Goal: Task Accomplishment & Management: Use online tool/utility

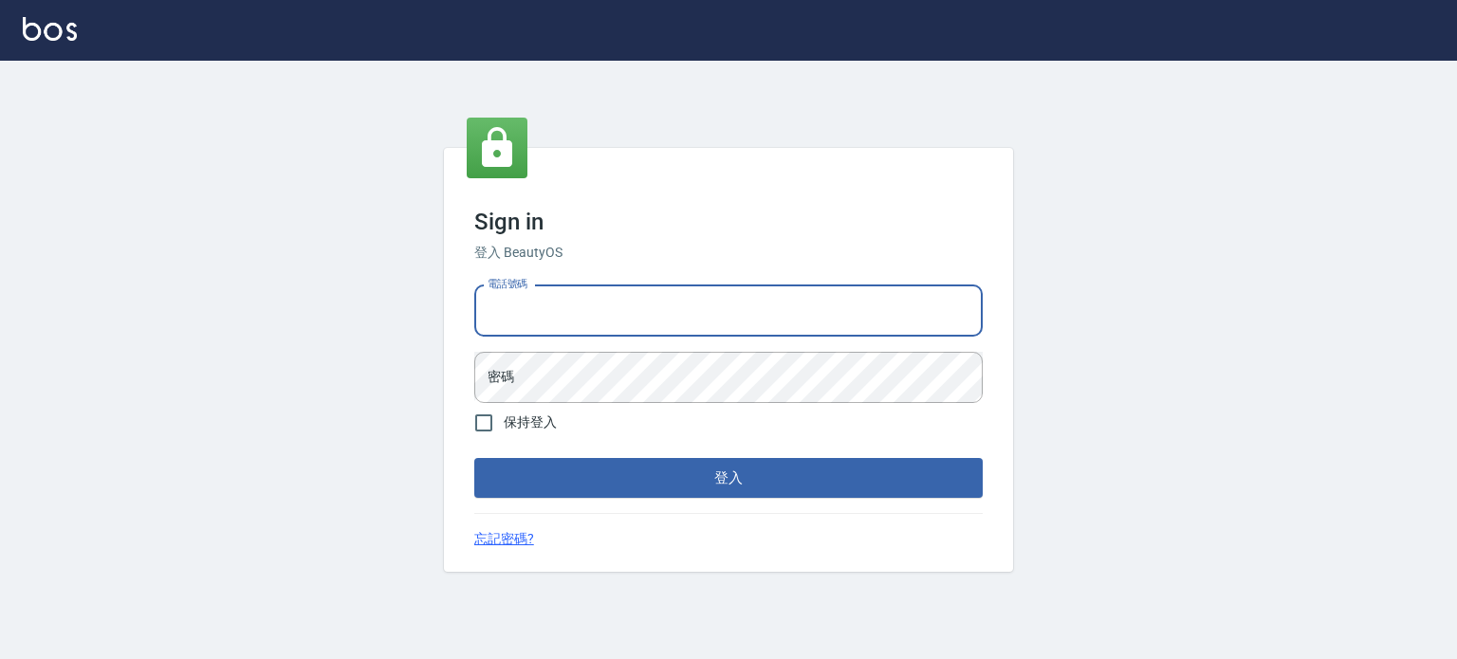
click at [513, 314] on input "電話號碼" at bounding box center [728, 310] width 508 height 51
type input "0977239969"
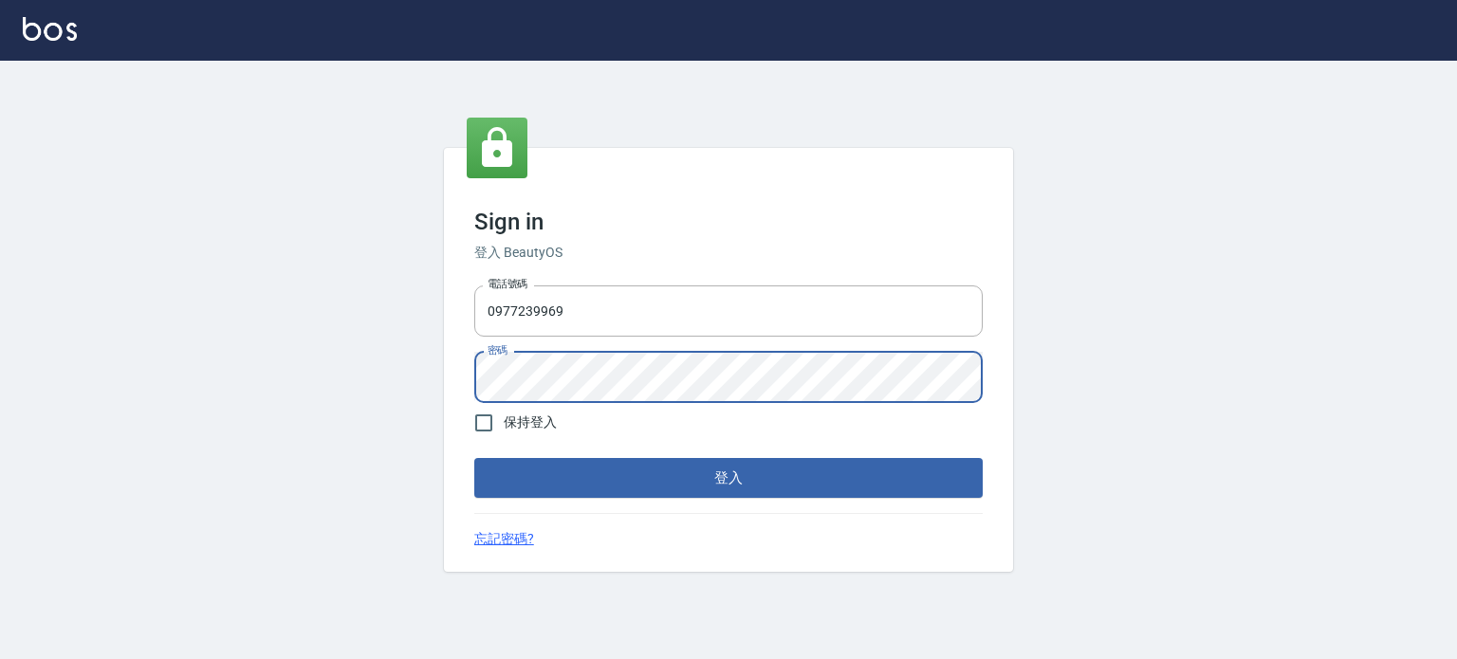
click at [474, 458] on button "登入" at bounding box center [728, 478] width 508 height 40
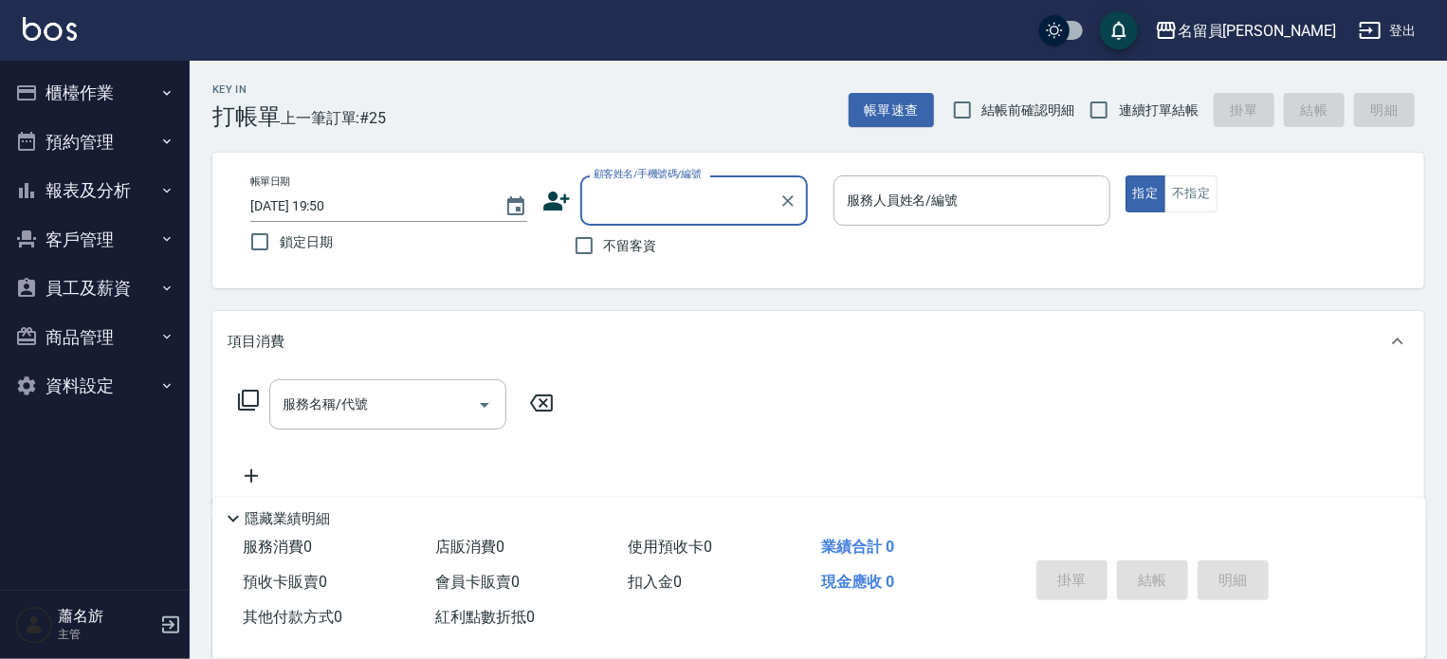
click at [617, 259] on label "不留客資" at bounding box center [610, 246] width 93 height 40
click at [604, 259] on input "不留客資" at bounding box center [584, 246] width 40 height 40
checkbox input "true"
drag, startPoint x: 1149, startPoint y: 111, endPoint x: 1130, endPoint y: 121, distance: 21.6
click at [1144, 114] on span "連續打單結帳" at bounding box center [1159, 111] width 80 height 20
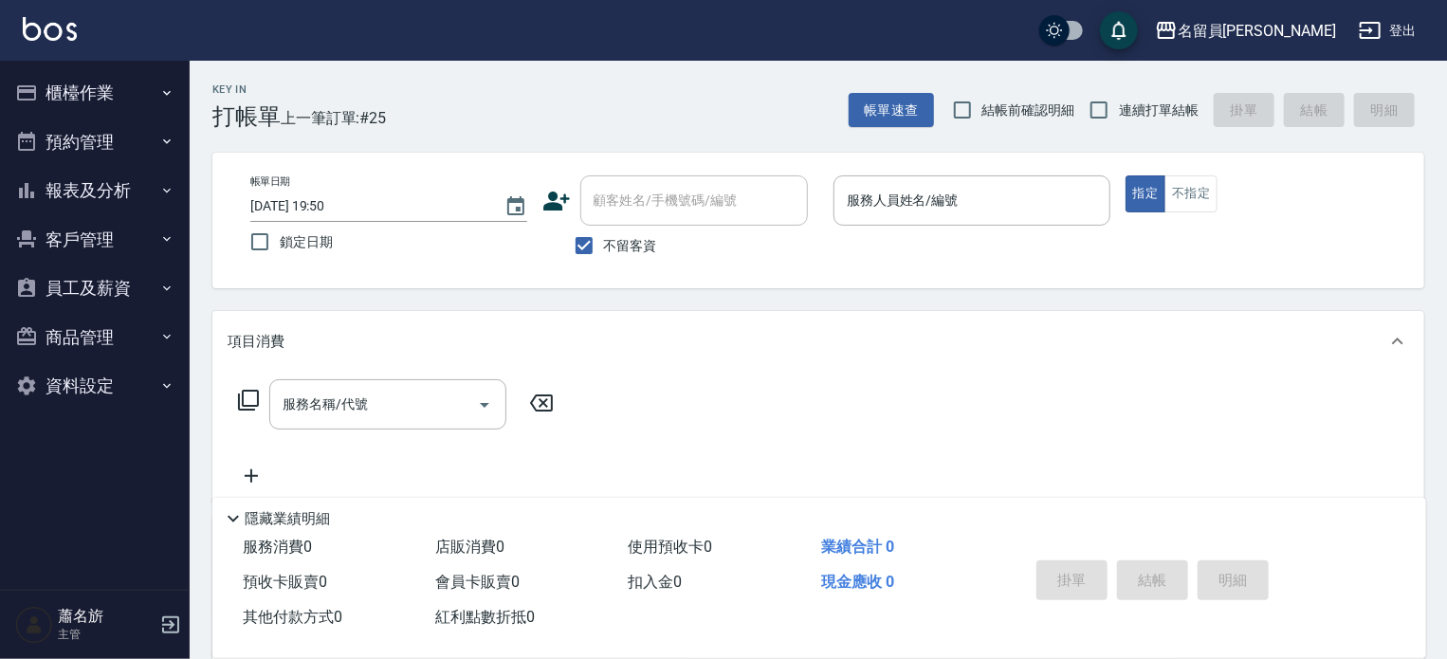
click at [1119, 114] on input "連續打單結帳" at bounding box center [1099, 110] width 40 height 40
checkbox input "true"
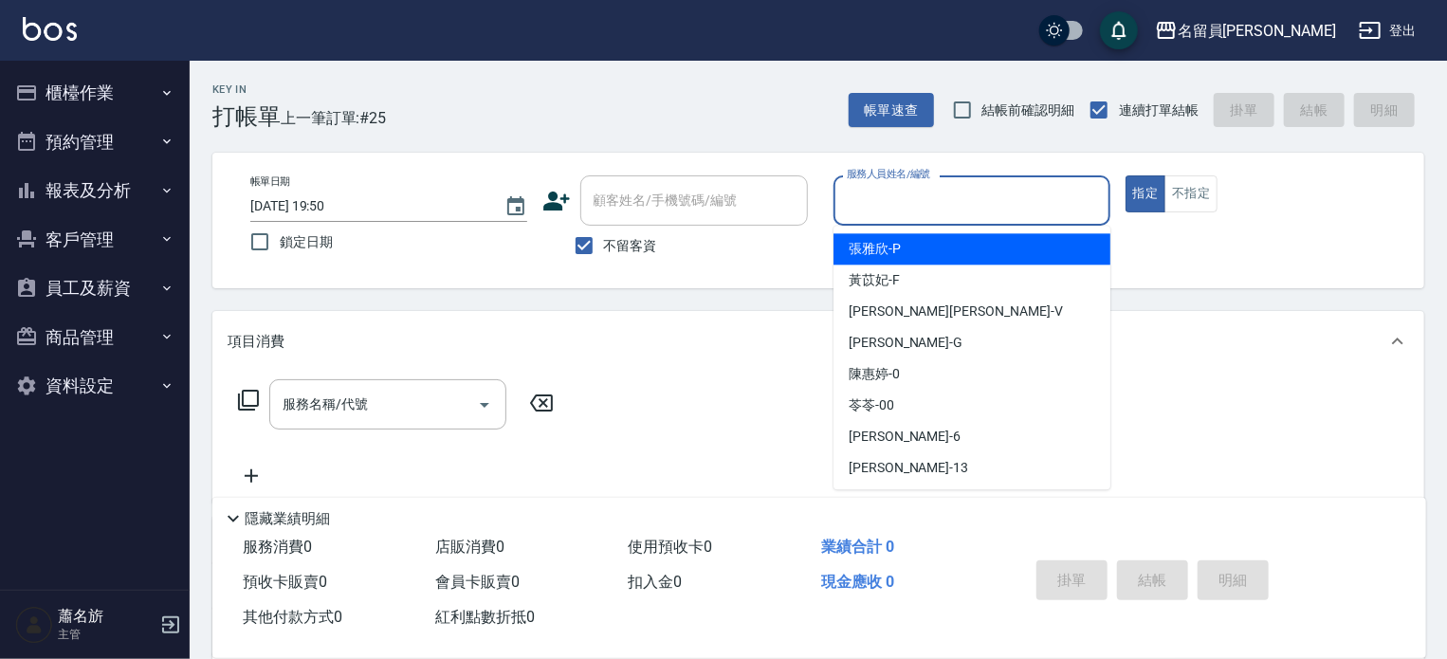
click at [920, 207] on input "服務人員姓名/編號" at bounding box center [972, 200] width 260 height 33
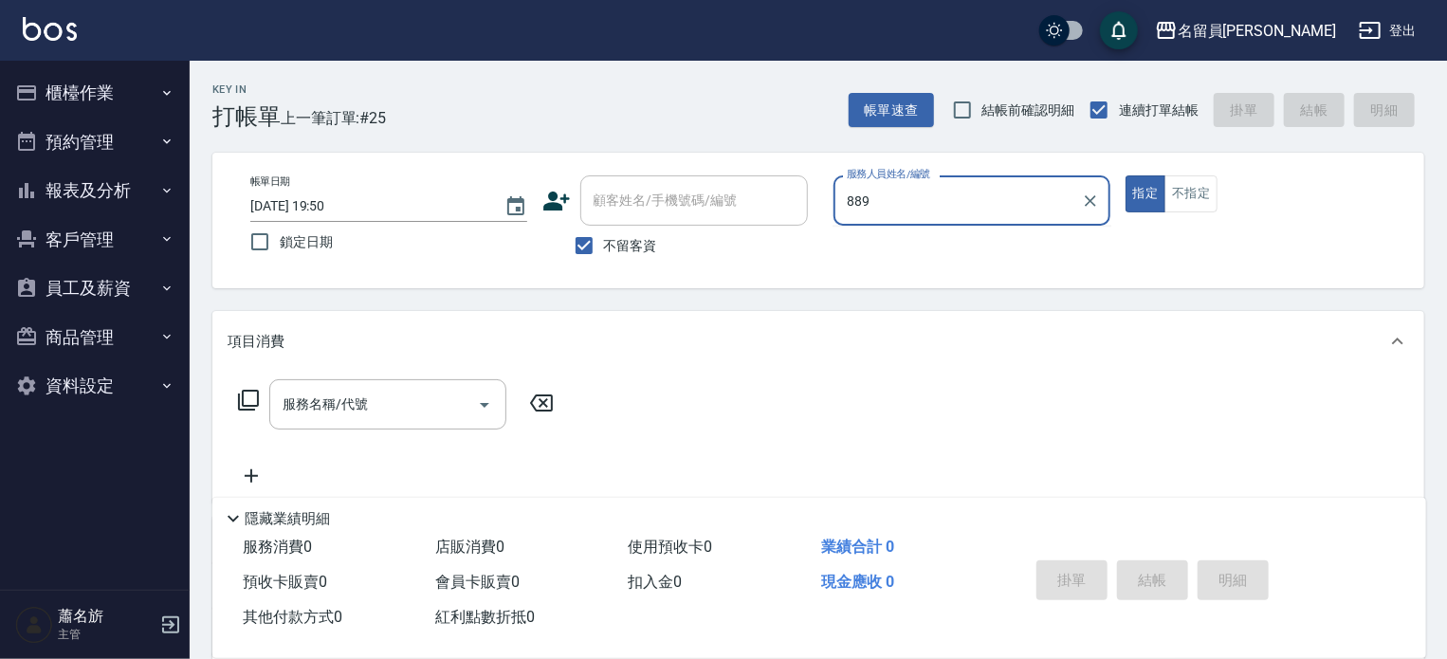
type input "889"
click at [1126, 175] on button "指定" at bounding box center [1146, 193] width 41 height 37
type button "true"
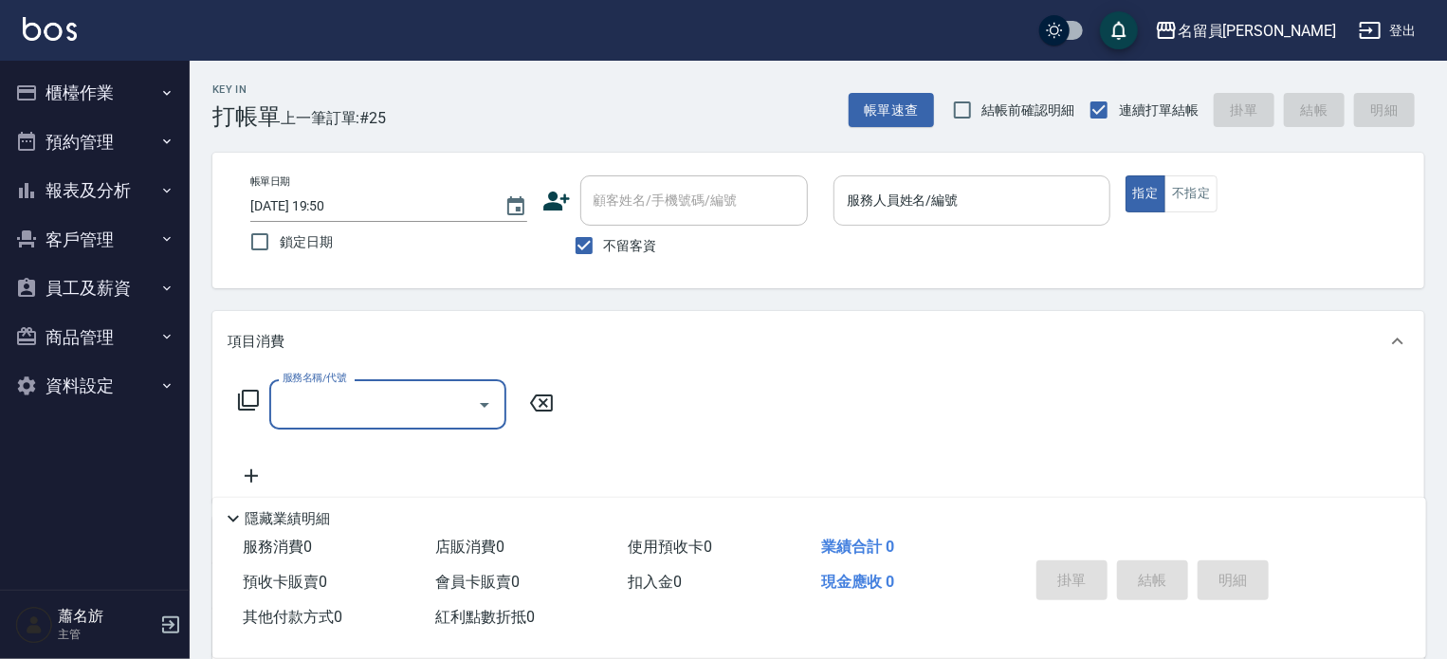
type input "ㄒ"
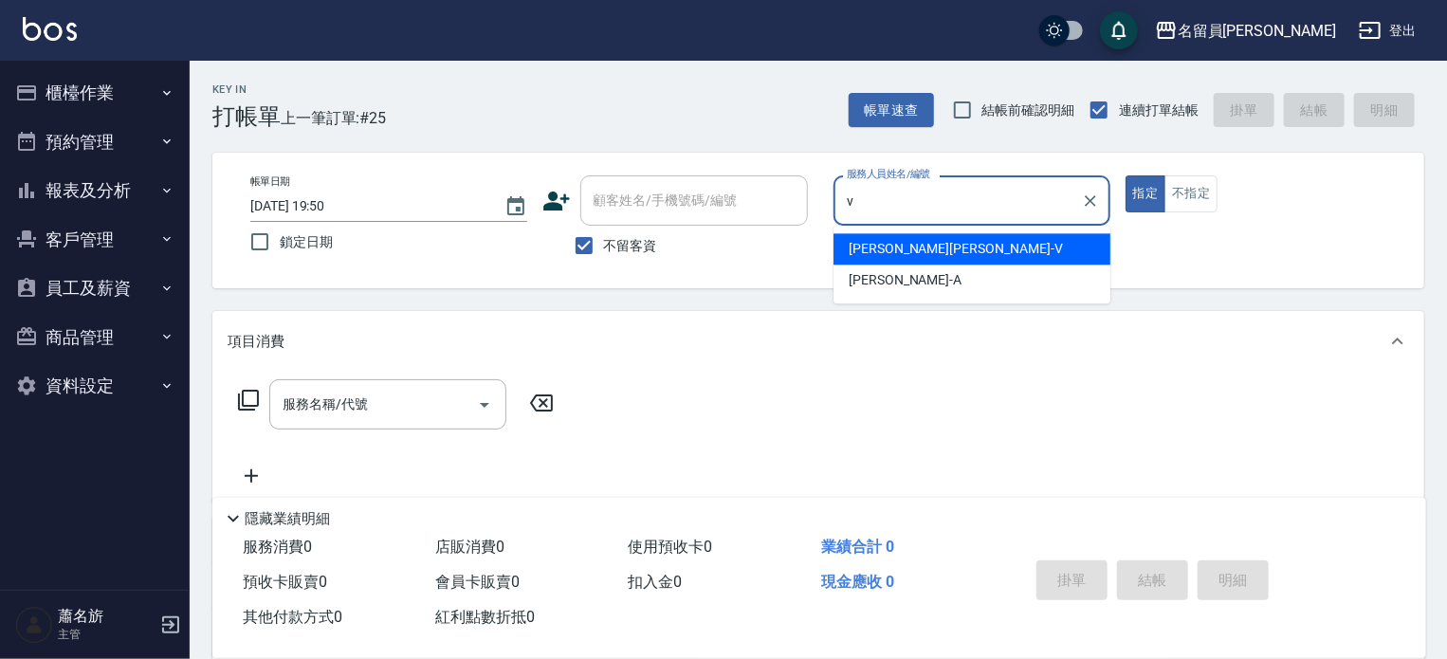
type input "蕭名旂伊凡-V"
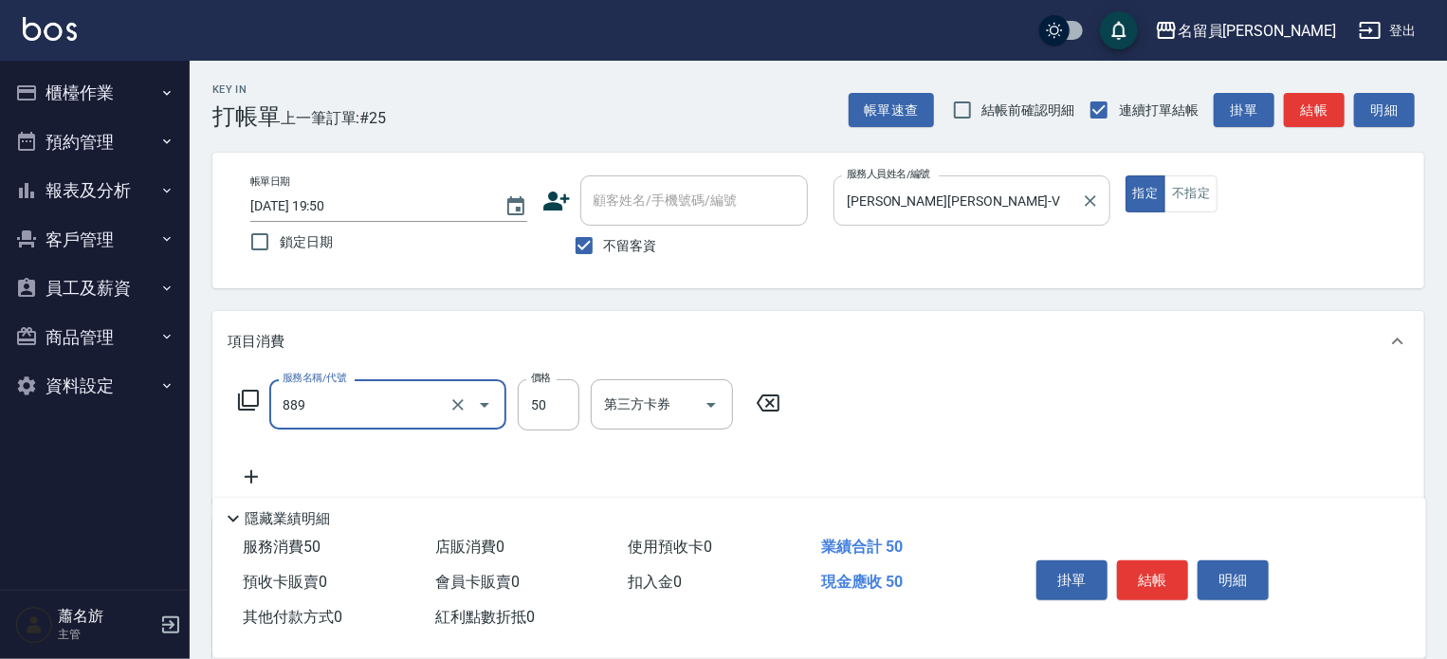
type input "精油(889)"
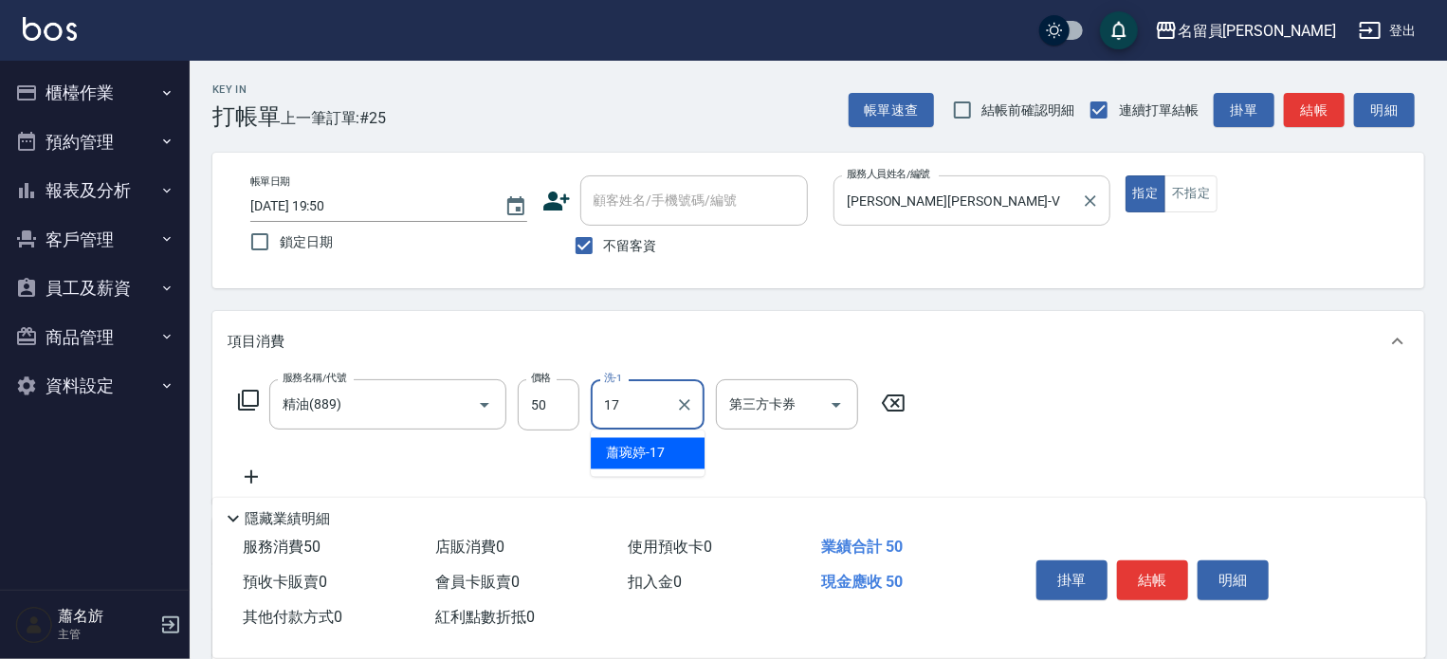
type input "蕭琬婷-17"
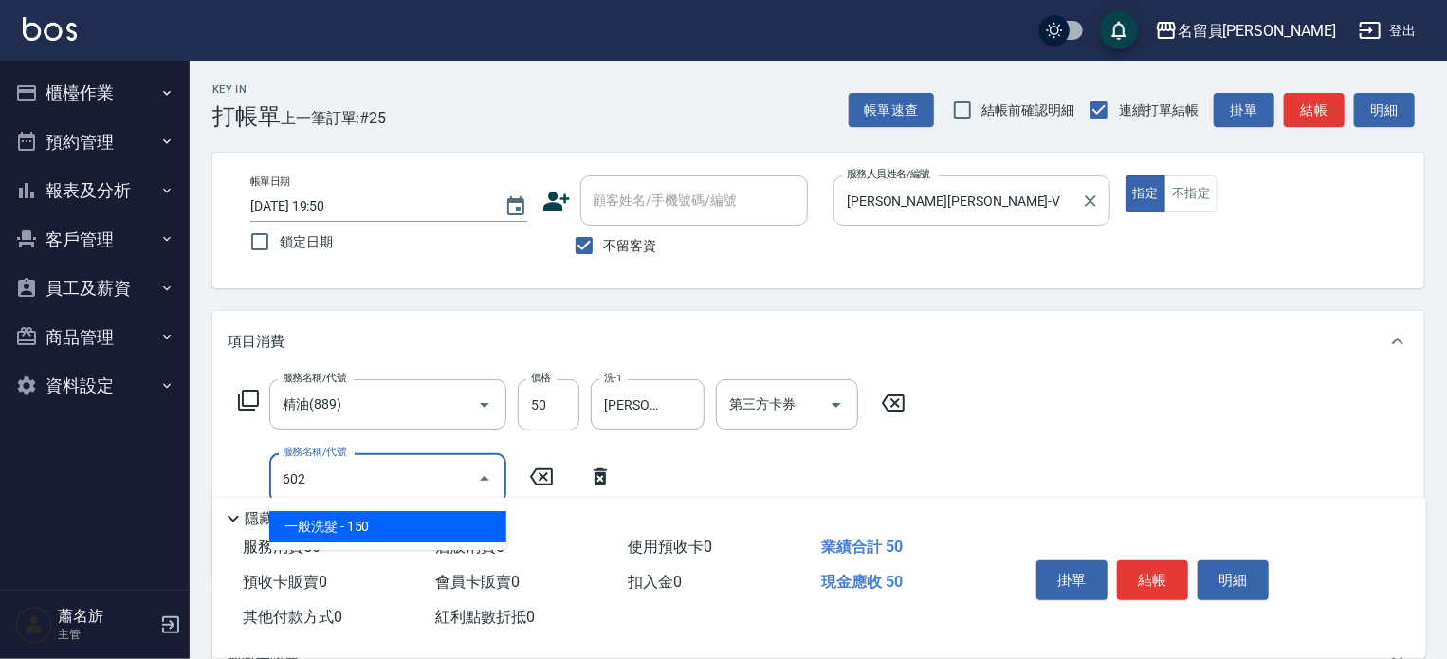
type input "一般洗髮(602)"
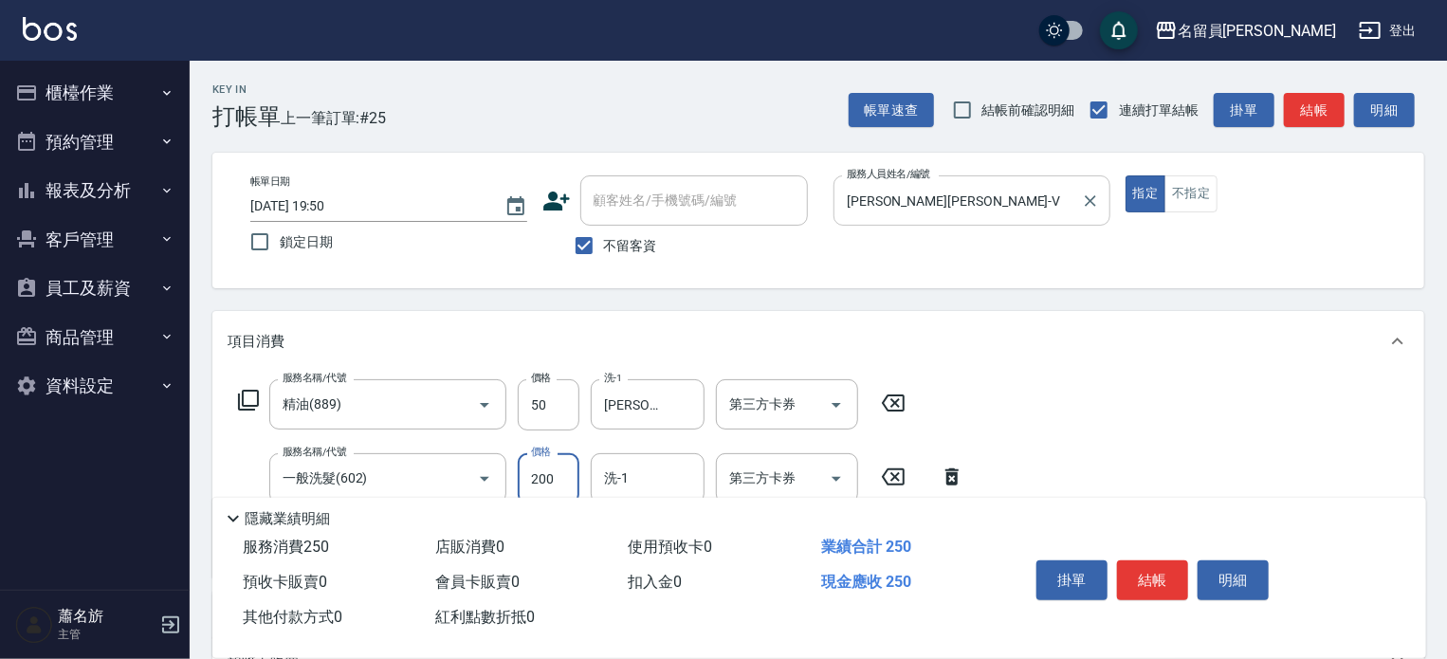
type input "200"
type input "蕭琬婷-17"
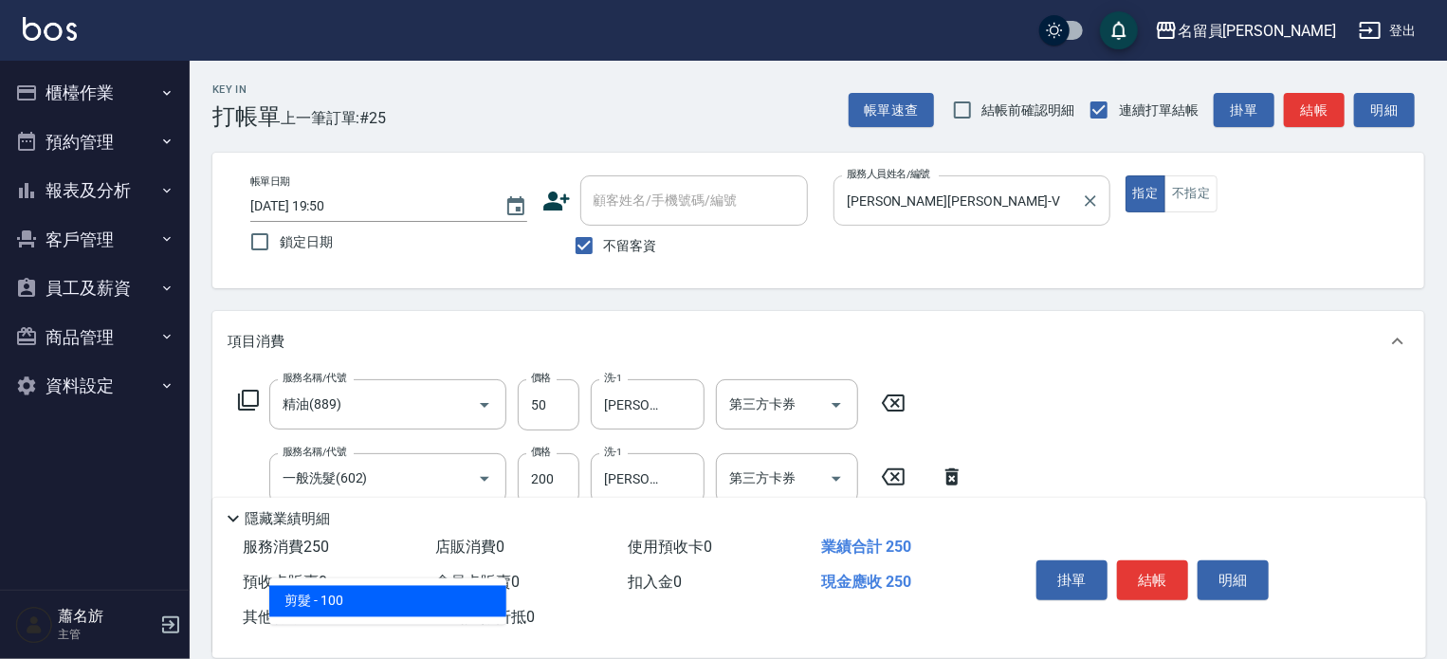
type input "剪髮(302)"
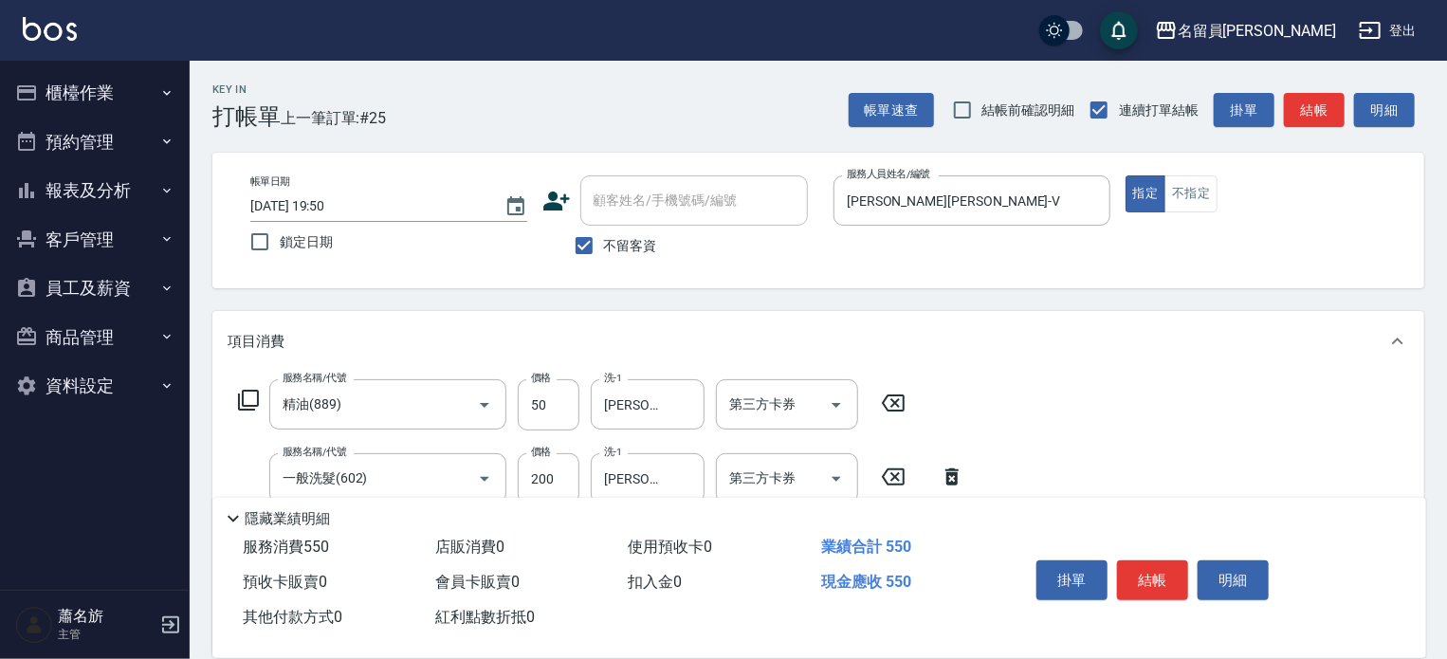
type input "300"
click at [1157, 566] on button "結帳" at bounding box center [1152, 580] width 71 height 40
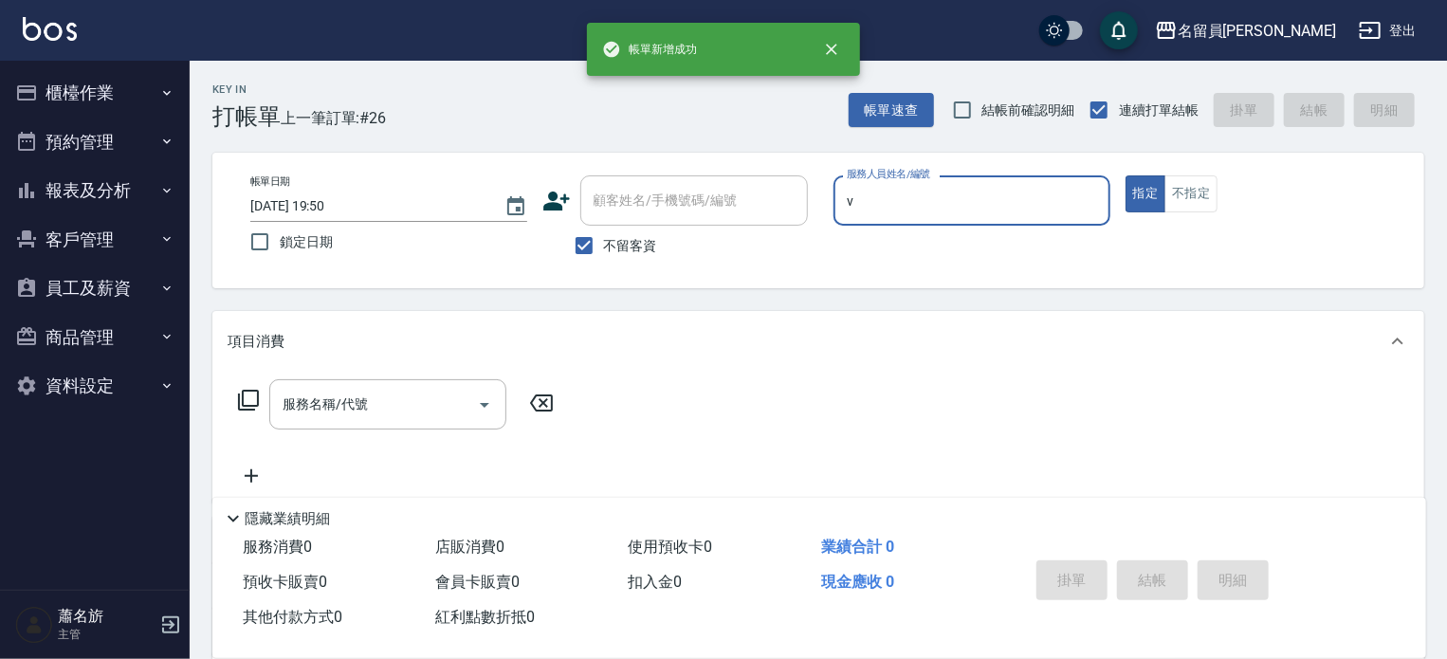
type input "蕭名旂伊凡-V"
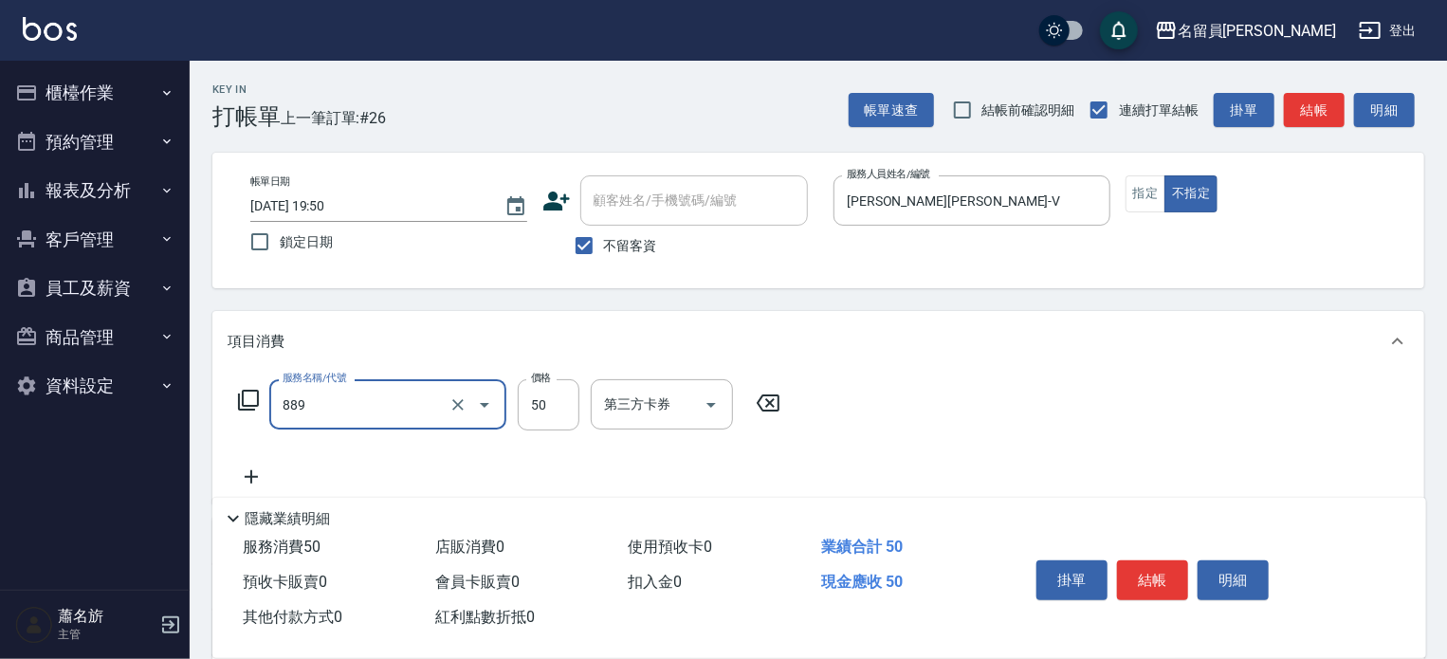
type input "精油(889)"
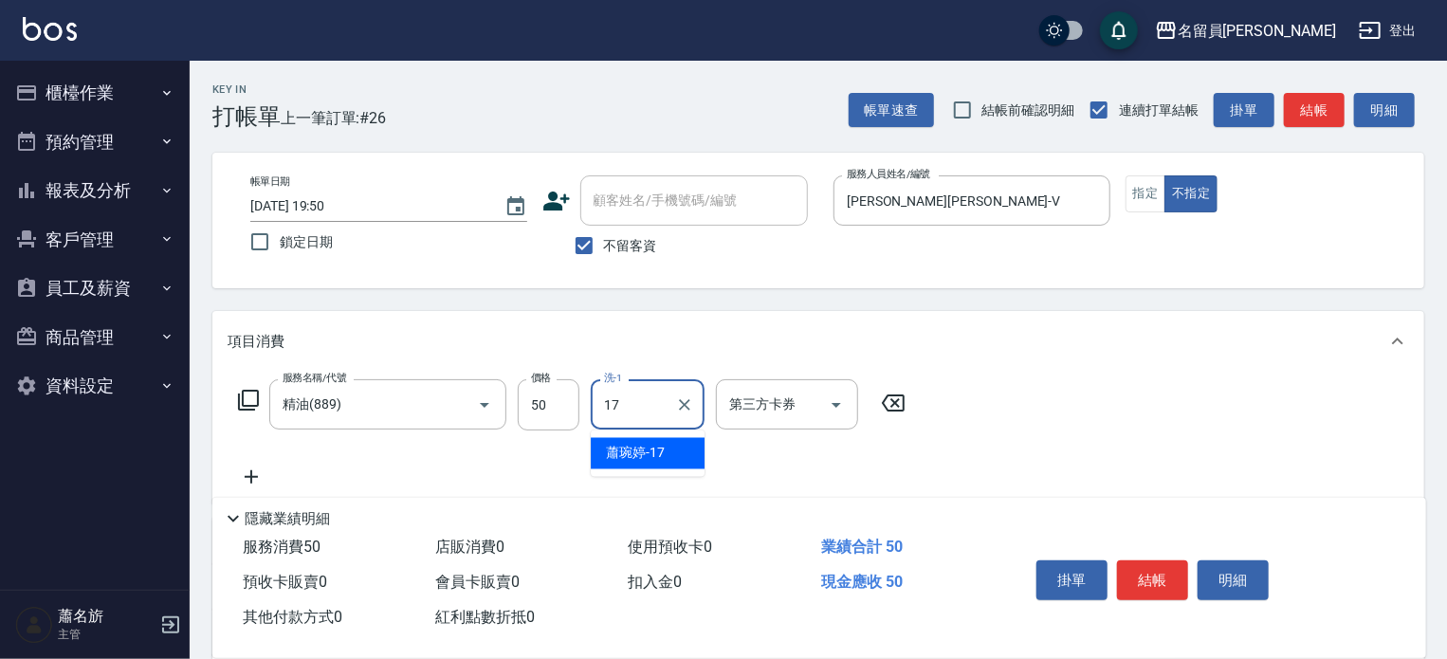
type input "蕭琬婷-17"
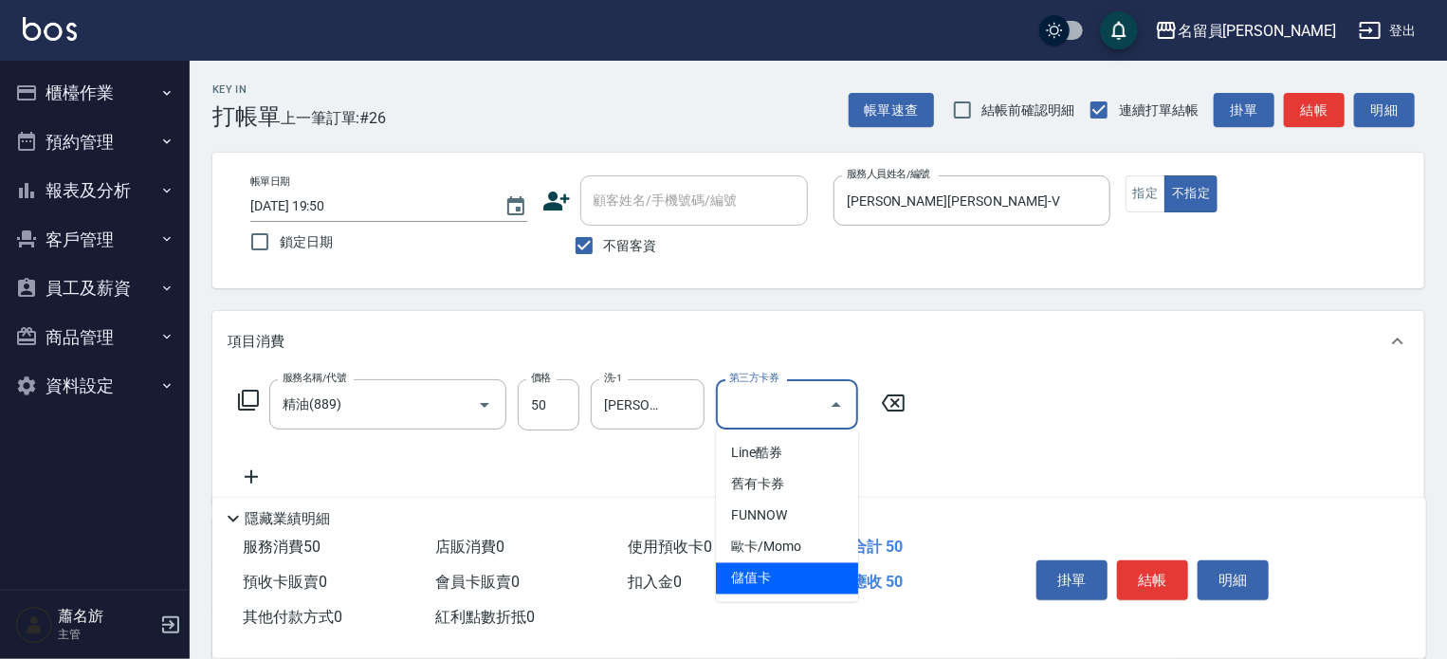
type input "儲值卡"
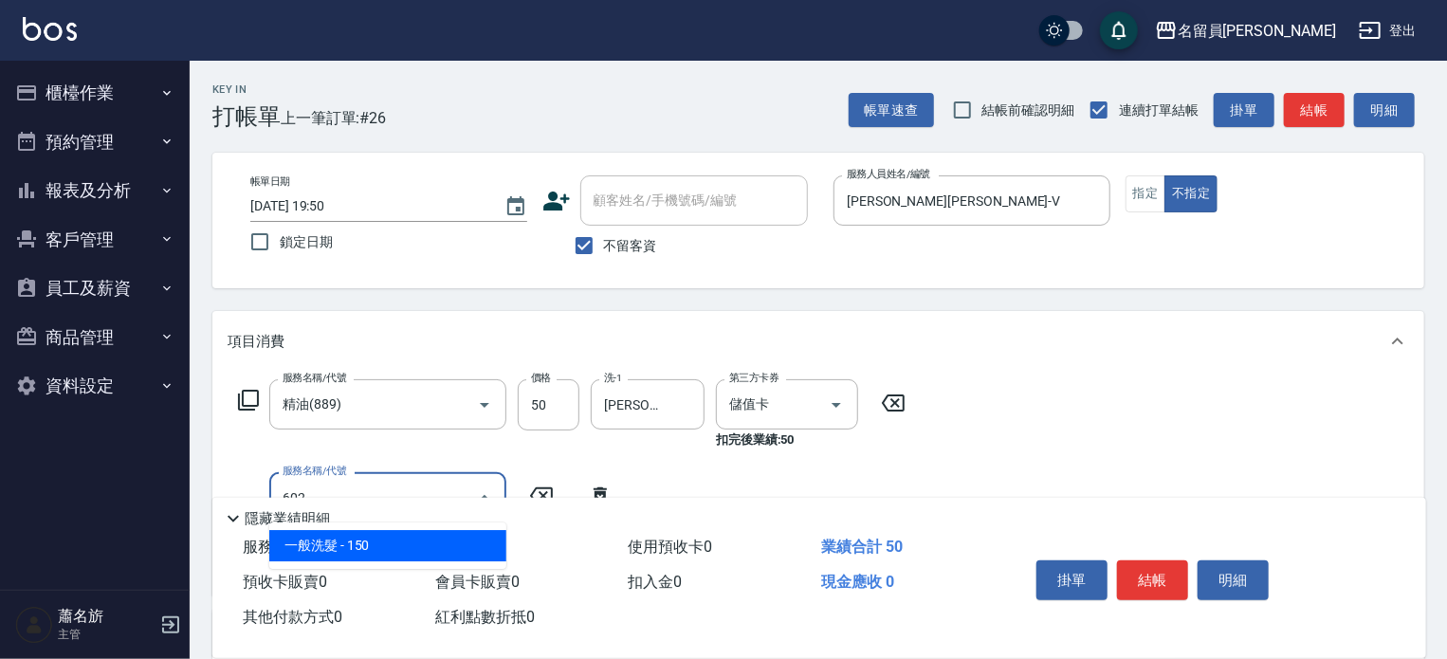
type input "一般洗髮(602)"
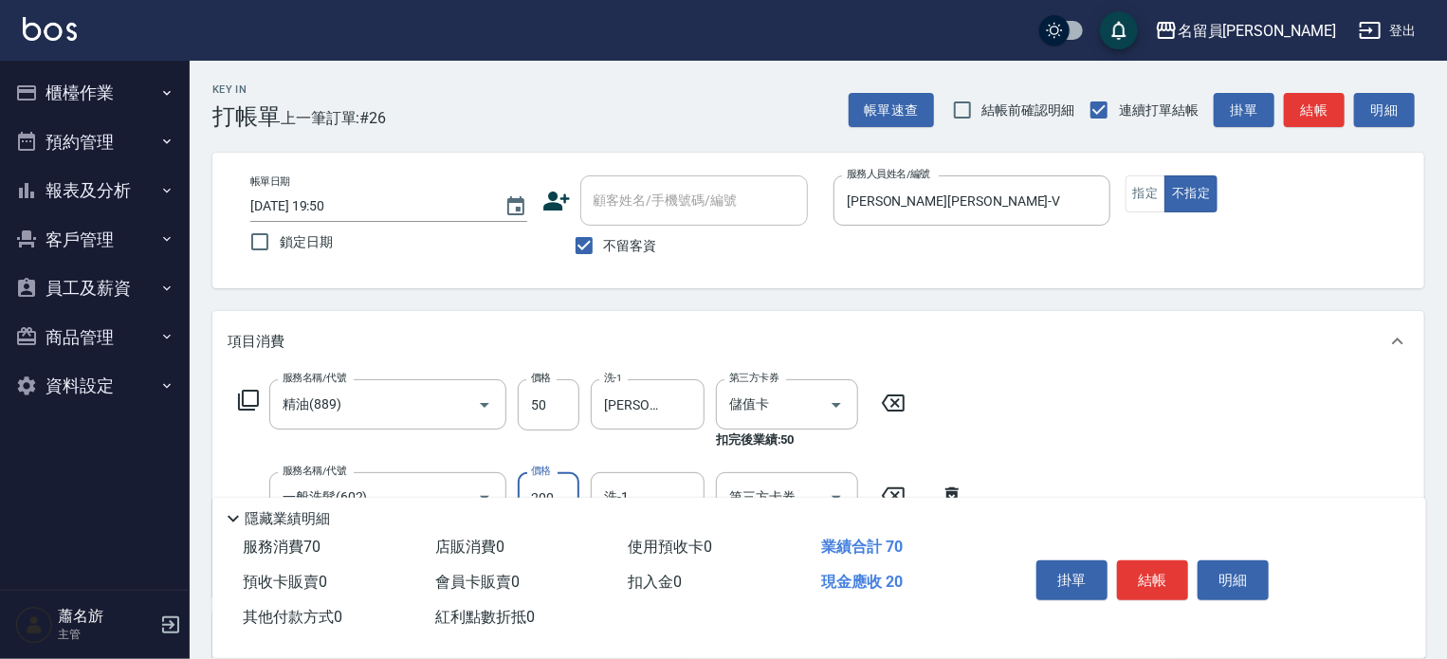
type input "200"
type input "蕭琬婷-17"
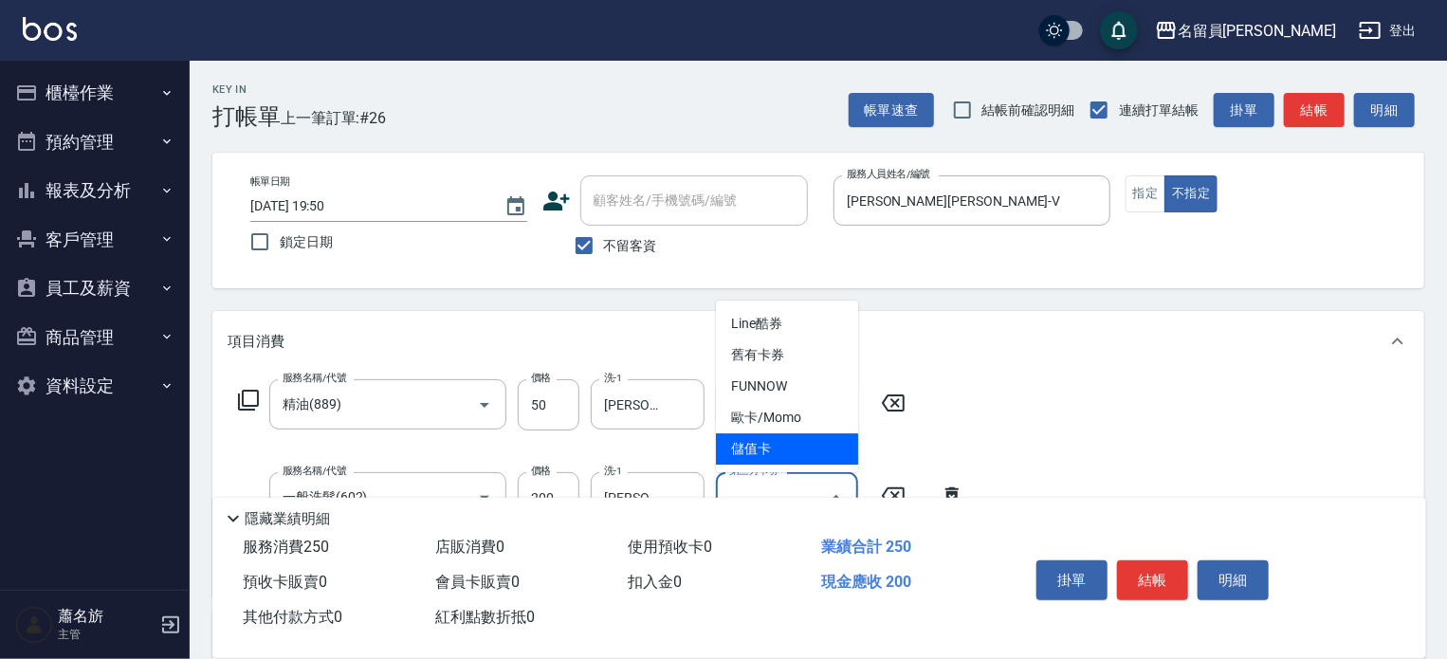
type input "儲值卡"
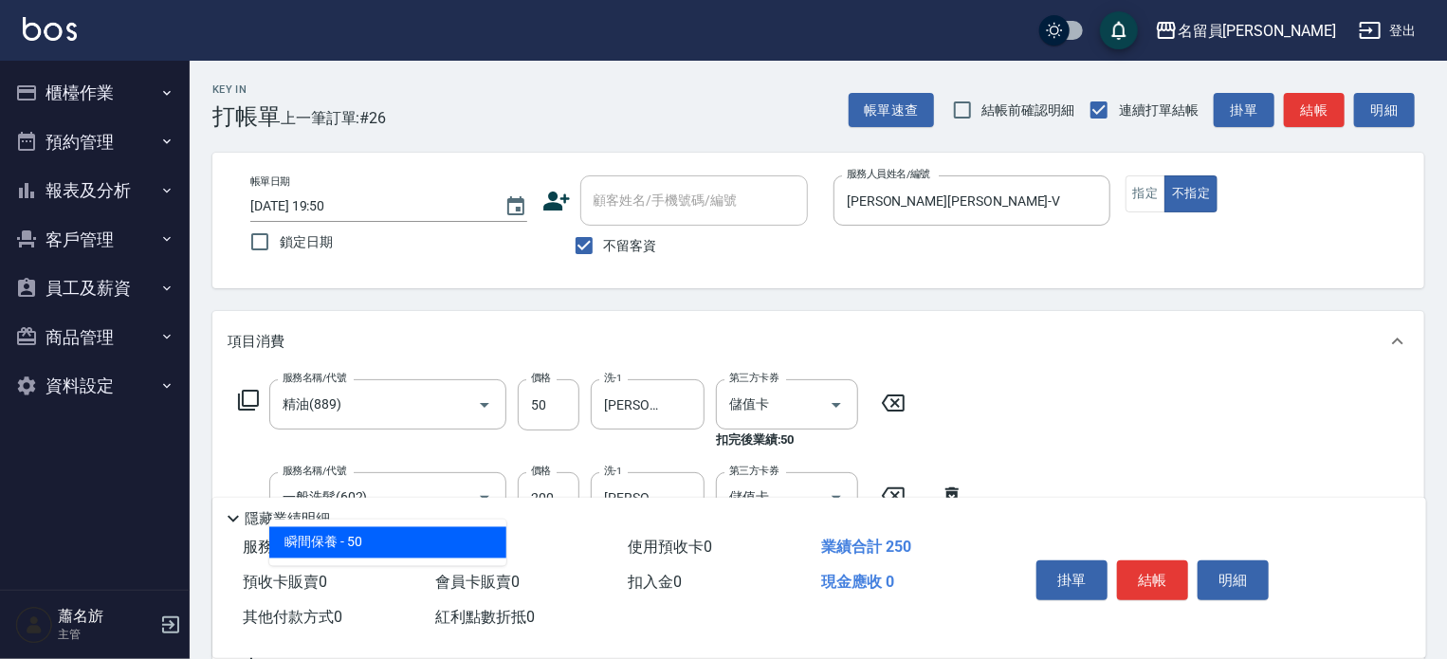
type input "瞬間保養(415)"
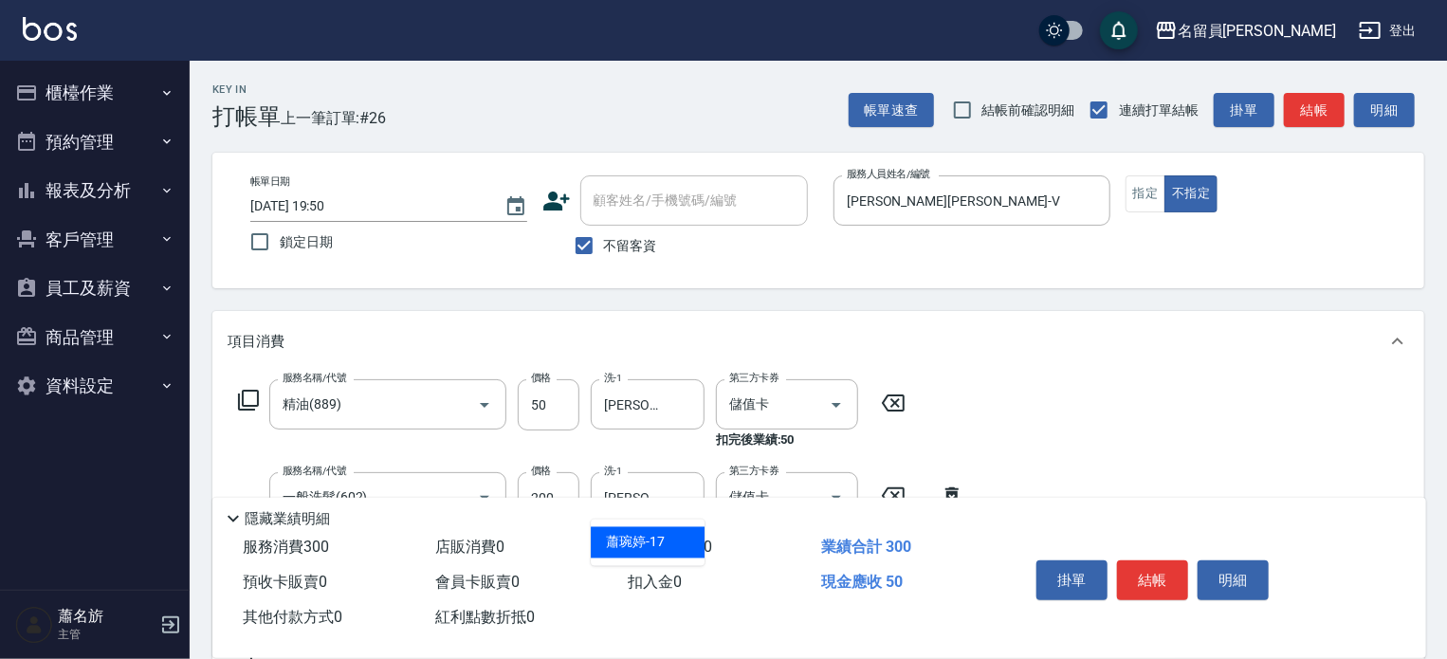
type input "蕭琬婷-17"
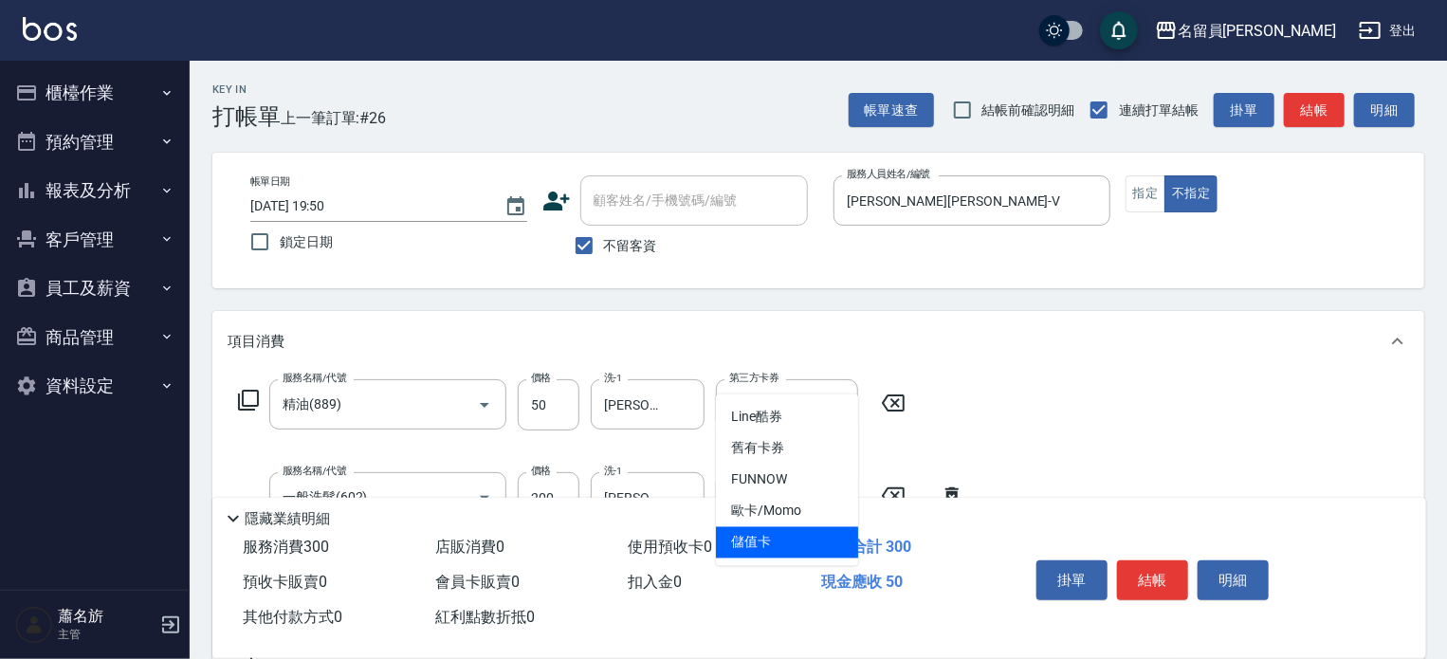
type input "儲值卡"
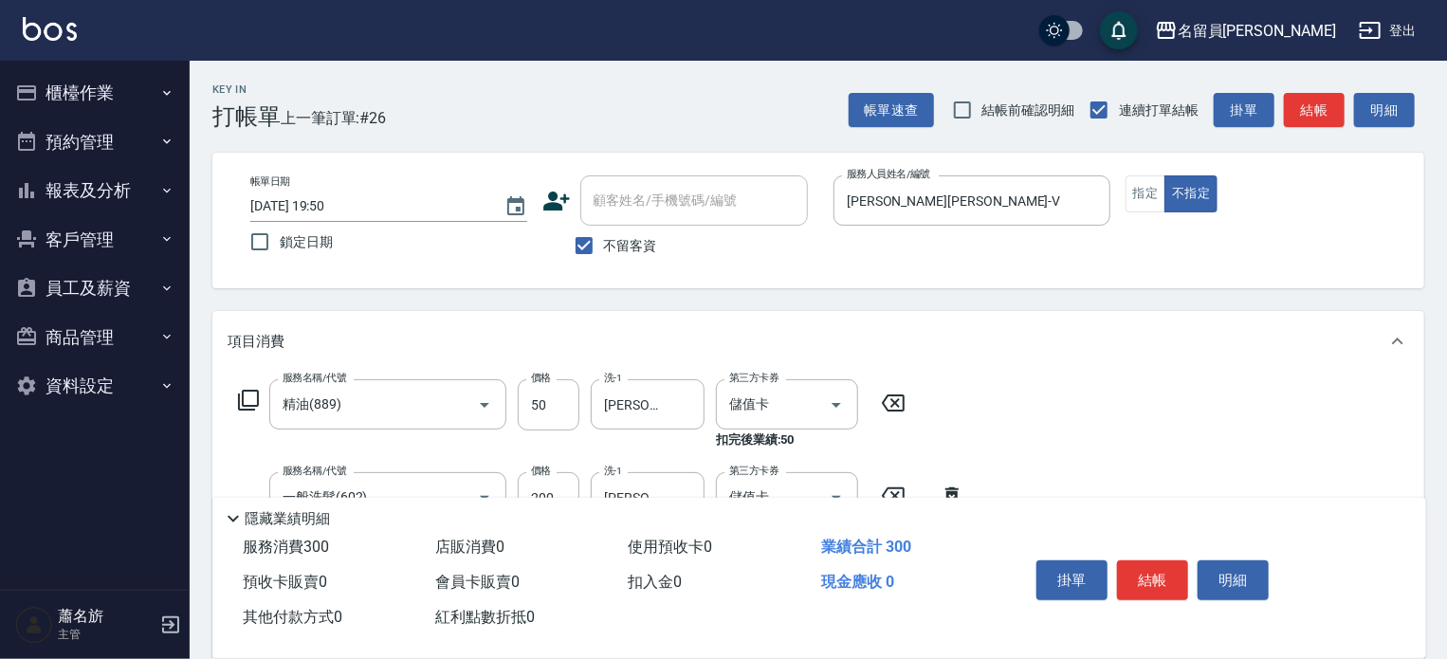
scroll to position [354, 0]
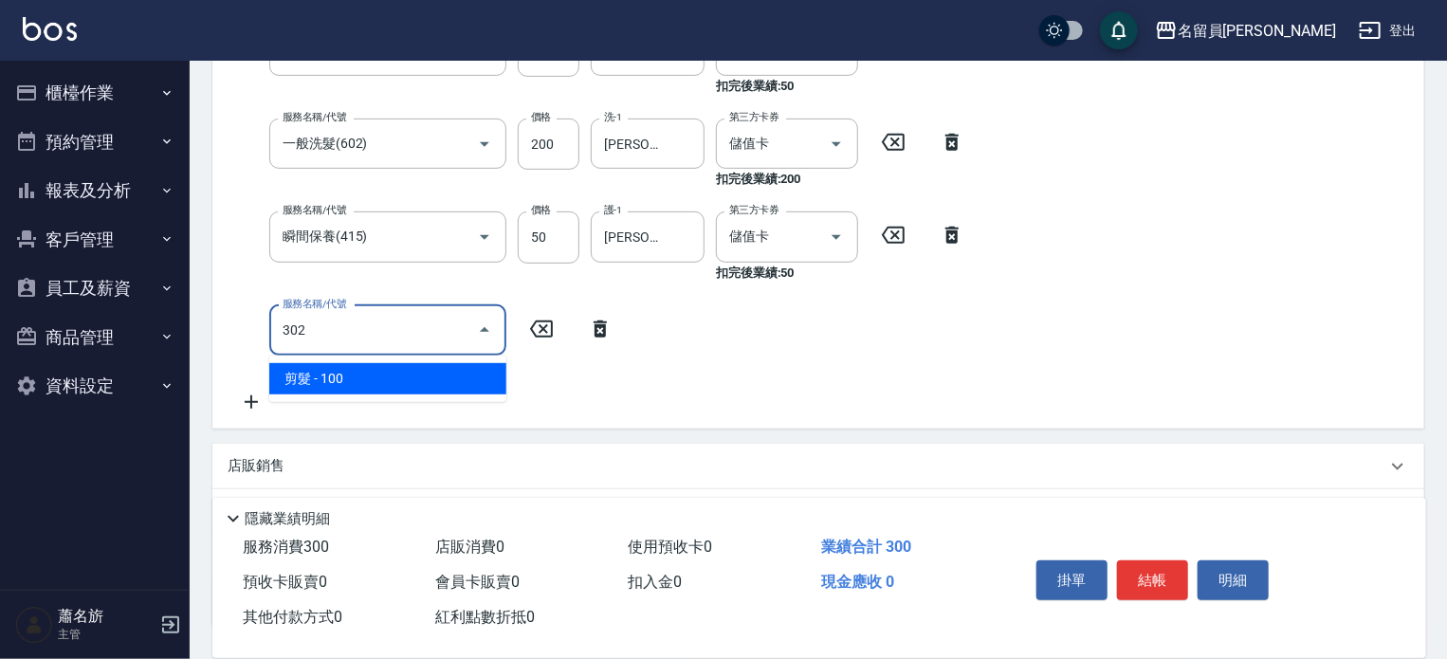
type input "剪髮(302)"
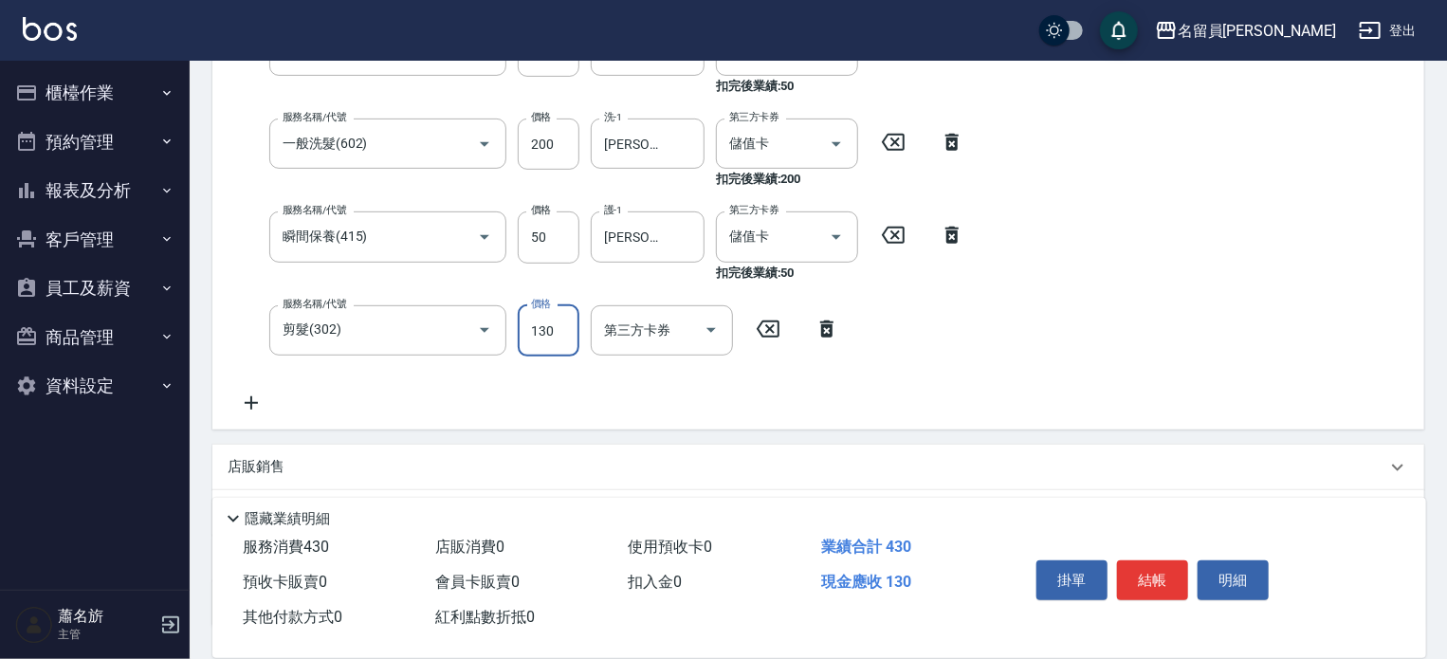
type input "130"
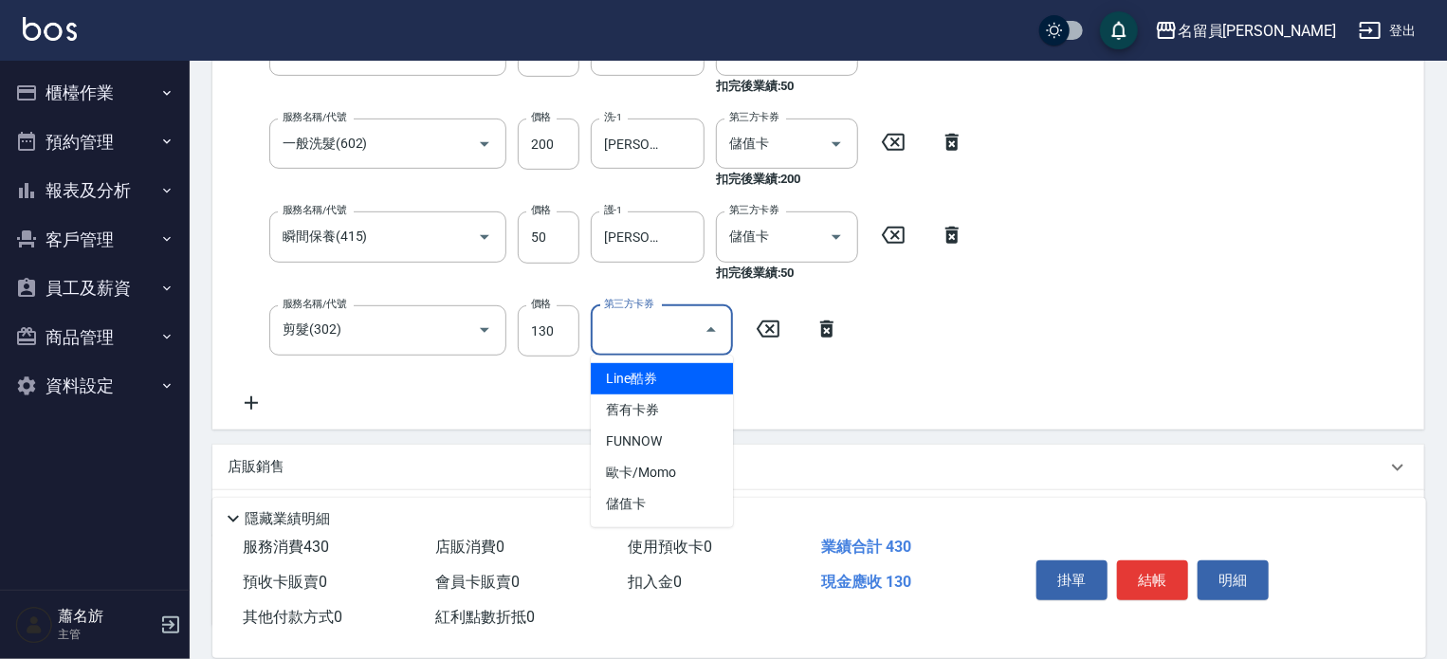
type input "儲值卡"
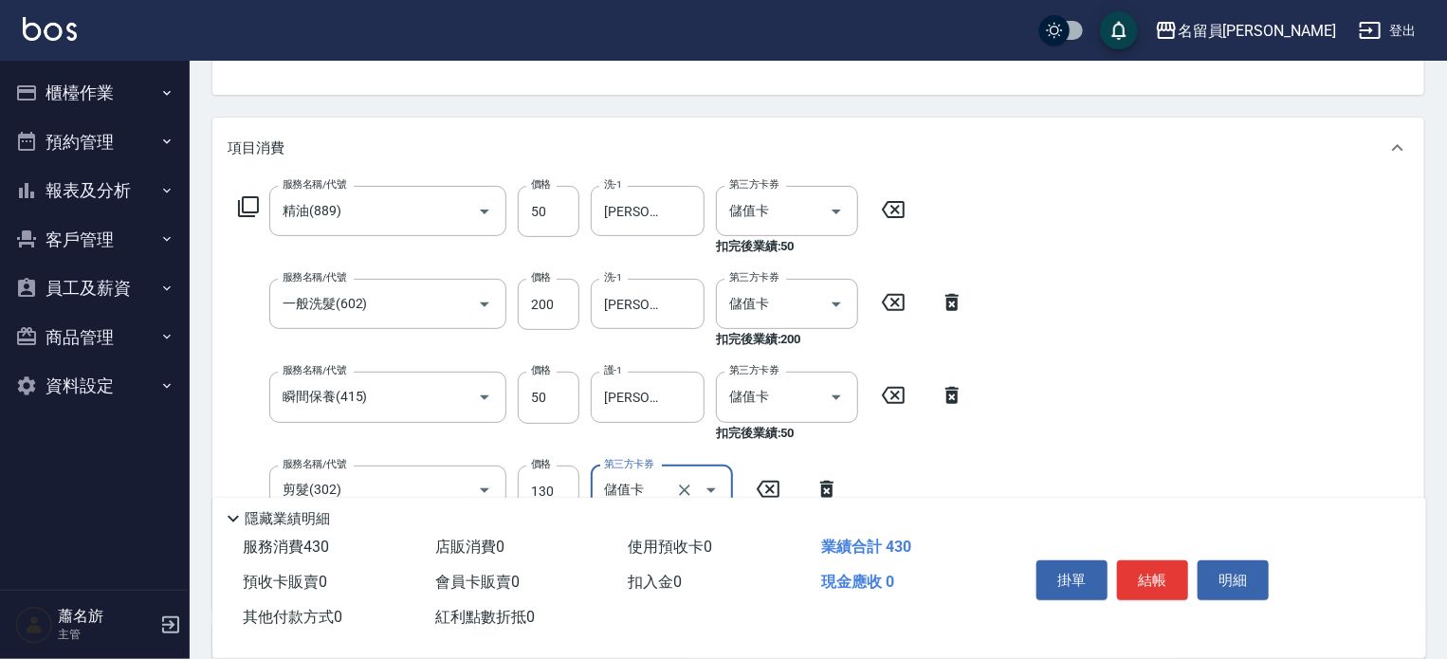
scroll to position [0, 0]
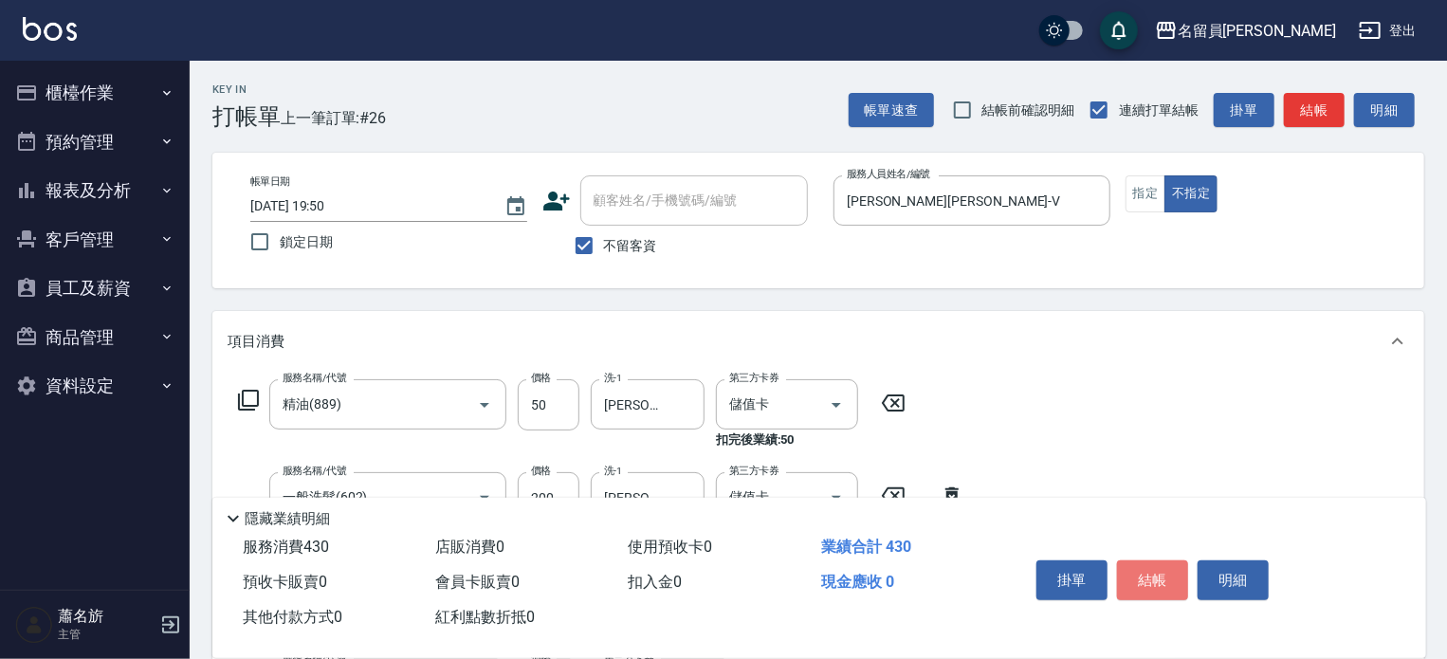
click at [1157, 566] on button "結帳" at bounding box center [1152, 580] width 71 height 40
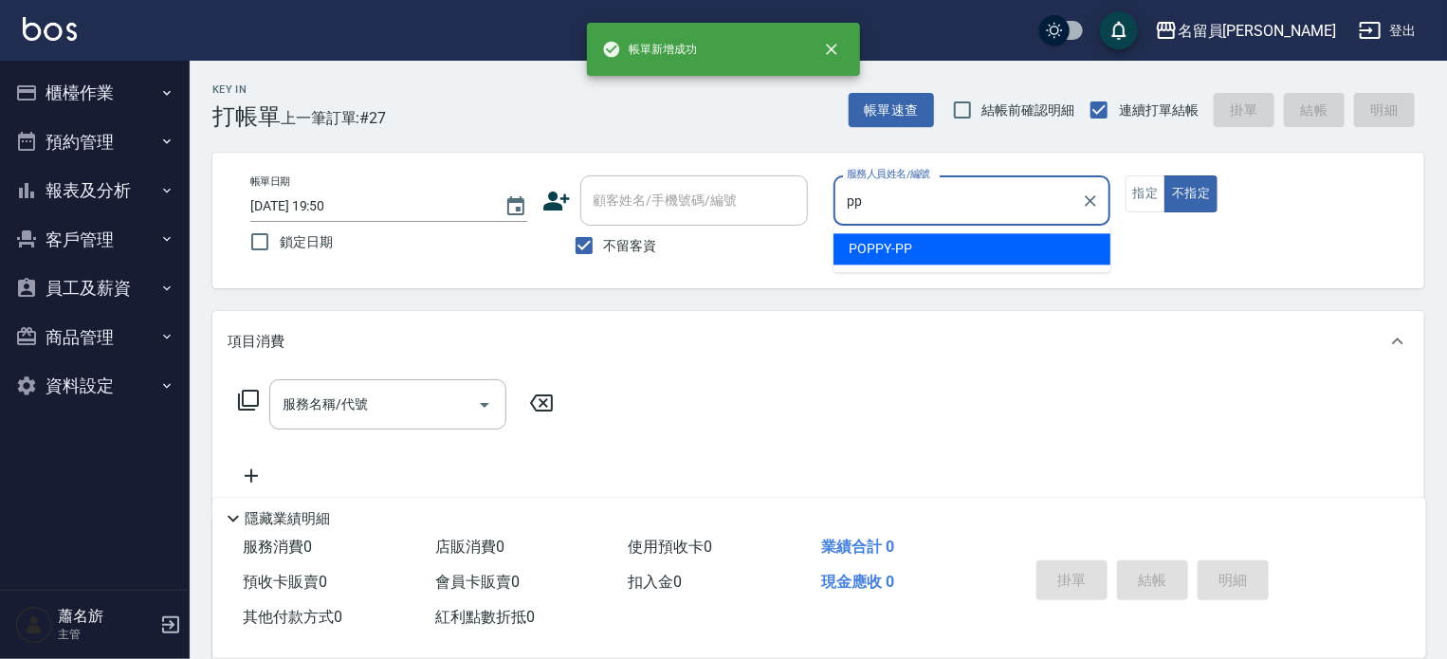
type input "POPPY-PP"
type button "false"
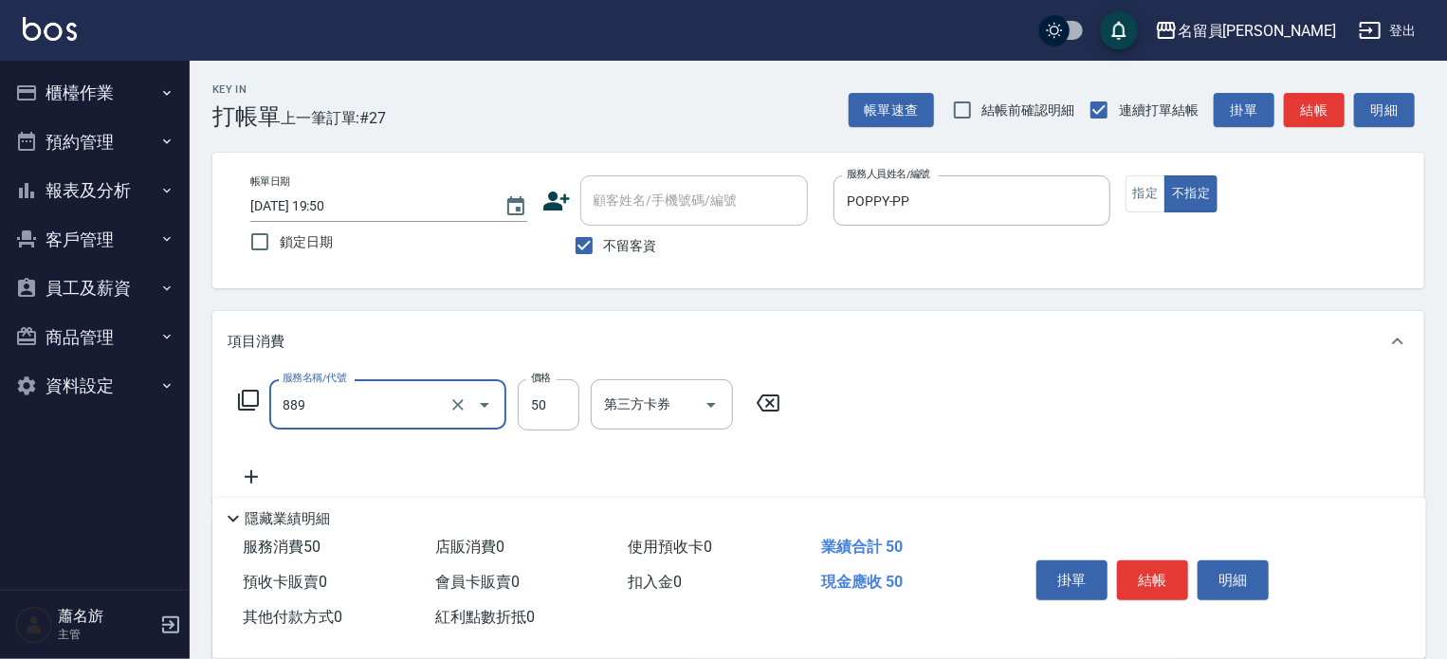
type input "精油(889)"
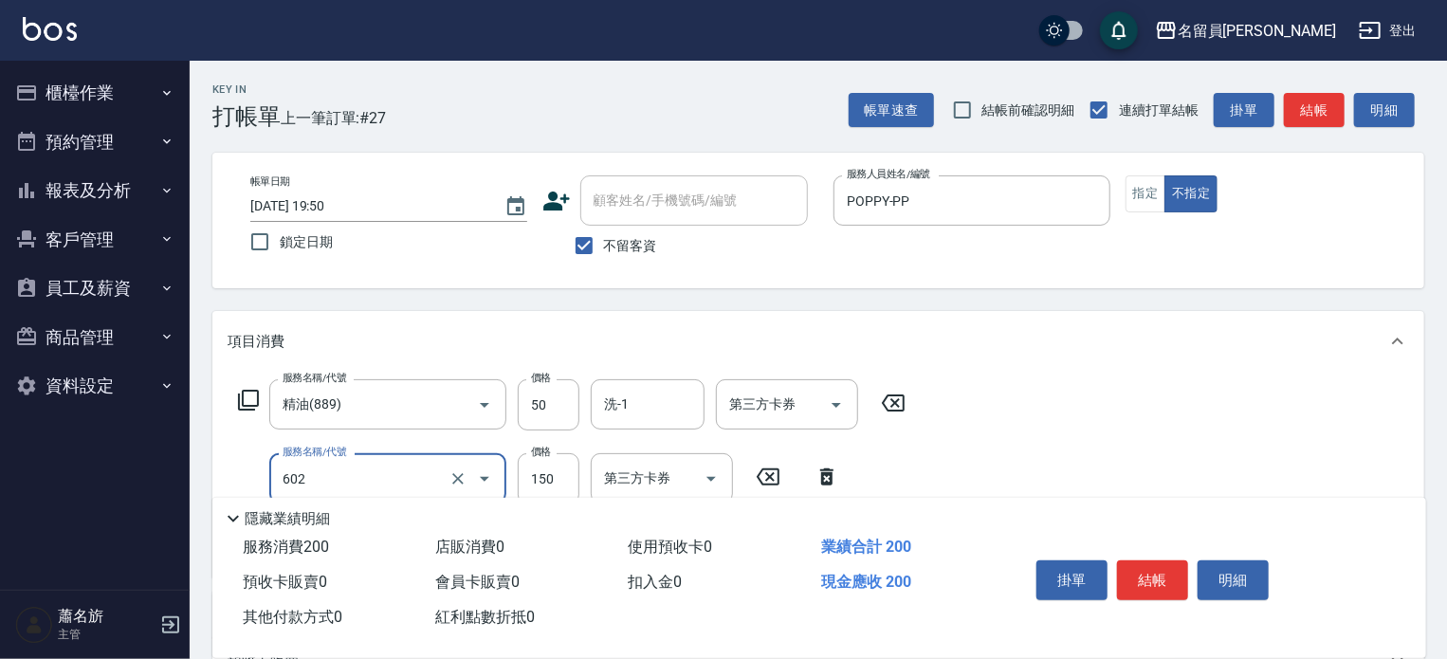
type input "一般洗髮(602)"
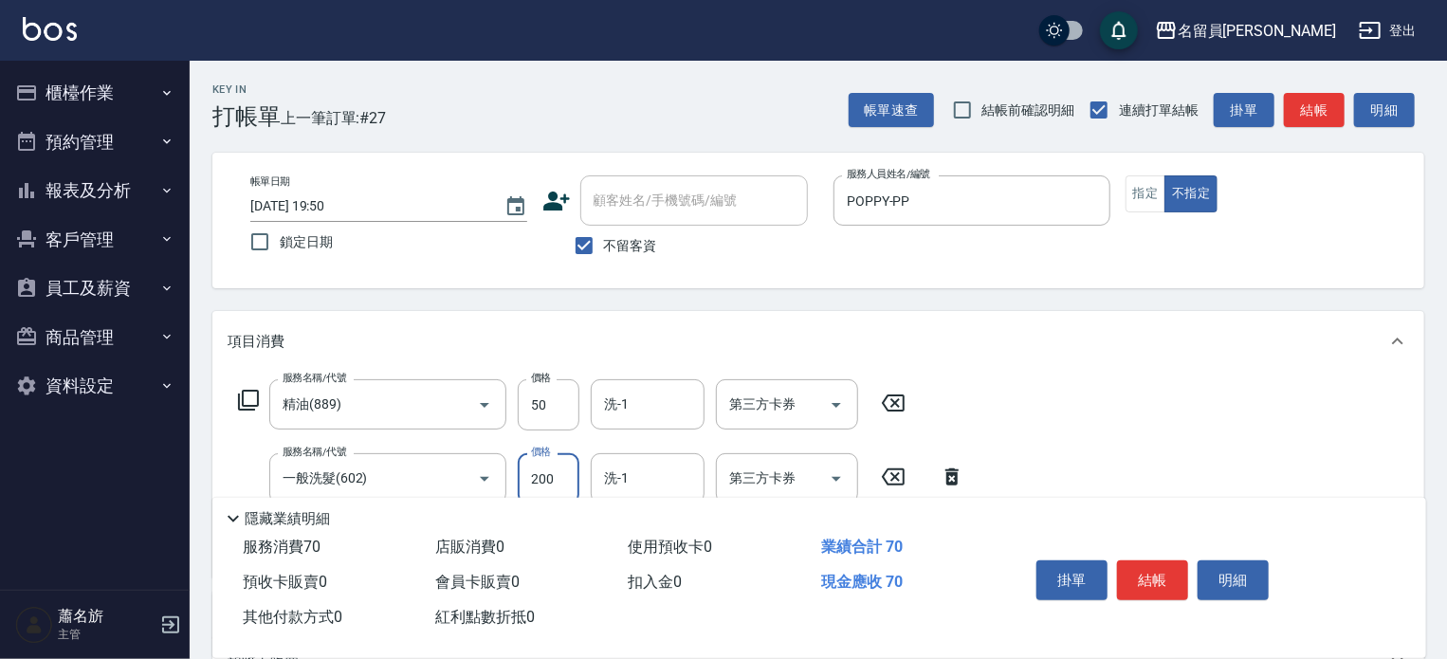
type input "200"
type input "剪髮(302)"
type input "130"
drag, startPoint x: 1157, startPoint y: 566, endPoint x: 1135, endPoint y: 579, distance: 25.5
click at [1135, 579] on button "結帳" at bounding box center [1152, 580] width 71 height 40
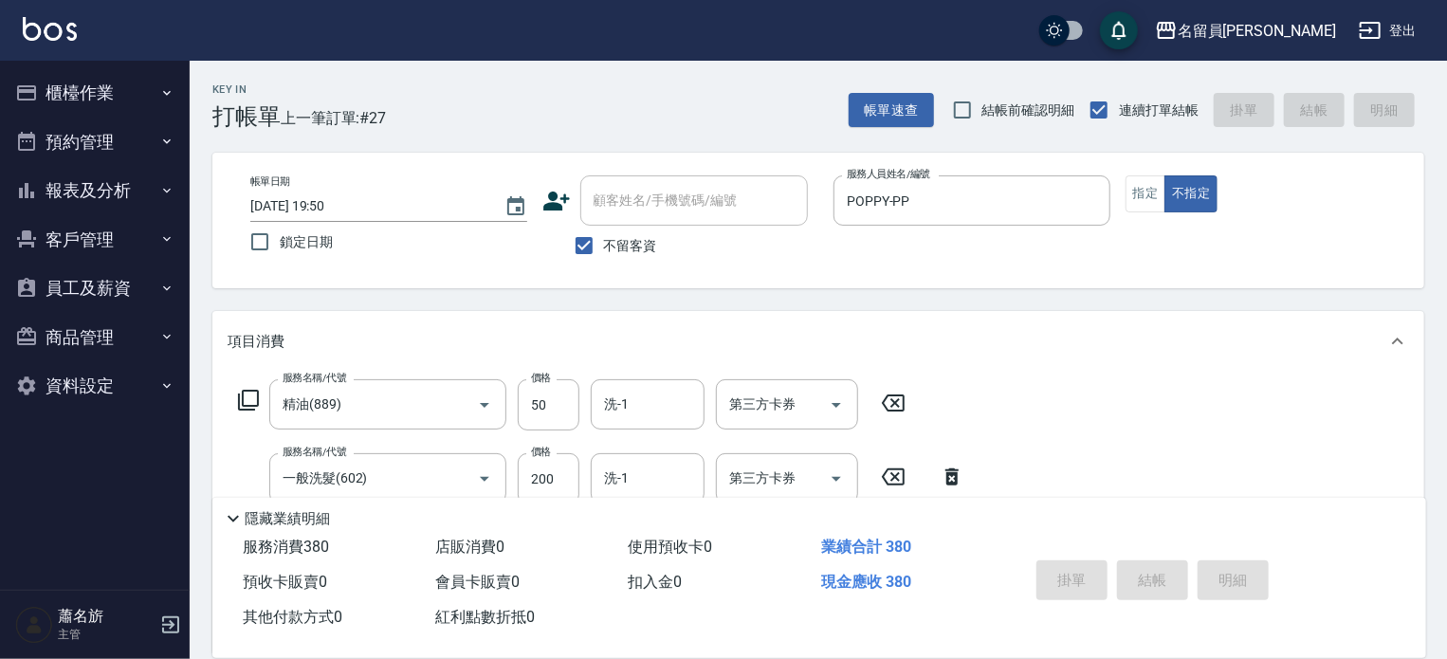
type input "2025/09/21 19:51"
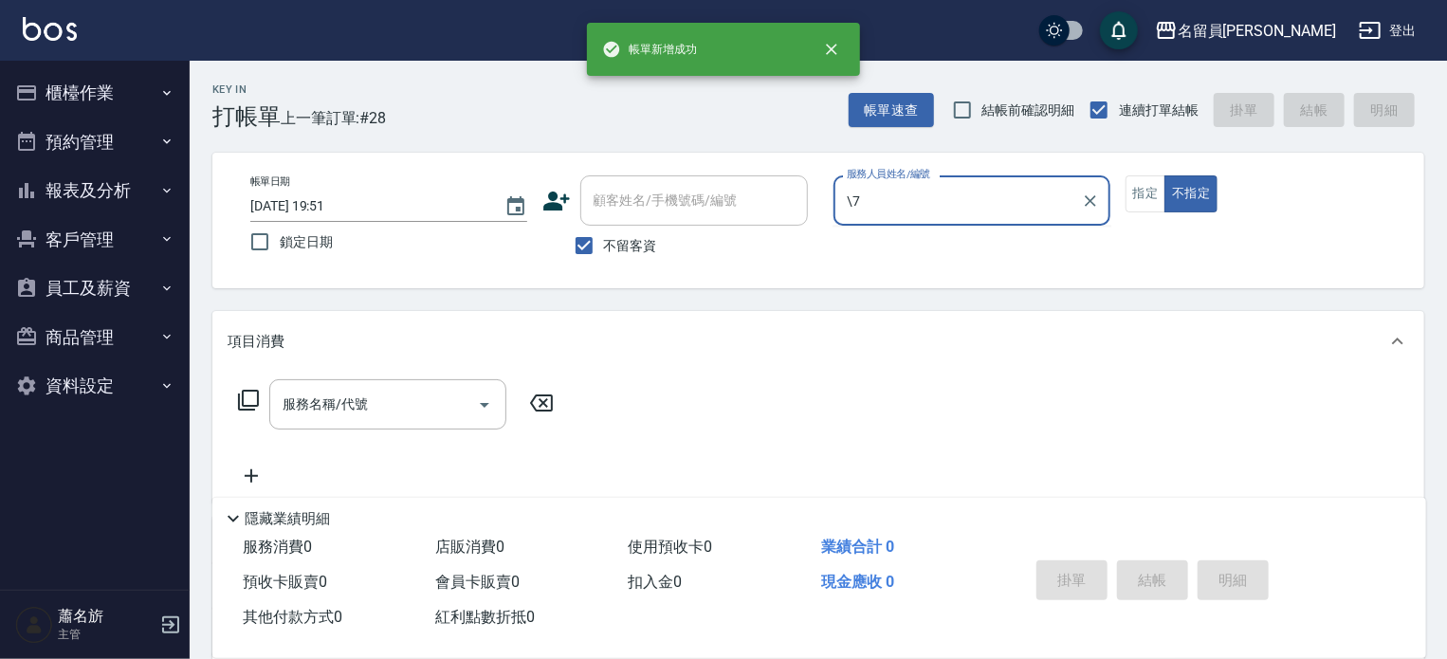
type input "\"
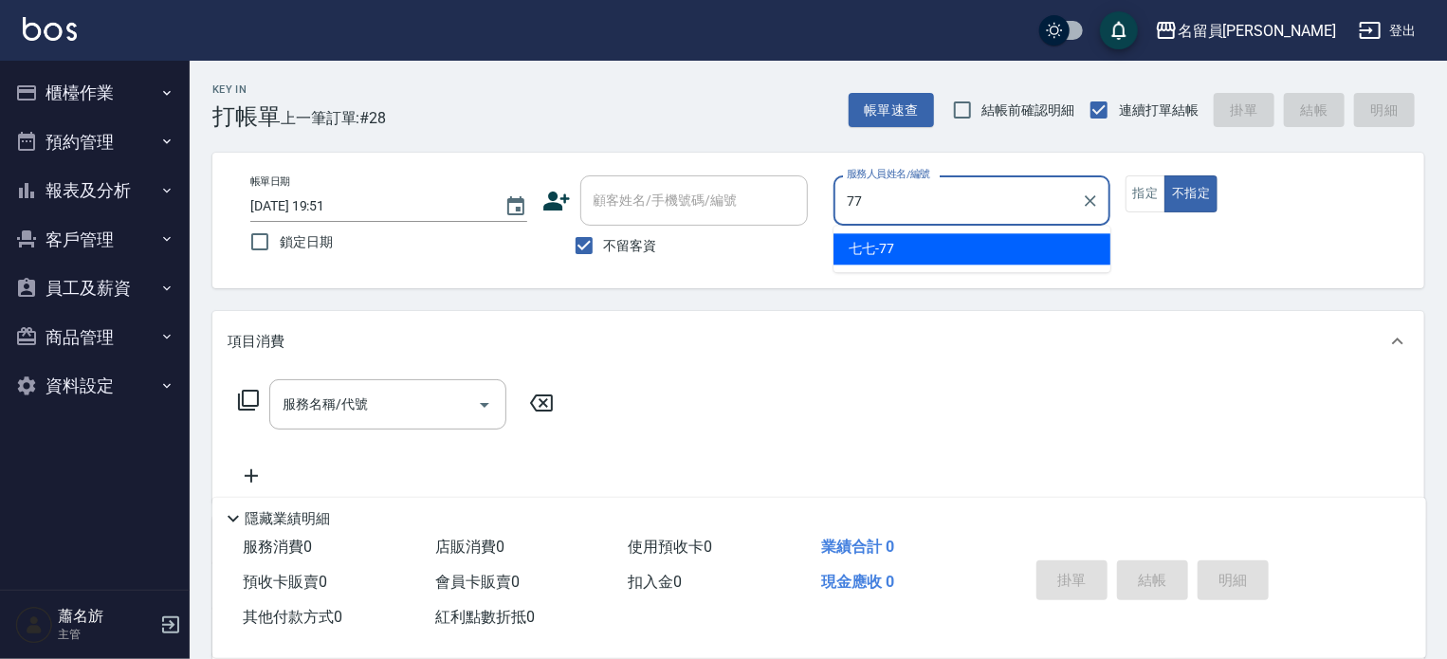
type input "七七-77"
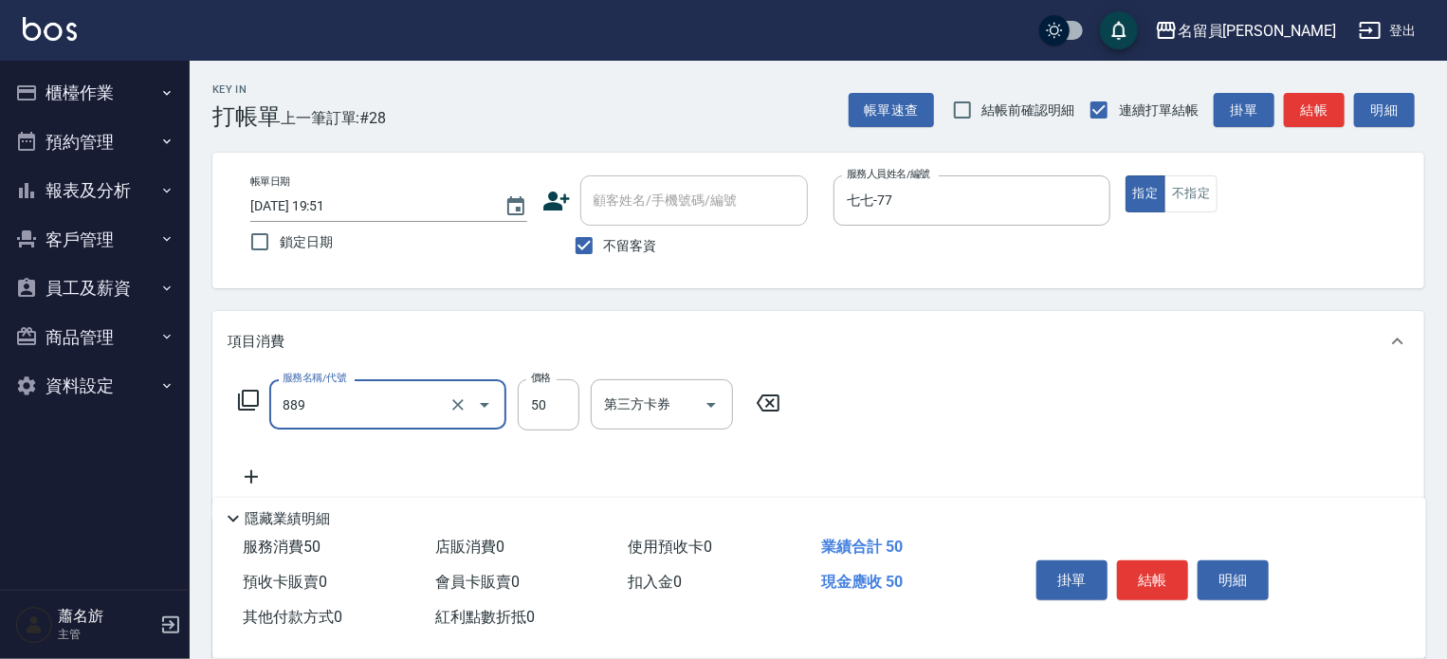
type input "精油(889)"
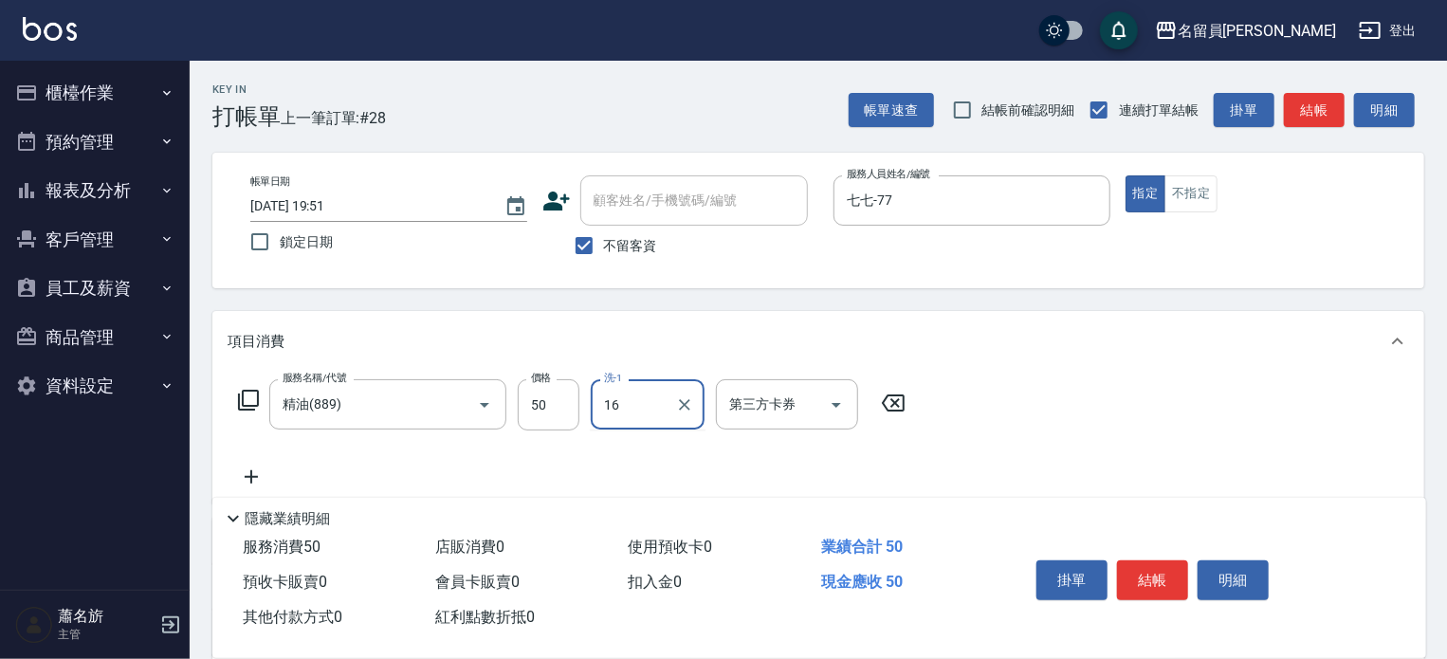
type input "黃泓諭-16"
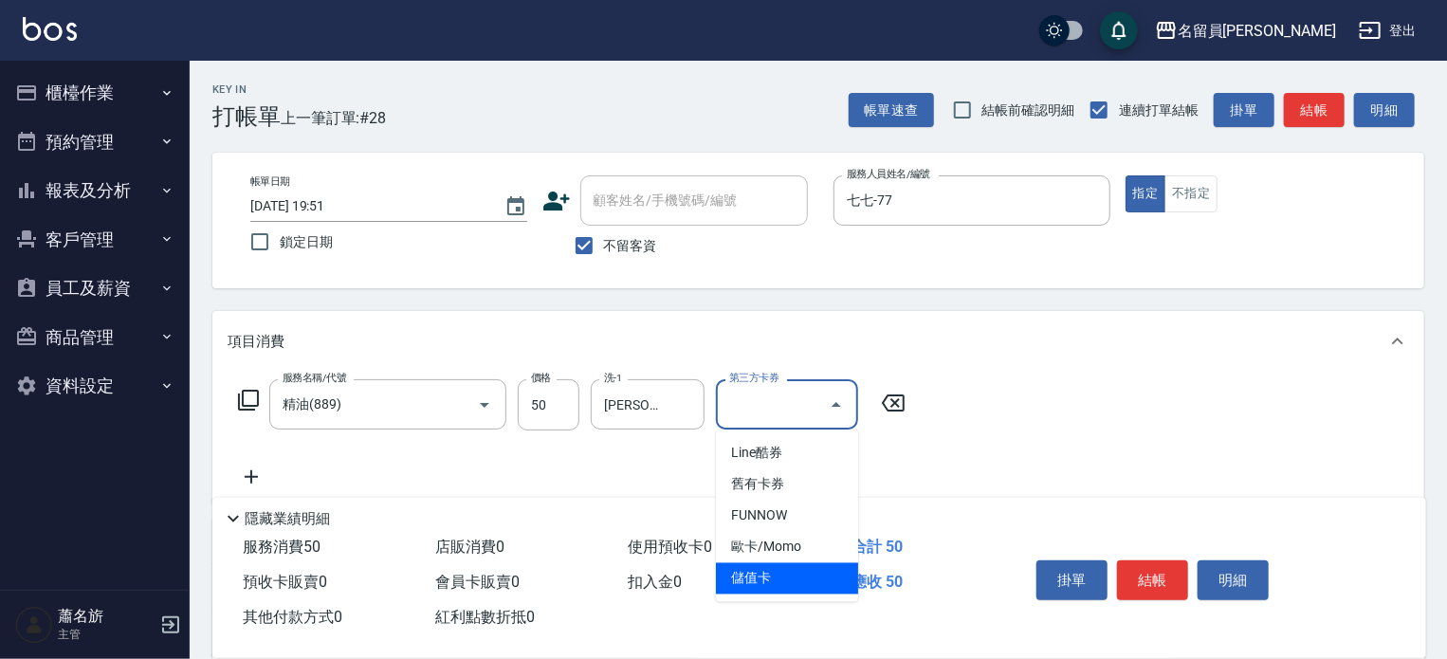
type input "儲值卡"
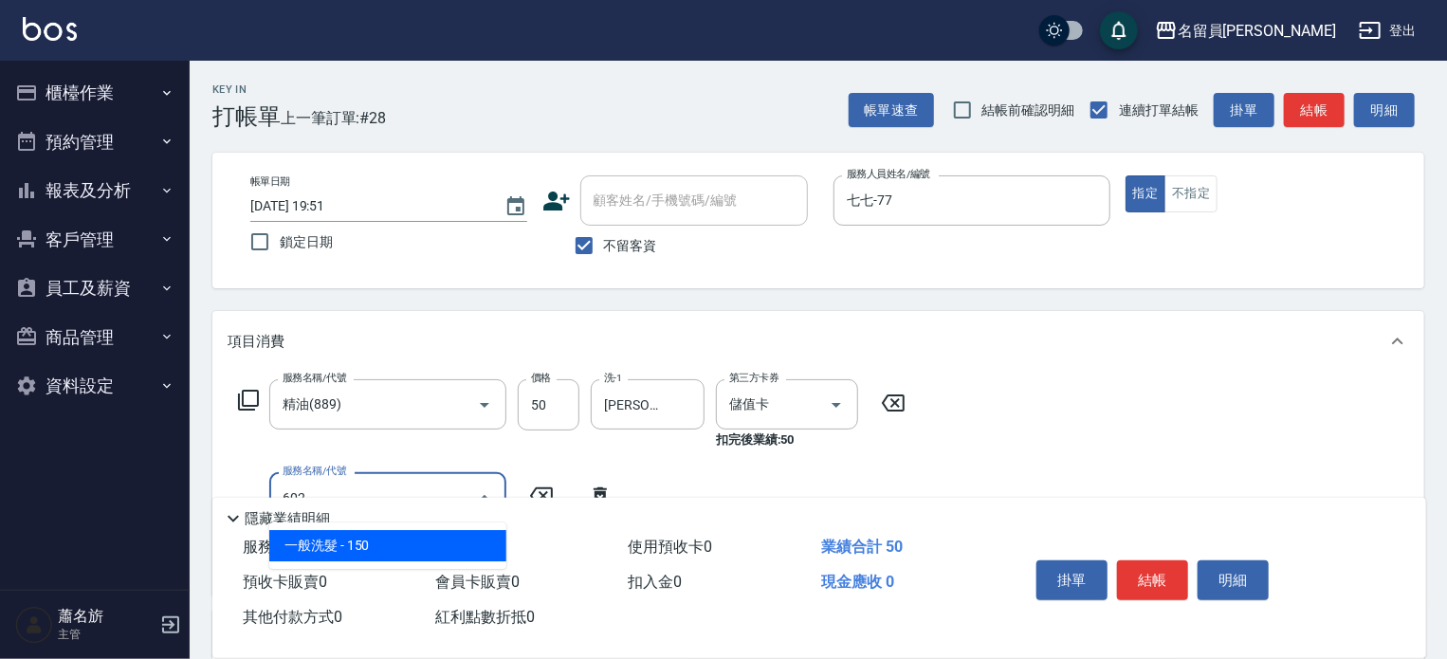
type input "一般洗髮(602)"
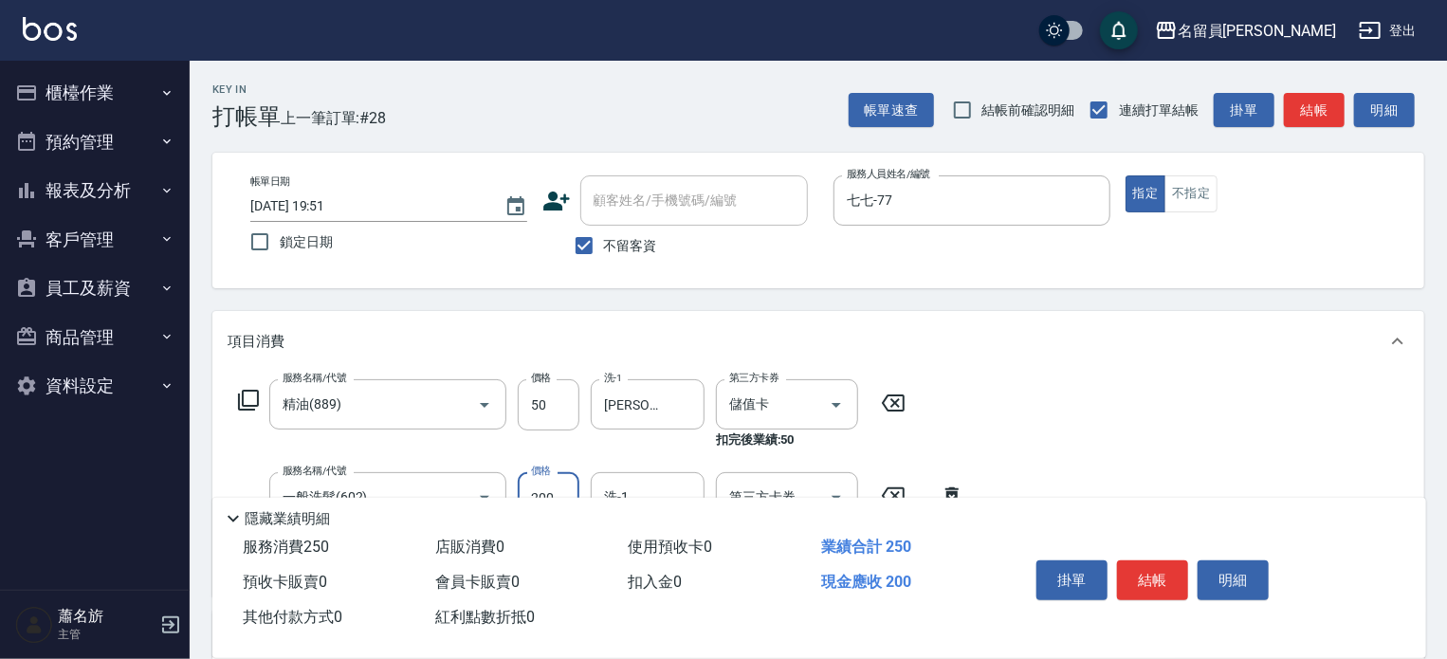
type input "200"
type input "黃泓諭-16"
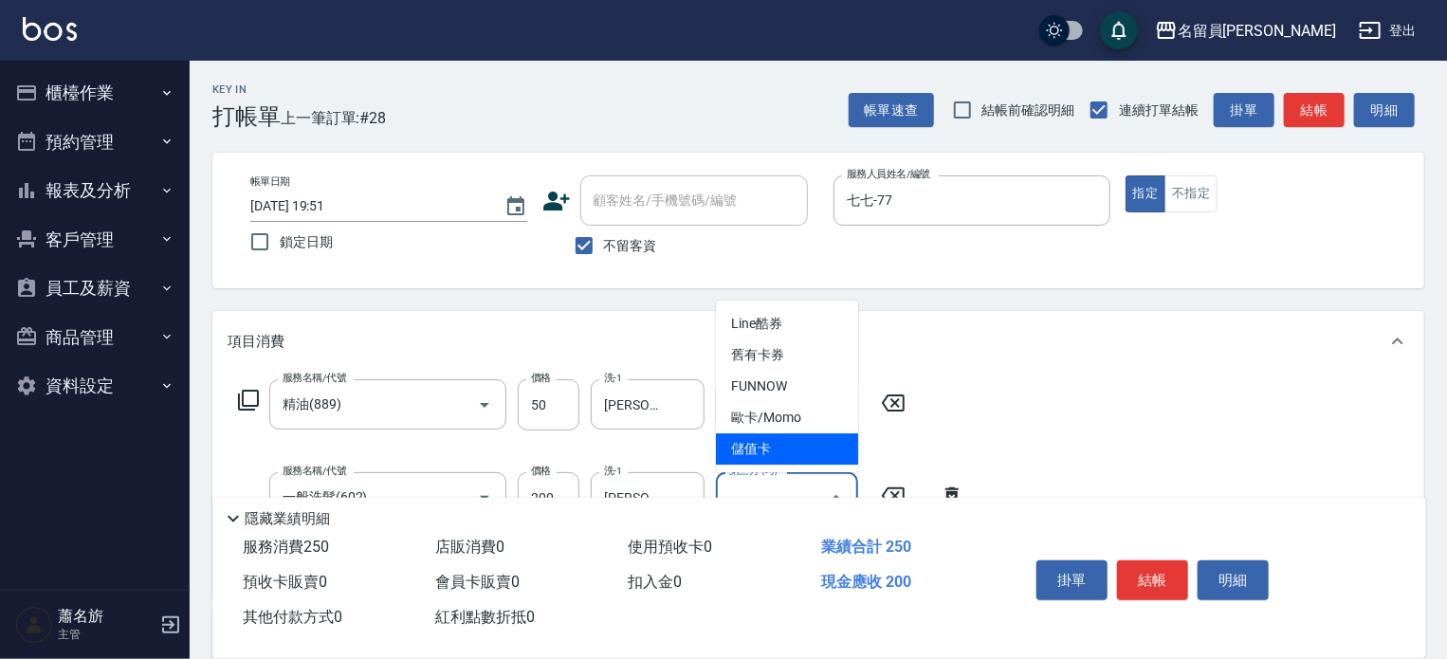
type input "儲值卡"
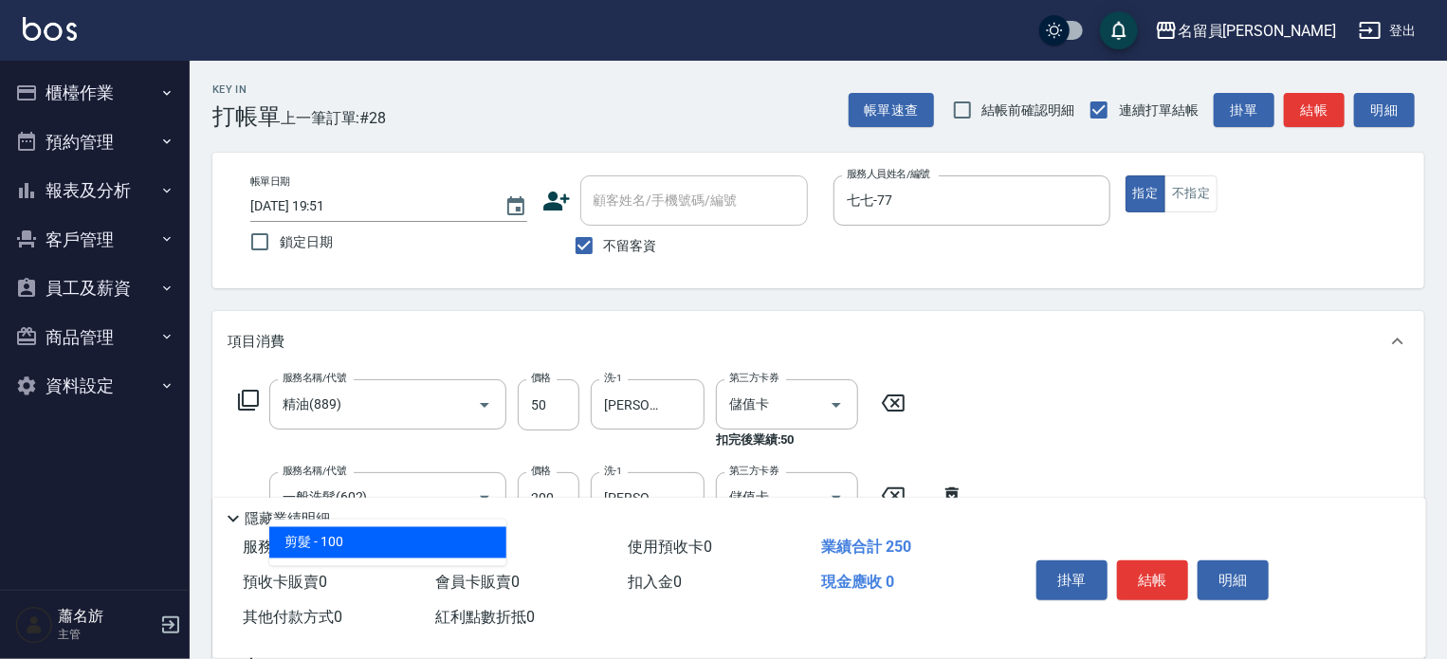
type input "剪髮(302)"
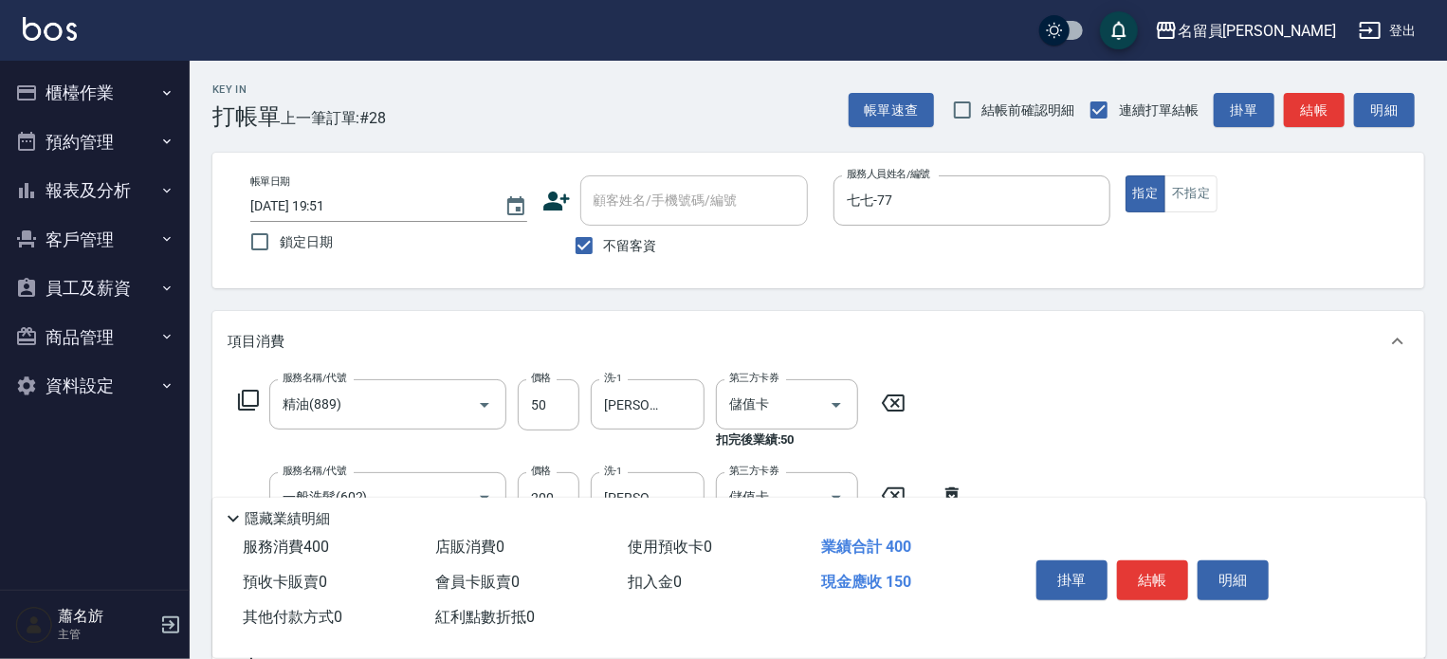
type input "150"
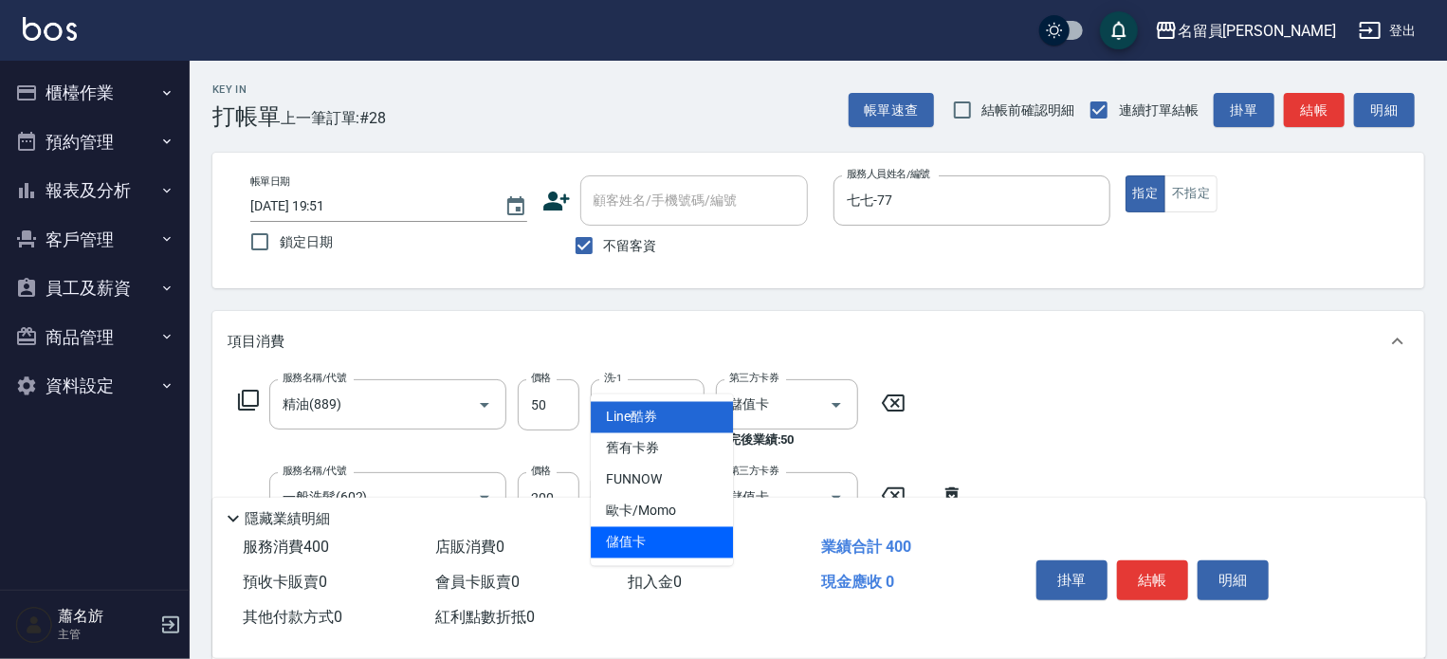
type input "儲值卡"
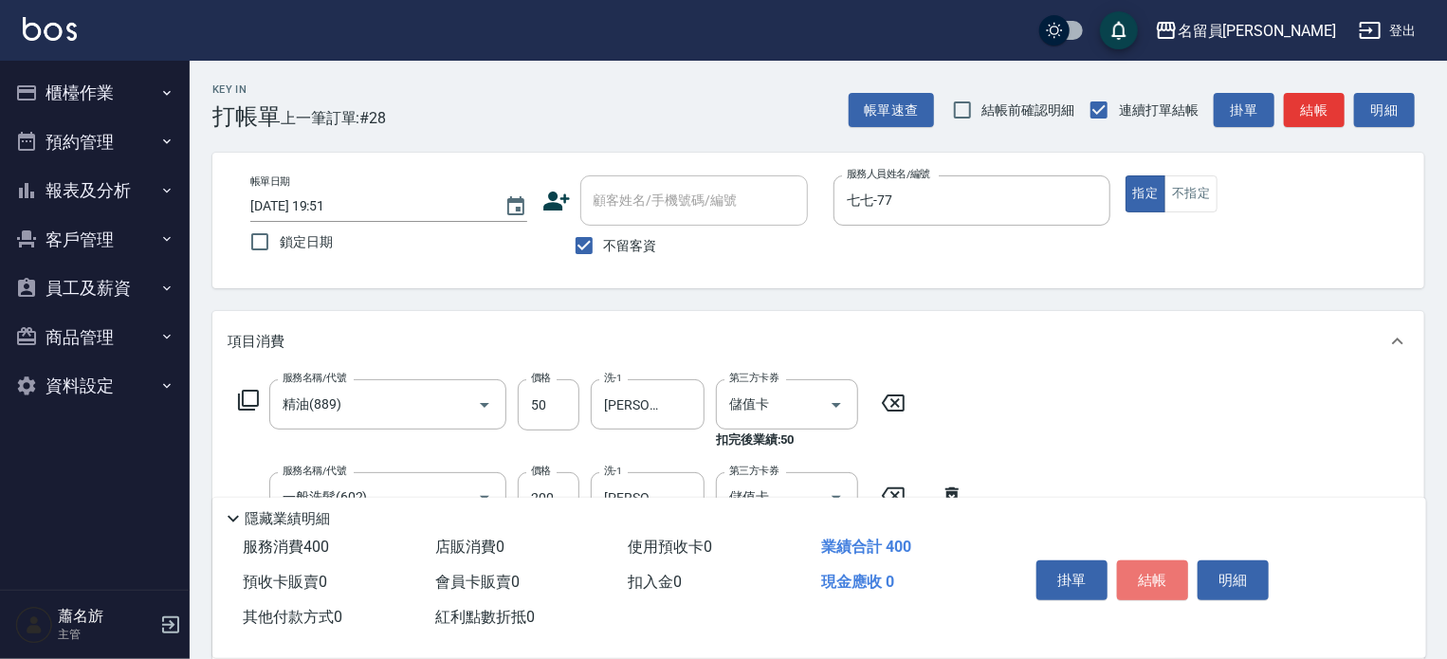
click at [1135, 579] on button "結帳" at bounding box center [1152, 580] width 71 height 40
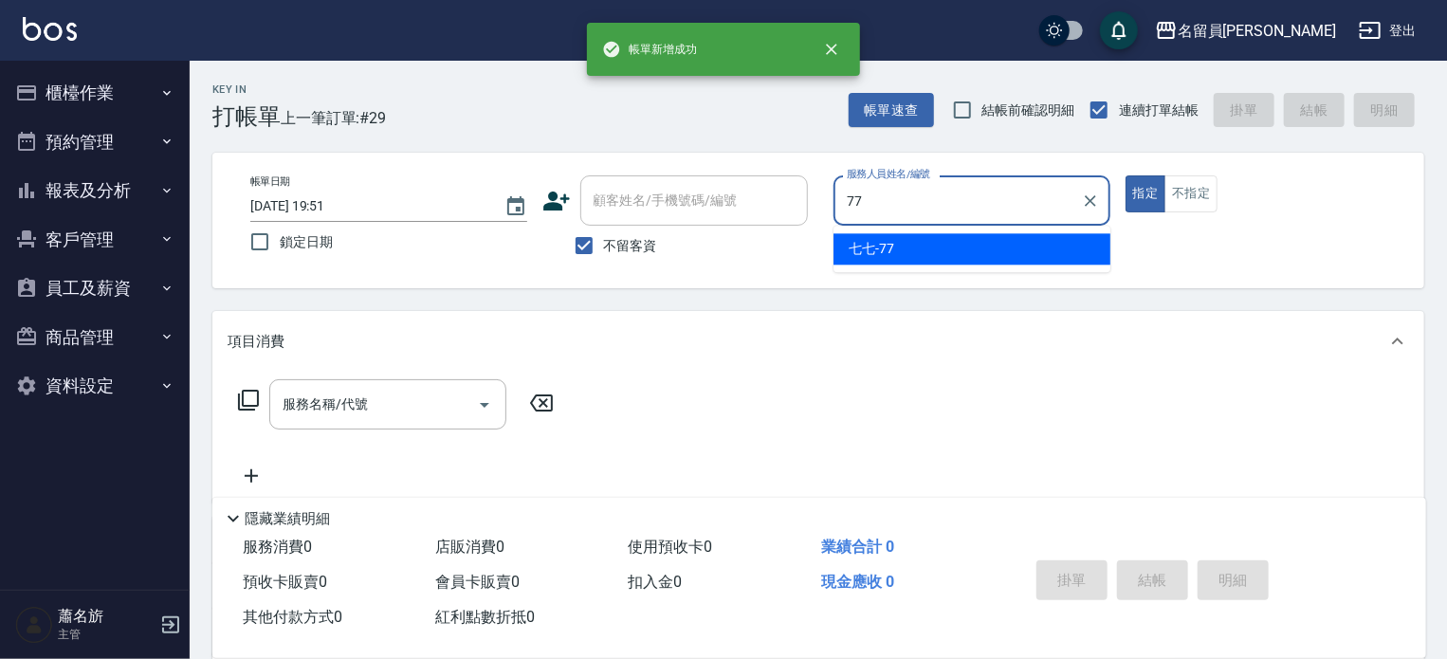
type input "七七-77"
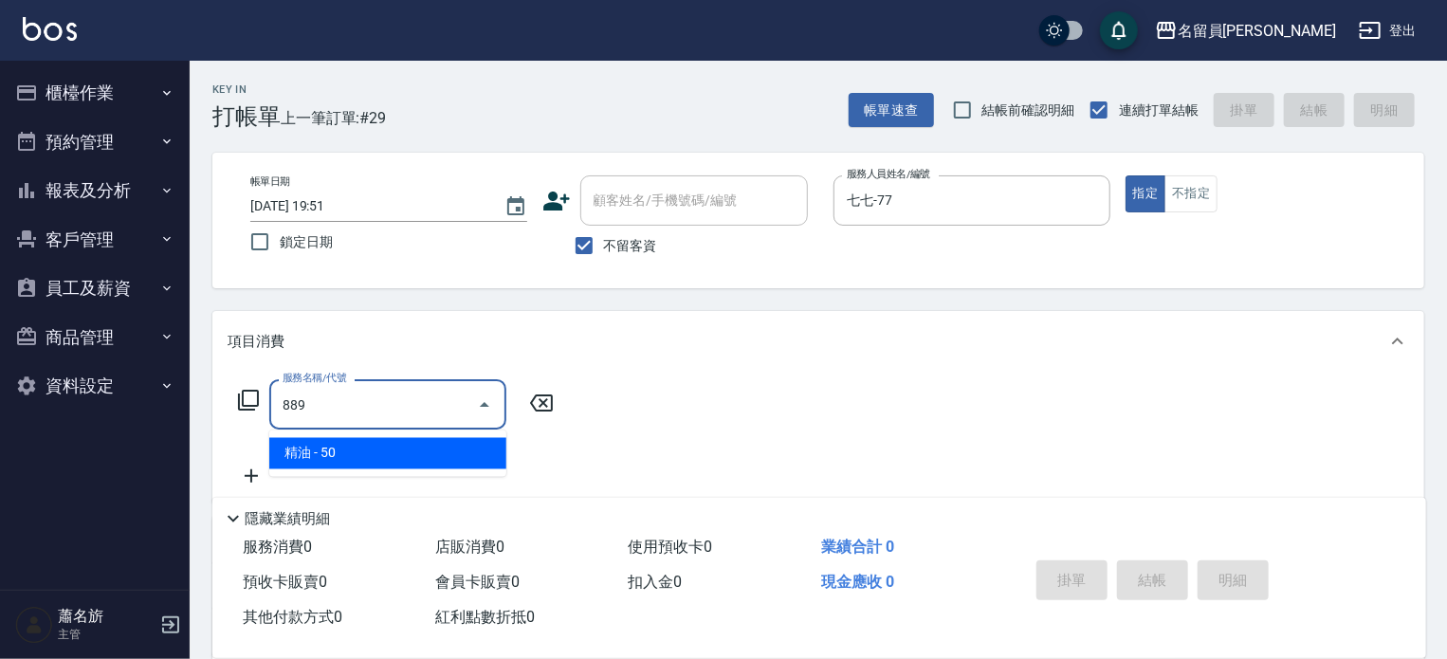
type input "精油(889)"
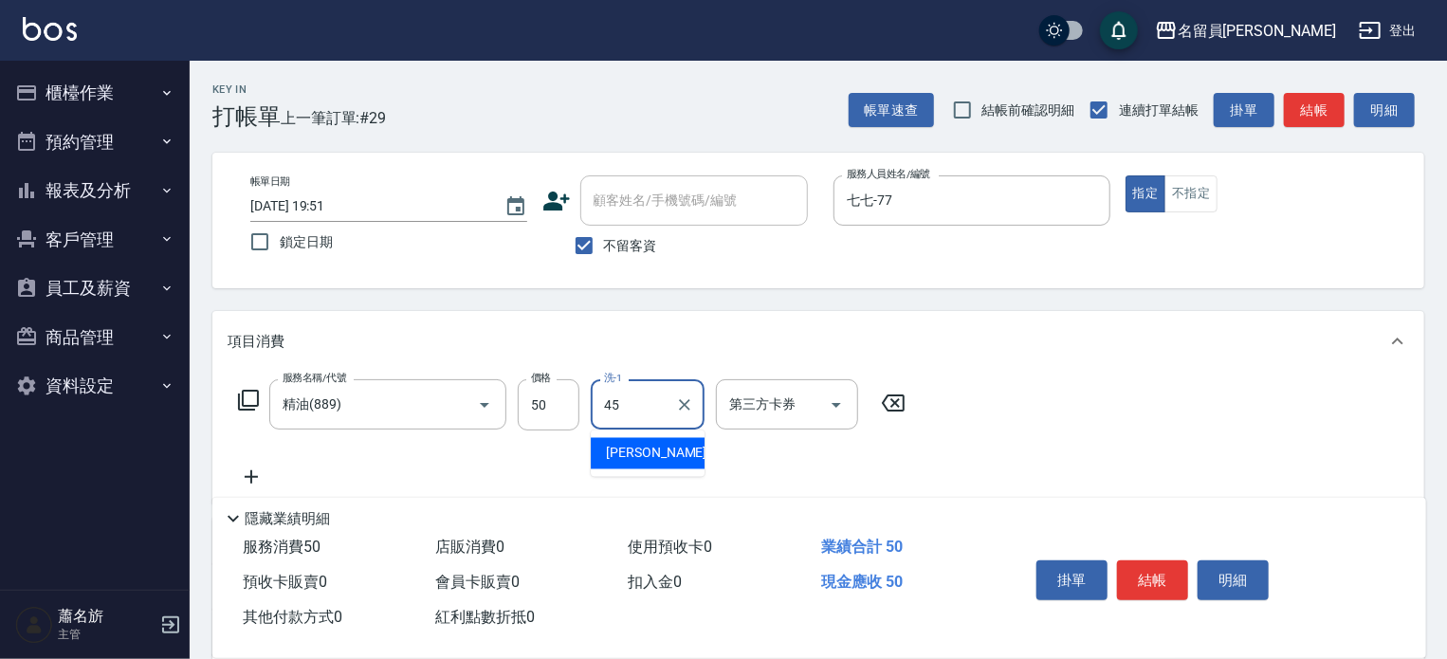
type input "游家豪-45"
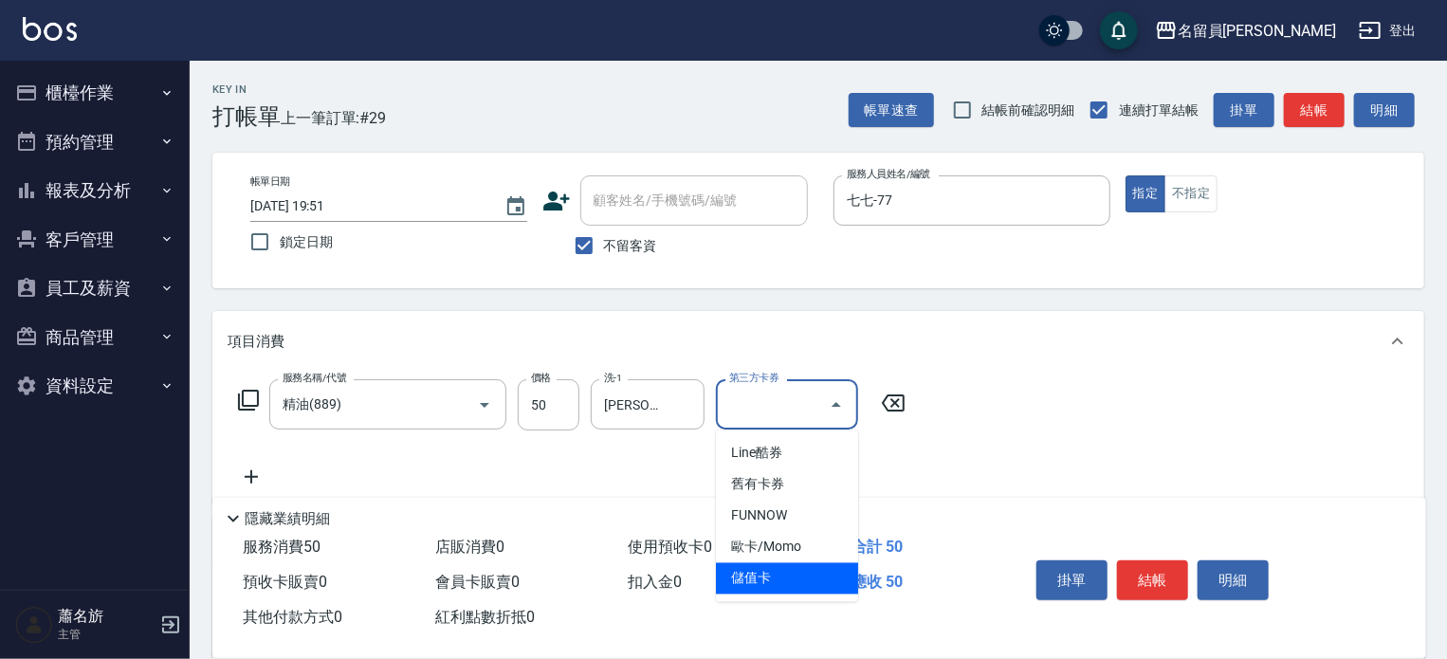
type input "儲值卡"
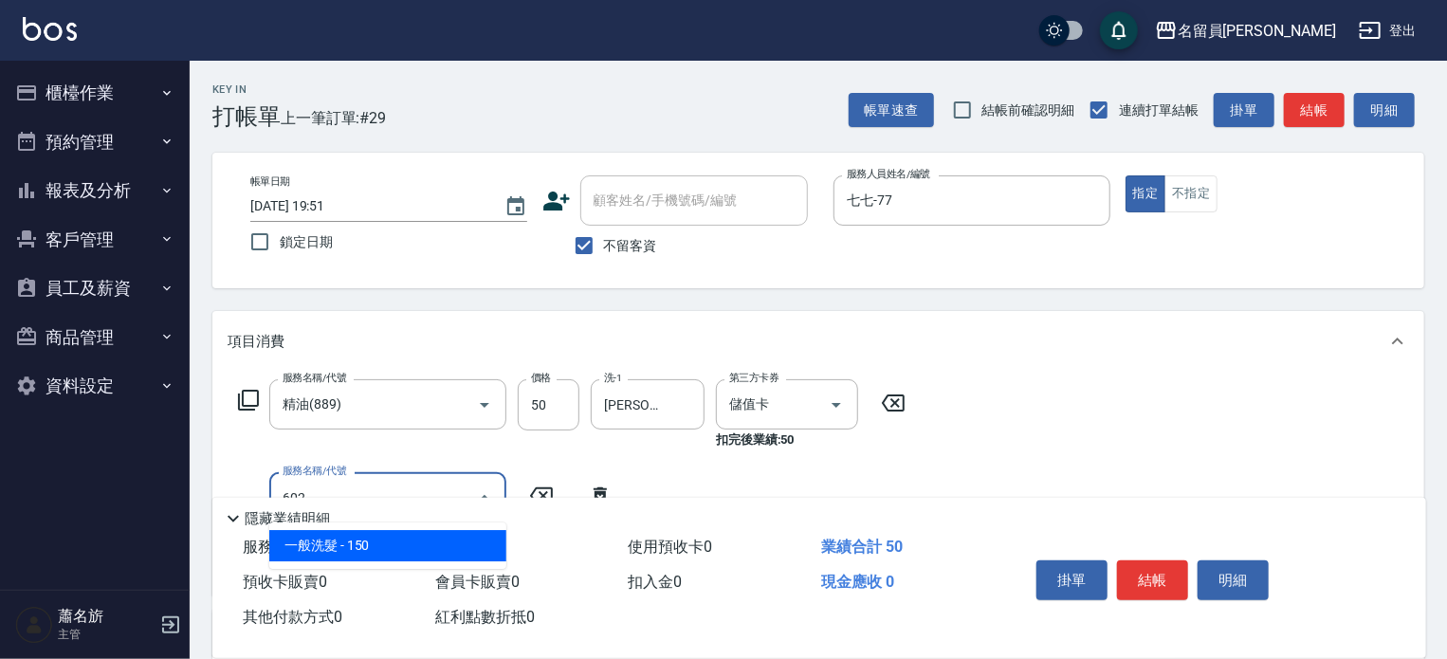
type input "一般洗髮(602)"
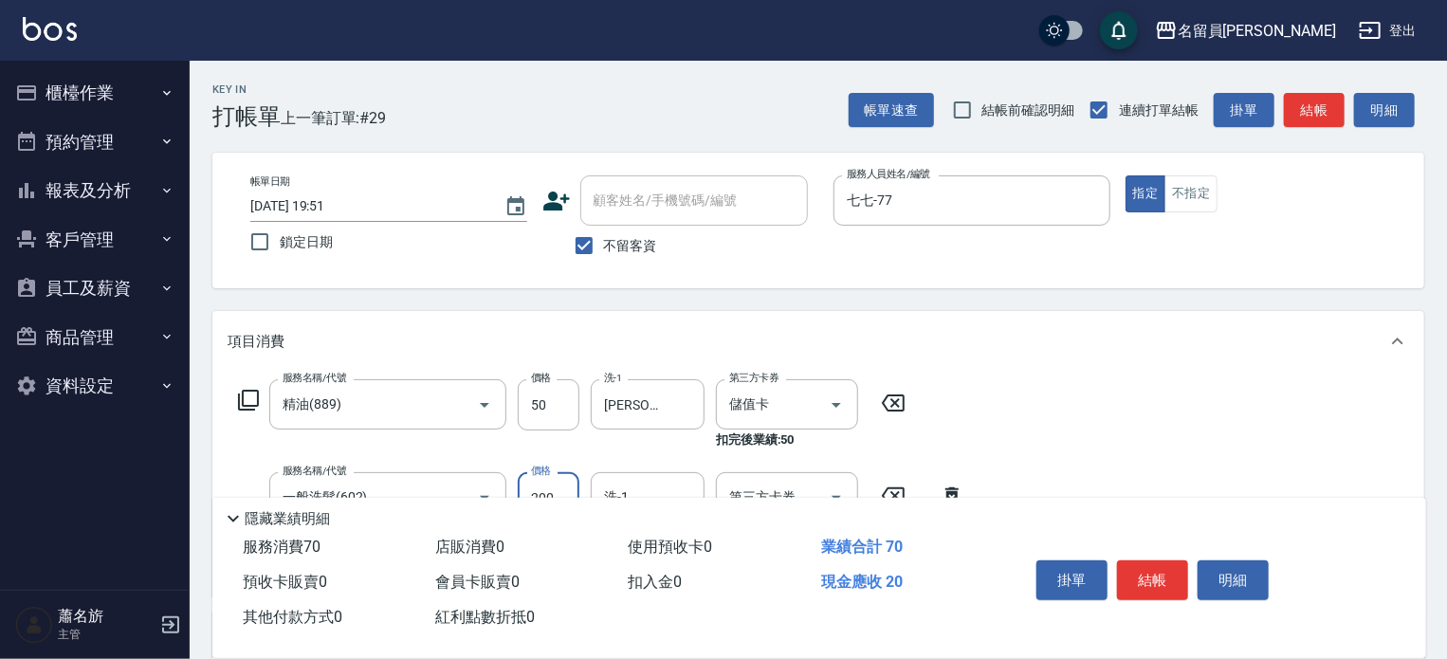
type input "200"
type input "游家豪-45"
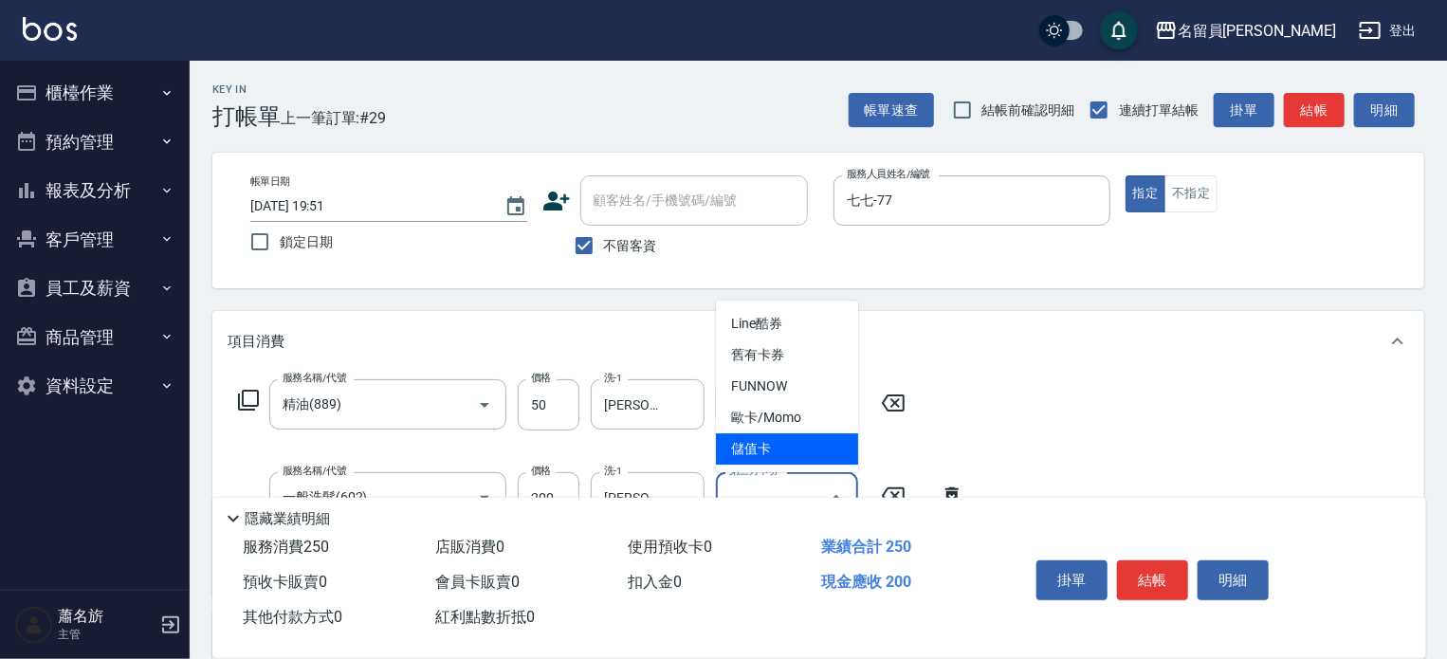
type input "儲值卡"
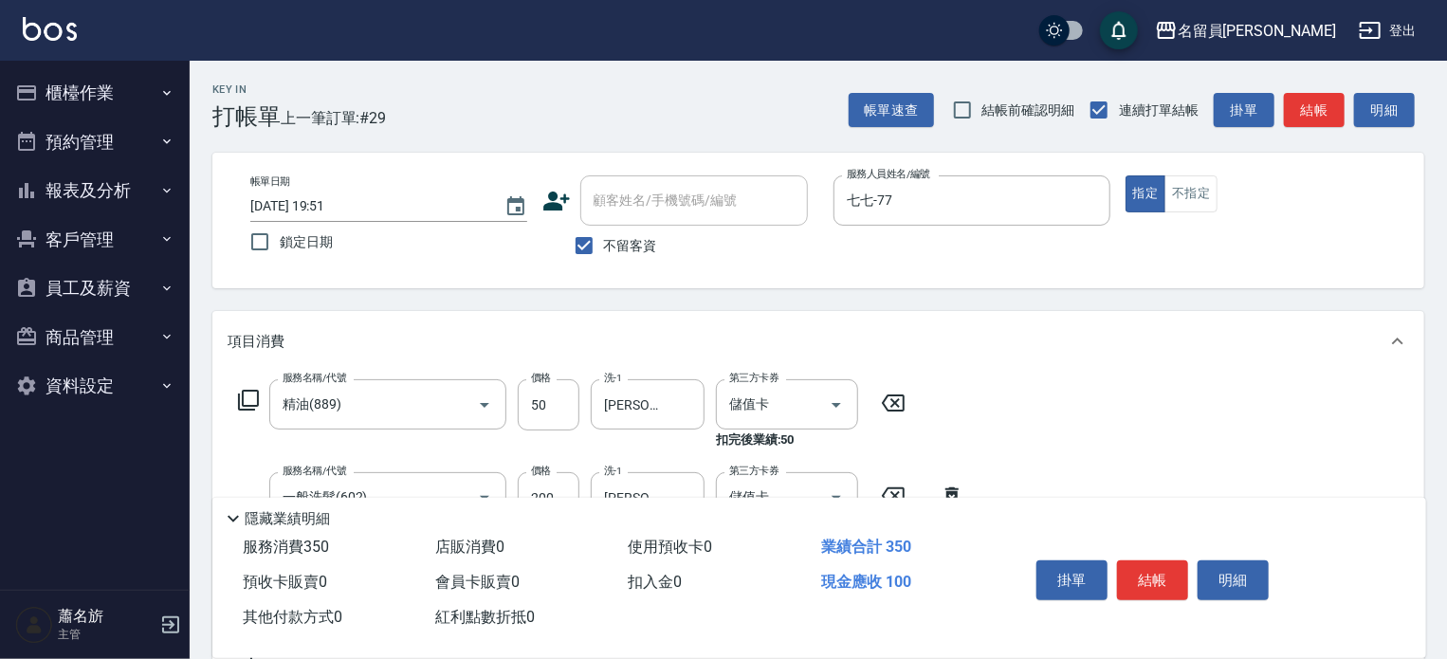
type input "剪髮(302)"
type input "150"
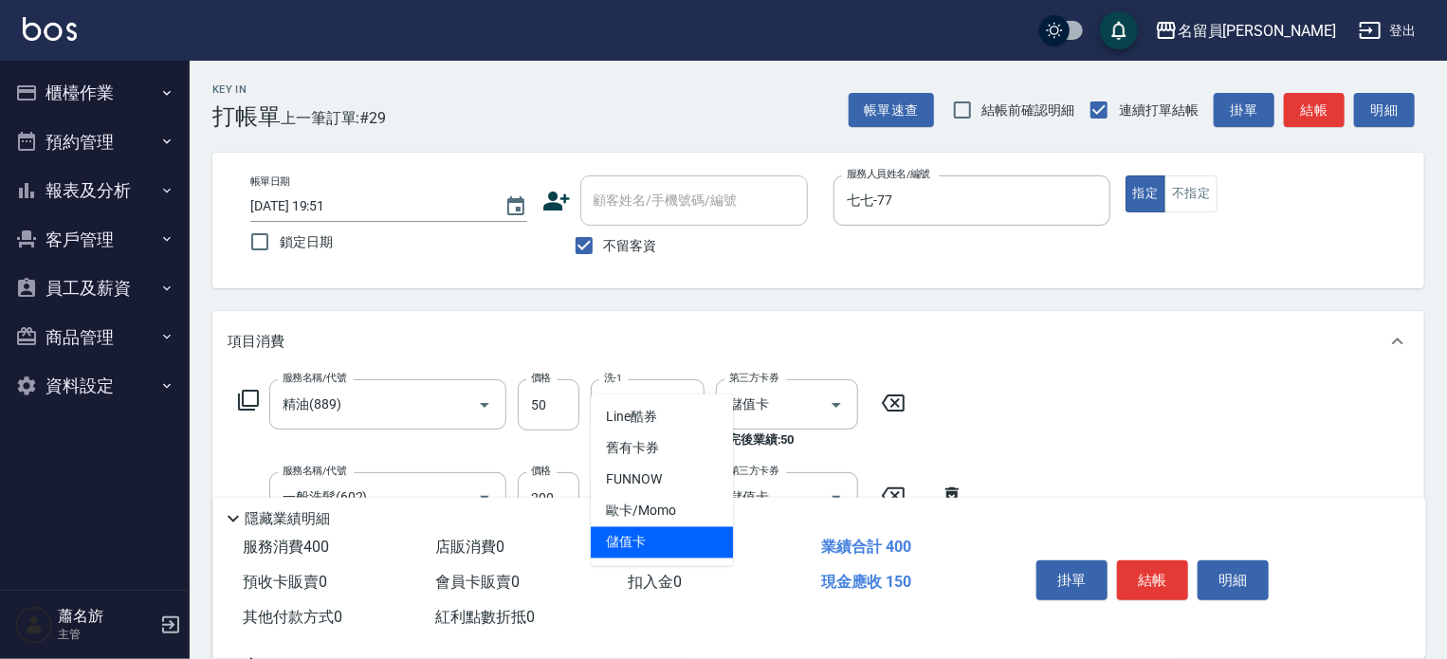
type input "儲值卡"
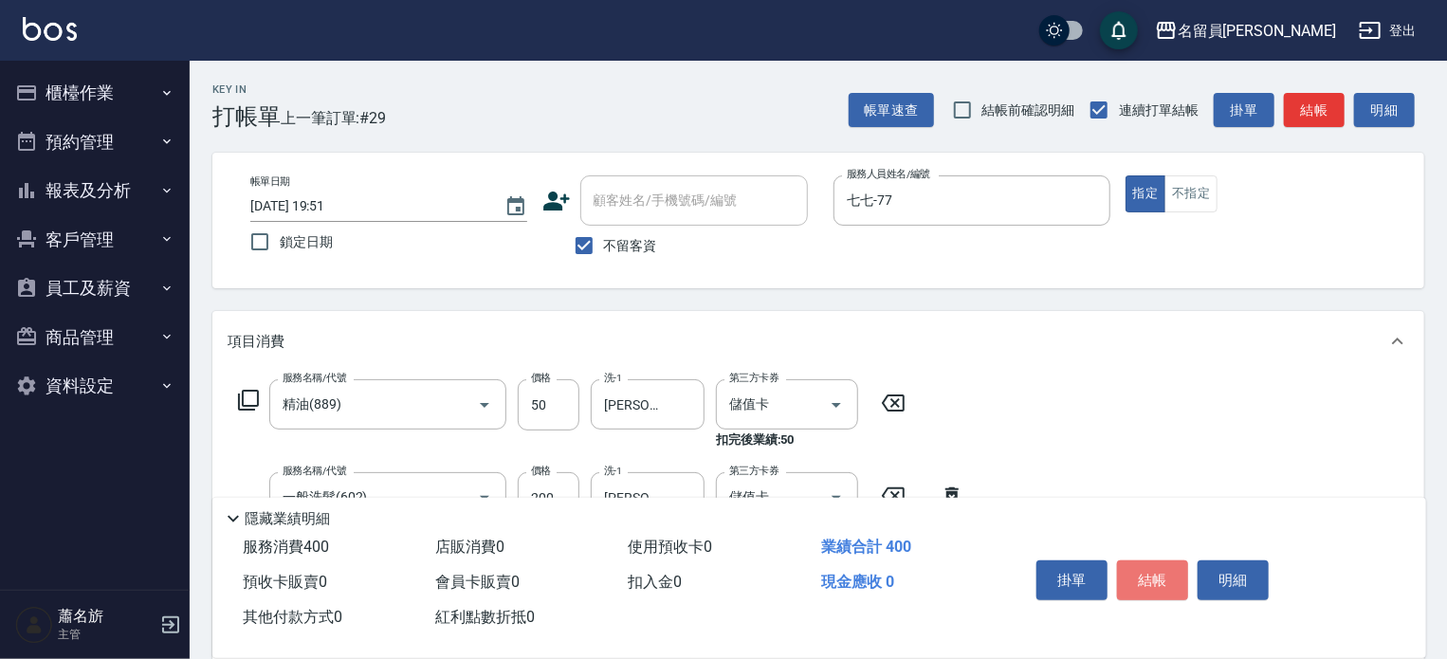
click at [1135, 579] on button "結帳" at bounding box center [1152, 580] width 71 height 40
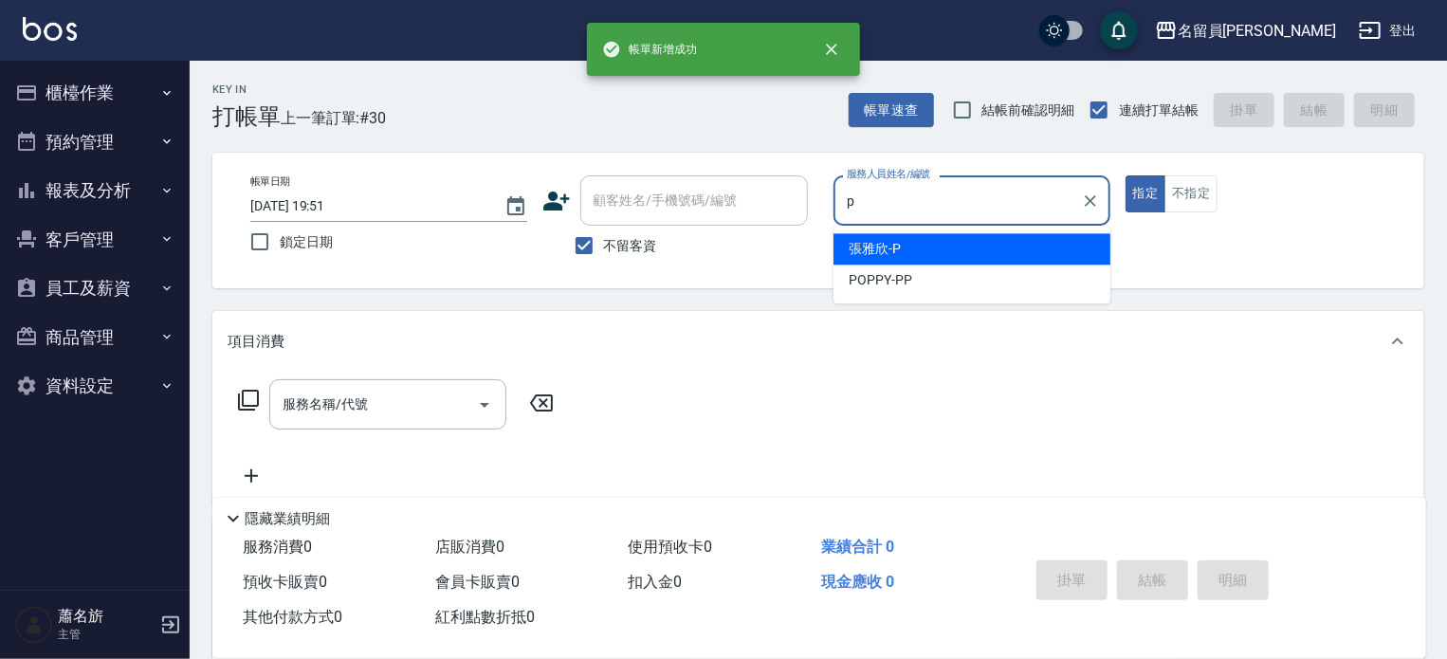
type input "張雅欣-P"
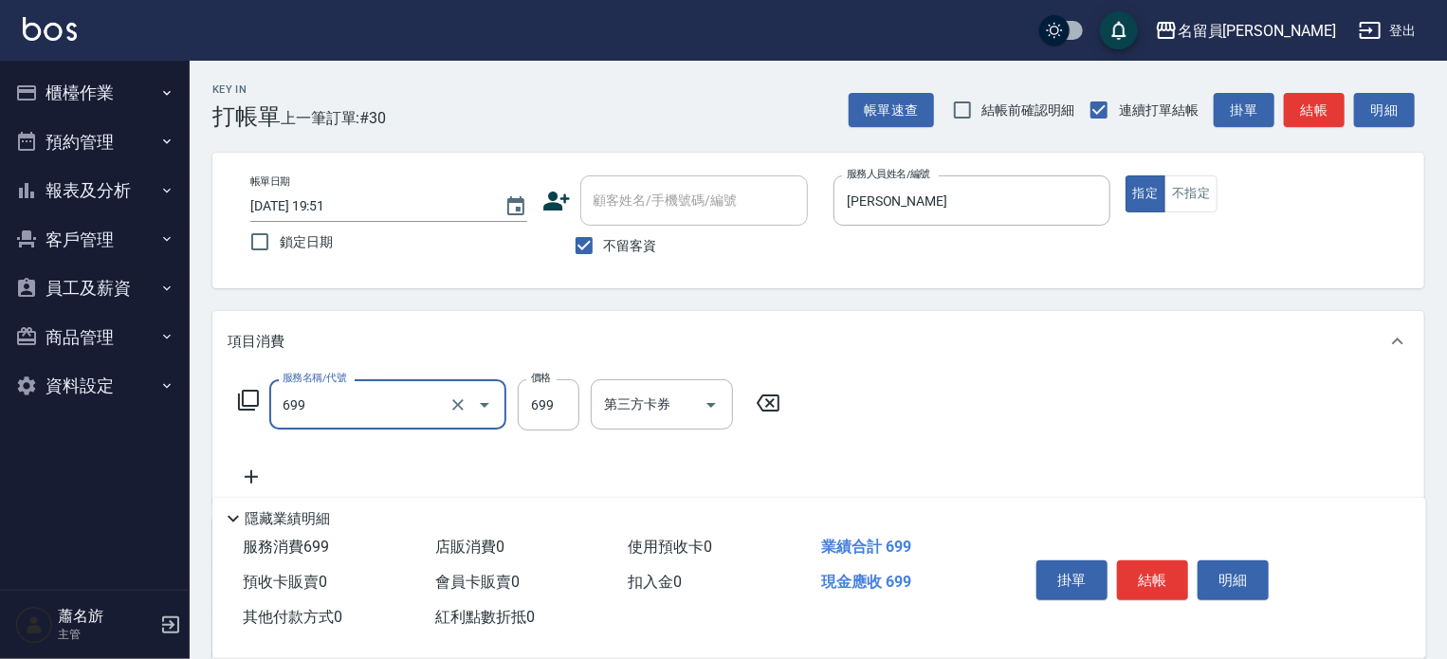
type input "精油洗髮(699)"
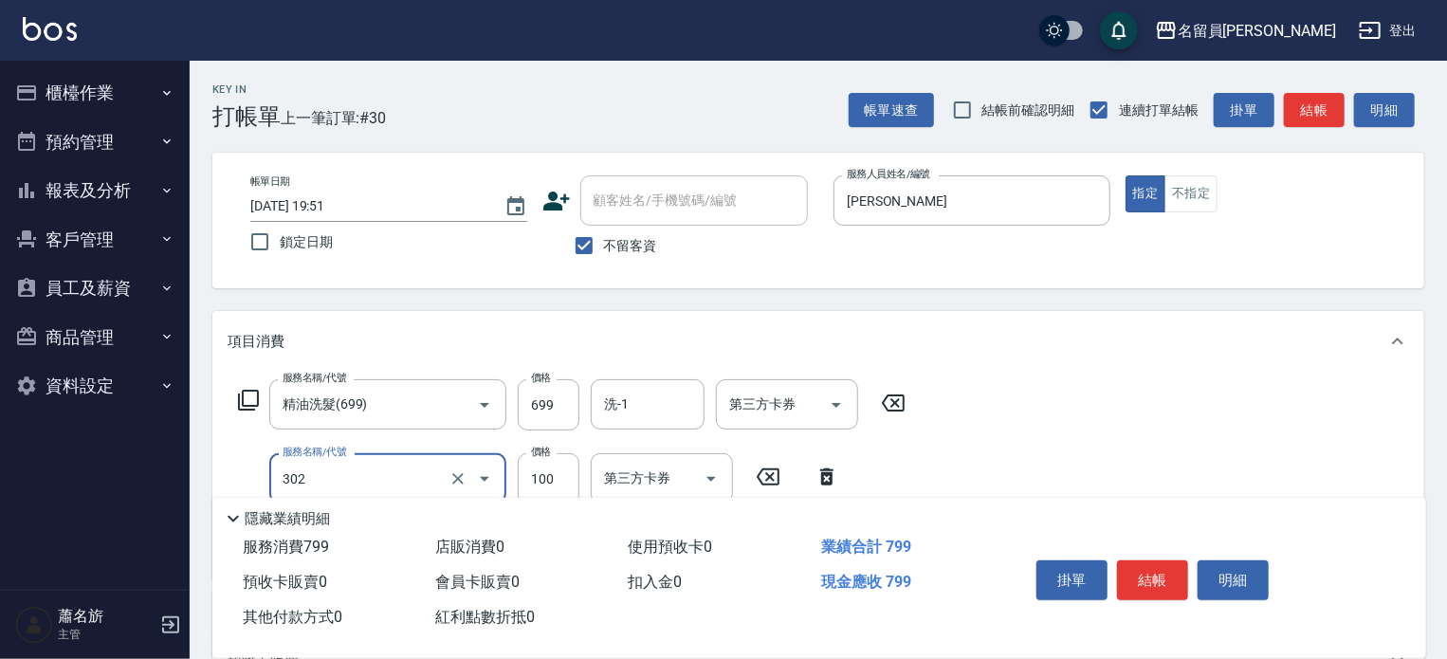
type input "剪髮(302)"
type input "200"
drag, startPoint x: 1135, startPoint y: 605, endPoint x: 1130, endPoint y: 655, distance: 50.5
click at [1130, 655] on div "服務消費 899 店販消費 0 使用預收卡 0 業績合計 899 預收卡販賣 0 會員卡販賣 0 扣入金 0 現金應收 899 其他付款方式 0 紅利點數折抵…" at bounding box center [819, 594] width 1214 height 128
click at [1174, 572] on button "結帳" at bounding box center [1152, 580] width 71 height 40
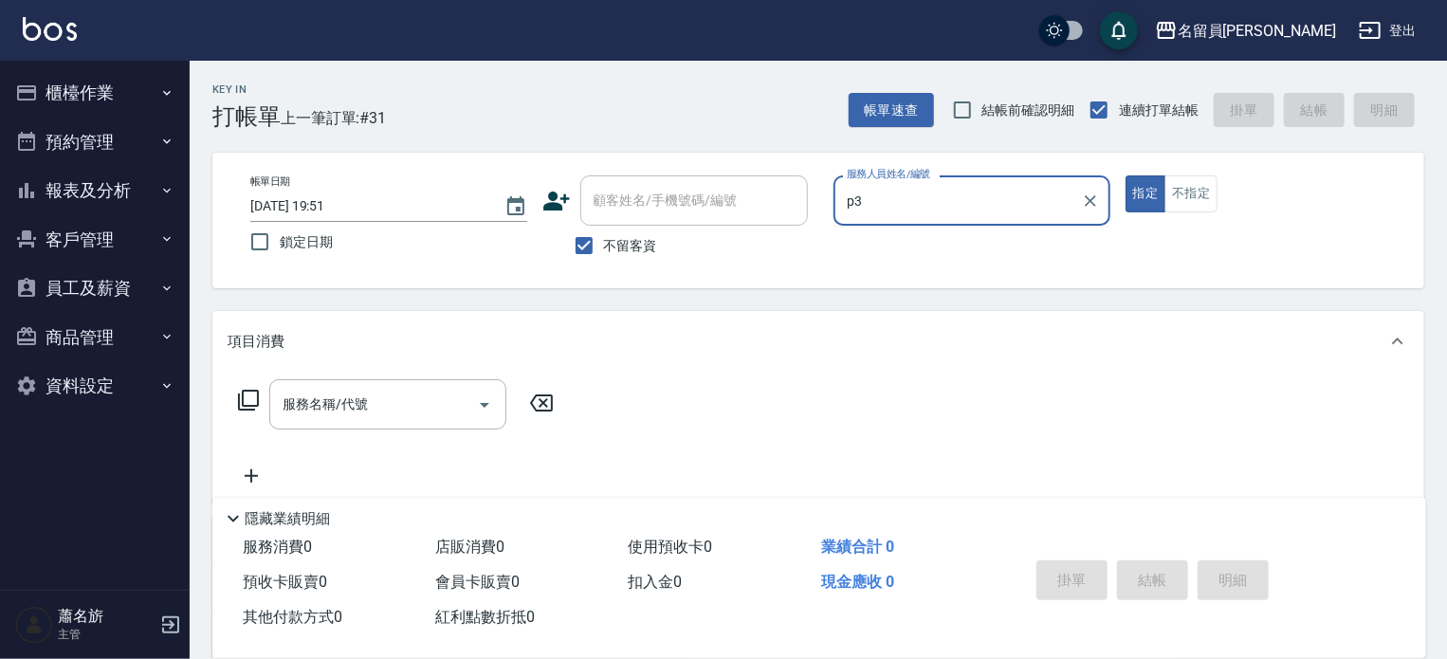
type input "p3"
click at [1126, 175] on button "指定" at bounding box center [1146, 193] width 41 height 37
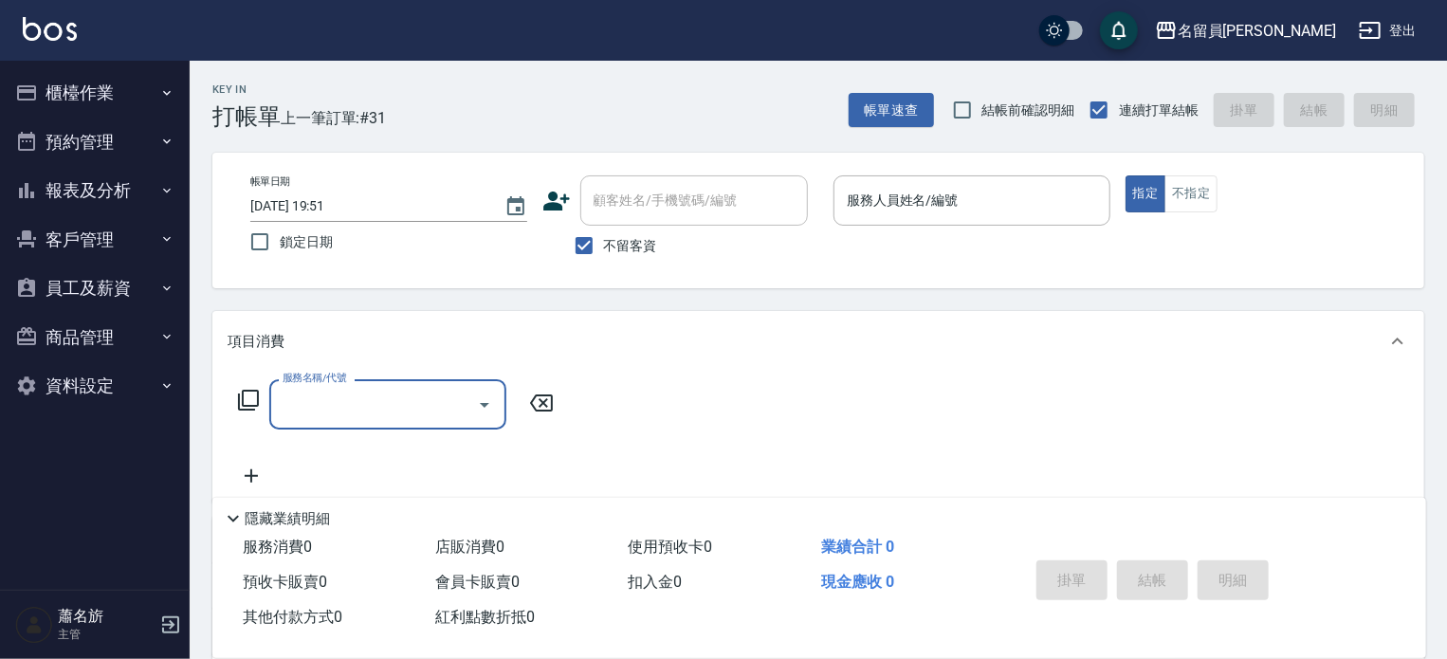
type input "p"
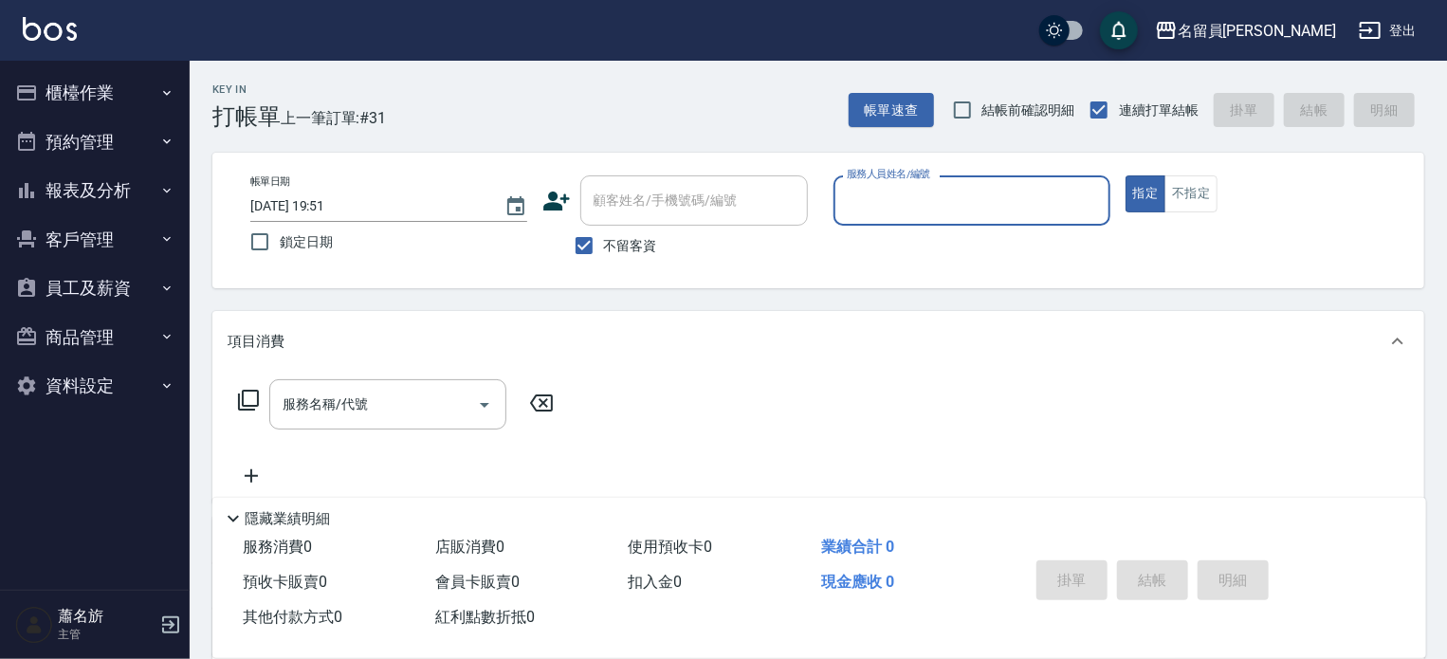
click at [1126, 175] on button "指定" at bounding box center [1146, 193] width 41 height 37
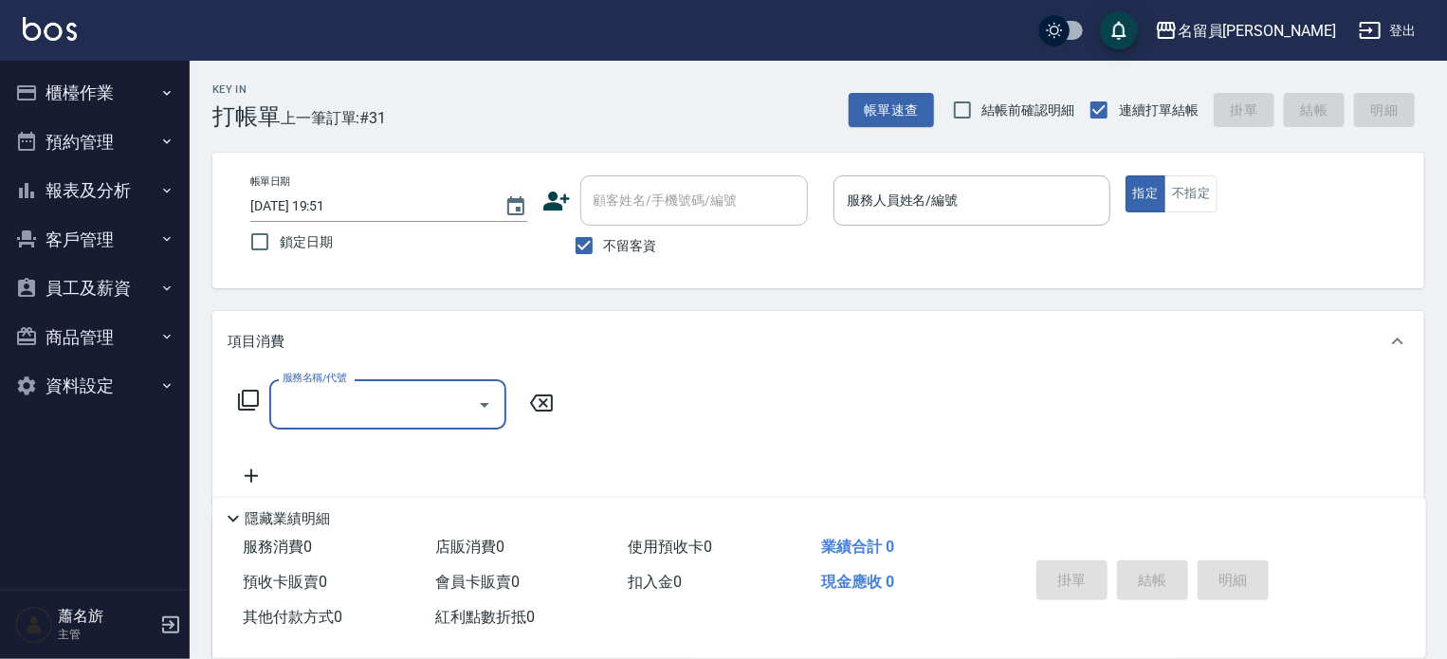
type input "p"
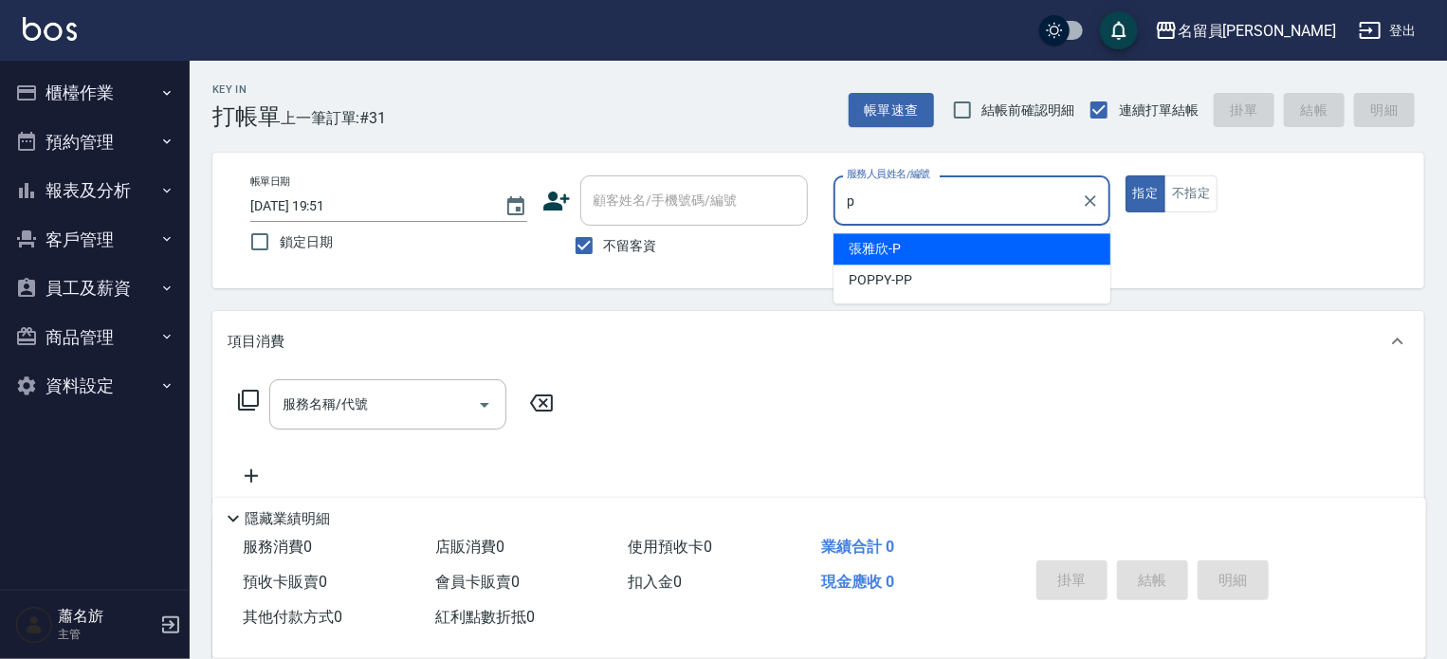
type input "張雅欣-P"
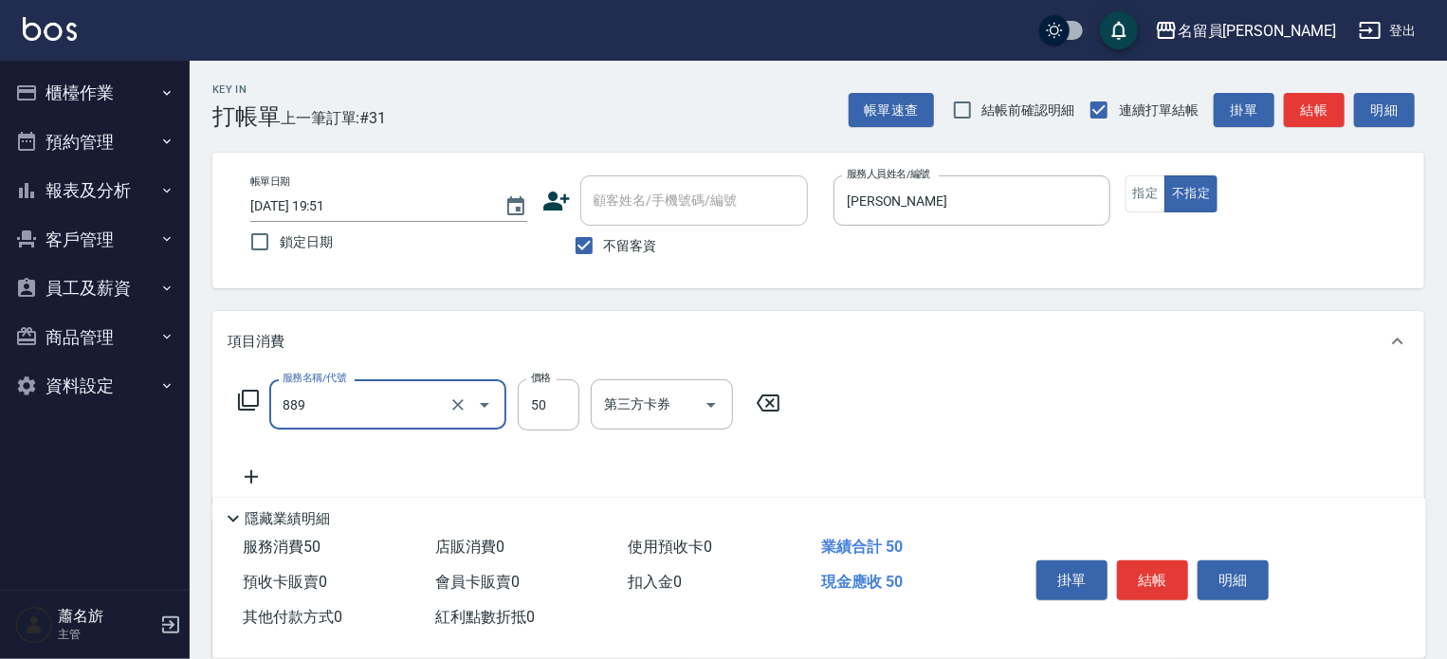
type input "精油(889)"
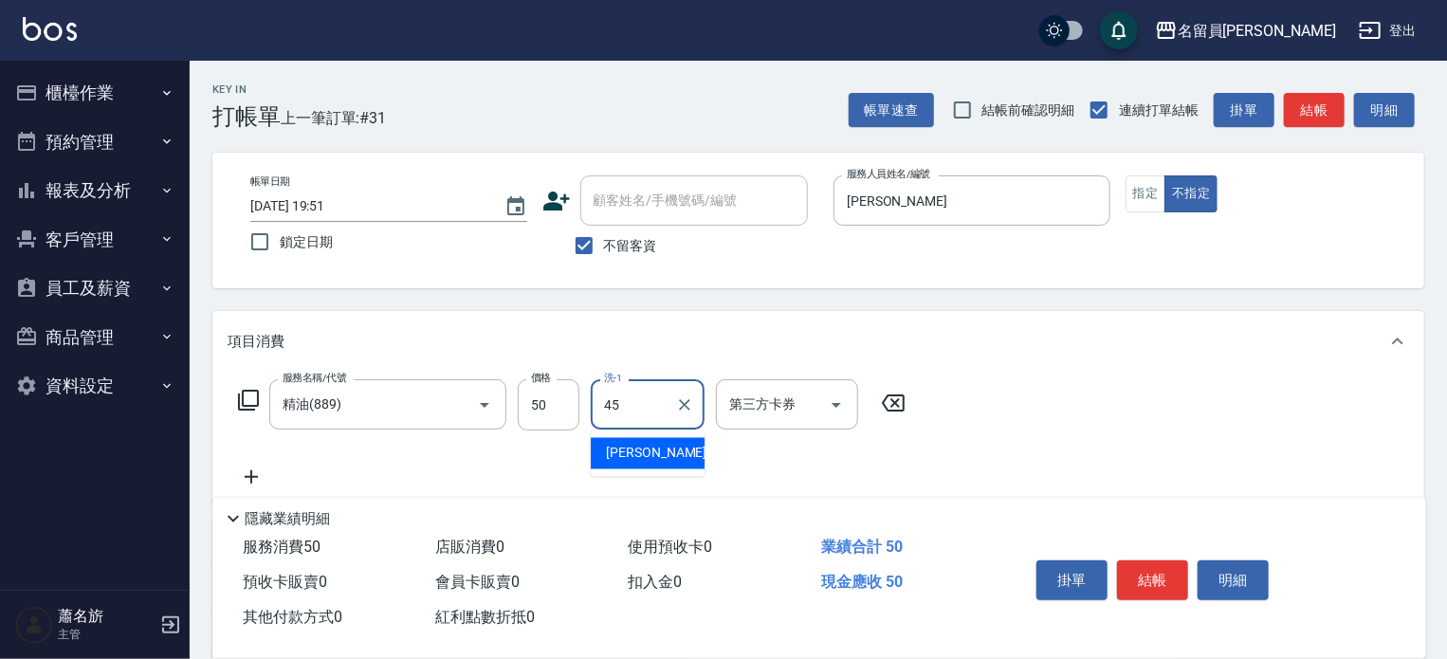
type input "游家豪-45"
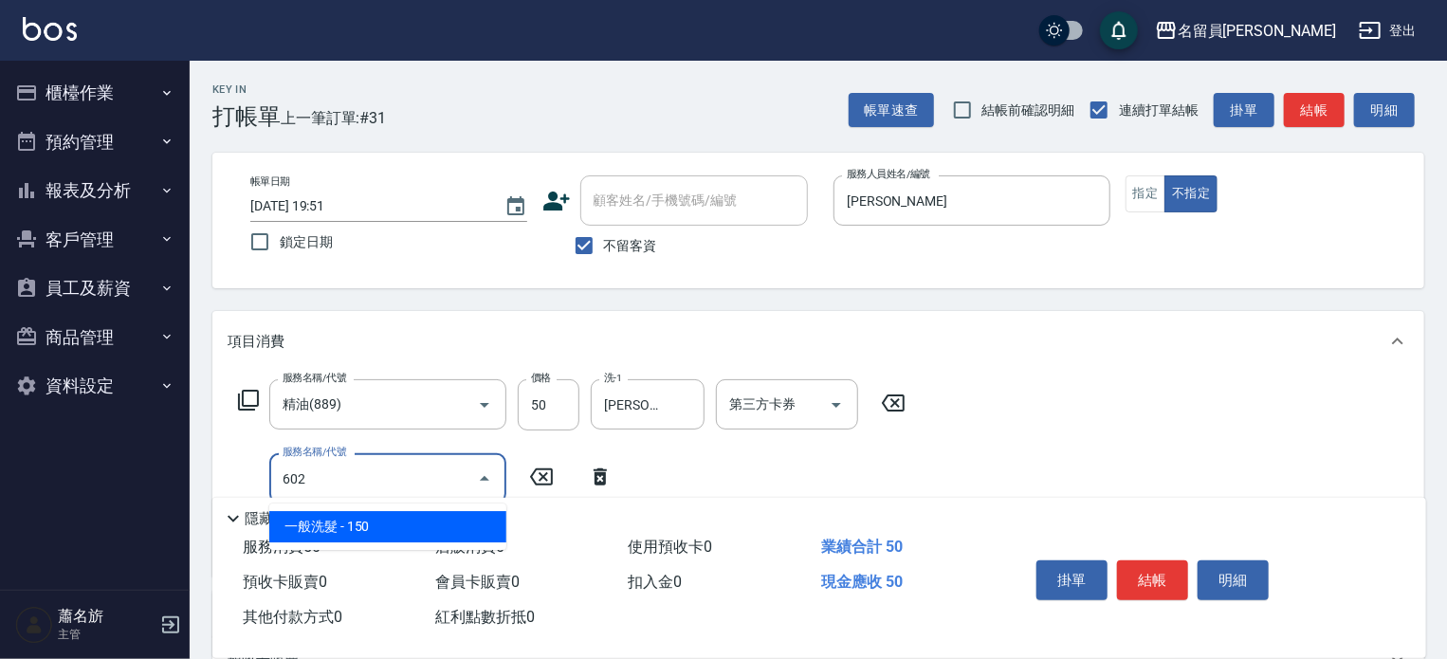
type input "一般洗髮(602)"
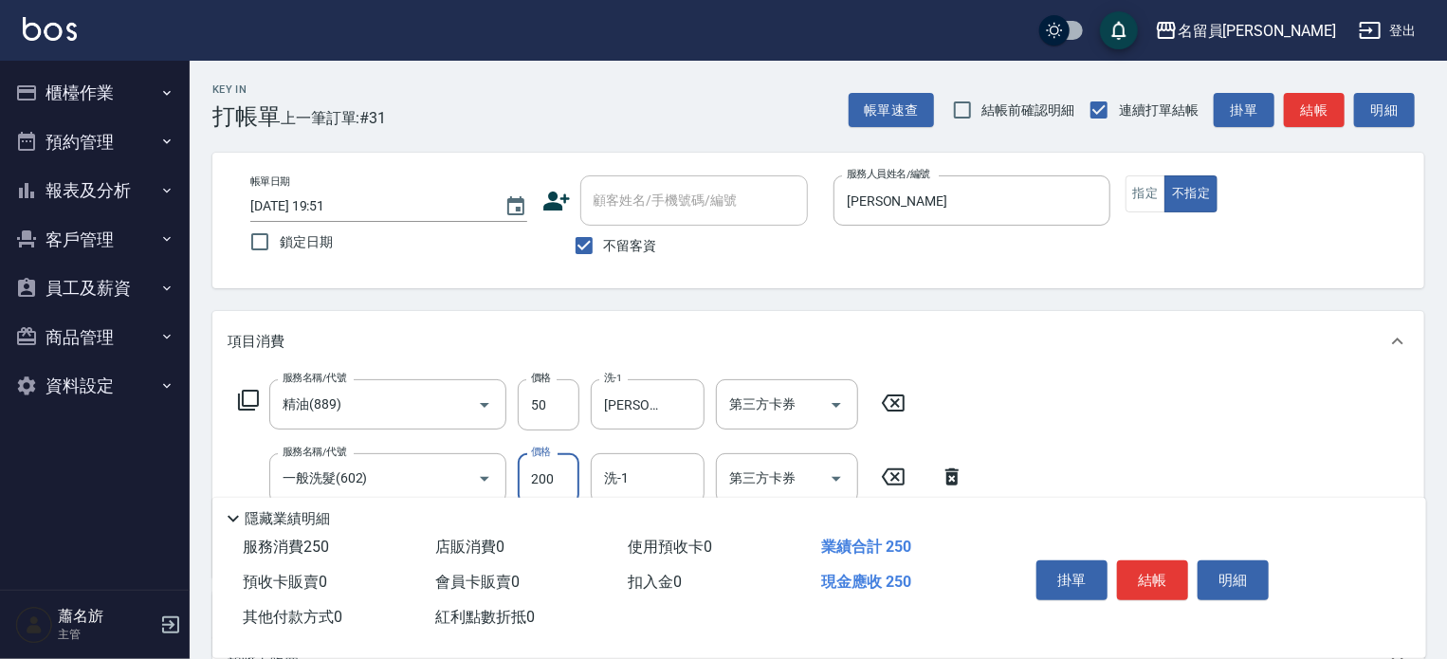
type input "200"
type input "游家豪-45"
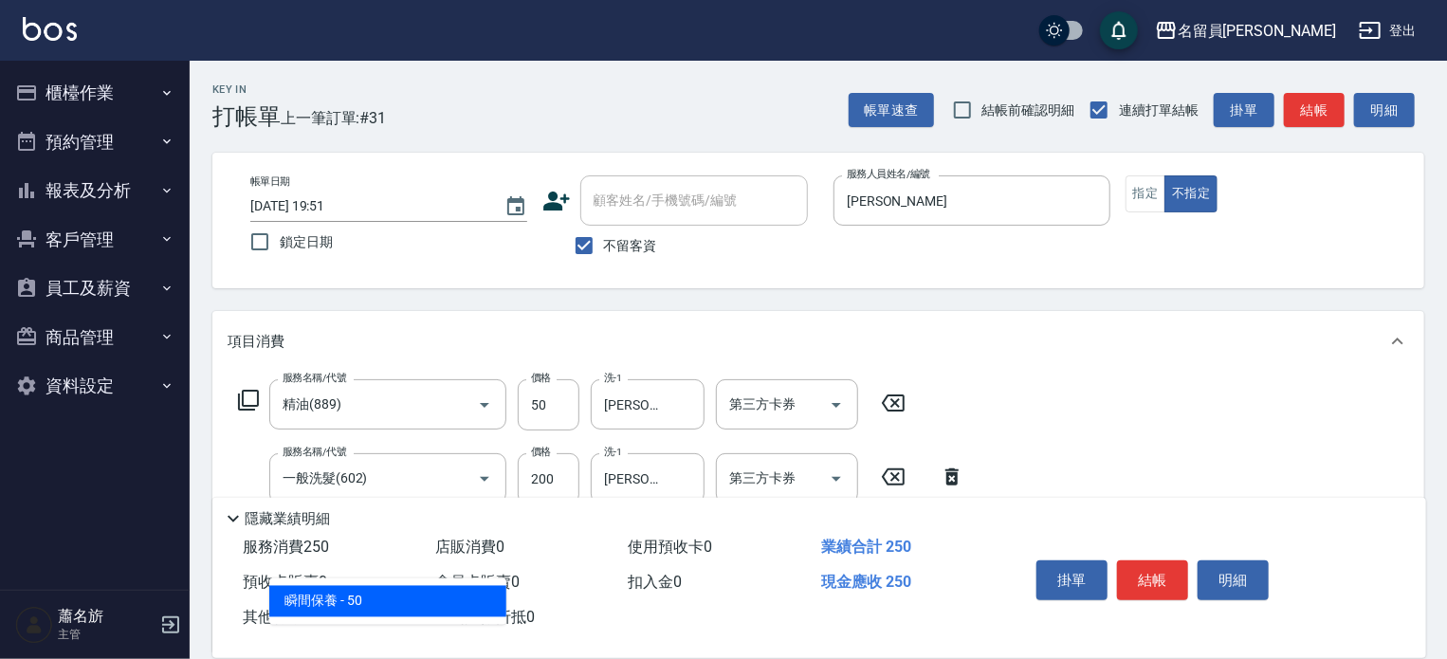
type input "瞬間保養(415)"
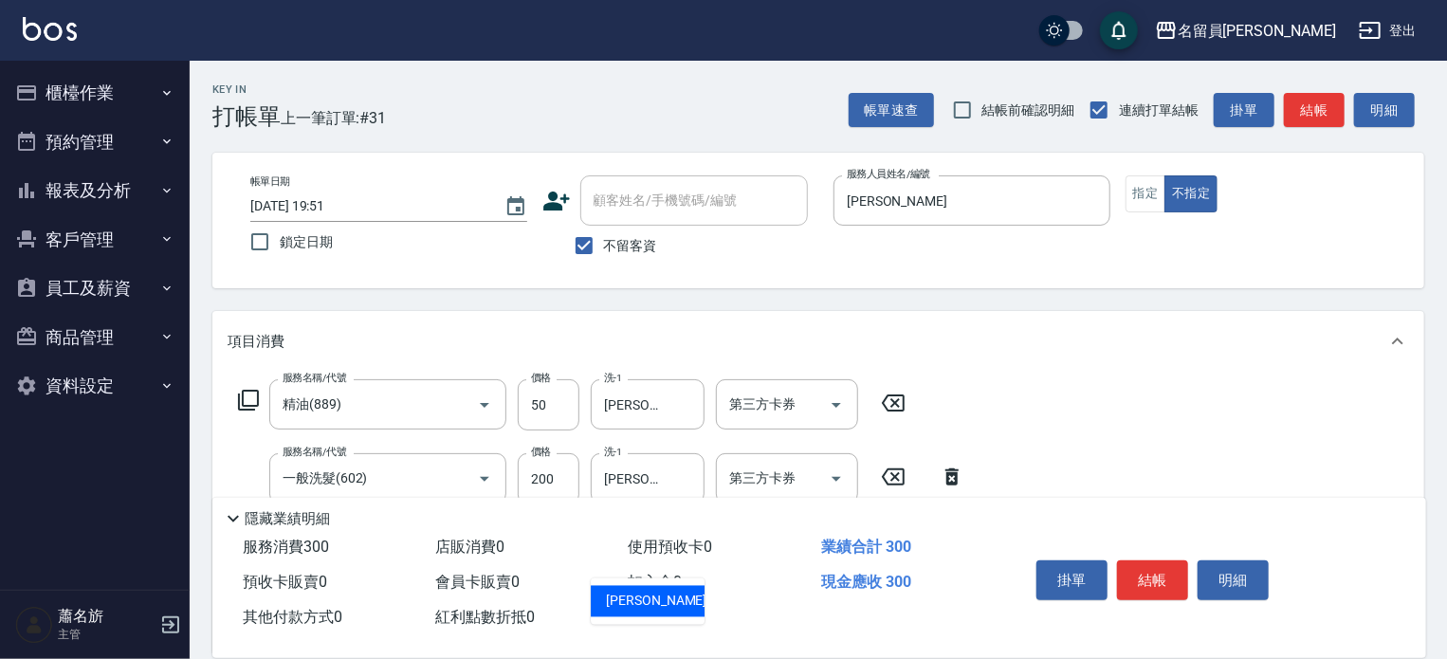
type input "游家豪-45"
type input "剪髮(302)"
type input "130"
click at [1153, 560] on button "結帳" at bounding box center [1152, 580] width 71 height 40
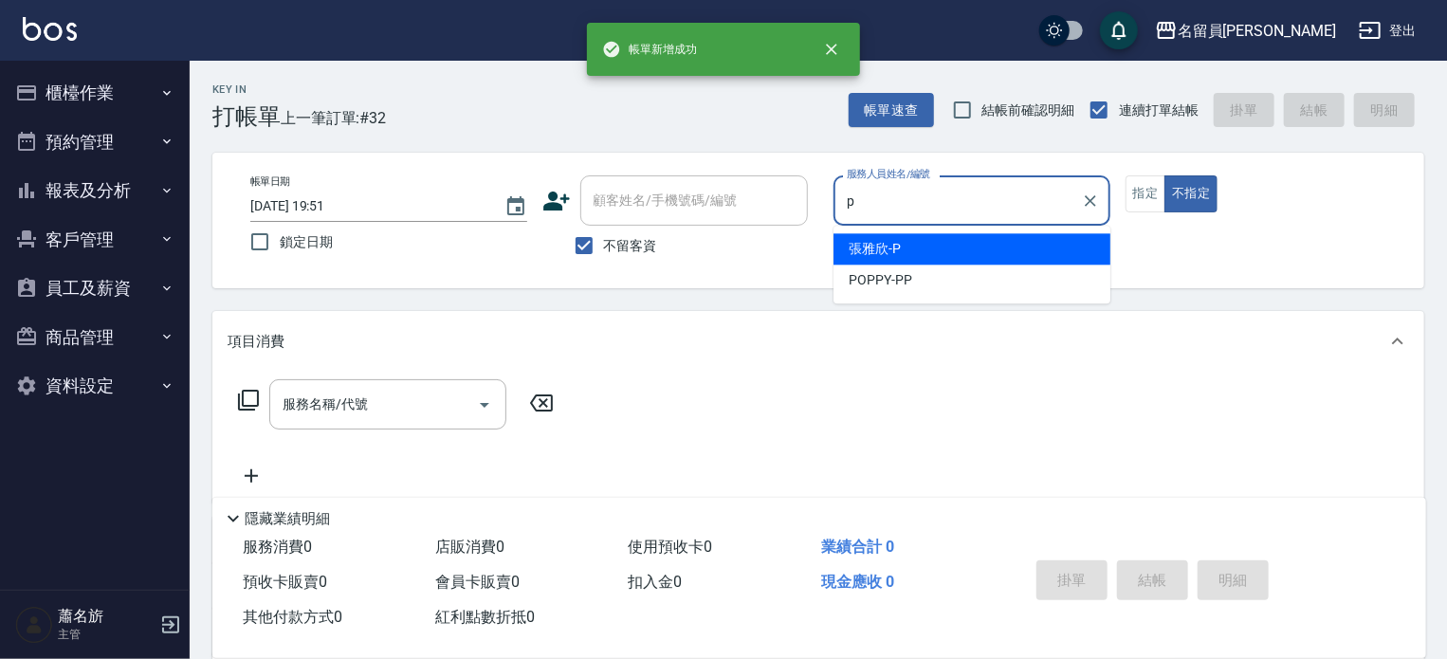
type input "張雅欣-P"
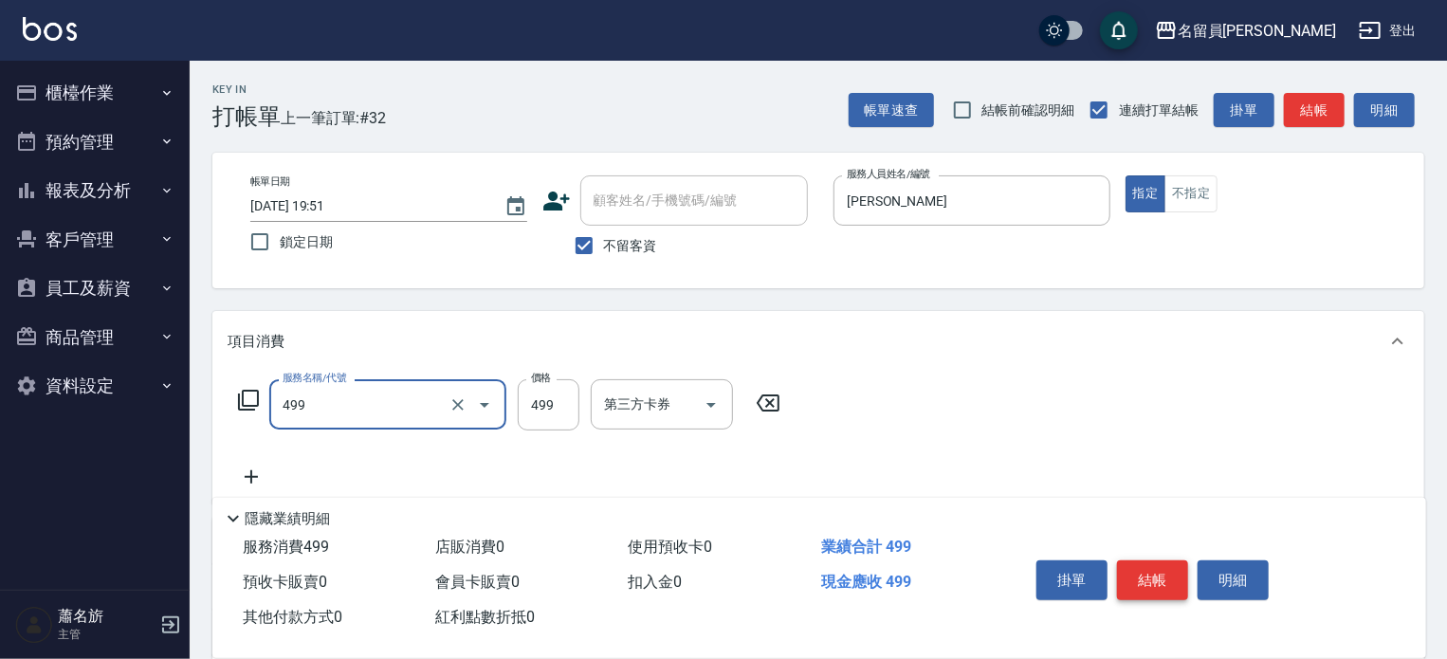
type input "去角質洗髮(499)"
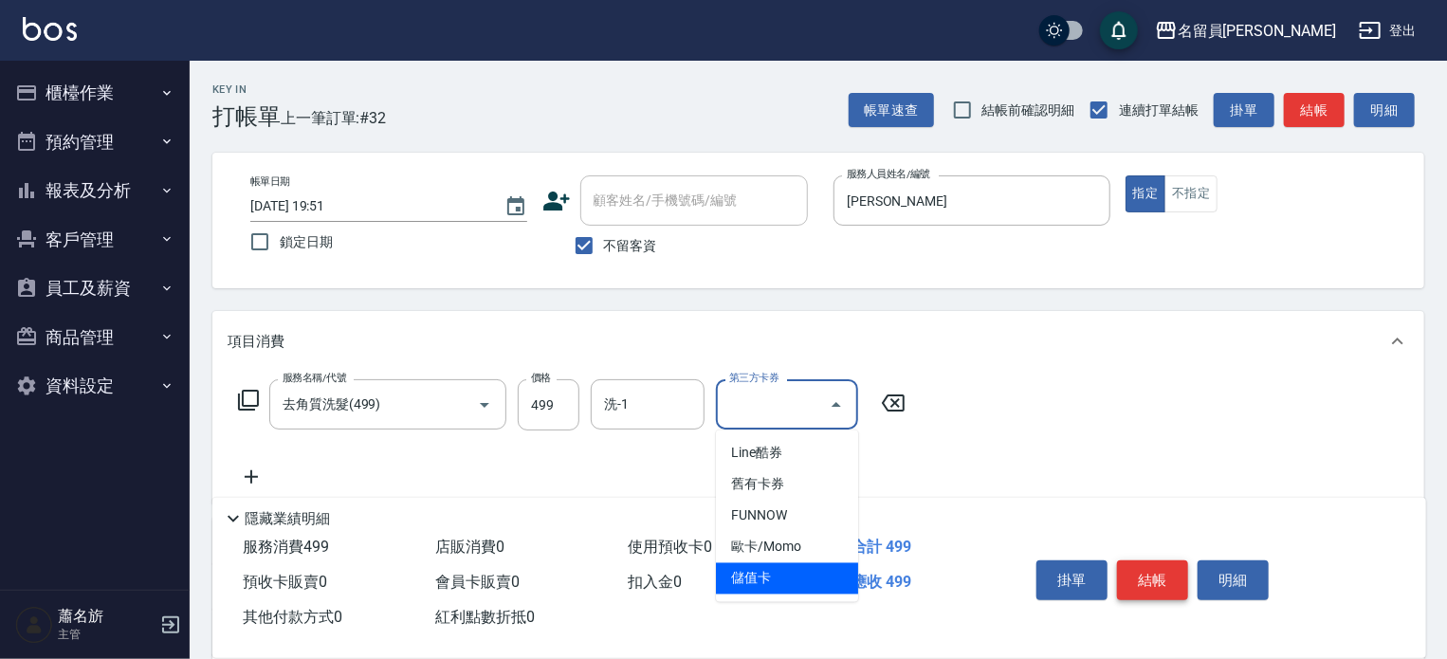
type input "儲值卡"
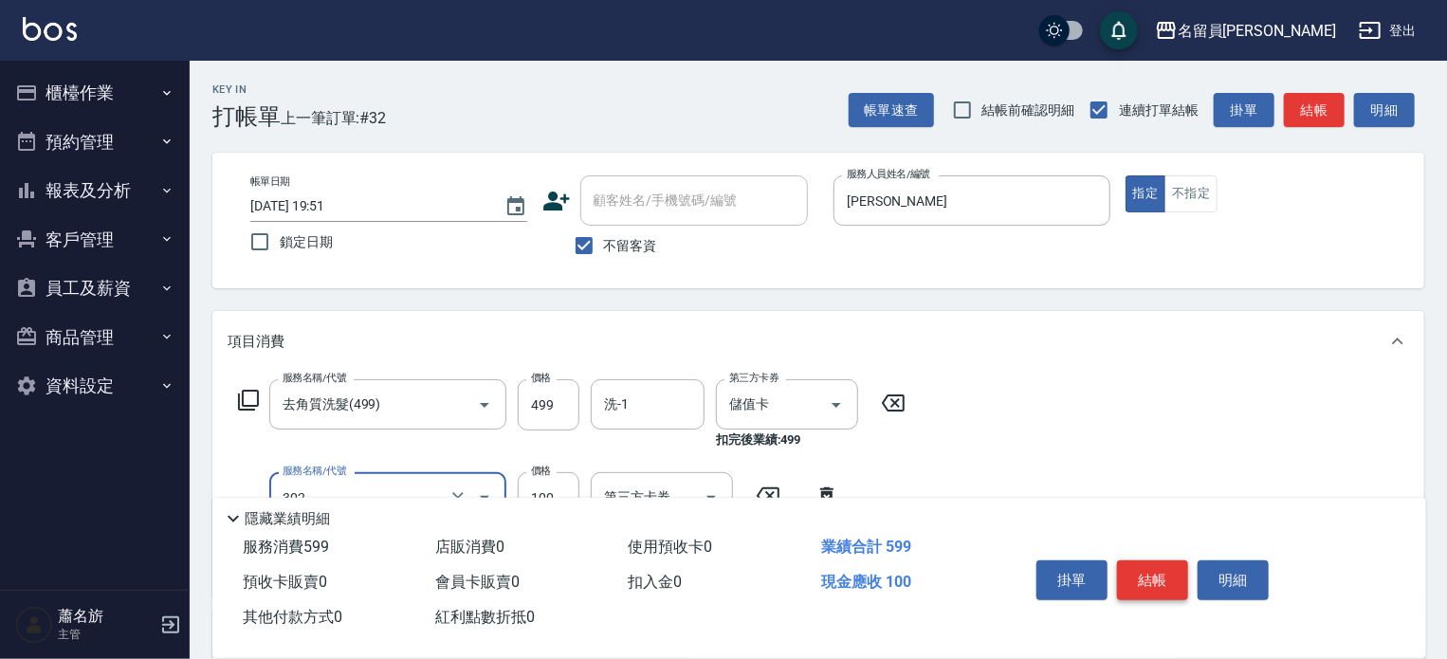
type input "剪髮(302)"
type input "200"
click at [1153, 560] on button "結帳" at bounding box center [1152, 580] width 71 height 40
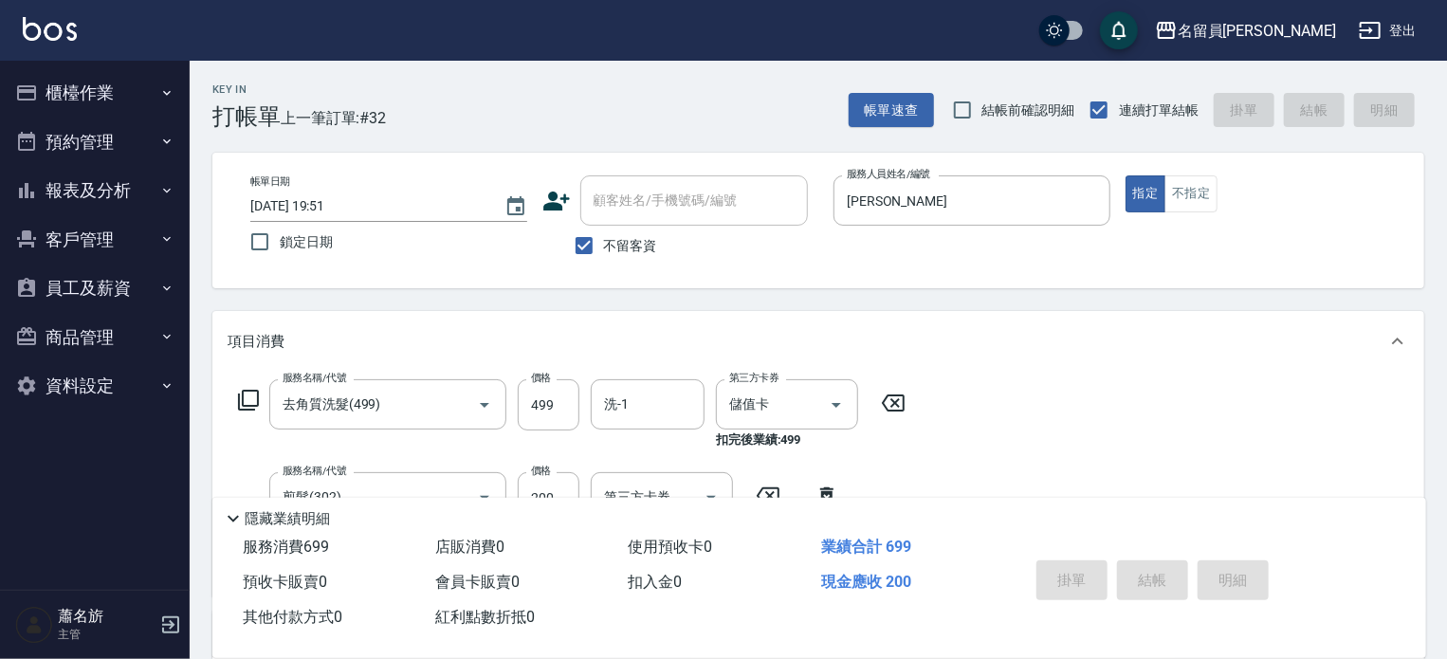
type input "2025/09/21 19:52"
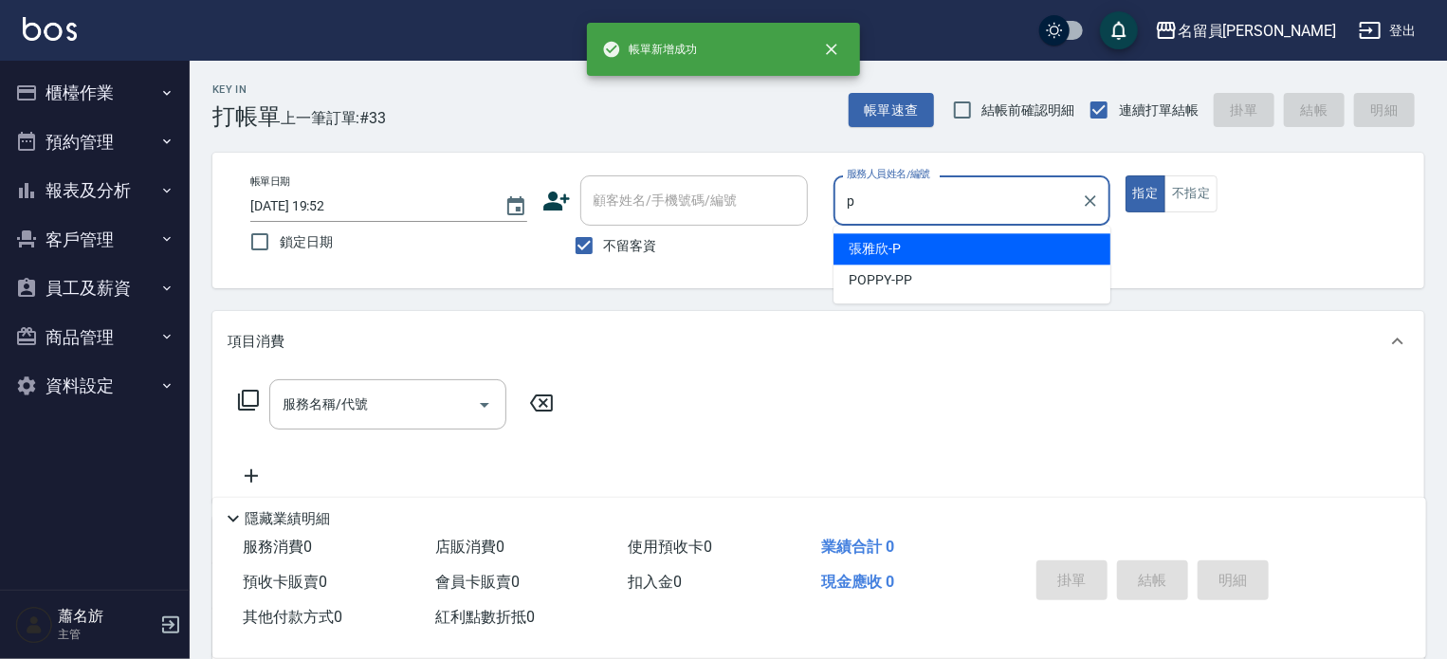
type input "張雅欣-P"
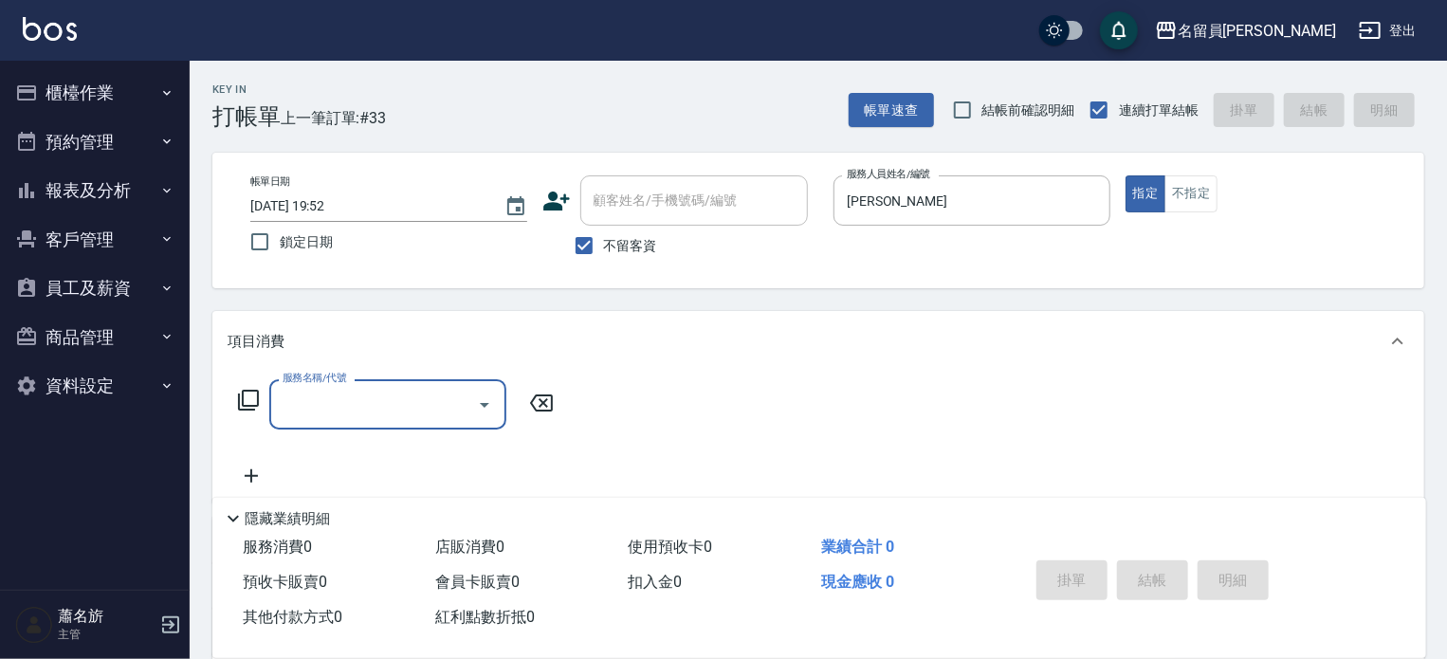
type input "5"
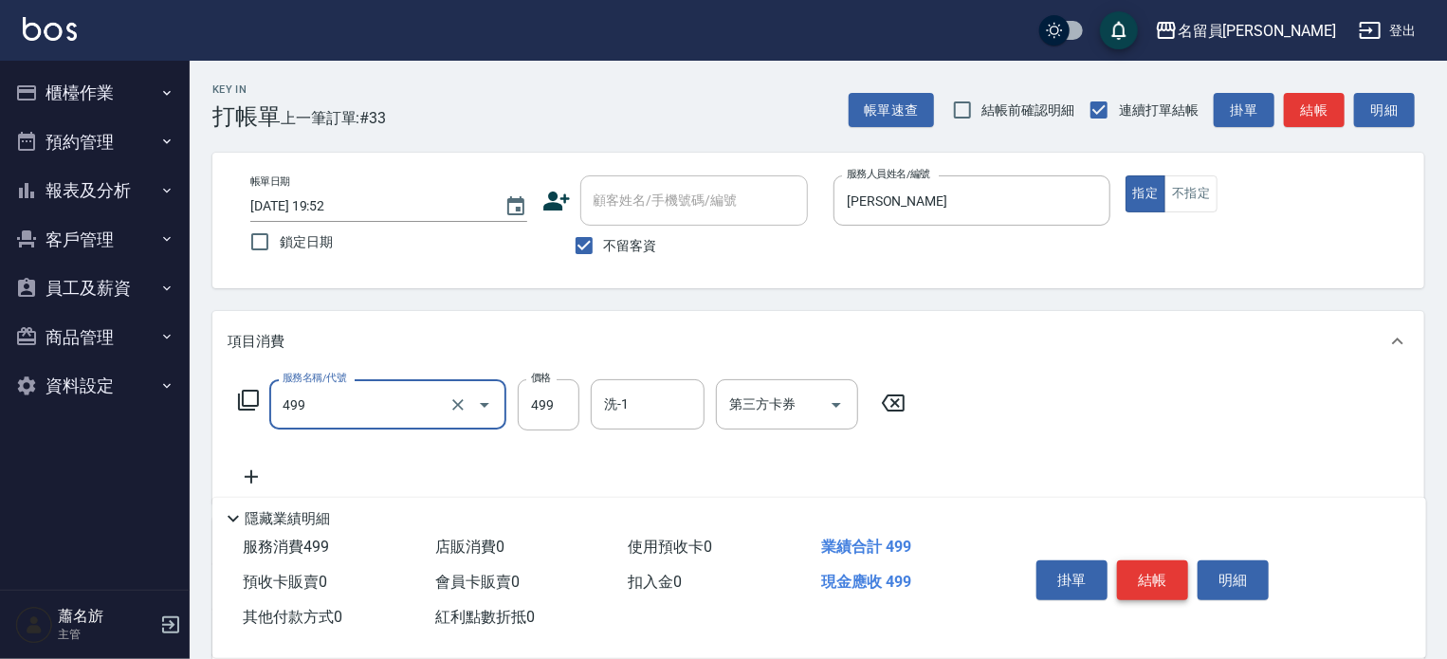
type input "去角質洗髮(499)"
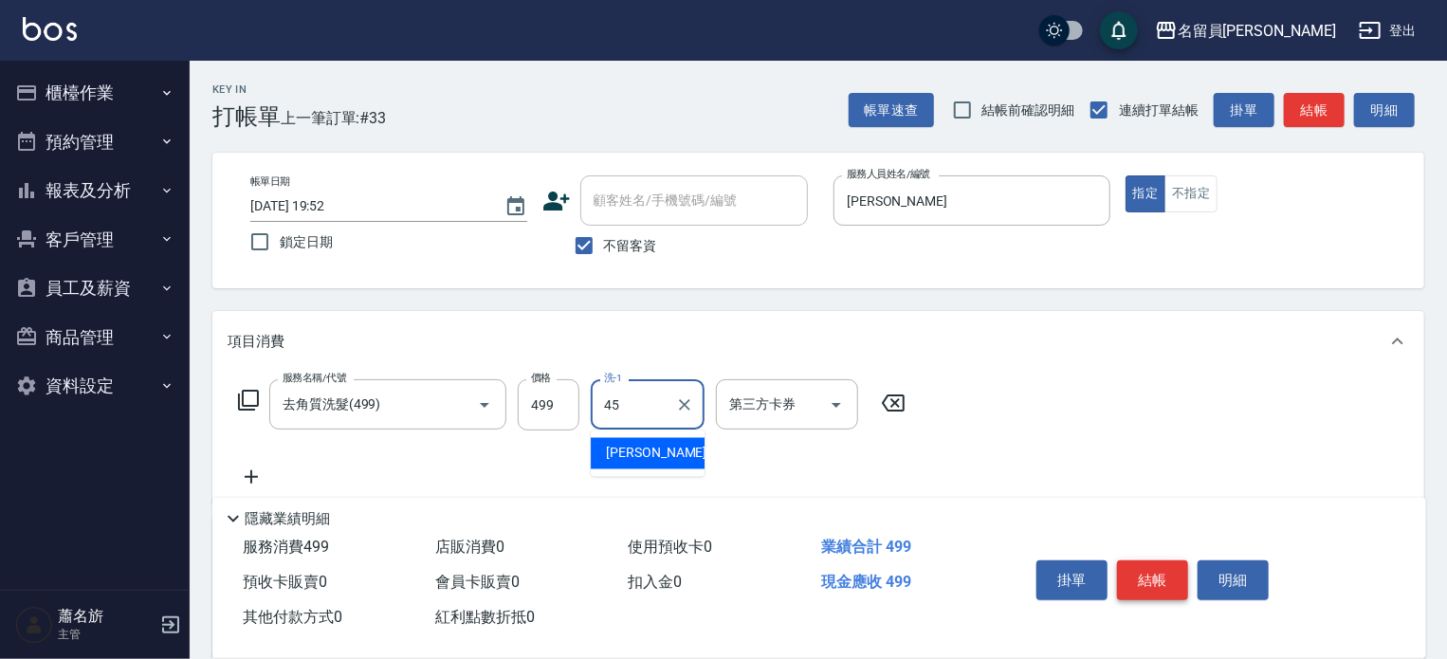
type input "游家豪-45"
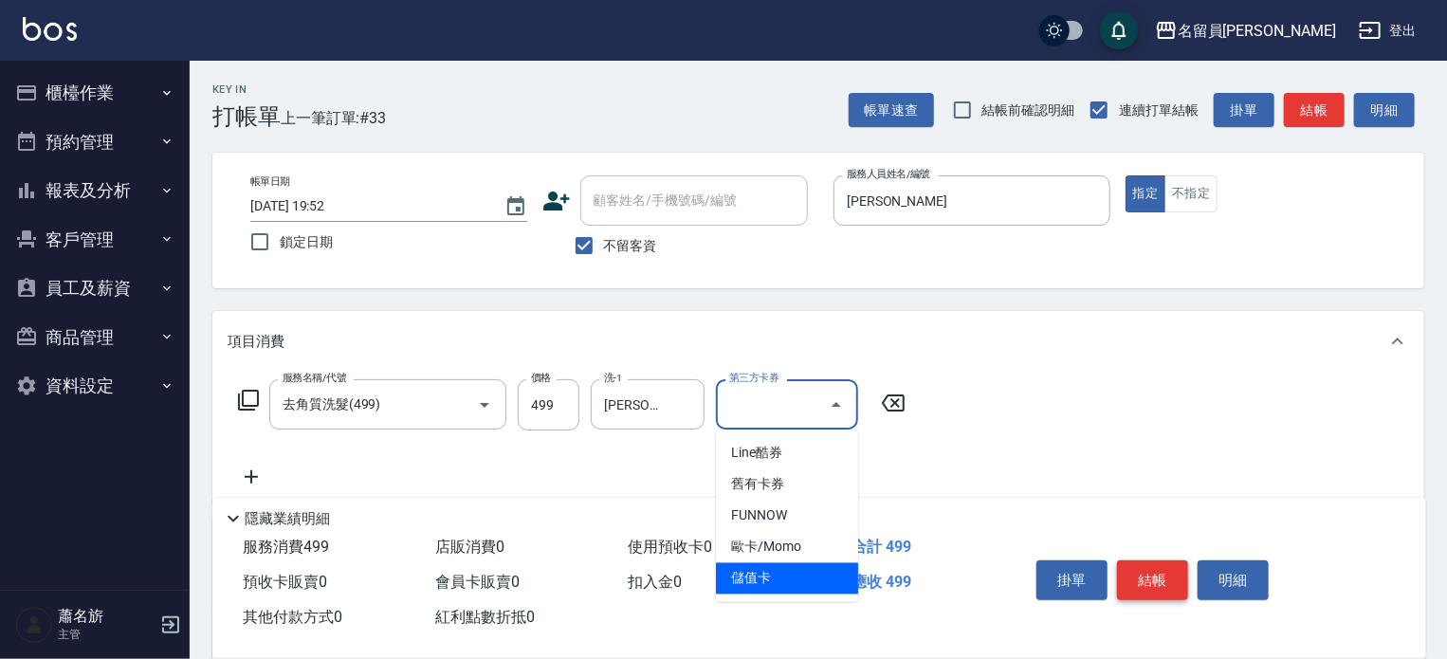
type input "儲值卡"
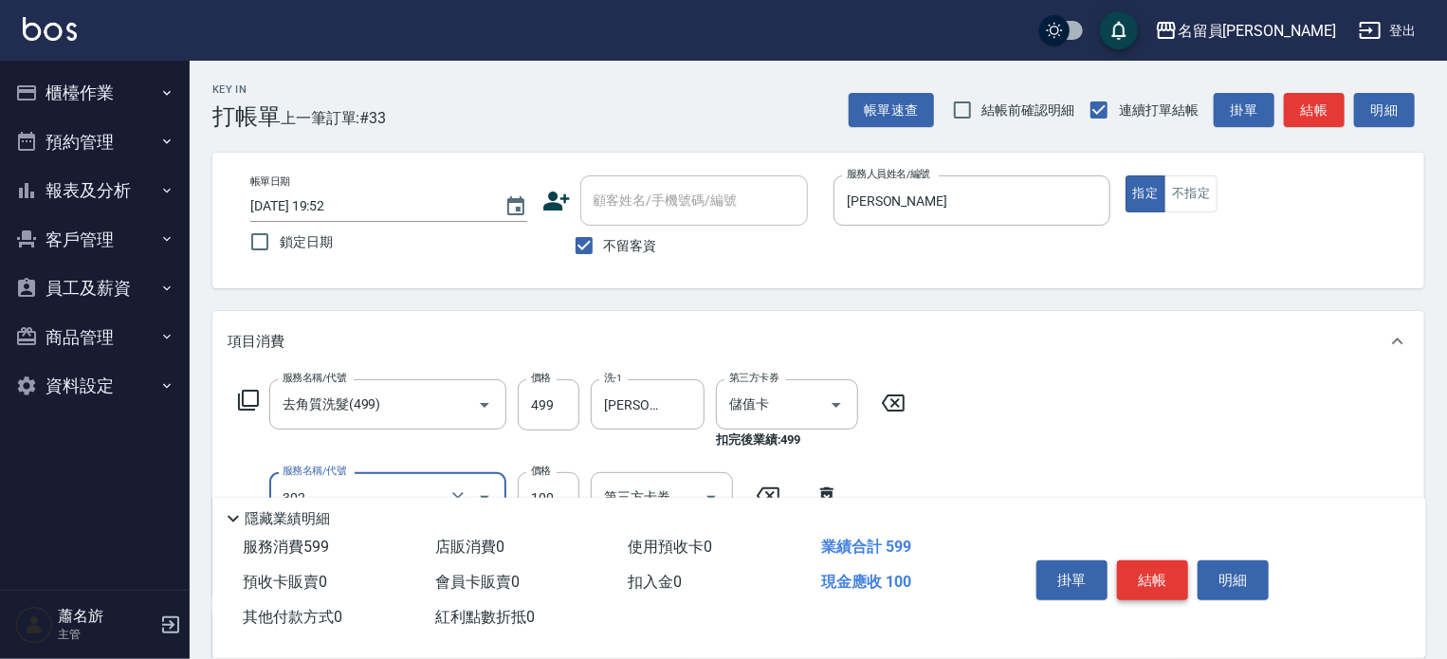
type input "剪髮(302)"
type input "200"
click at [1153, 560] on button "結帳" at bounding box center [1152, 580] width 71 height 40
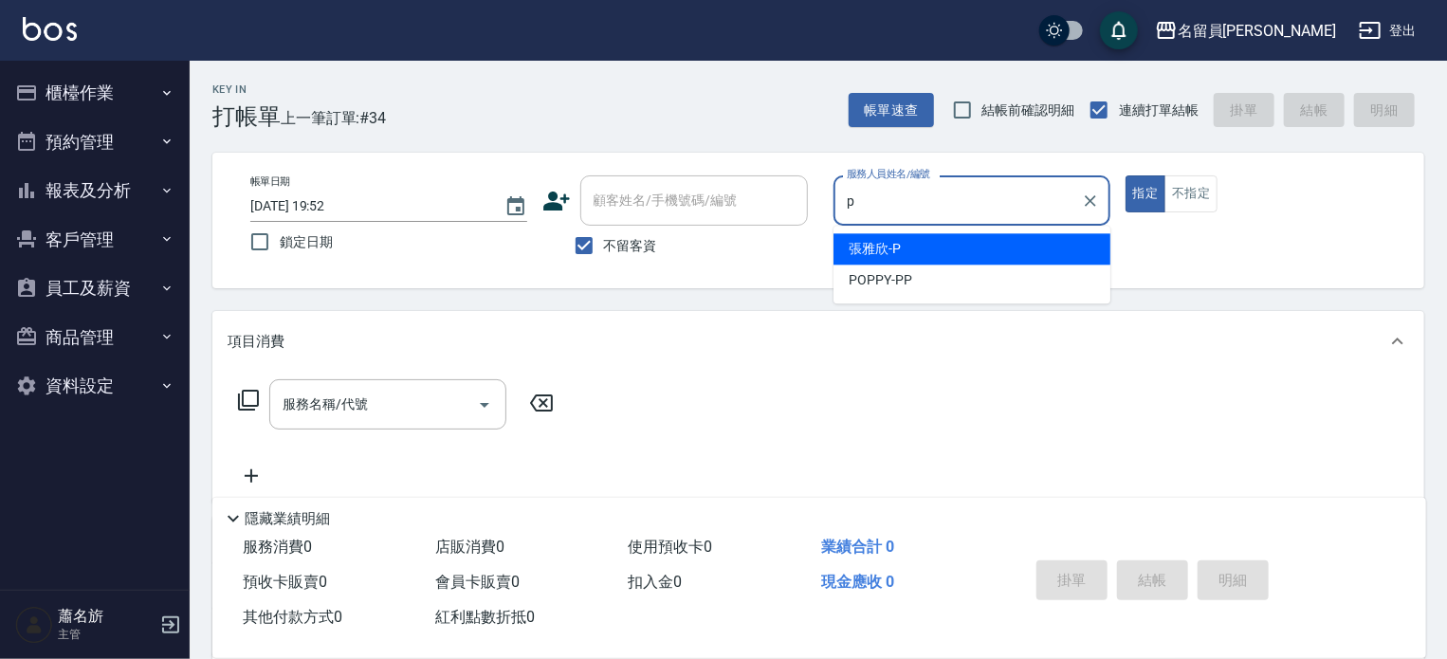
type input "張雅欣-P"
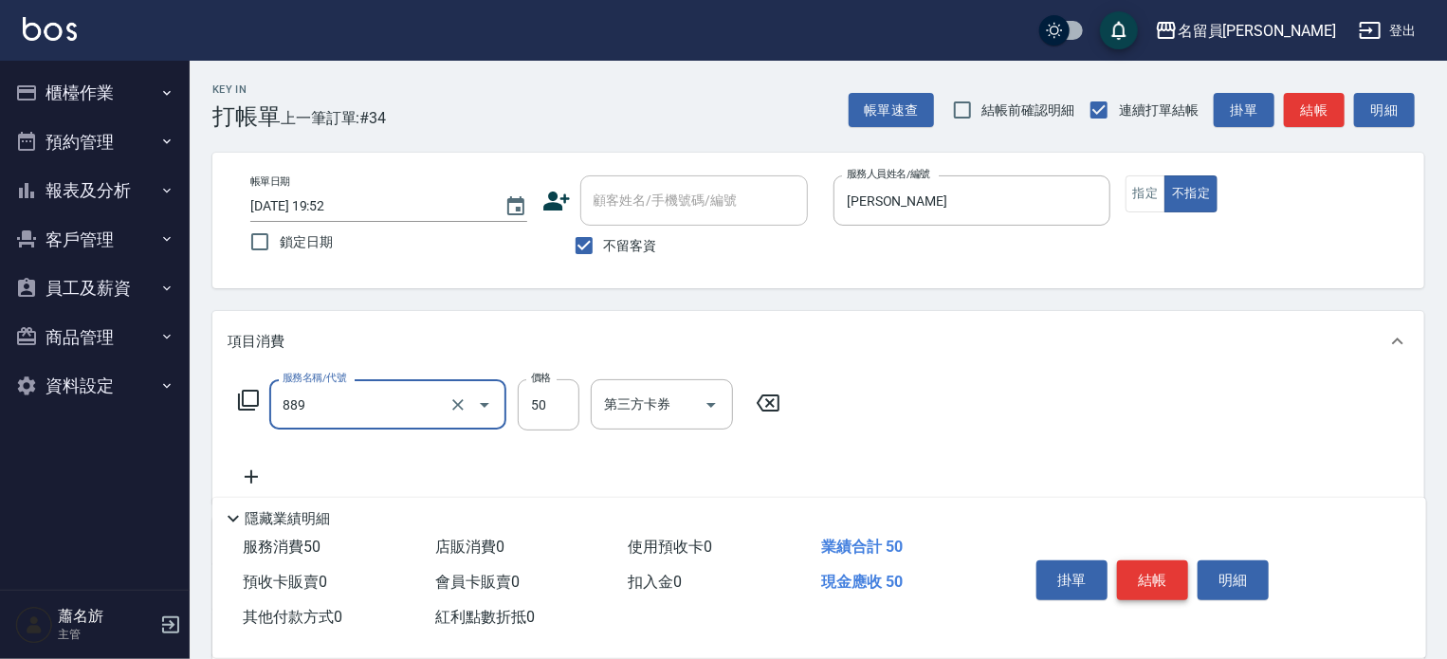
type input "精油(889)"
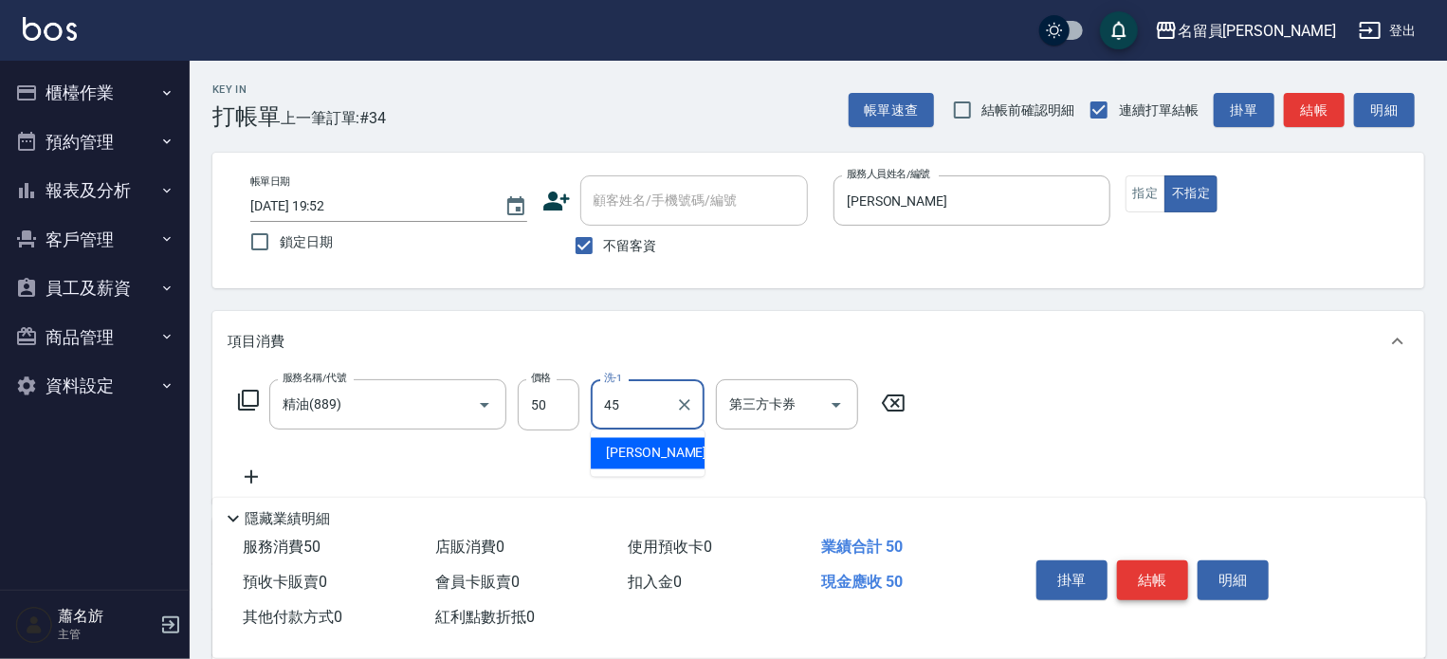
type input "游家豪-45"
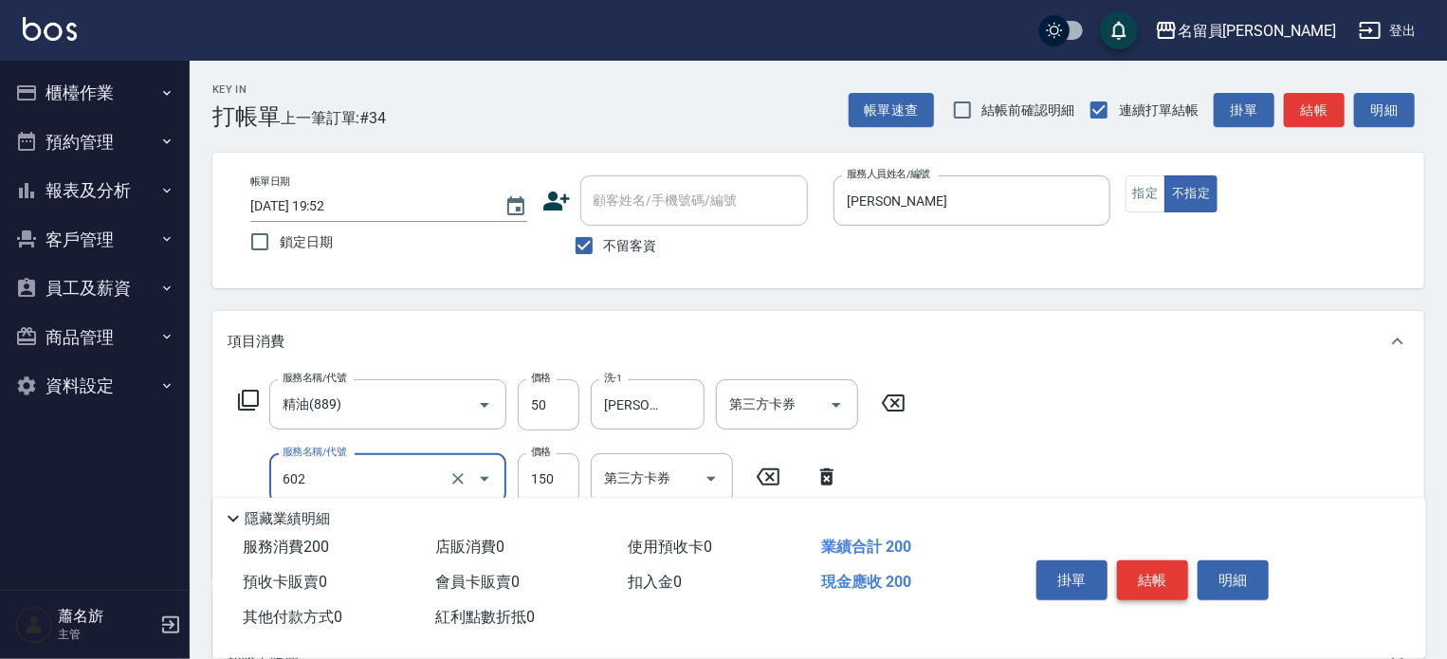
type input "一般洗髮(602)"
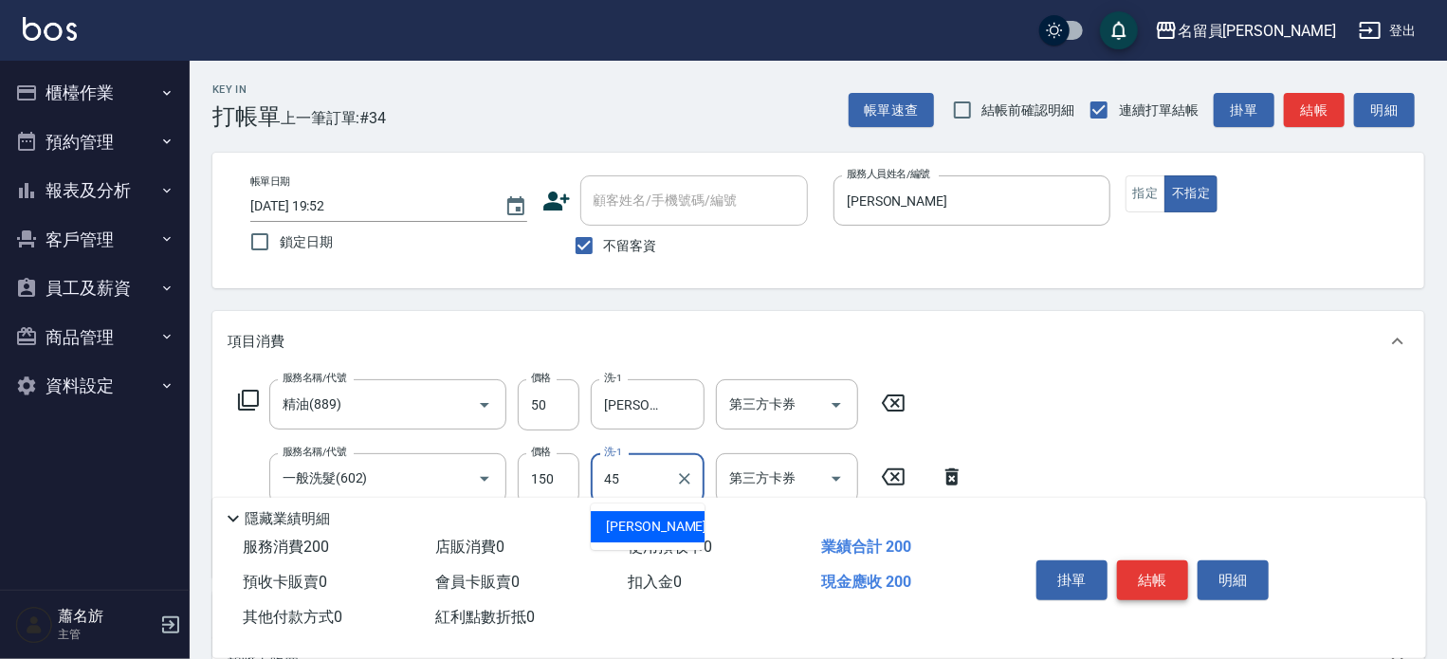
type input "游家豪-45"
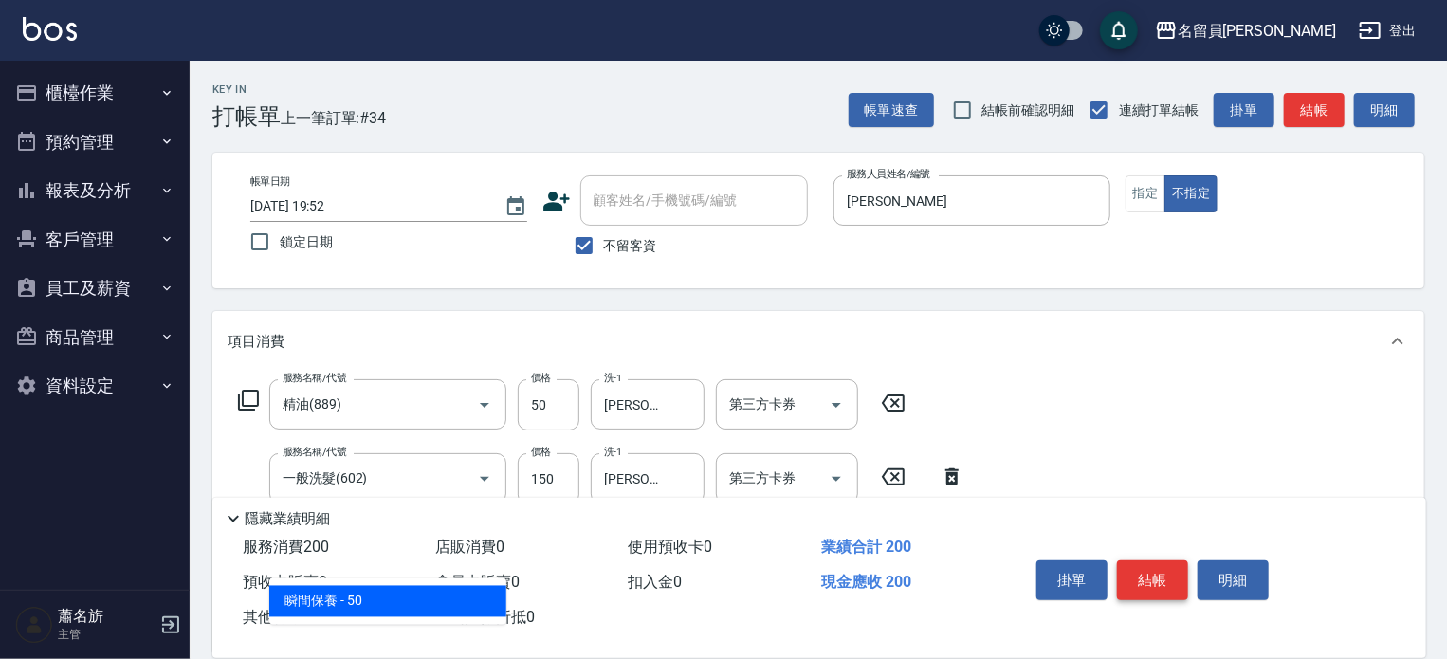
type input "瞬間保養(415)"
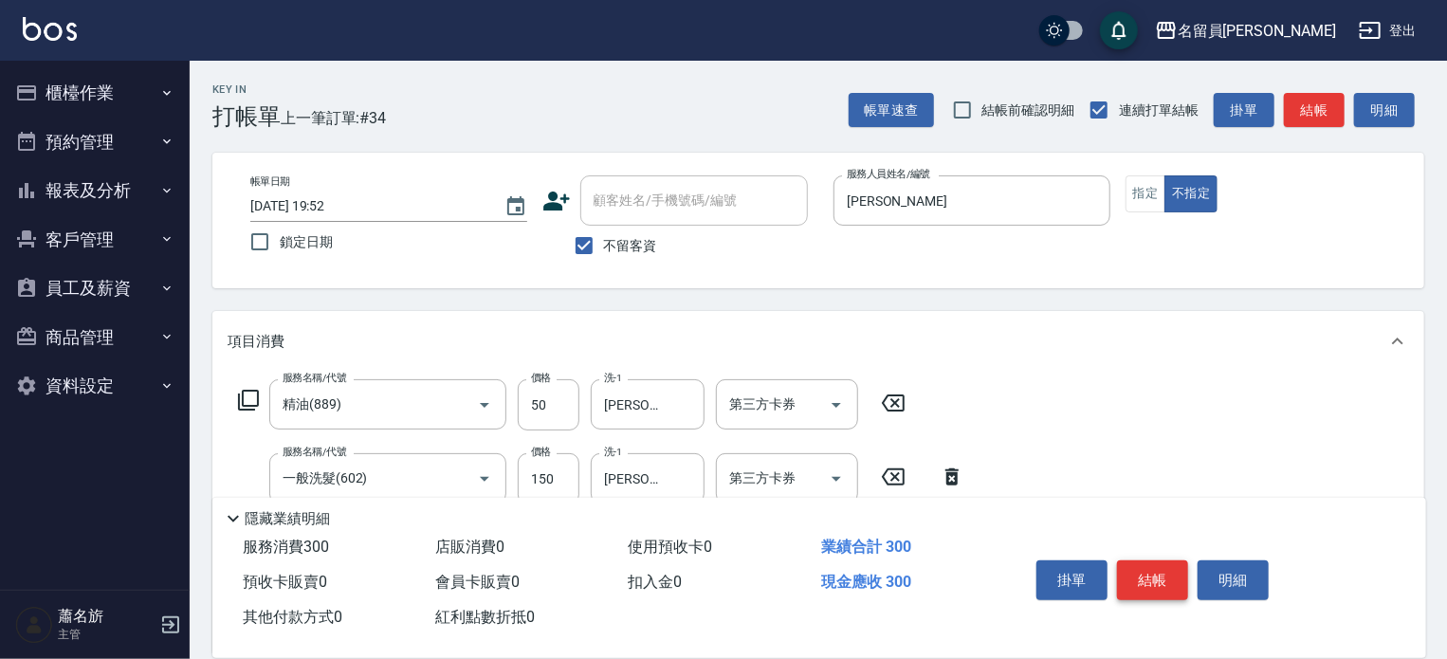
type input "100"
type input "游家豪-45"
type input "剪髮(302)"
click at [1153, 560] on button "結帳" at bounding box center [1152, 580] width 71 height 40
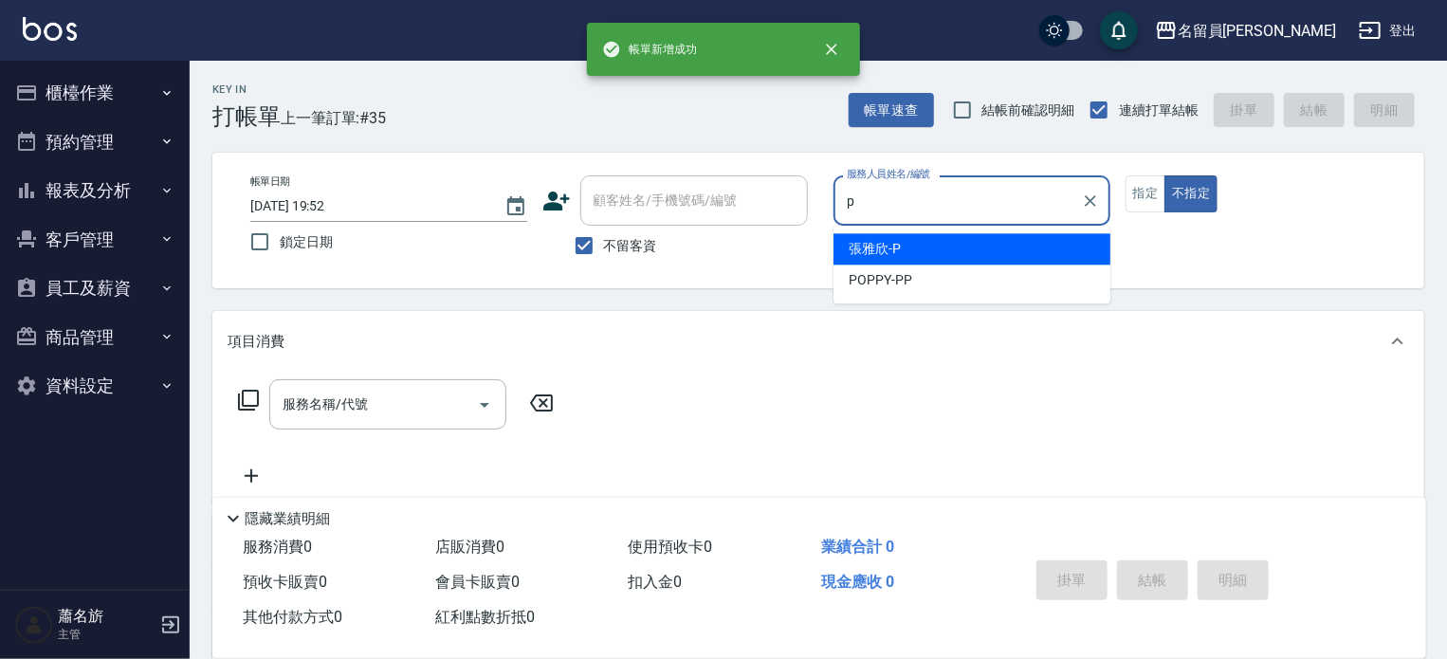
type input "張雅欣-P"
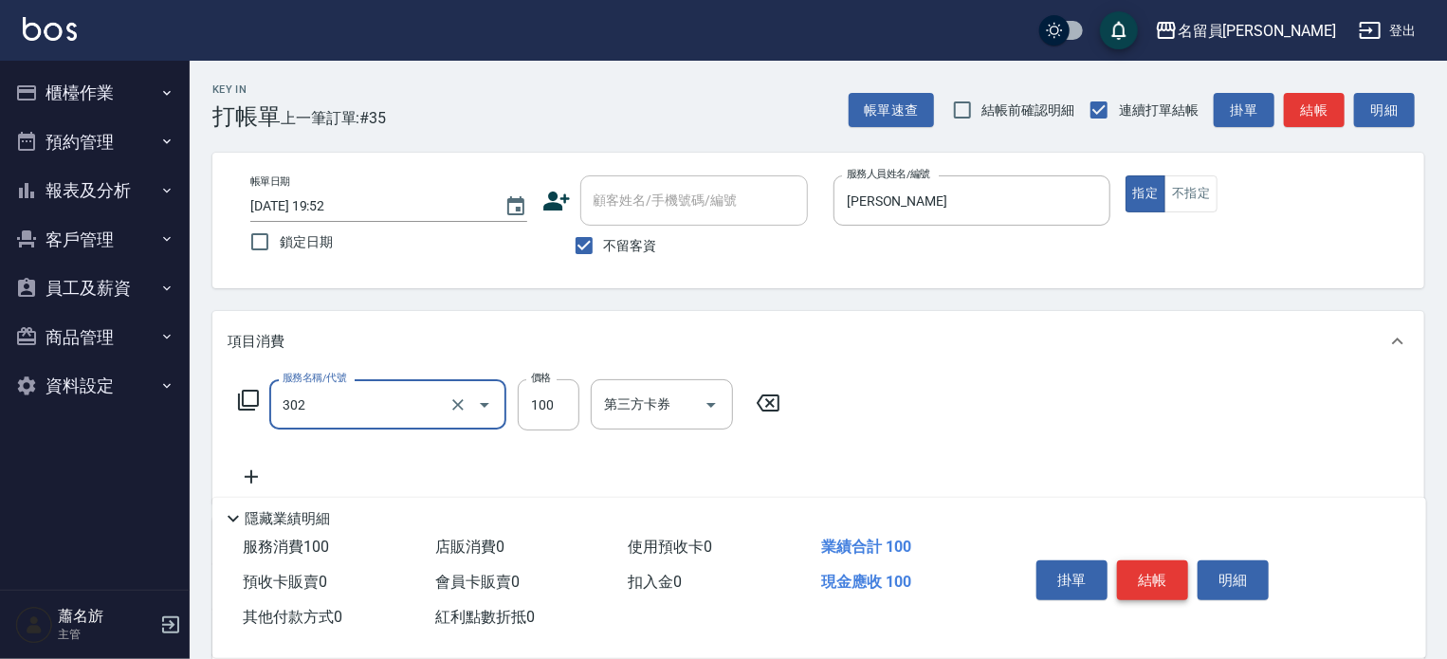
type input "剪髮(302)"
type input "250"
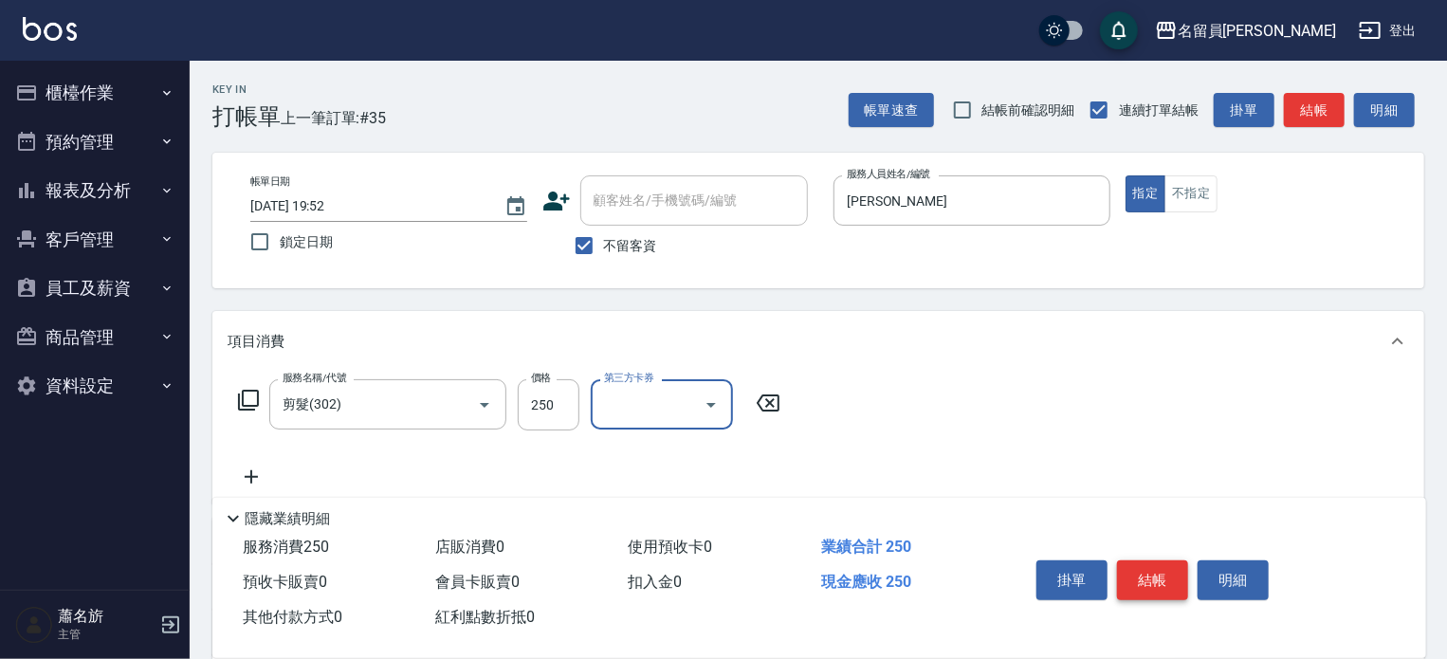
click at [1153, 560] on button "結帳" at bounding box center [1152, 580] width 71 height 40
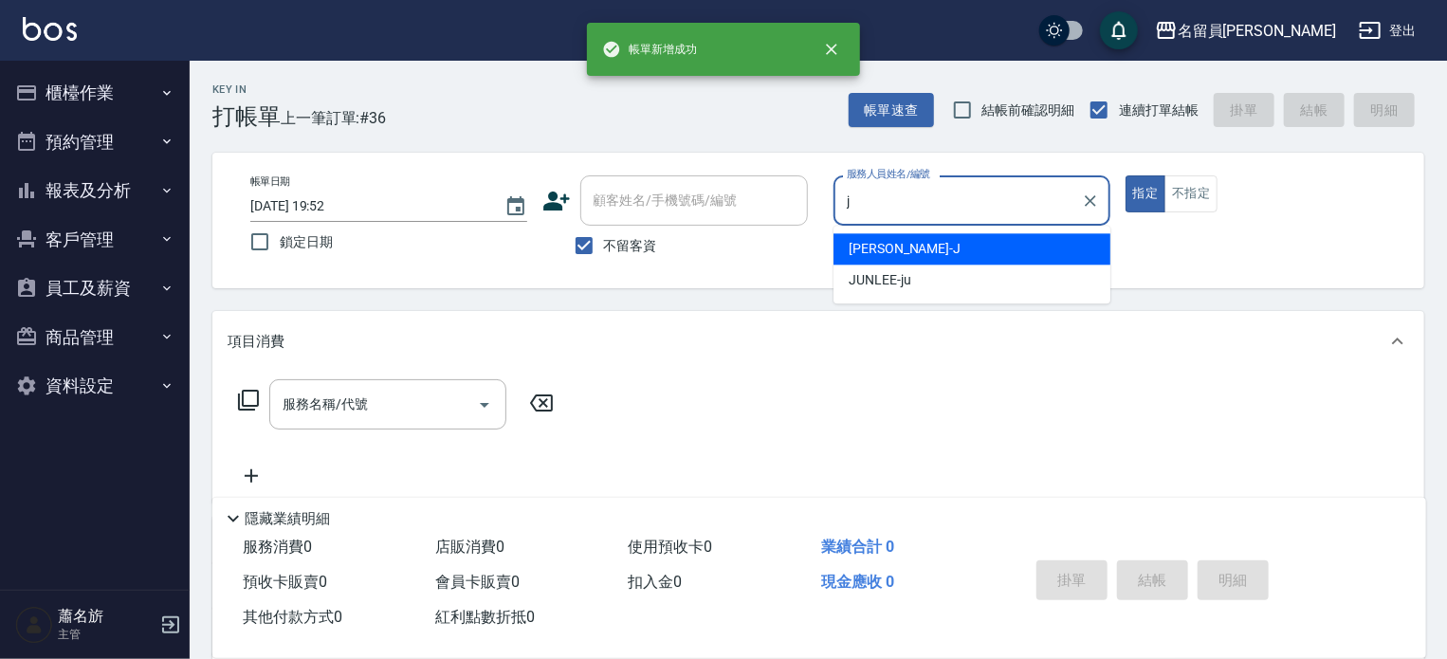
type input "Jenny -J"
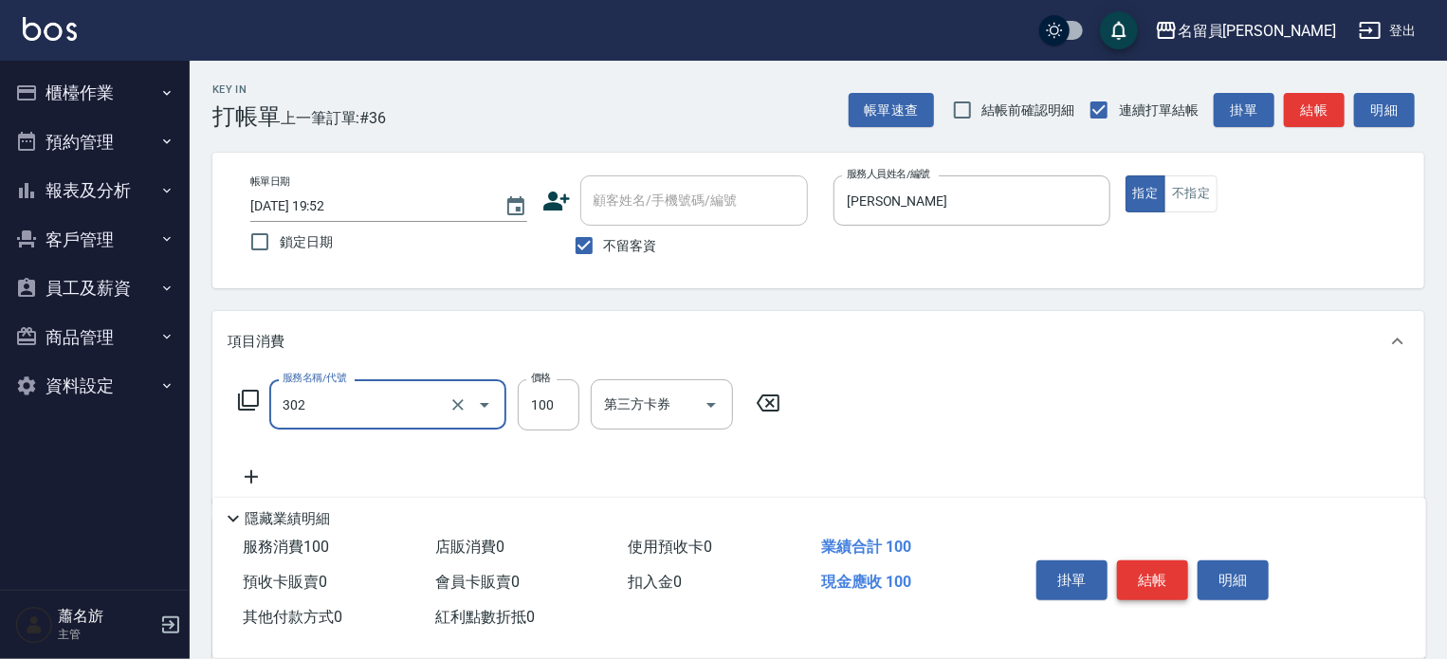
type input "剪髮(302)"
type input "300"
click at [1153, 560] on button "結帳" at bounding box center [1152, 580] width 71 height 40
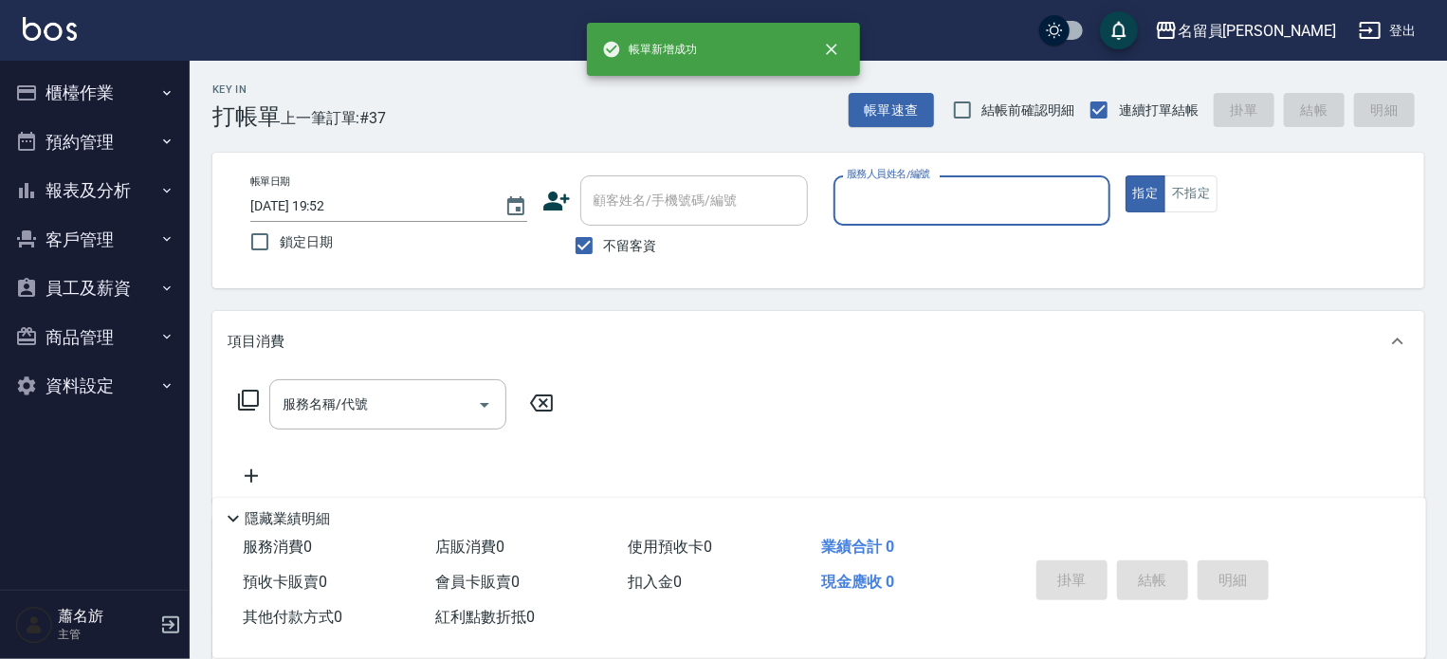
type input "k"
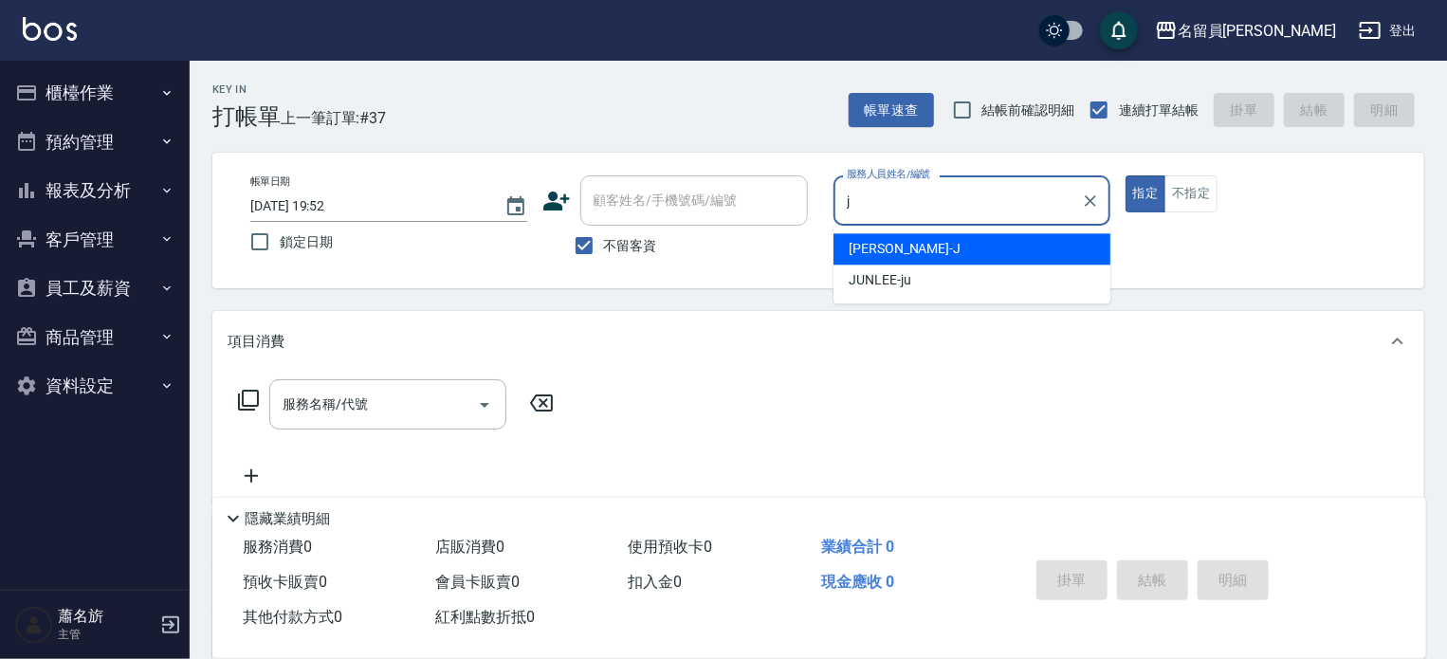
type input "Jenny -J"
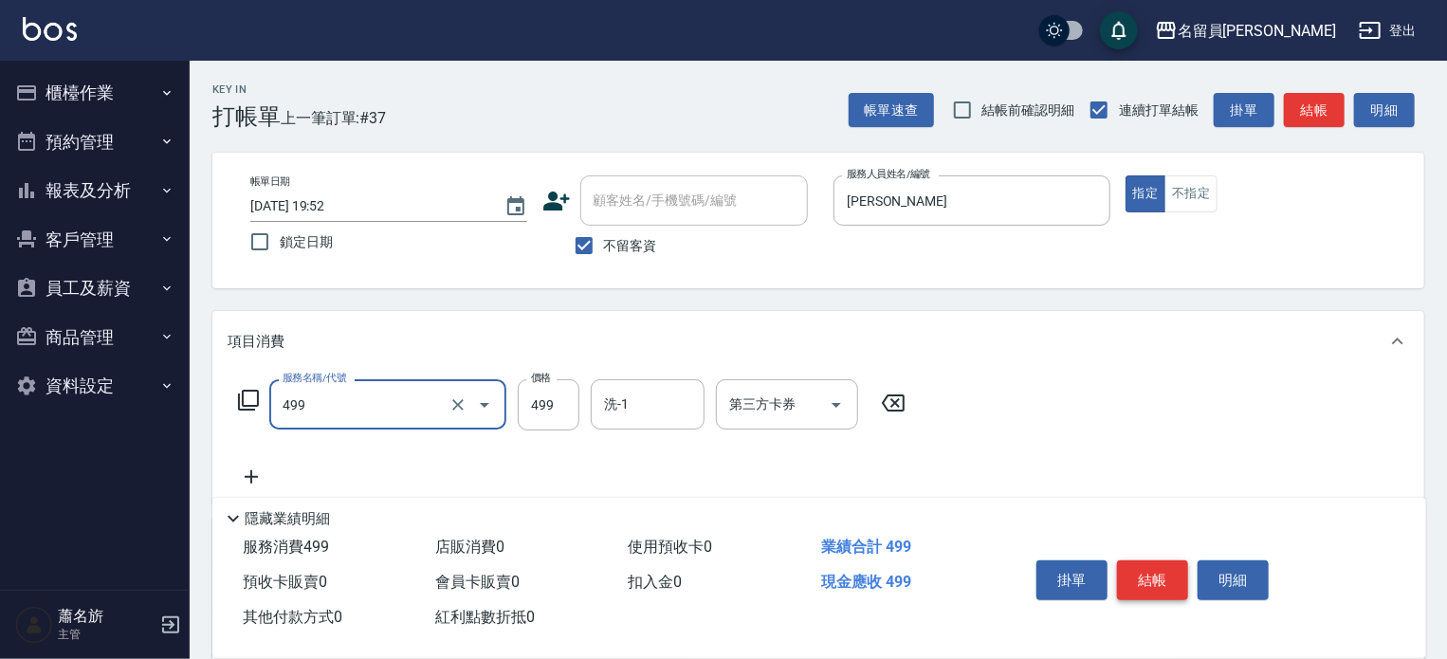
type input "去角質洗髮(499)"
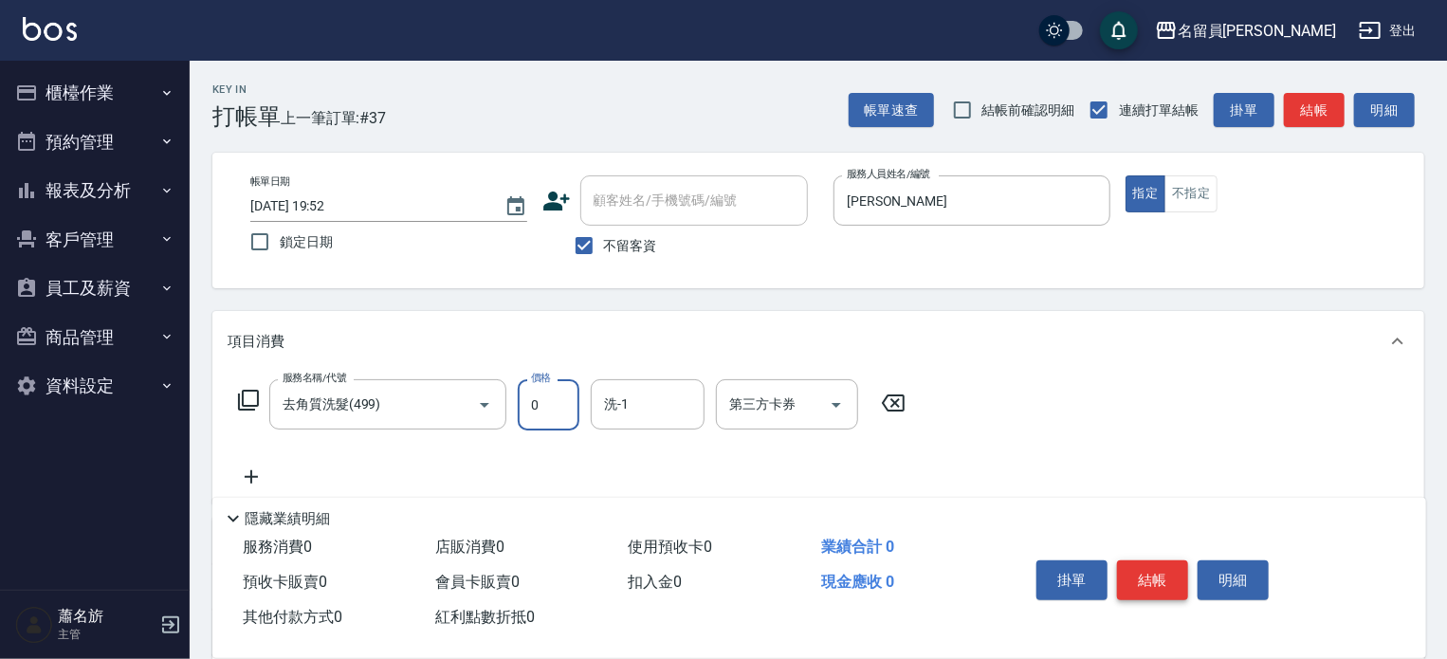
type input "0"
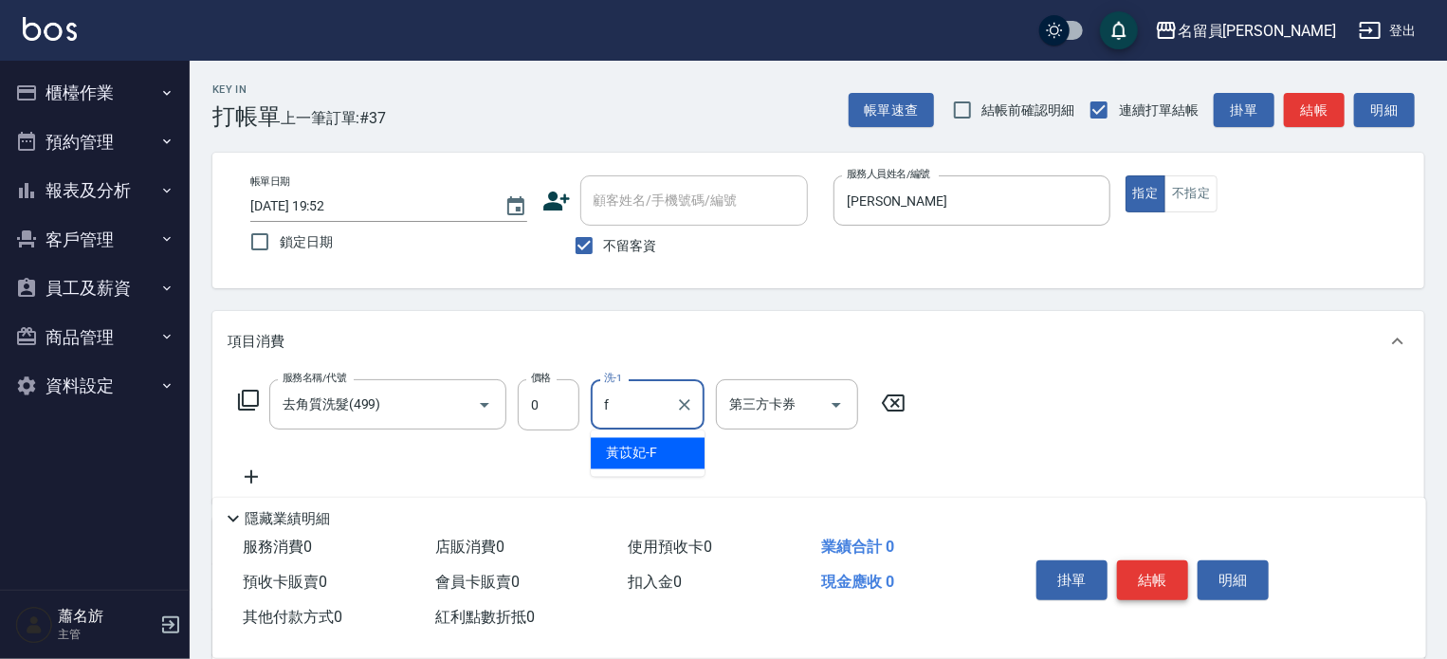
type input "黃苡妃-F"
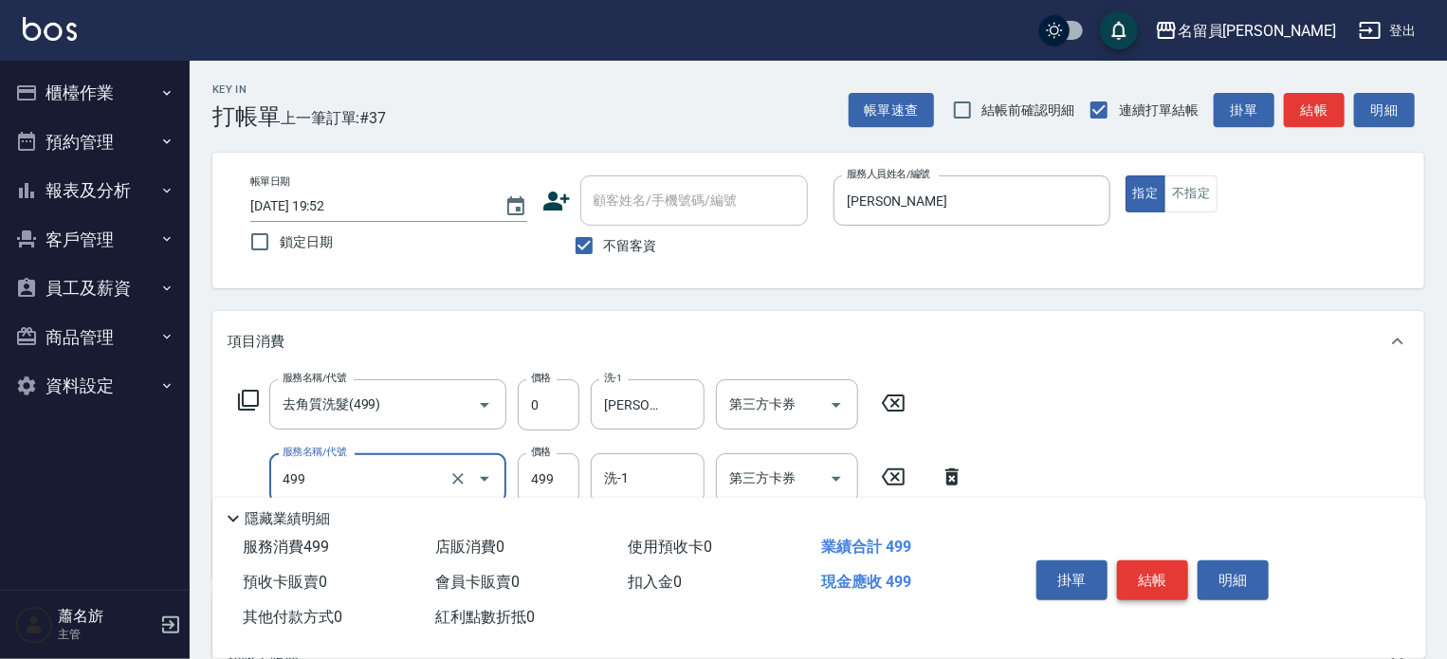
type input "去角質洗髮(499)"
type input "0"
type input "黃苡妃-F"
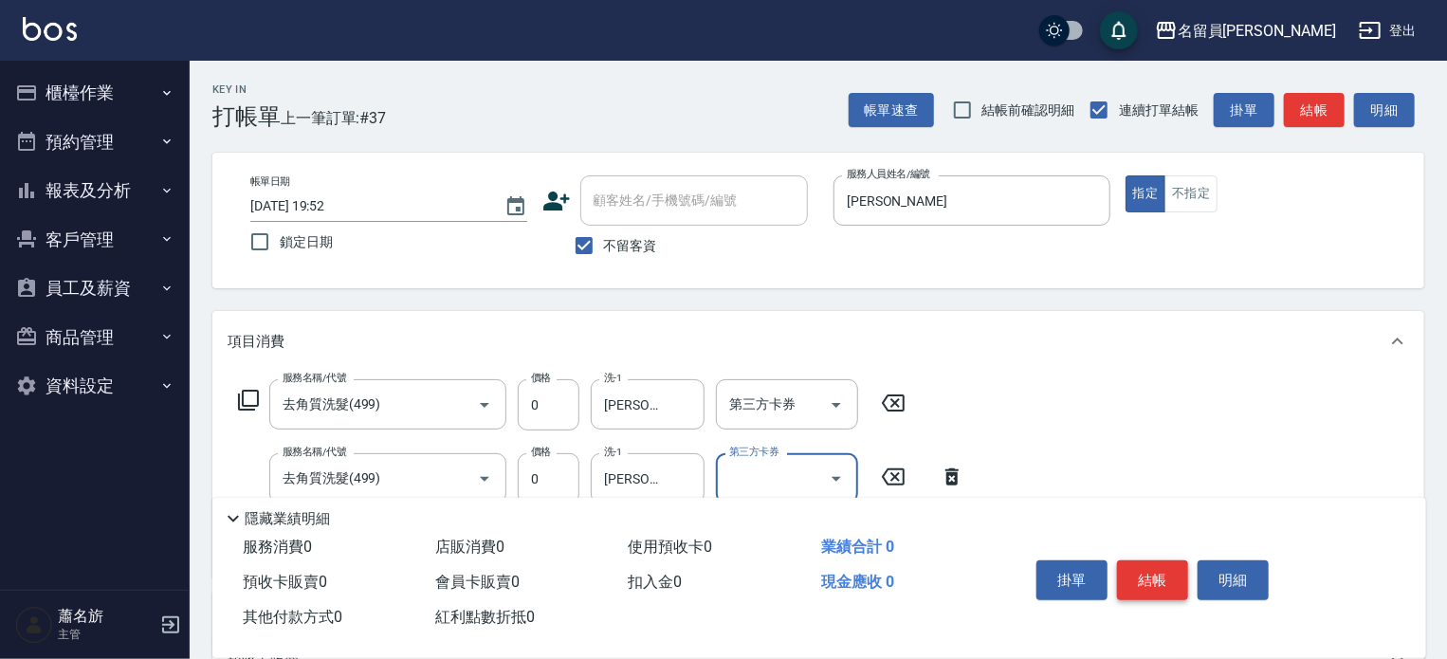
click at [1176, 573] on button "結帳" at bounding box center [1152, 580] width 71 height 40
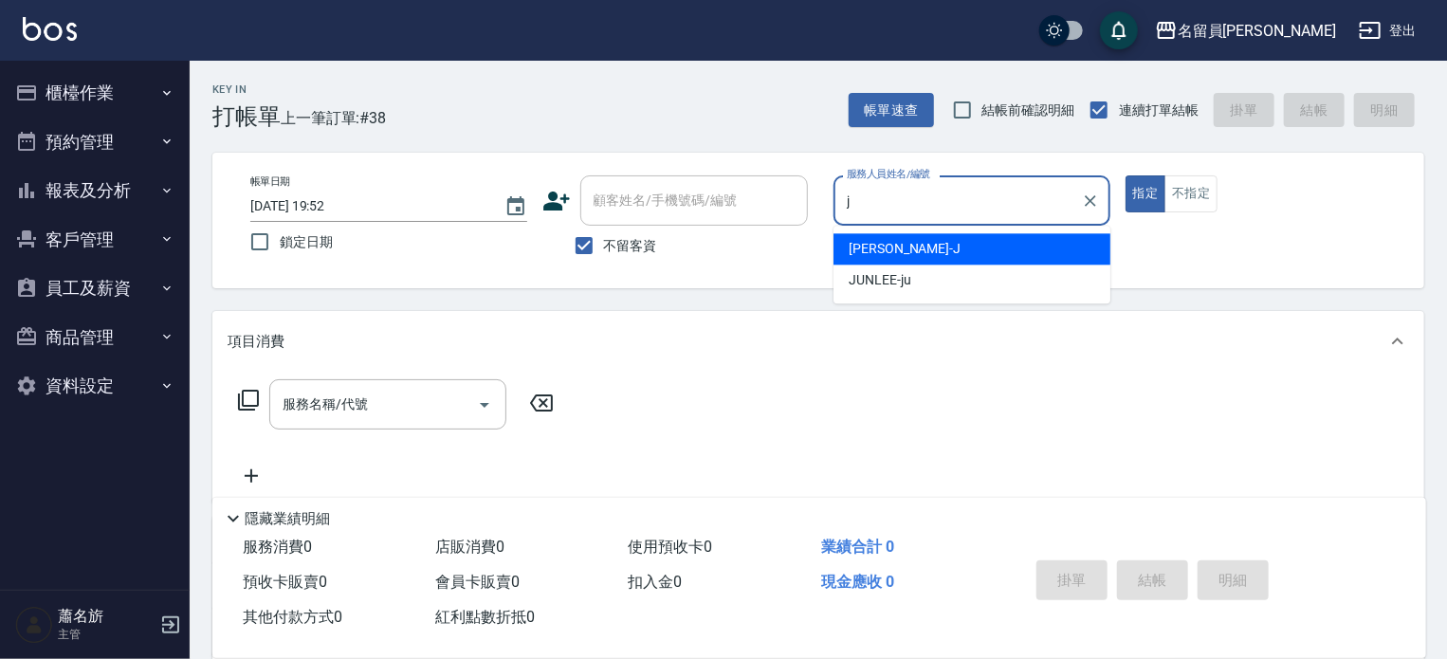
type input "Jenny -J"
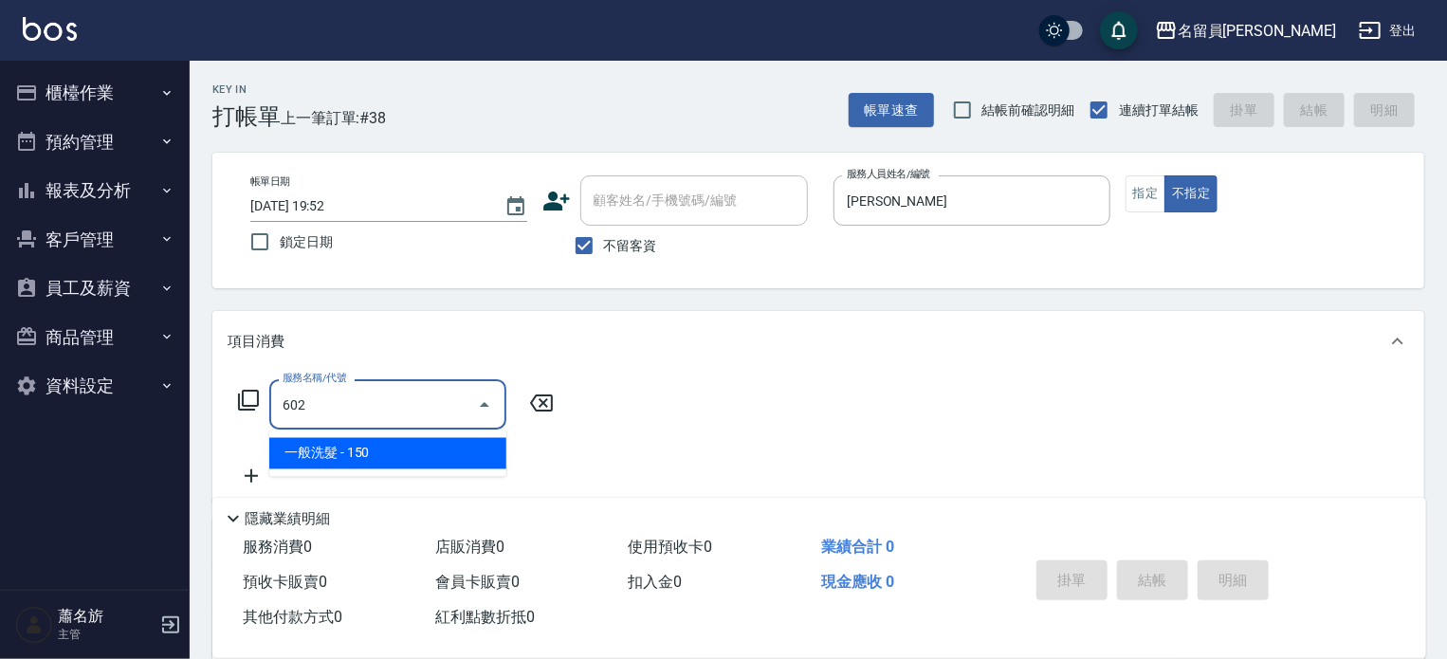
type input "一般洗髮(602)"
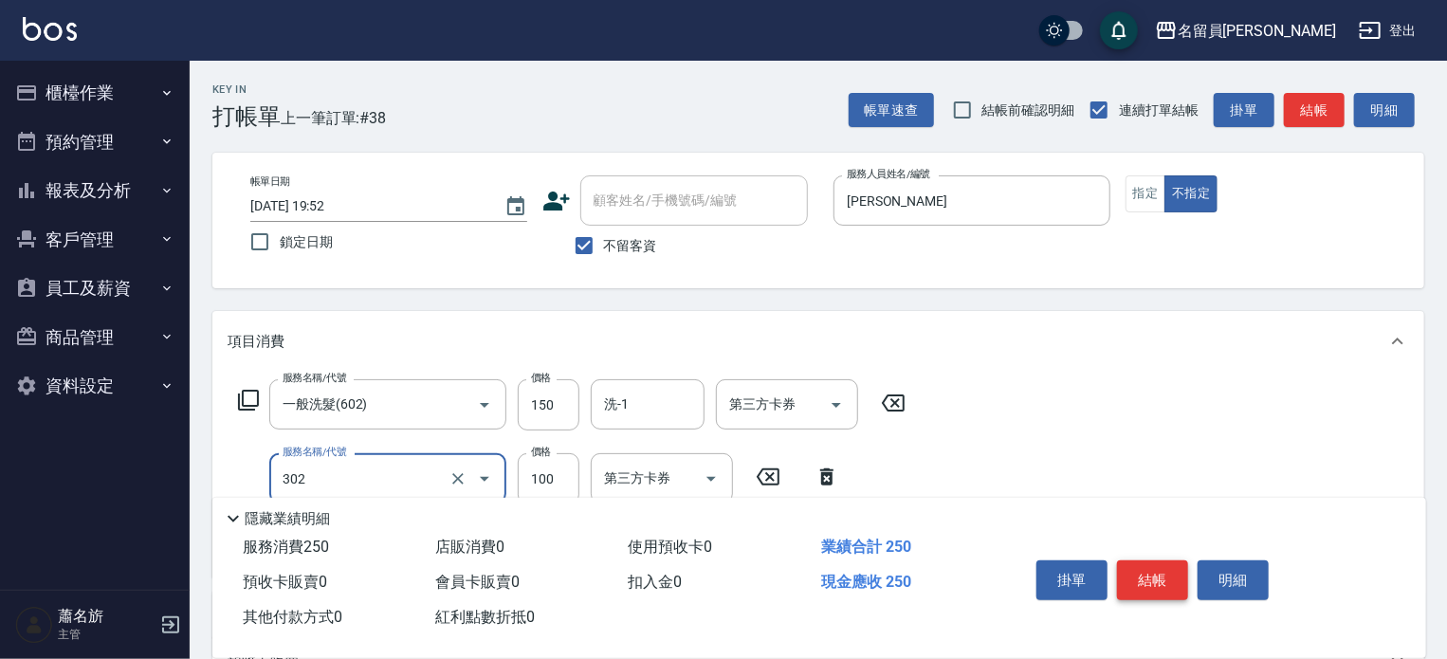
type input "剪髮(302)"
type input "180"
click at [1176, 573] on button "結帳" at bounding box center [1152, 580] width 71 height 40
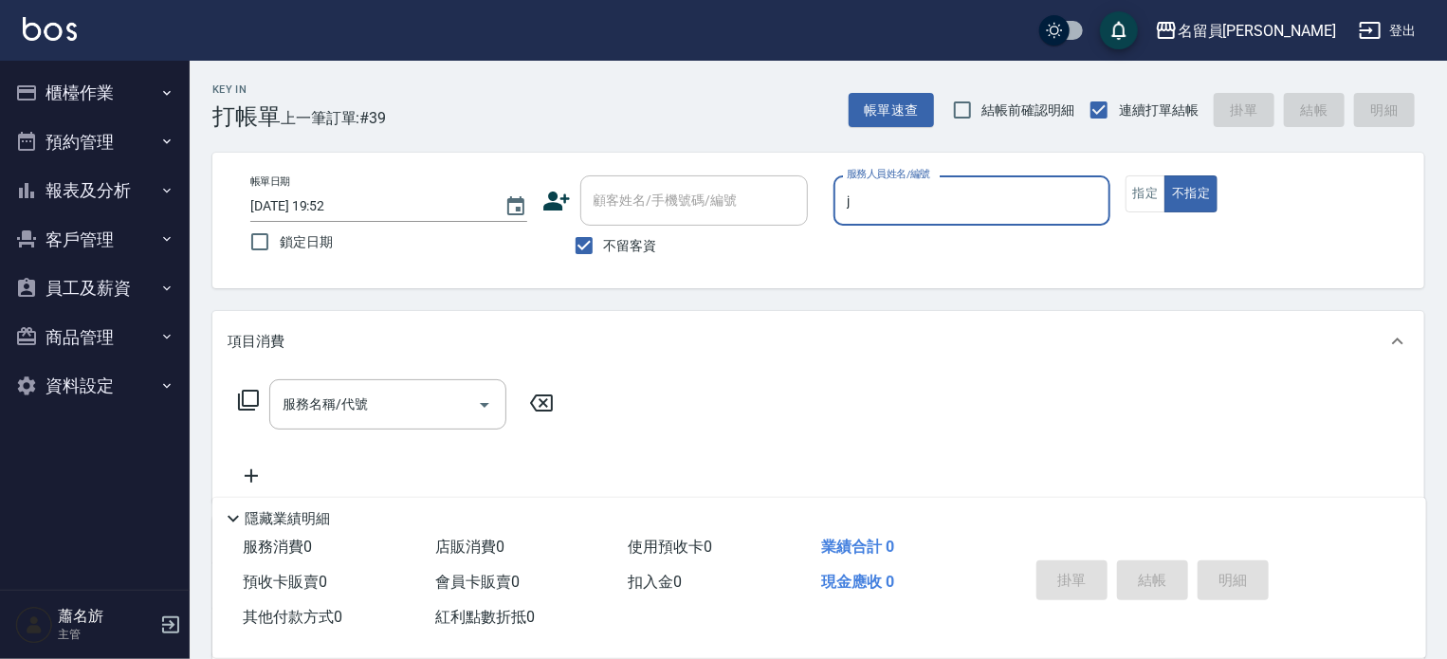
type input "Jenny -J"
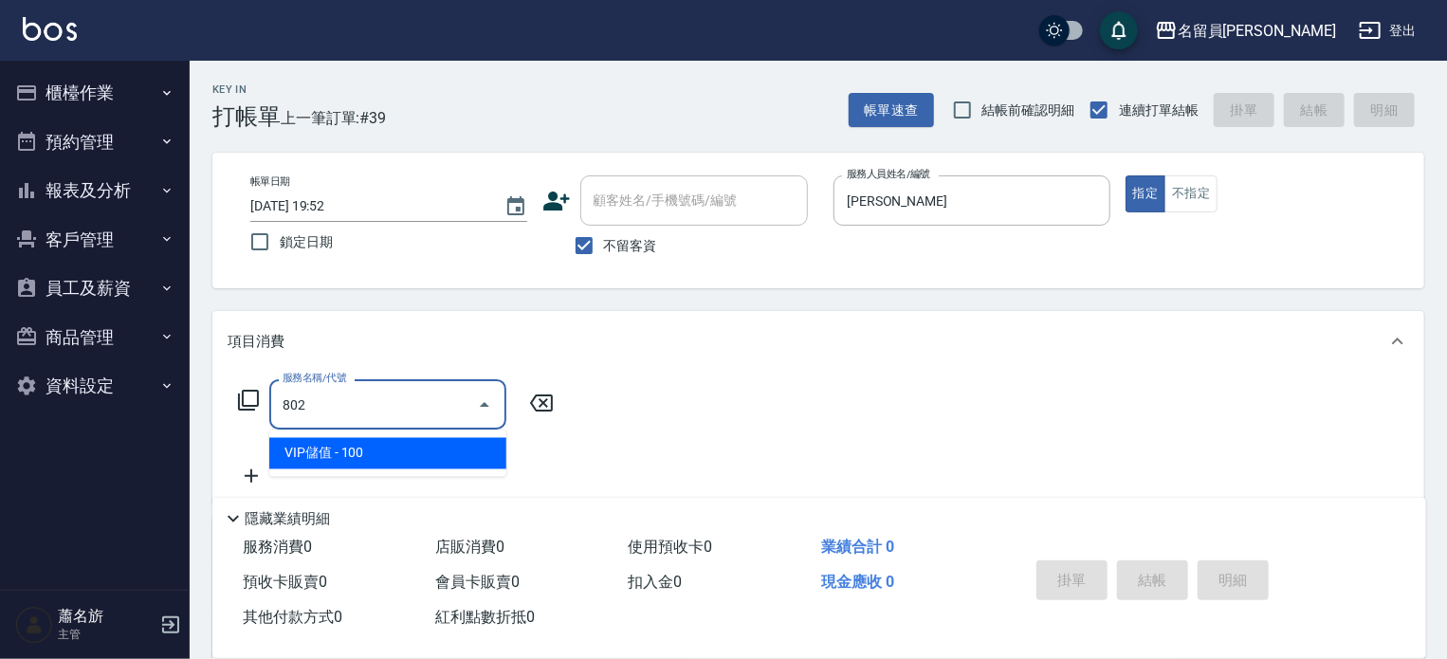
type input "VIP儲值(802)"
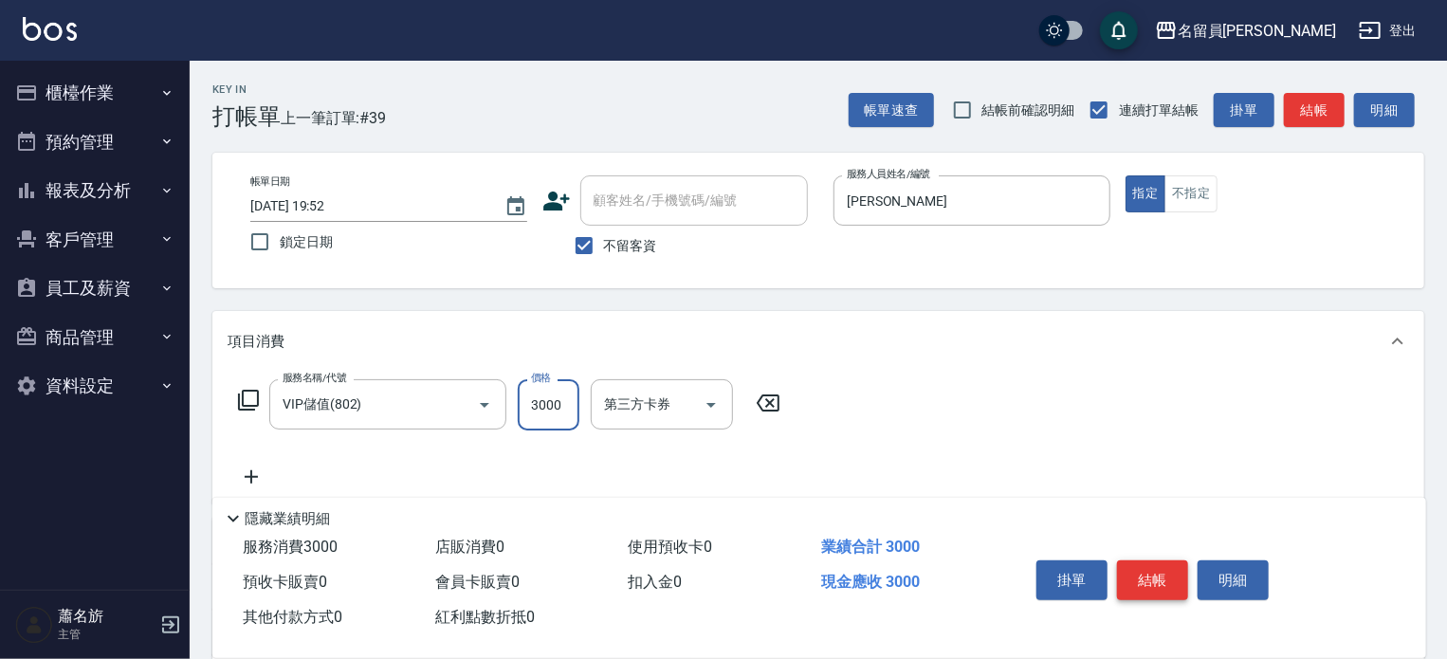
type input "3000"
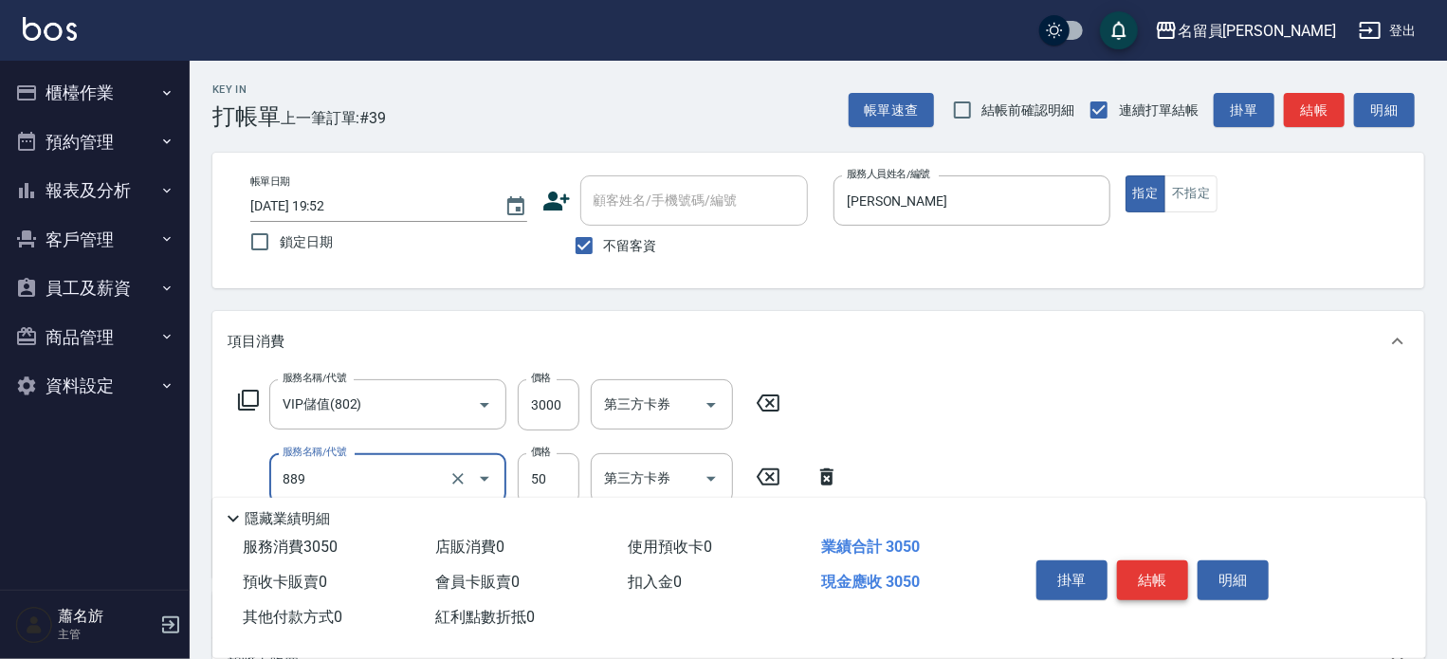
type input "精油(889)"
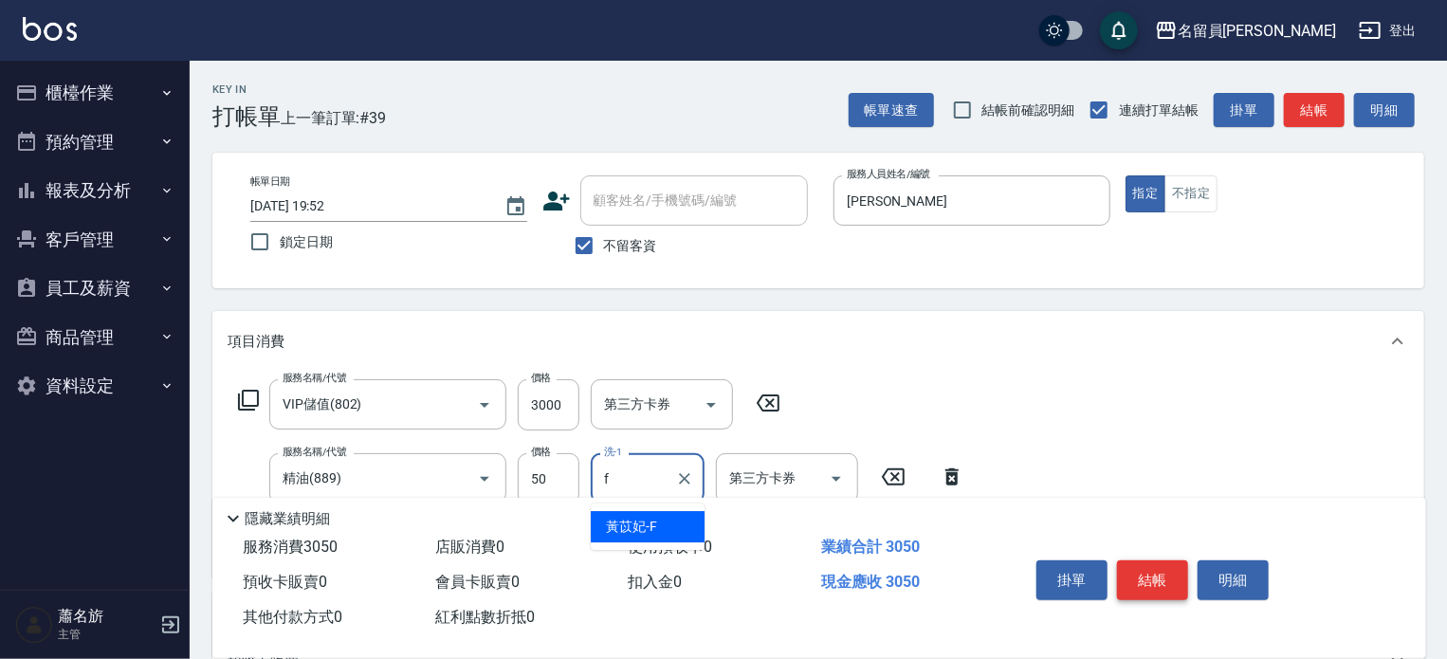
type input "黃苡妃-F"
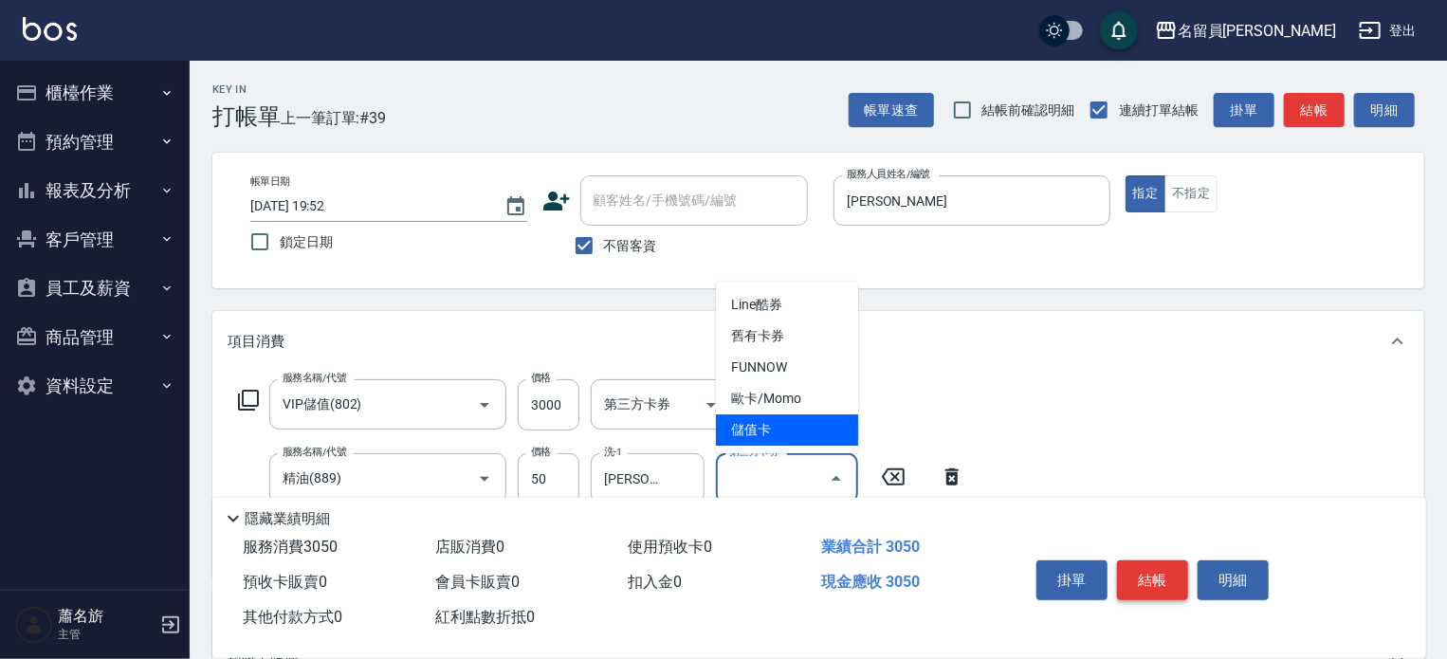
type input "儲值卡"
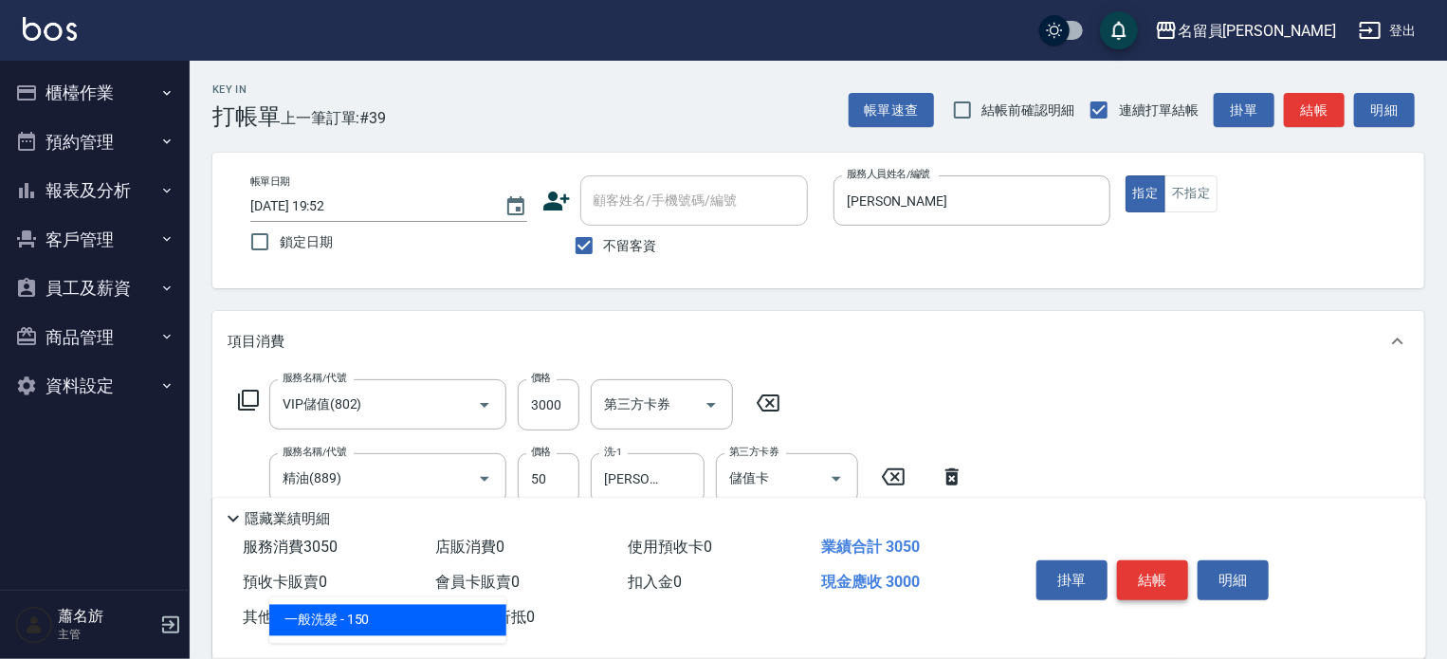
type input "一般洗髮(602)"
type input "200"
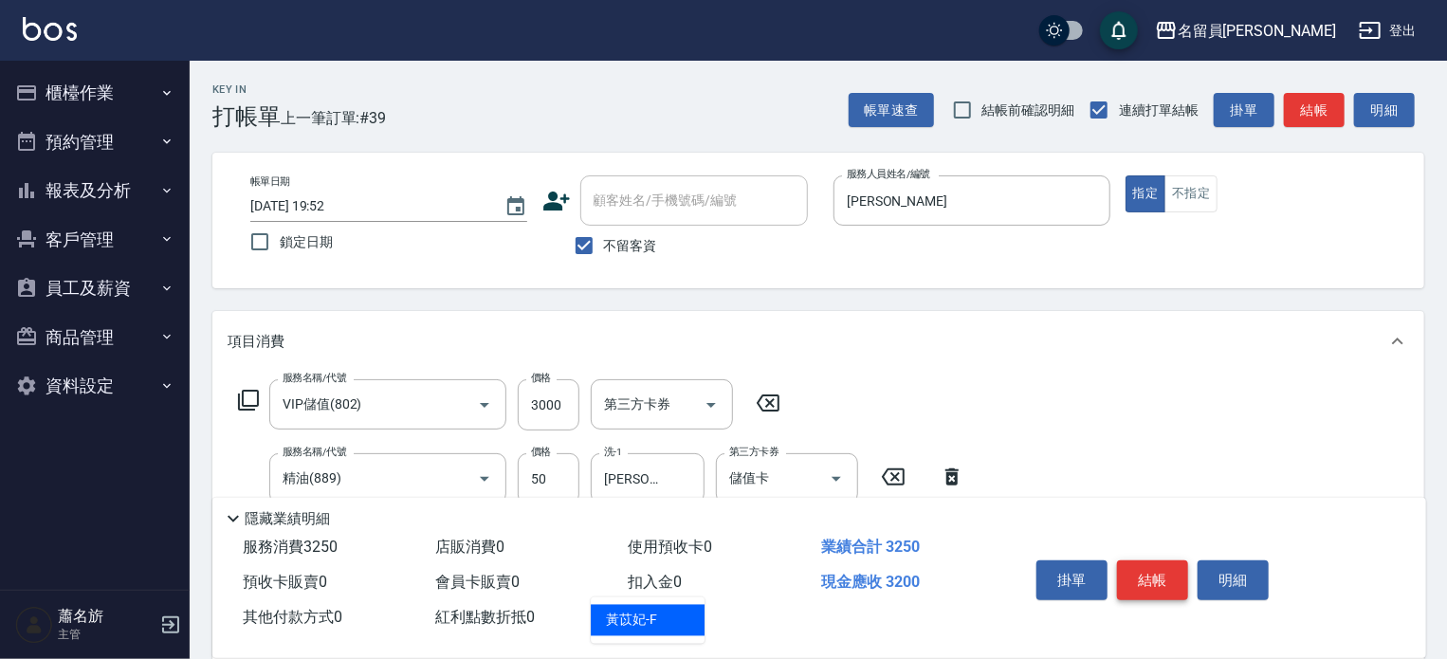
type input "黃苡妃-F"
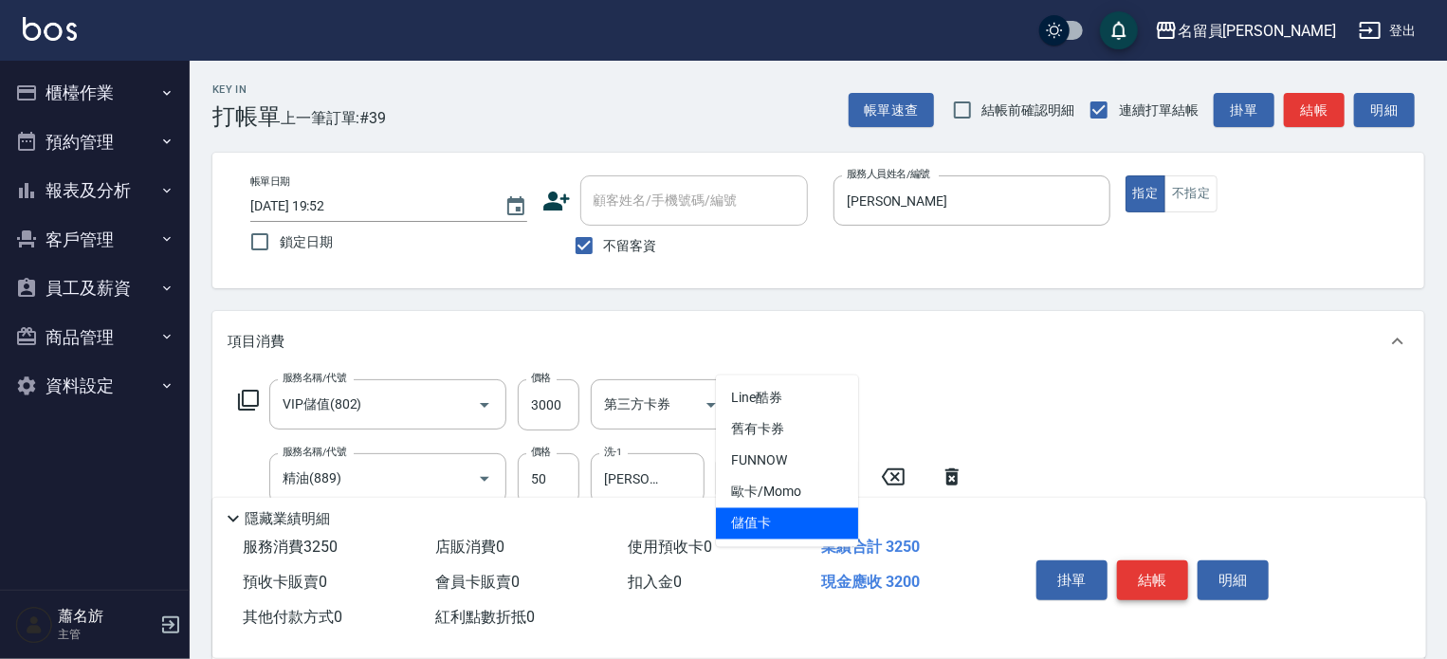
type input "儲值卡"
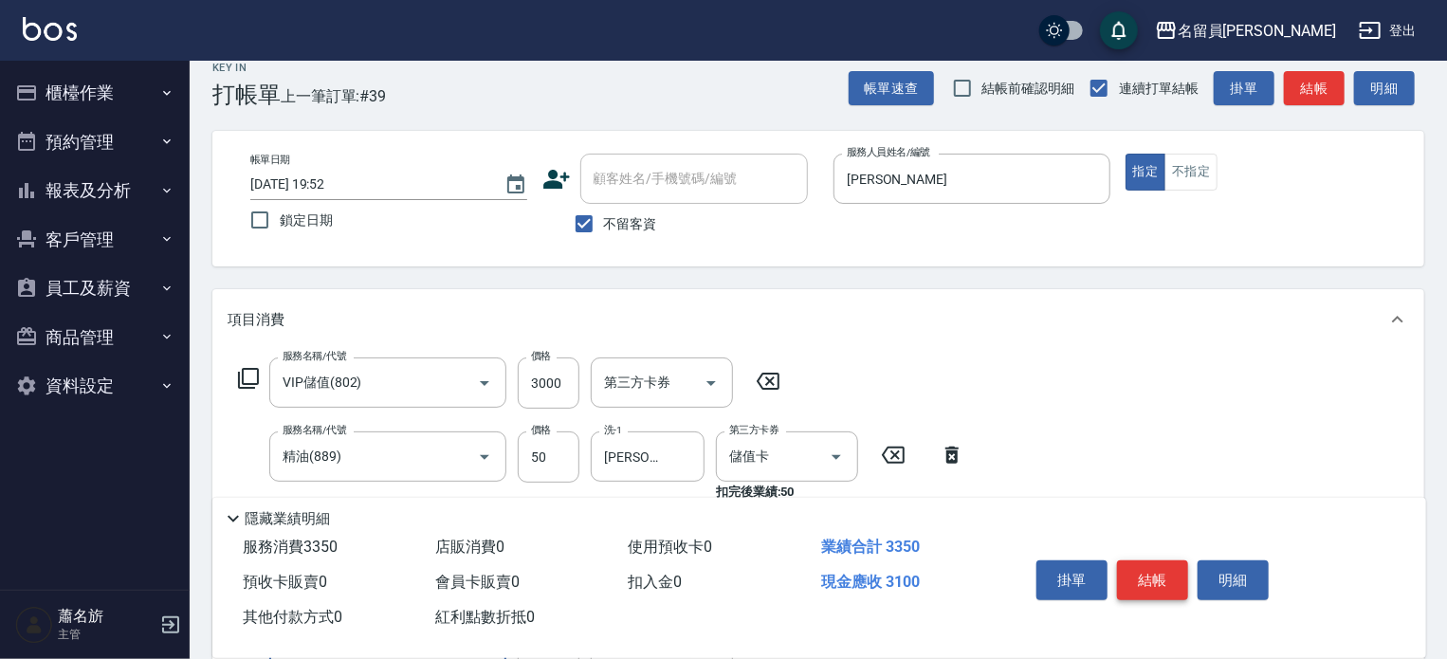
type input "剪髮(302)"
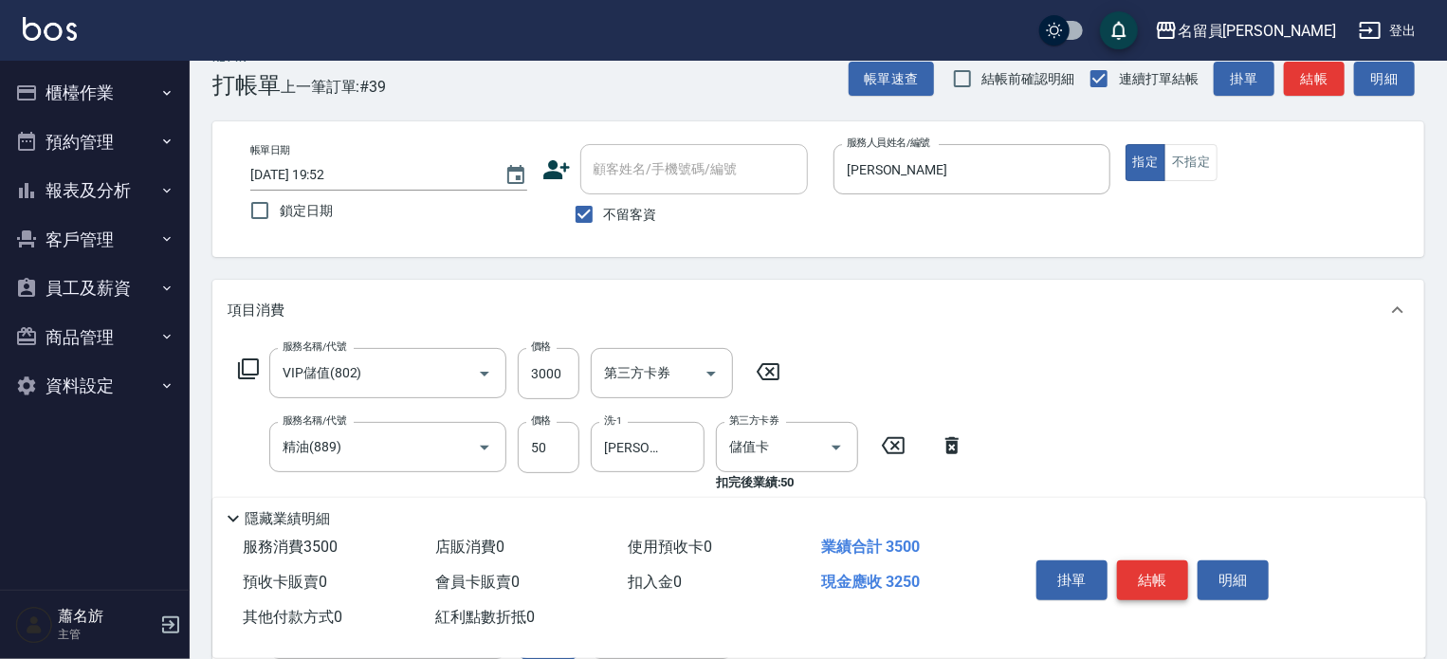
type input "250"
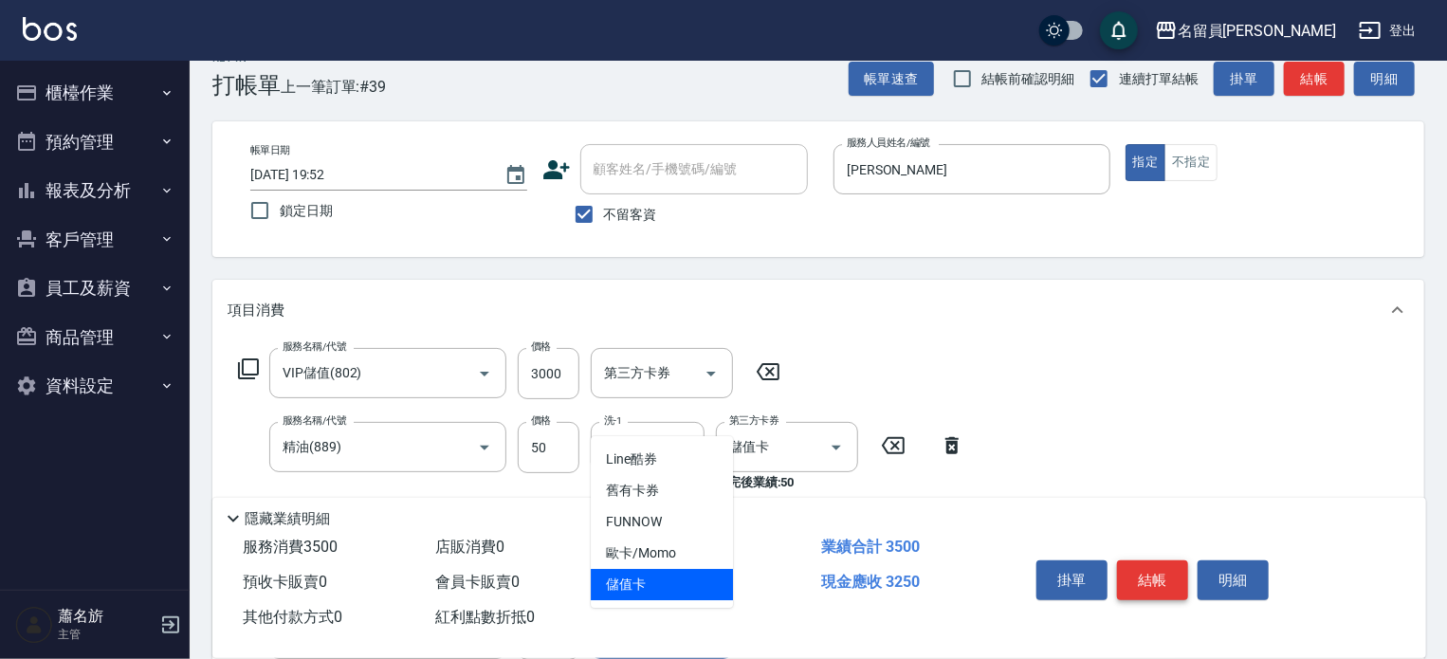
type input "儲值卡"
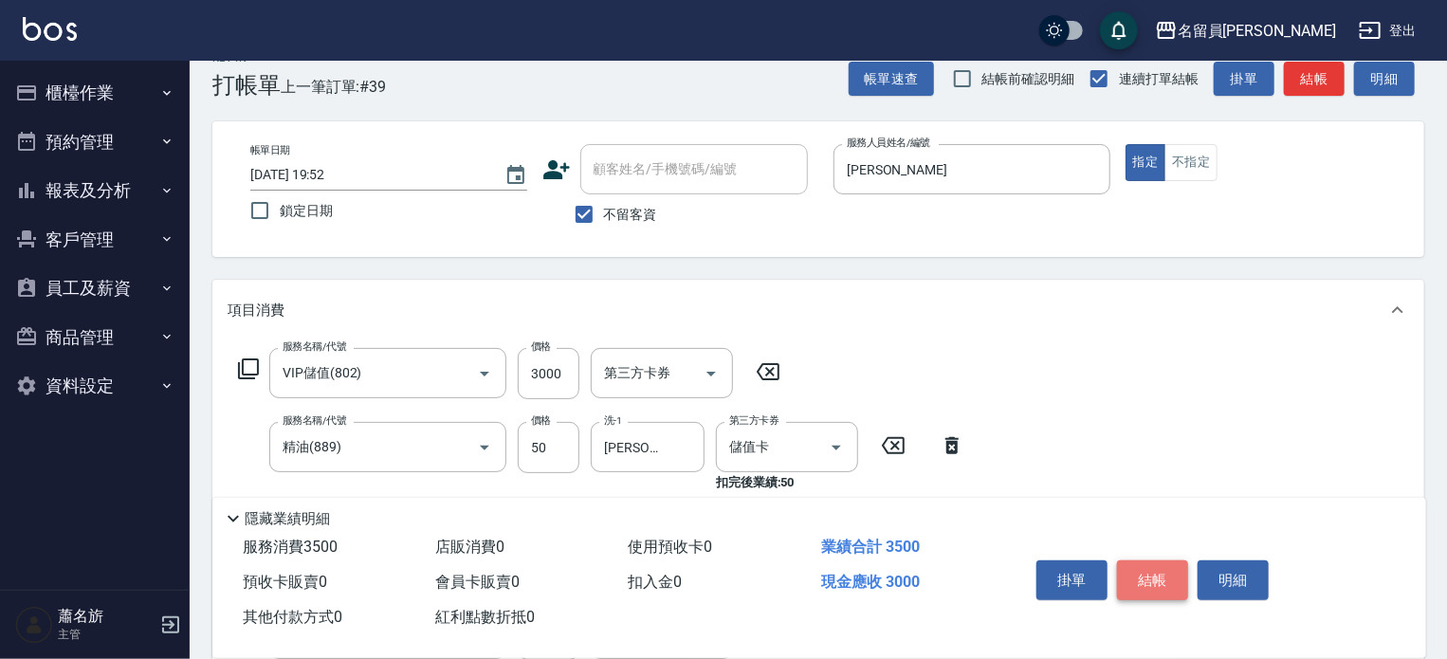
click at [1176, 573] on button "結帳" at bounding box center [1152, 580] width 71 height 40
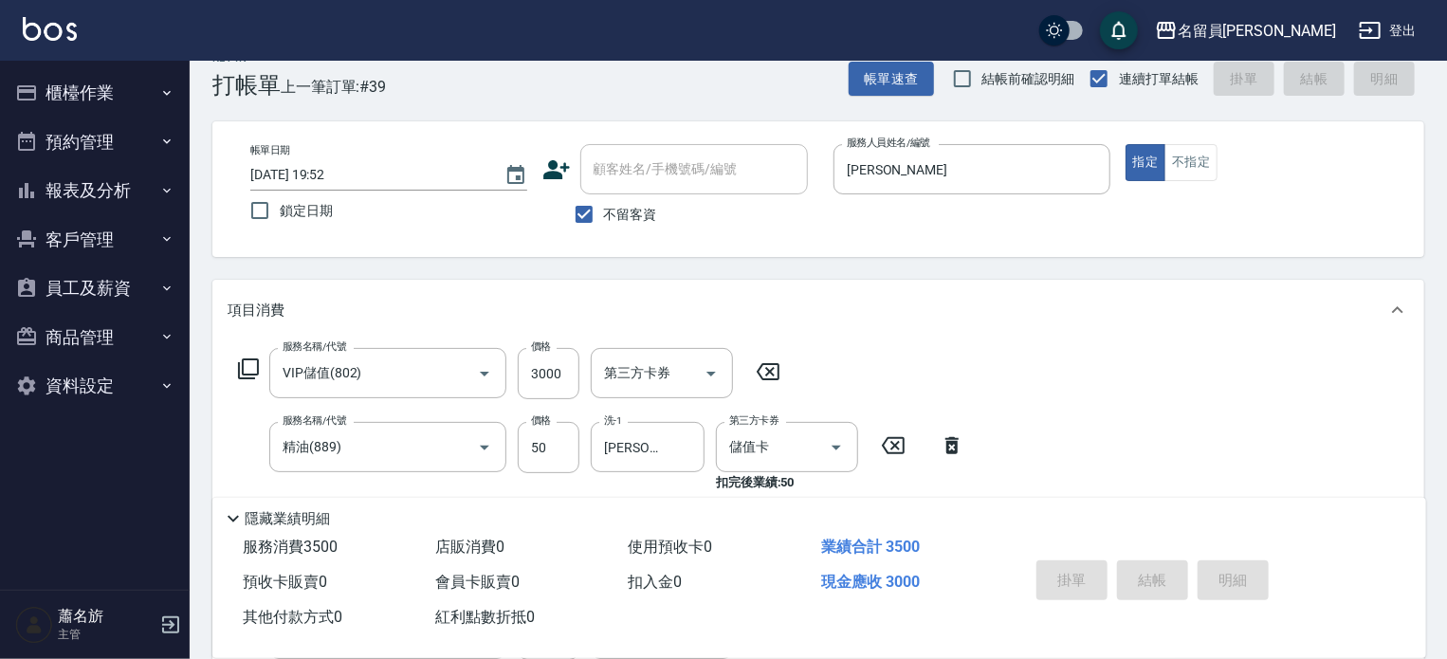
scroll to position [30, 0]
type input "2025/09/21 19:53"
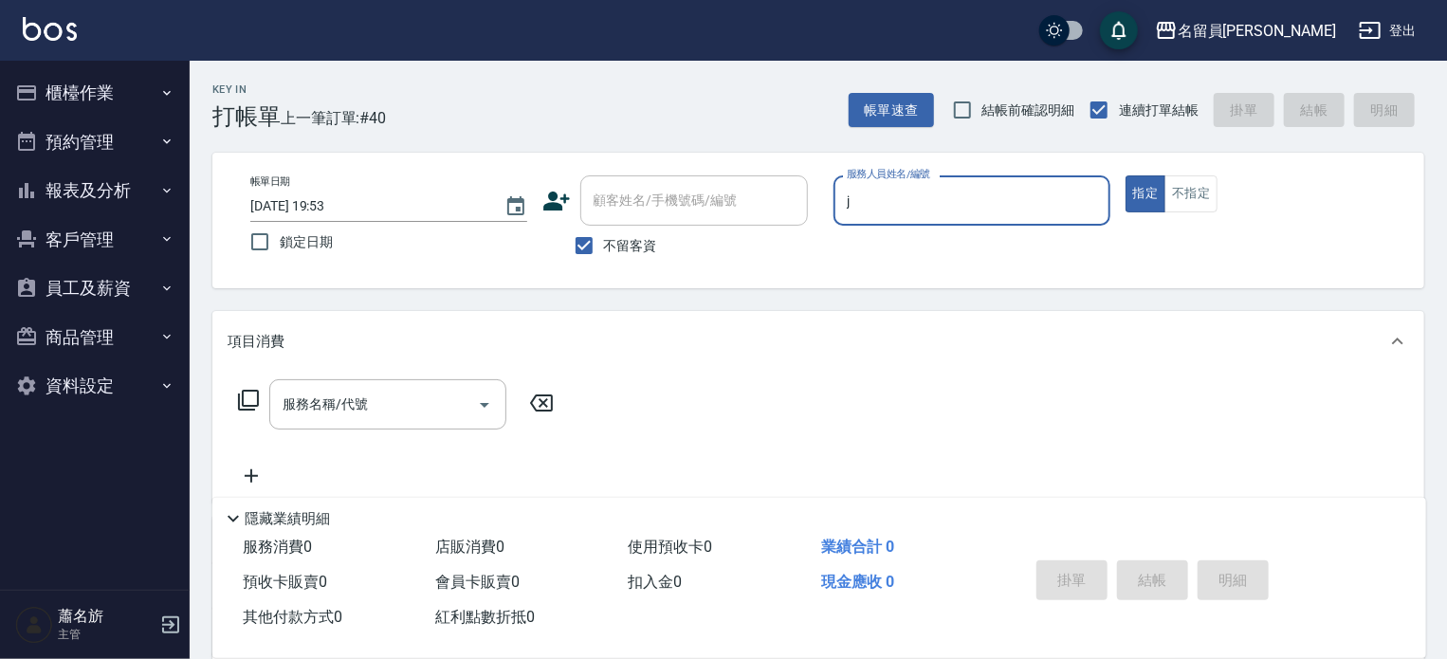
type input "Jenny -J"
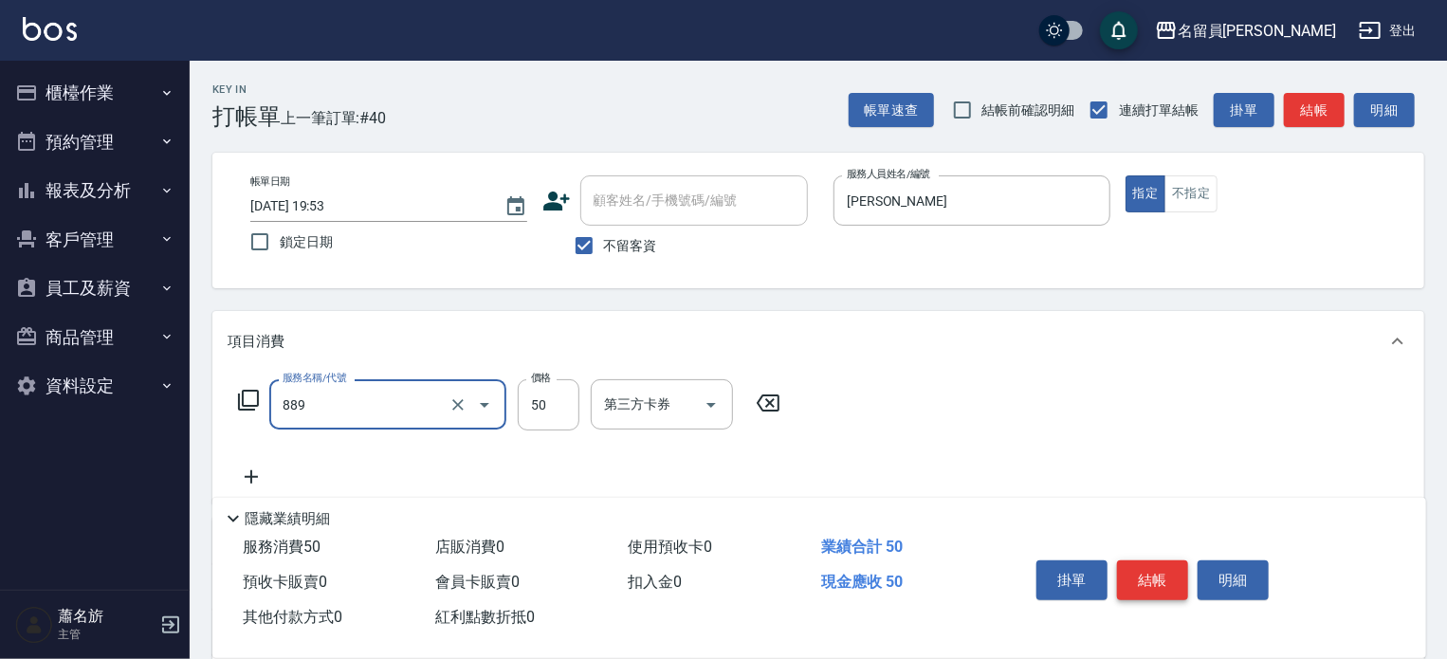
type input "精油(889)"
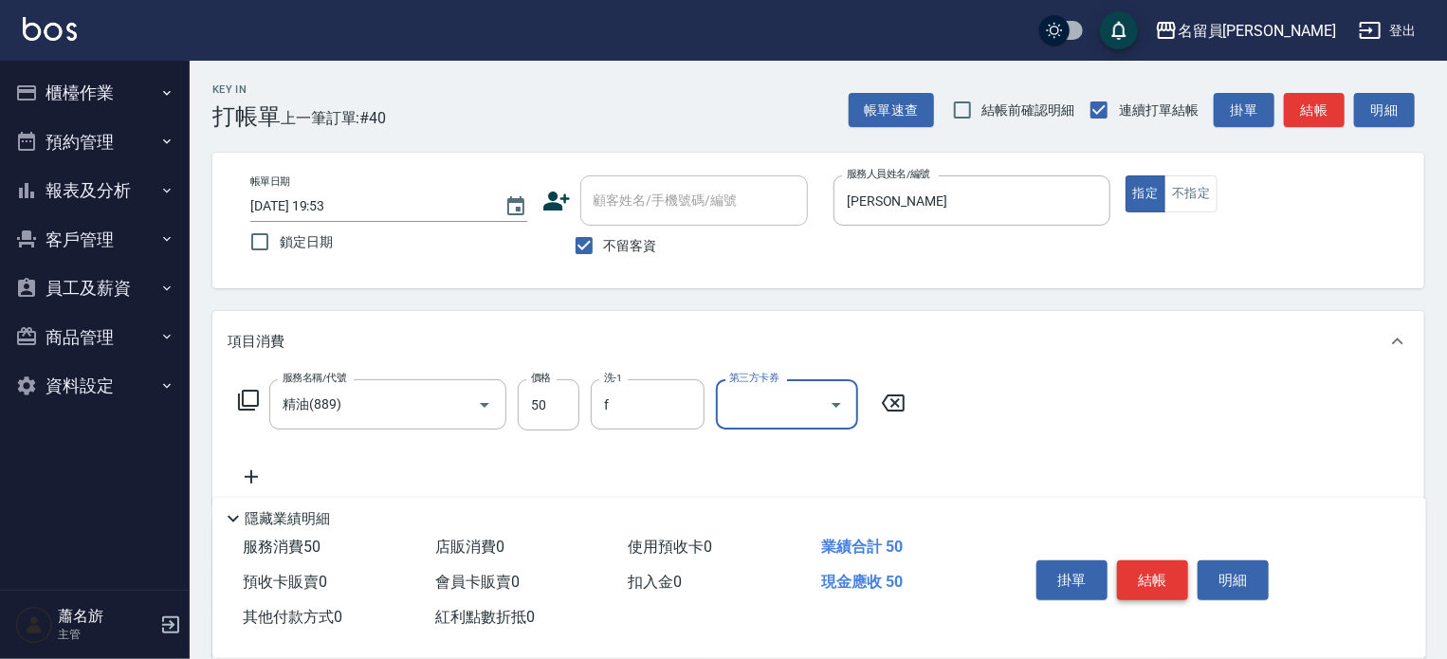
type input "黃苡妃-F"
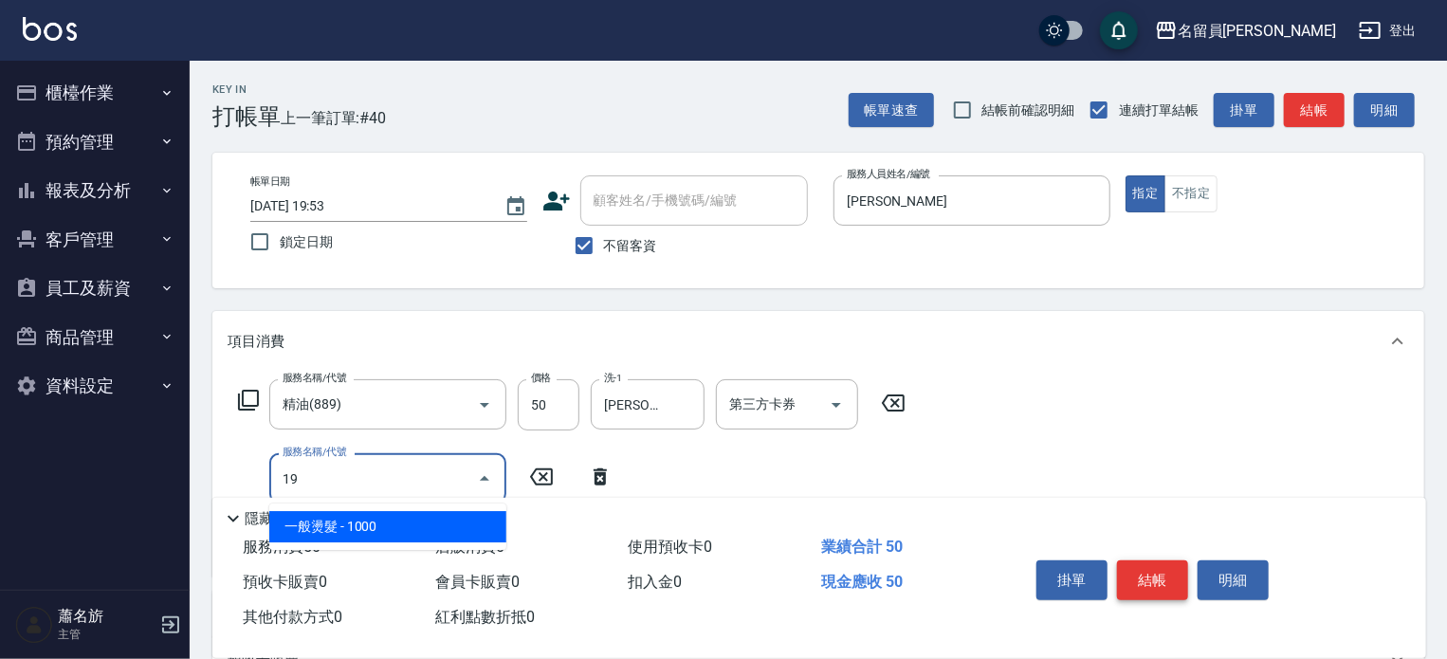
type input "一般燙髮(19)"
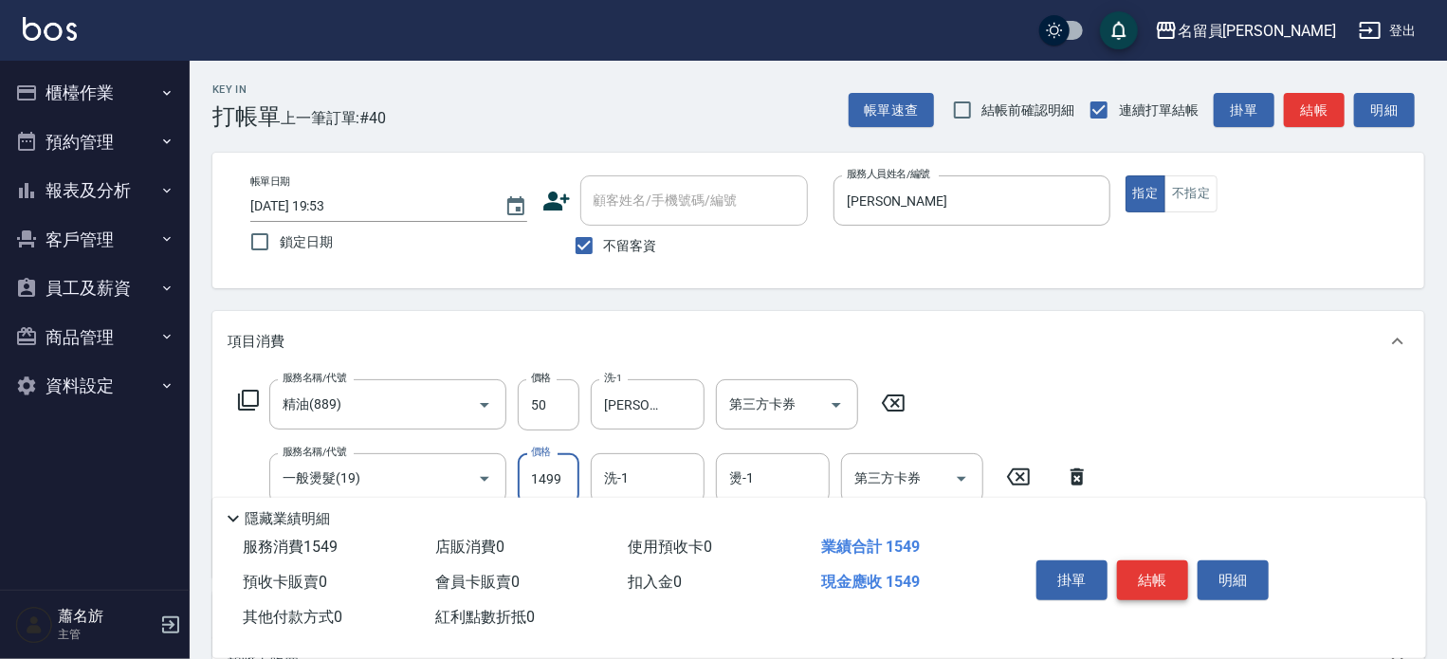
type input "1499"
type input "黃苡妃-F"
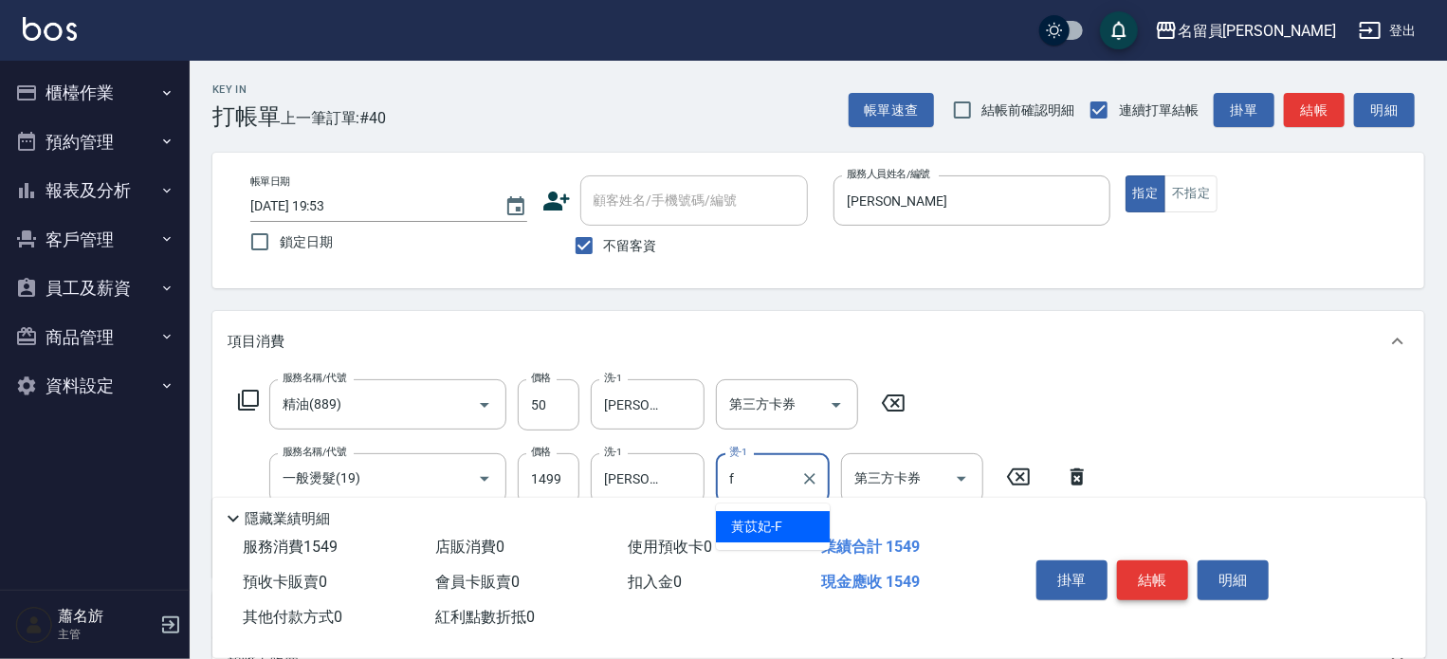
type input "黃苡妃-F"
type input "鏡面噴霧(14)"
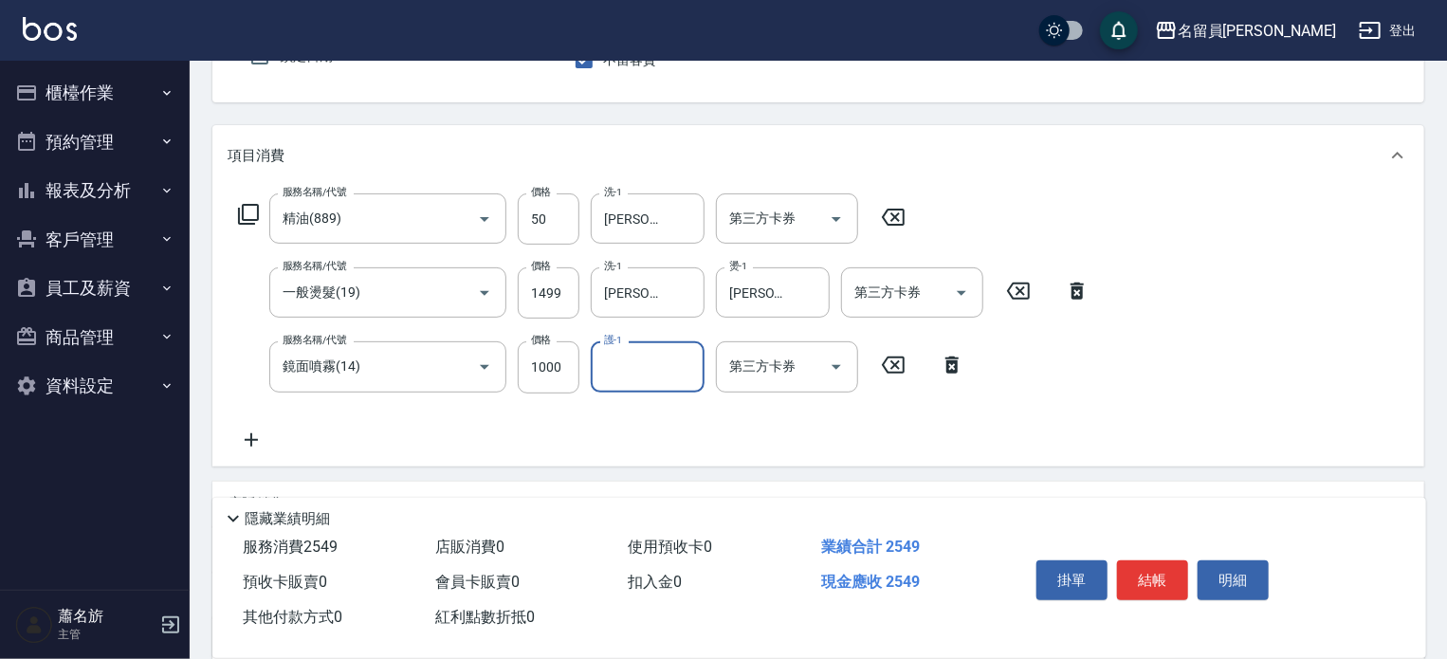
scroll to position [190, 0]
type input "黃苡妃-F"
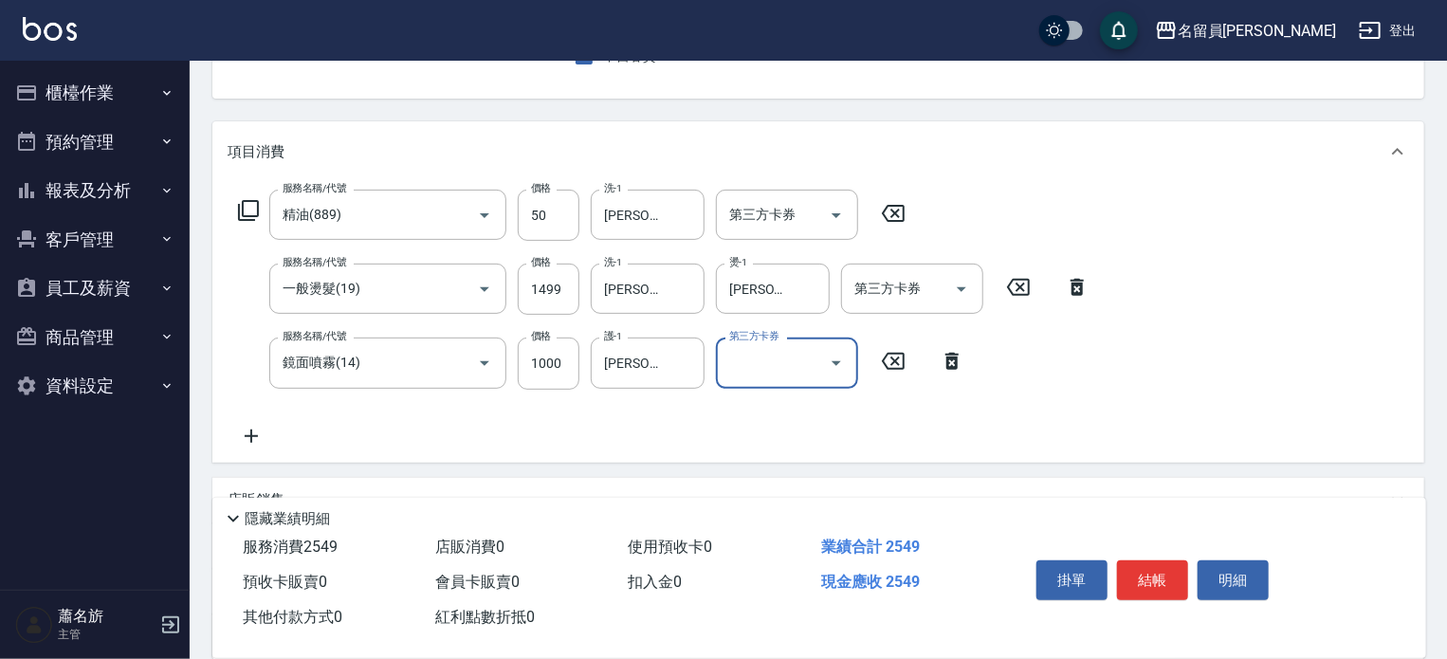
scroll to position [0, 0]
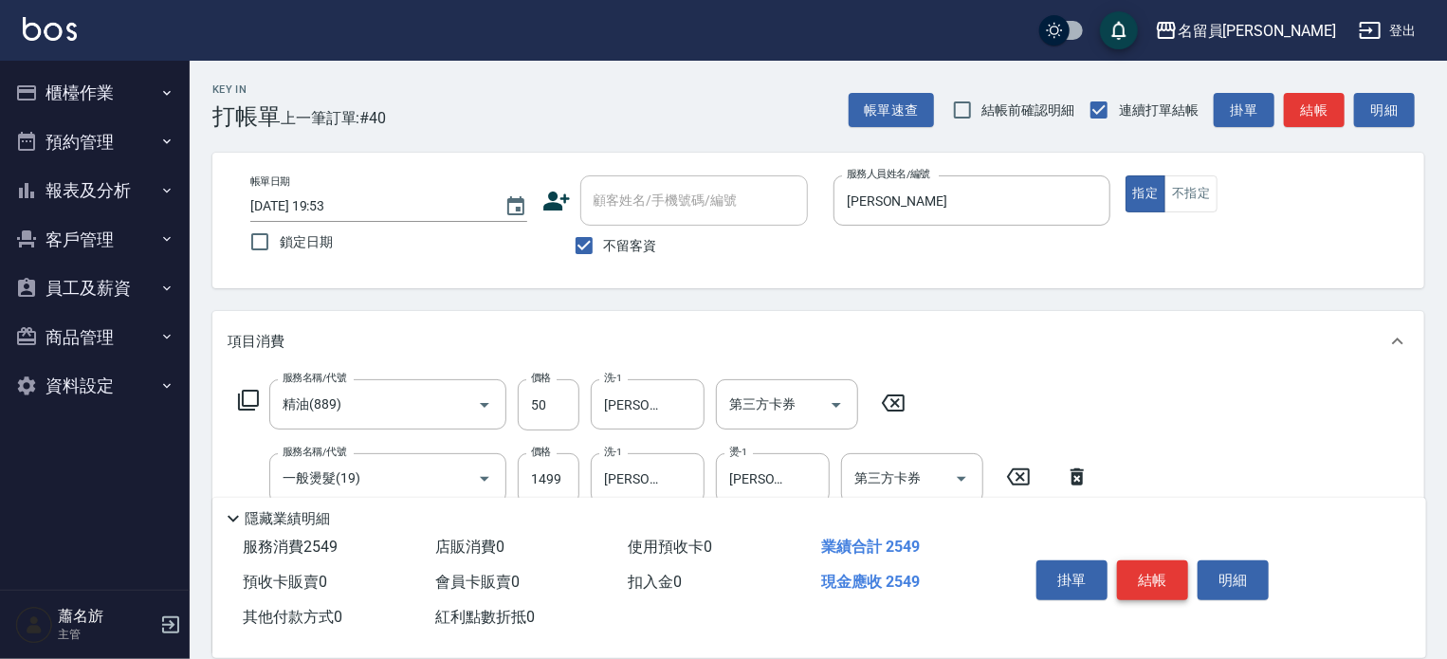
click at [1159, 572] on button "結帳" at bounding box center [1152, 580] width 71 height 40
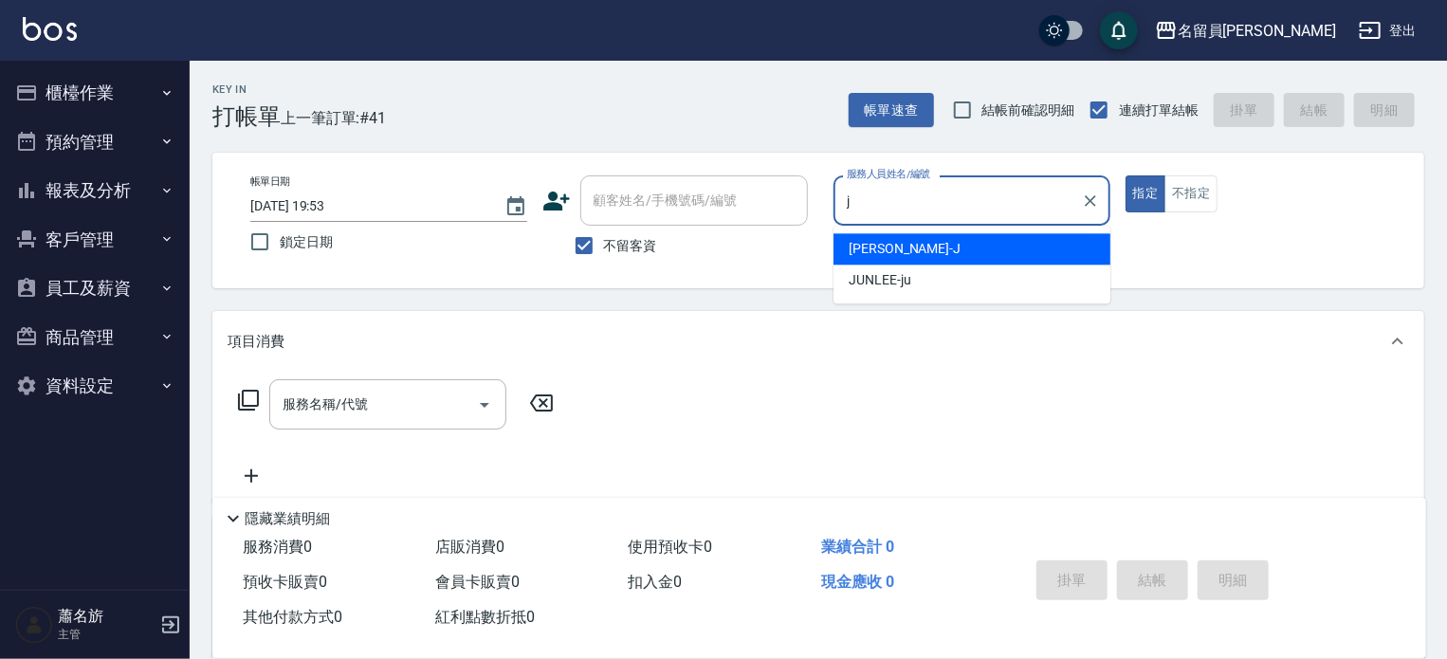
type input "Jenny -J"
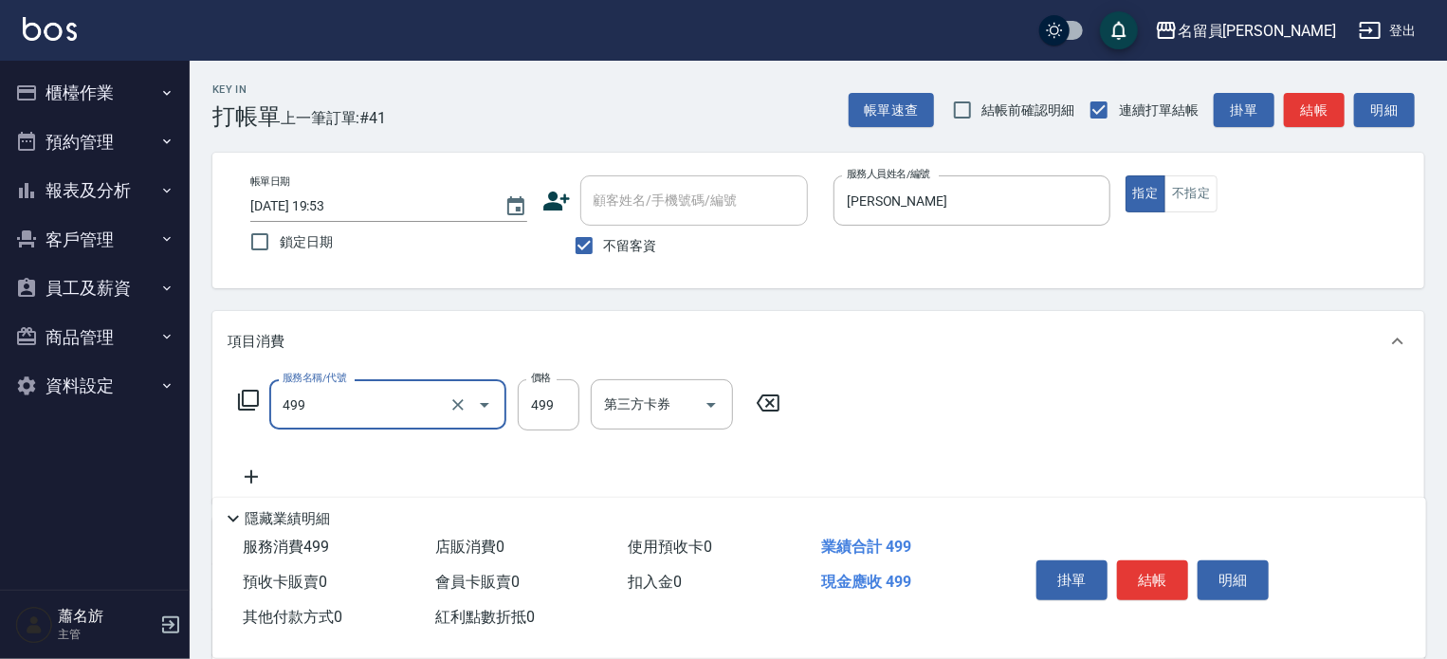
type input "去角質洗髮(499)"
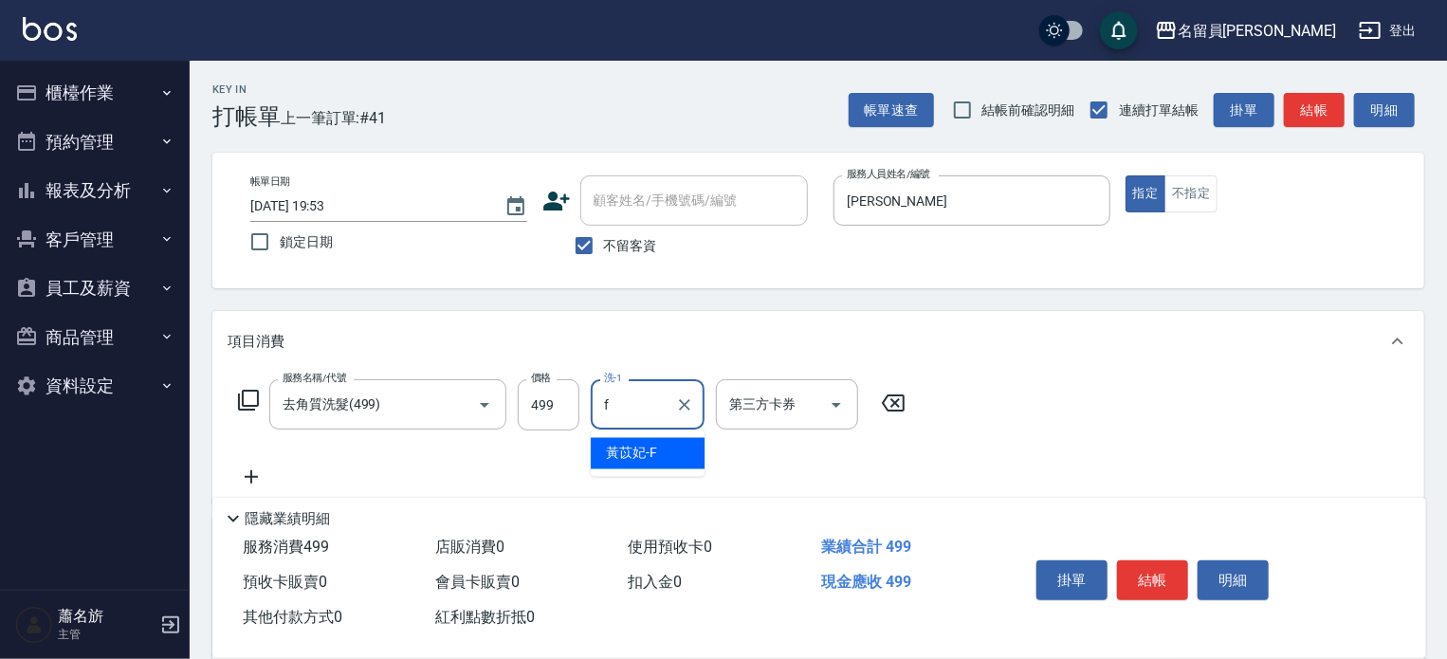
type input "黃苡妃-F"
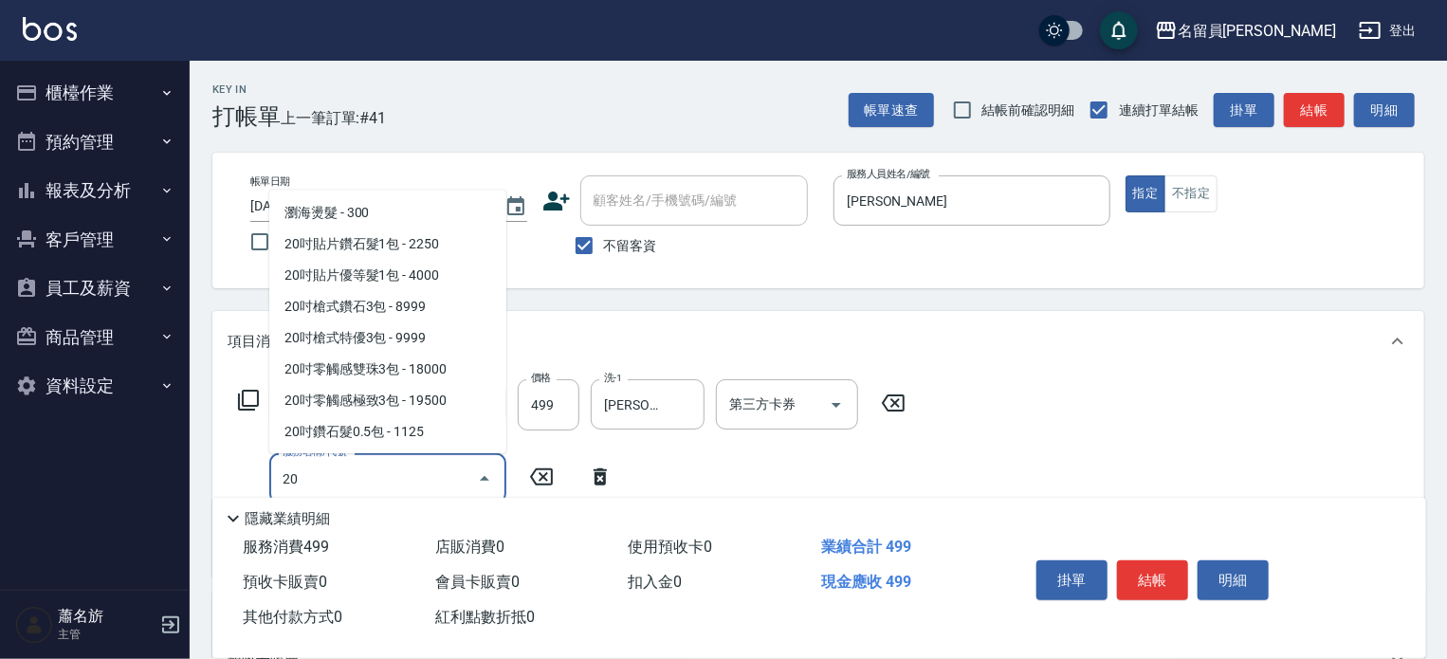
scroll to position [245, 0]
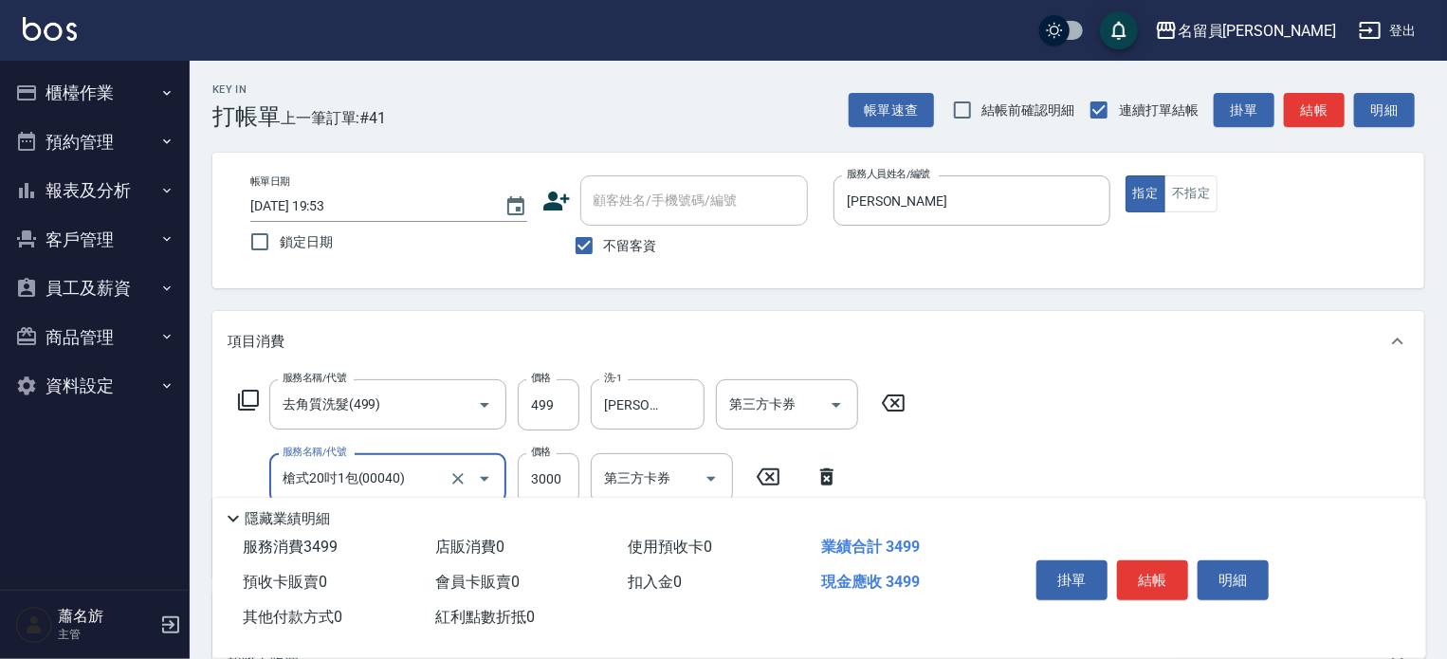
type input "槍式20吋1包(00040)"
type input "2333"
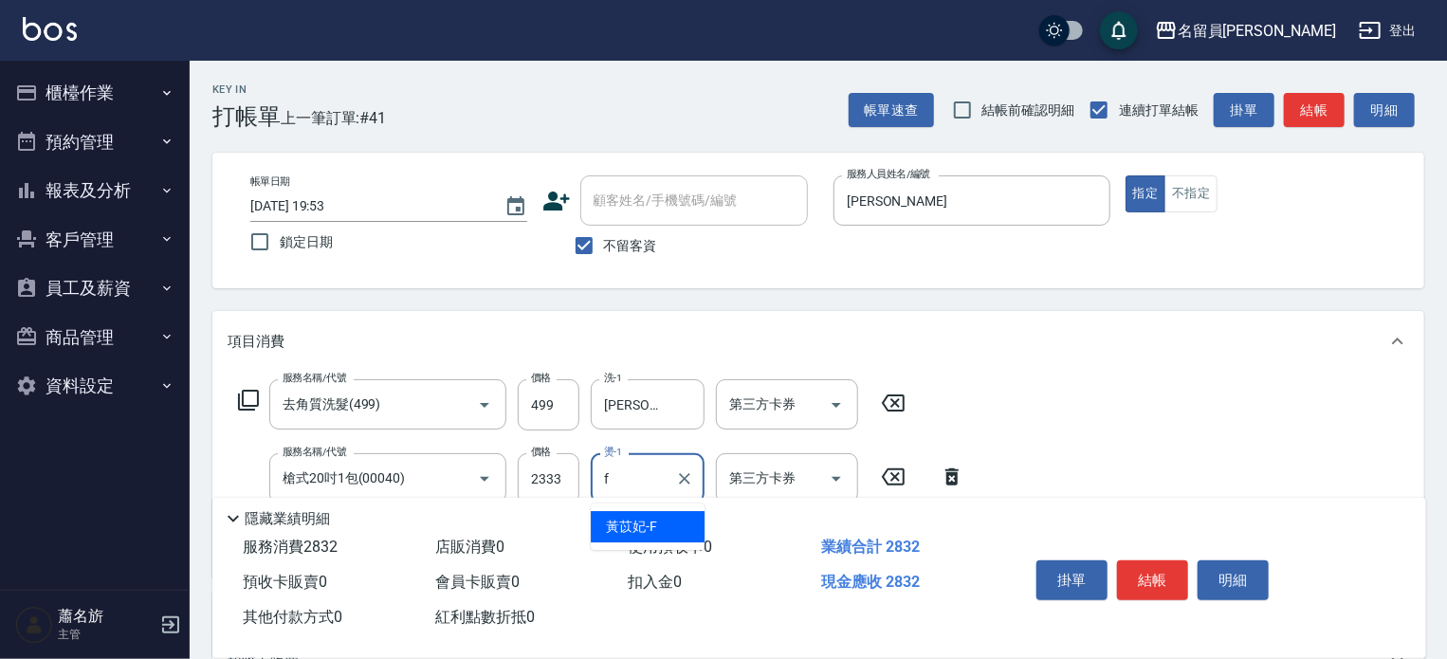
type input "黃苡妃-F"
type input "槍式20吋1包(00040)"
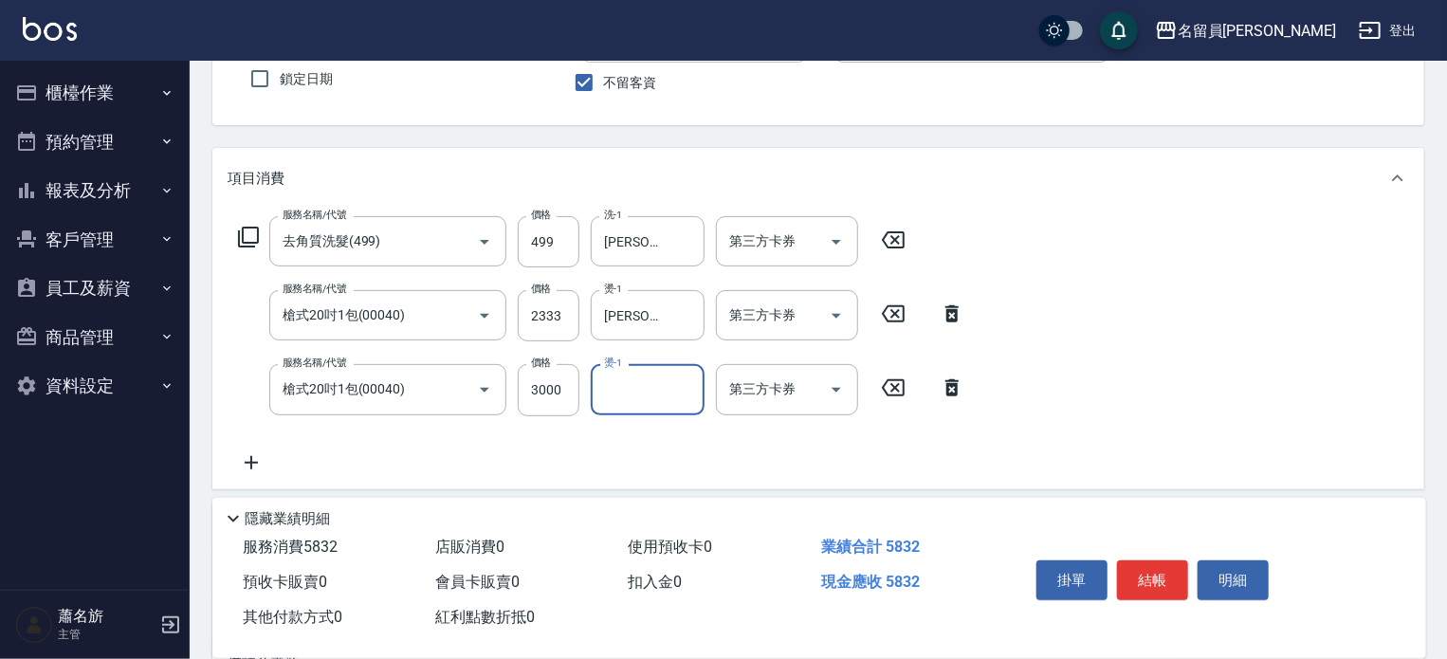
scroll to position [370, 0]
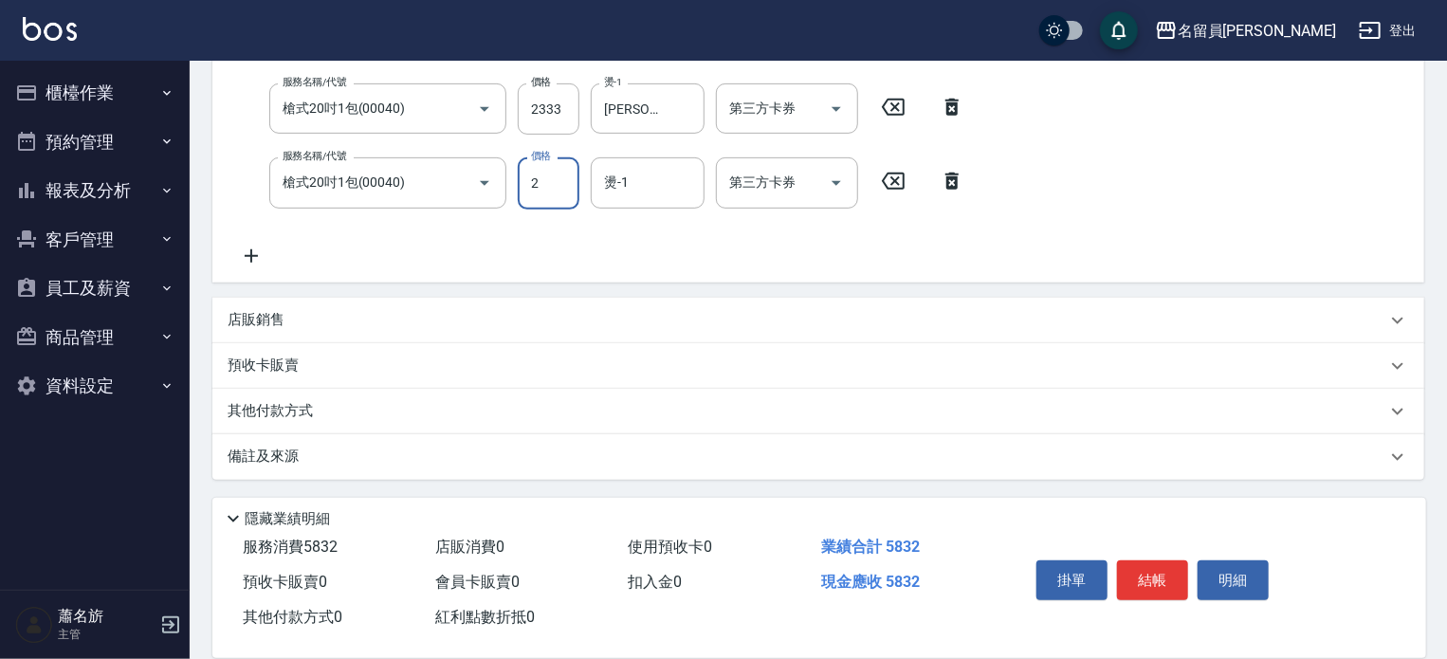
click at [547, 176] on input "2" at bounding box center [549, 182] width 62 height 51
type input "2333"
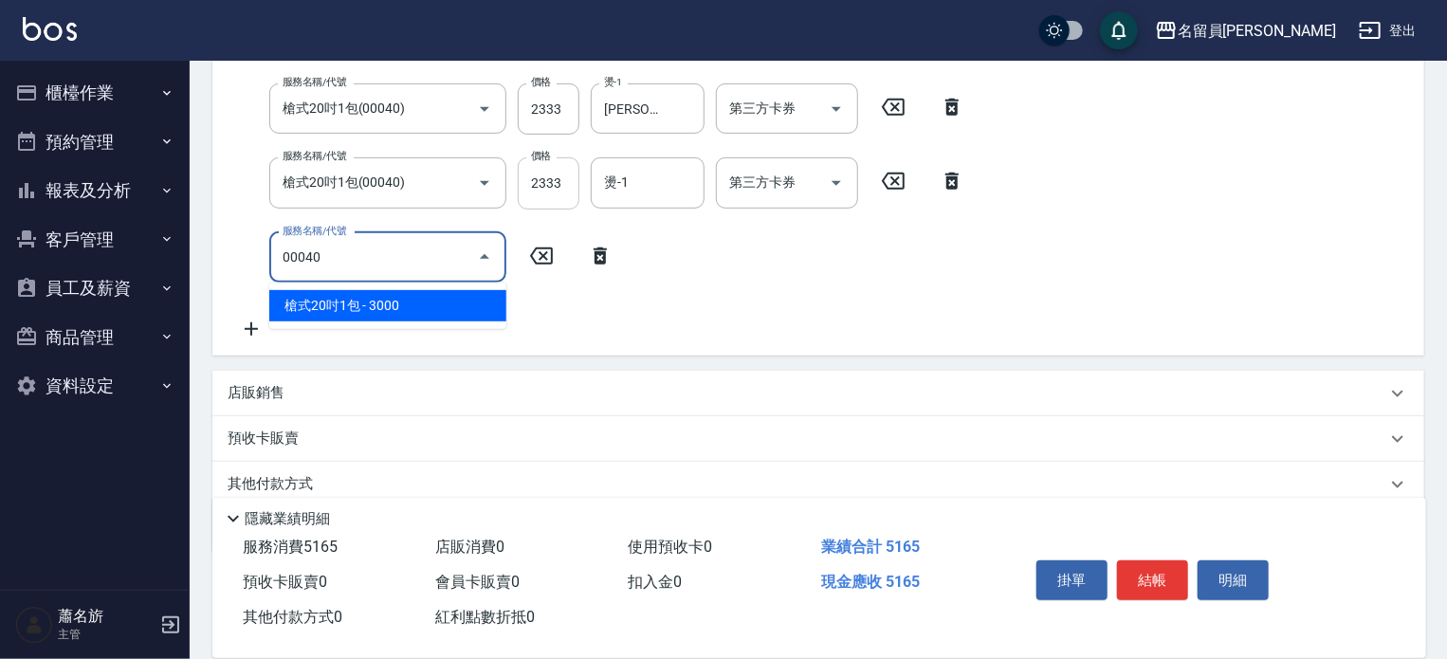
type input "槍式20吋1包(00040)"
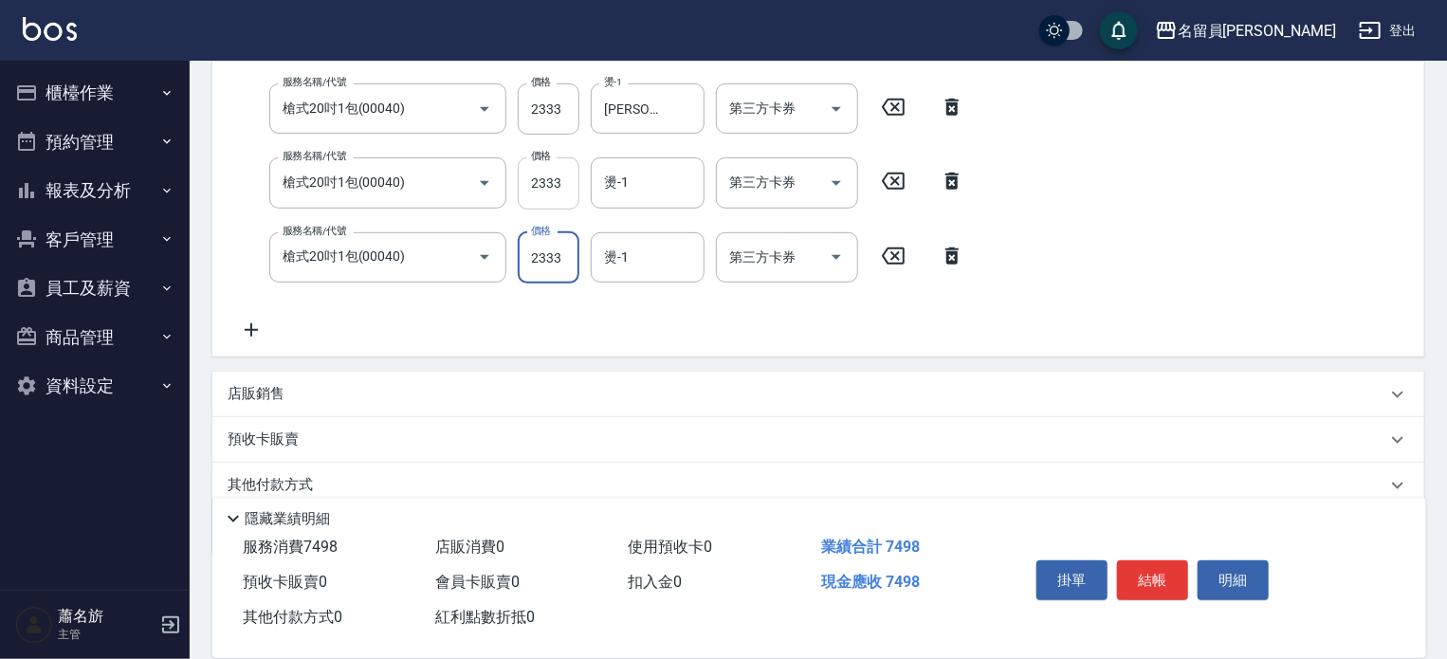
type input "2333"
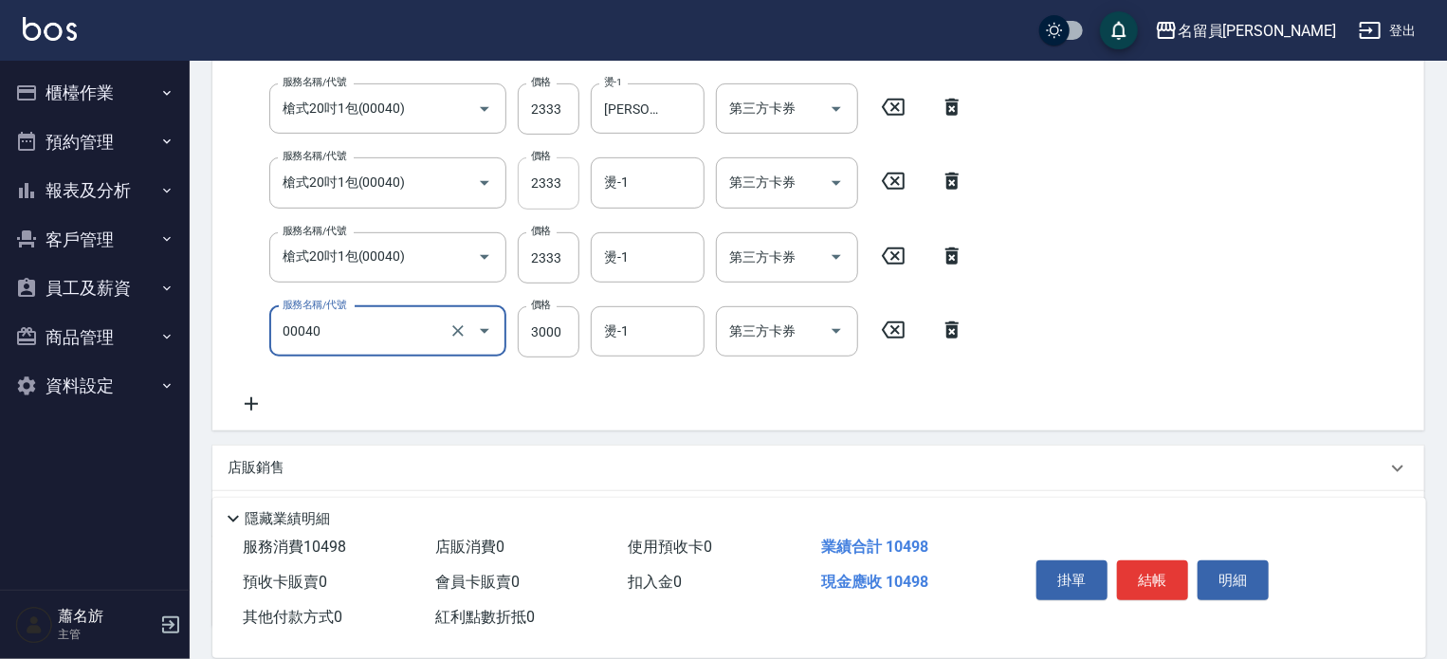
type input "槍式20吋1包(00040)"
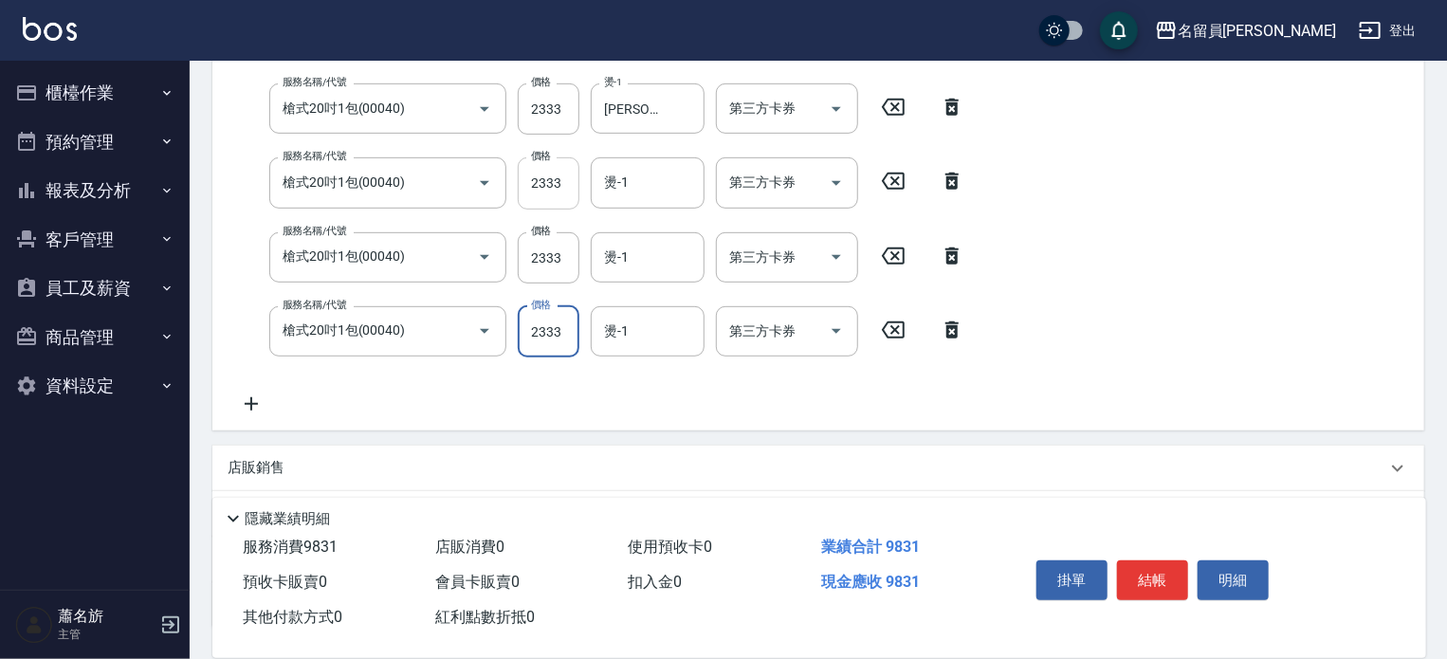
type input "2333"
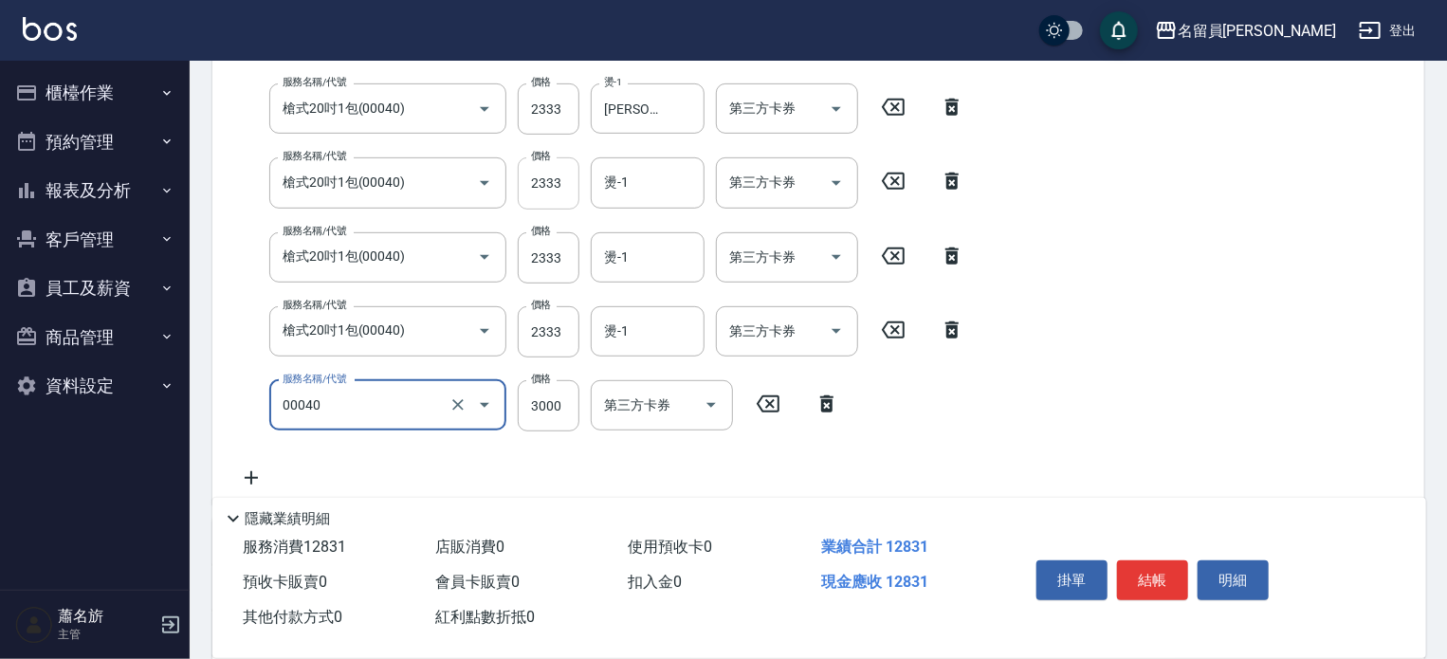
type input "槍式20吋1包(00040)"
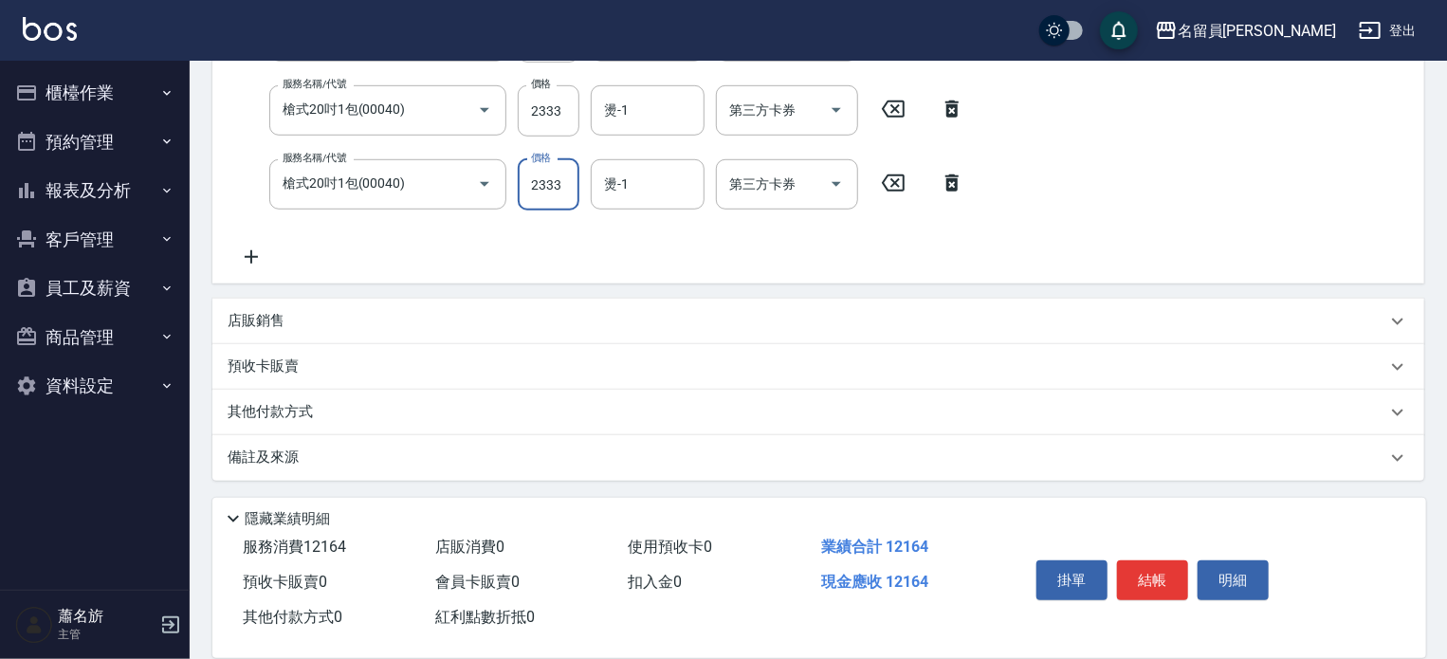
scroll to position [592, 0]
type input "2333"
click at [727, 346] on div "預收卡販賣" at bounding box center [818, 366] width 1212 height 46
click at [727, 344] on div "預收卡販賣" at bounding box center [818, 366] width 1212 height 46
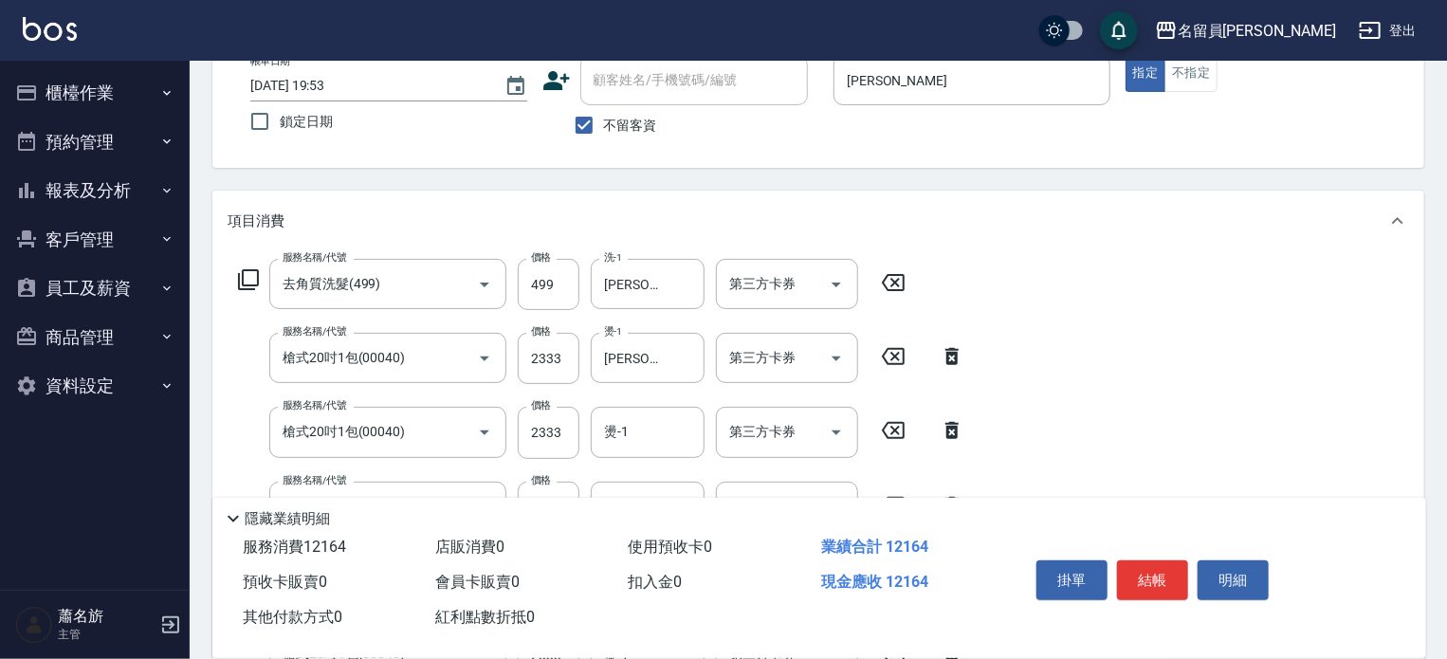
scroll to position [118, 0]
click at [1146, 575] on button "結帳" at bounding box center [1152, 580] width 71 height 40
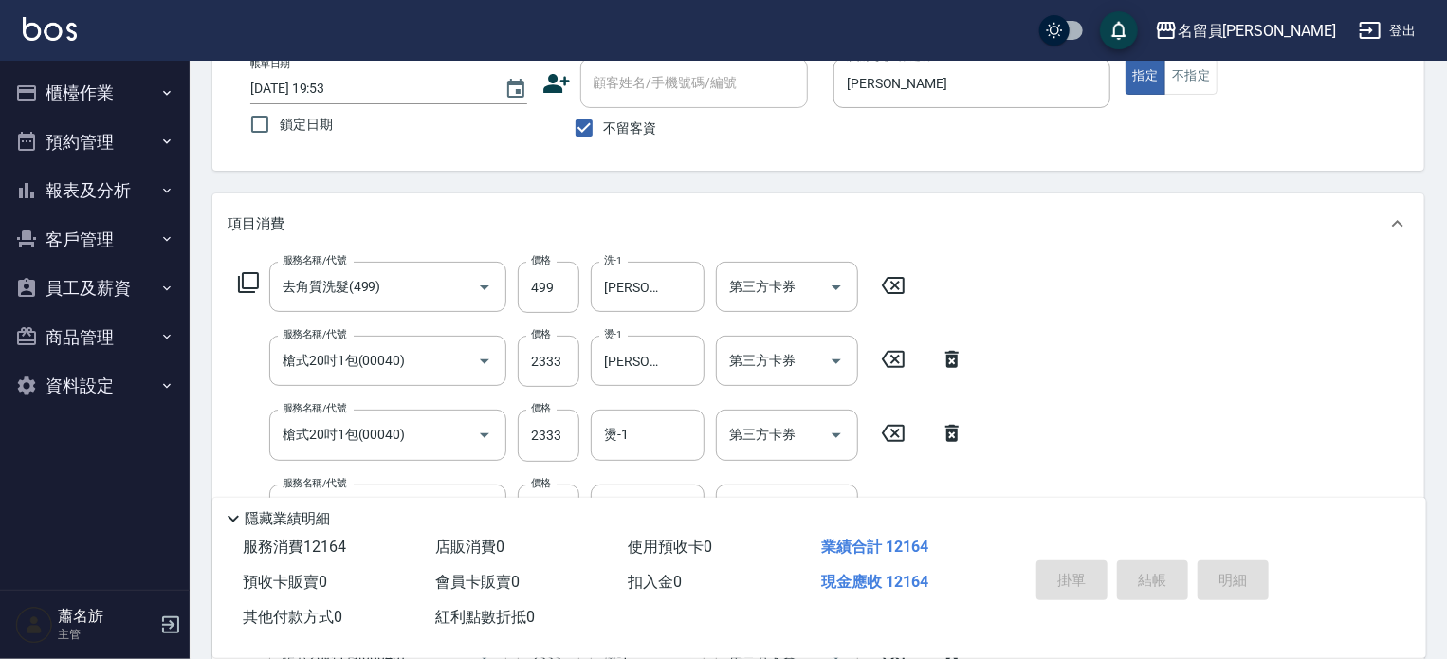
type input "2025/09/21 19:54"
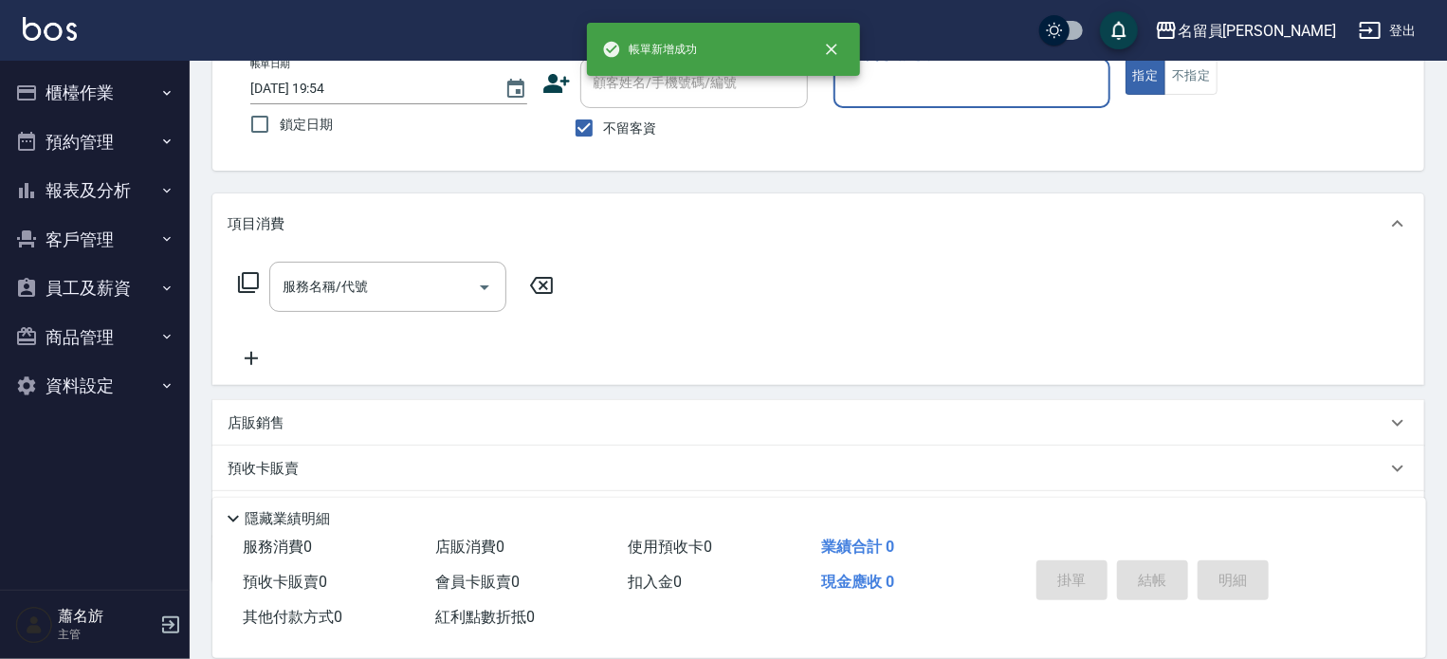
scroll to position [0, 0]
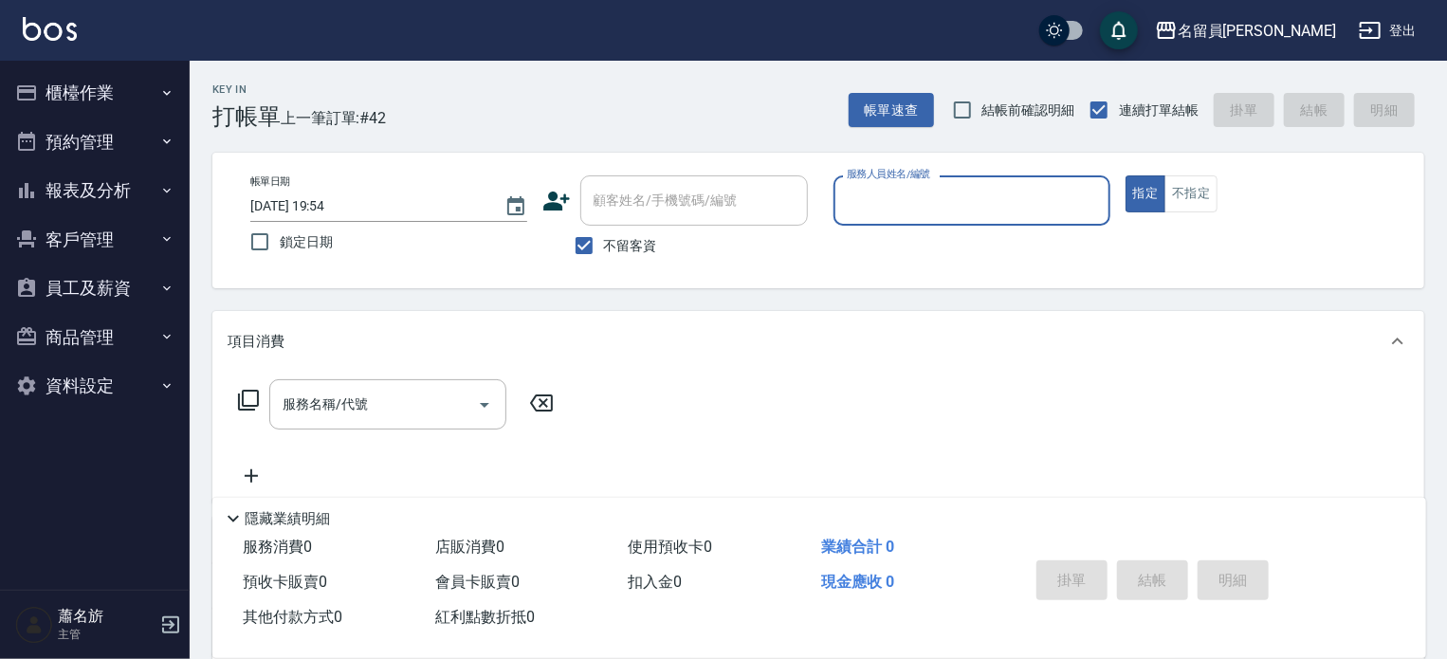
type input "k"
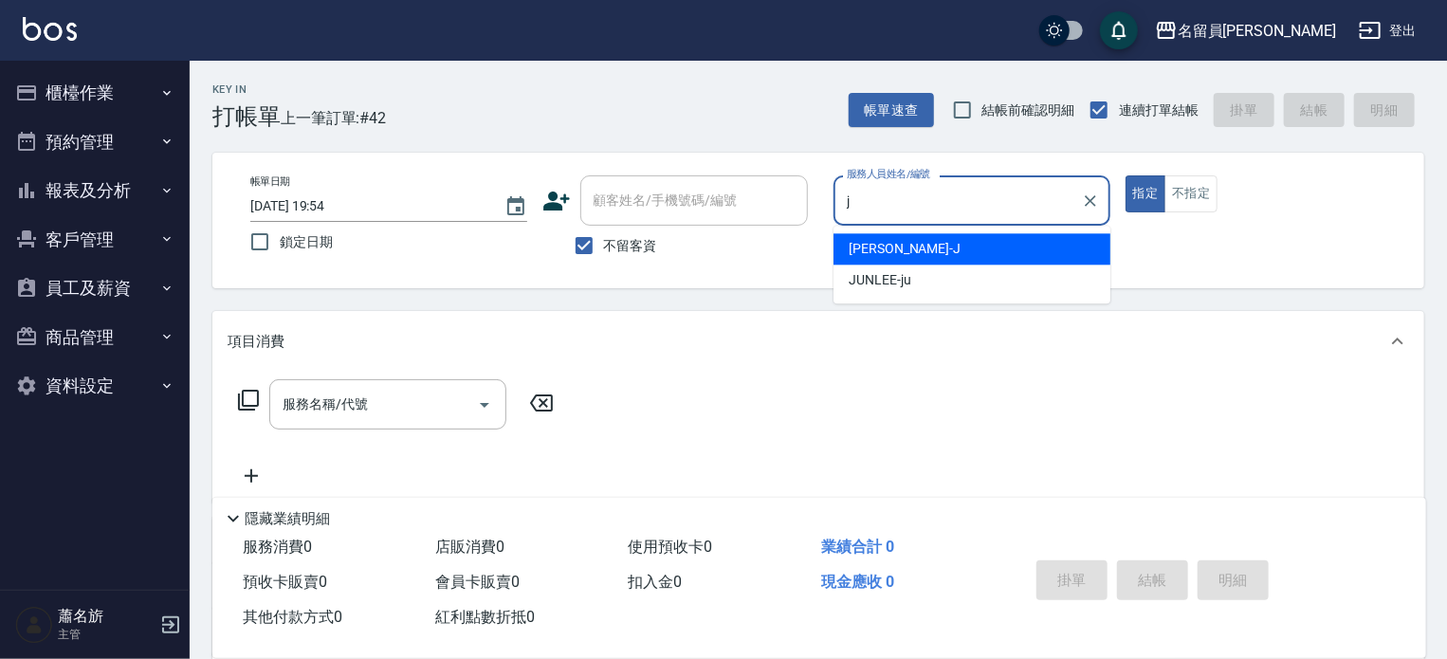
type input "Jenny -J"
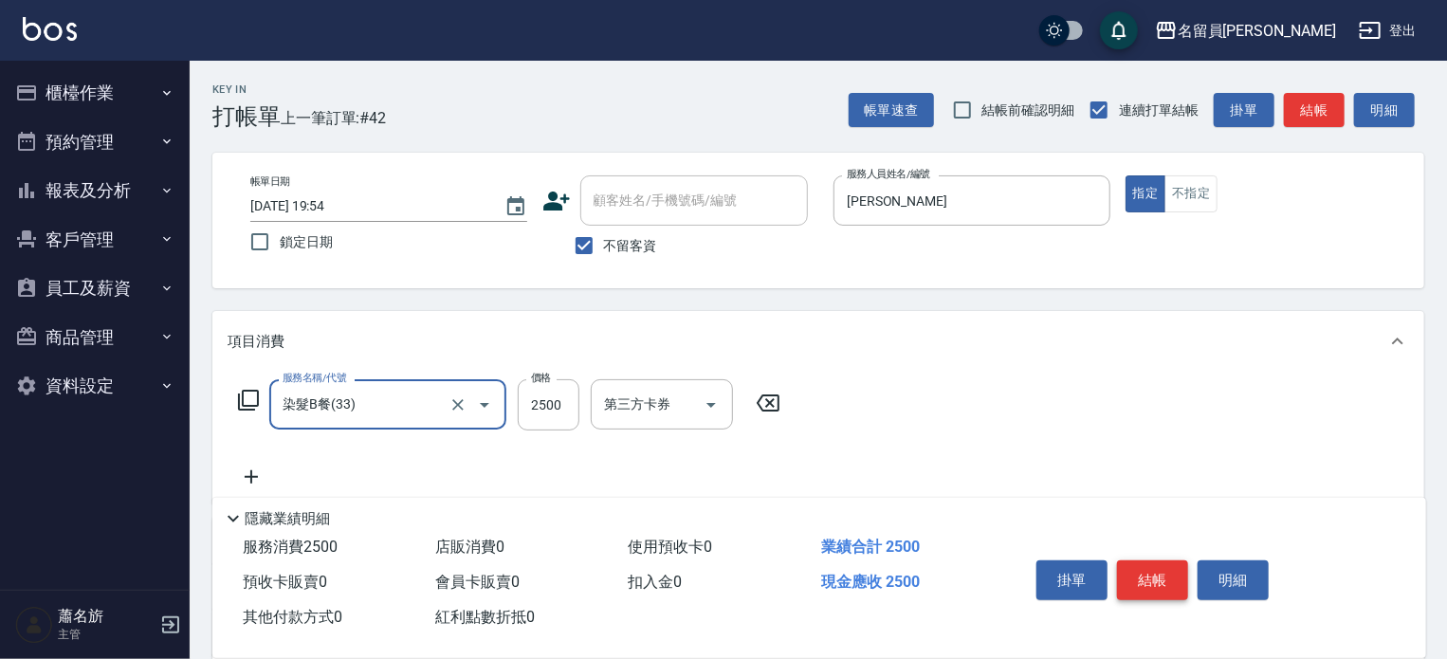
type input "染髮B餐(33)"
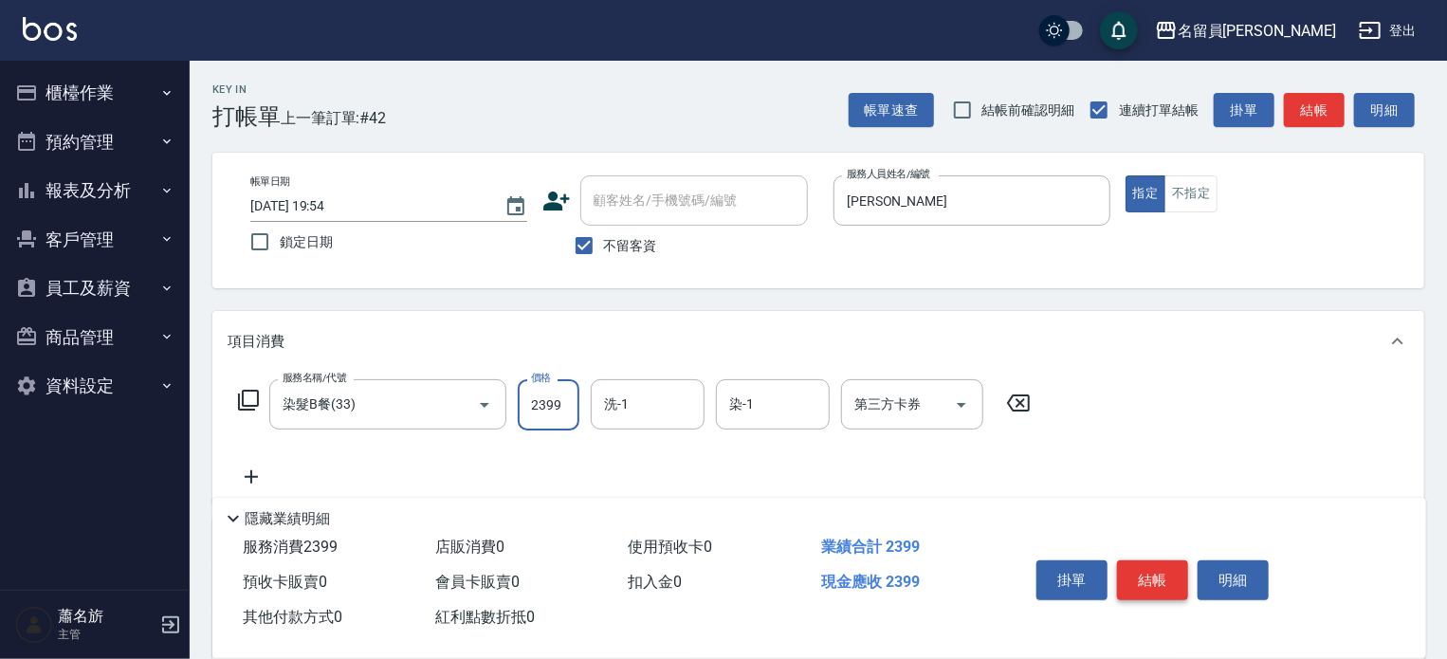
type input "2399"
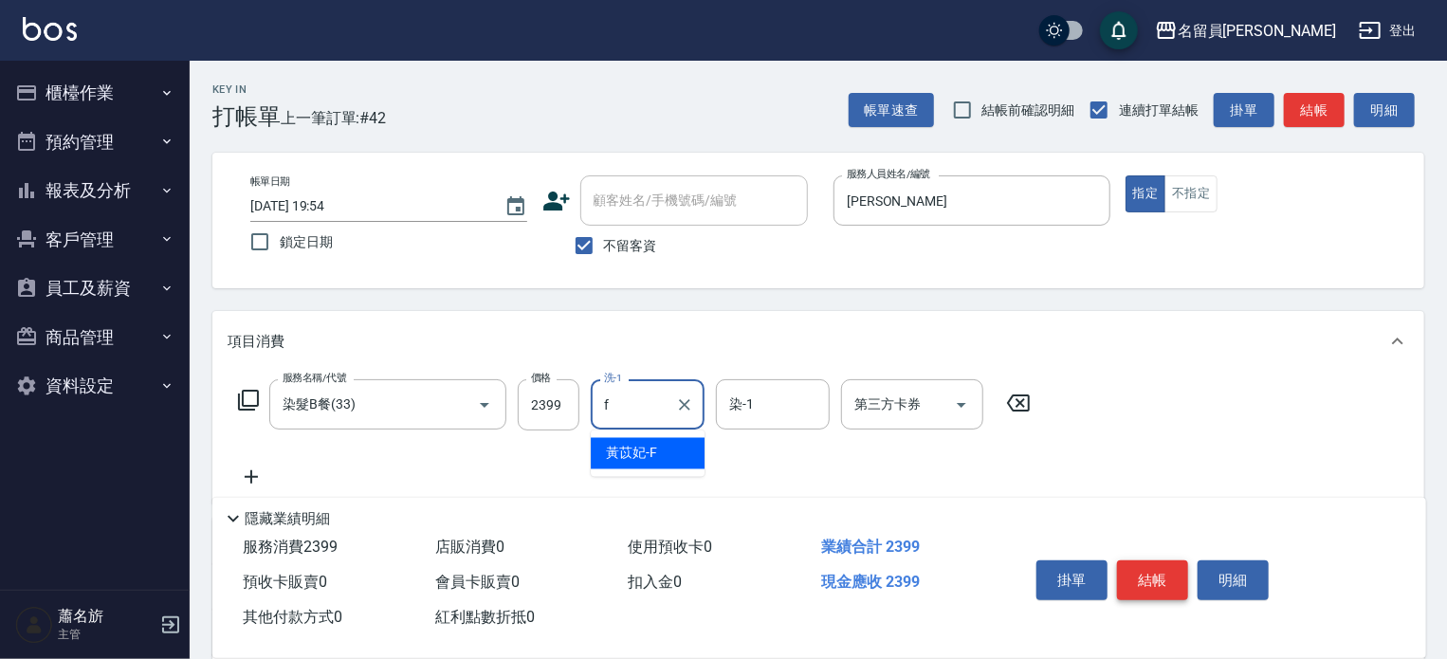
type input "黃苡妃-F"
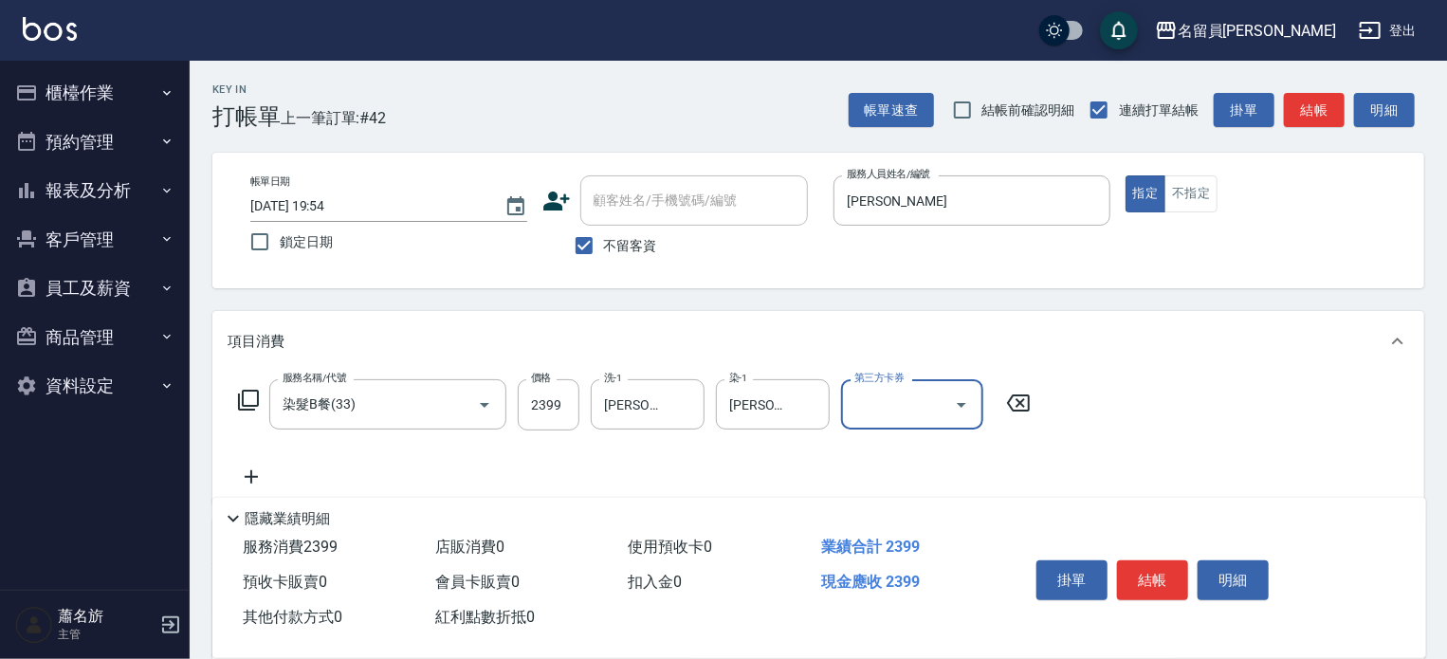
click at [1142, 572] on button "結帳" at bounding box center [1152, 580] width 71 height 40
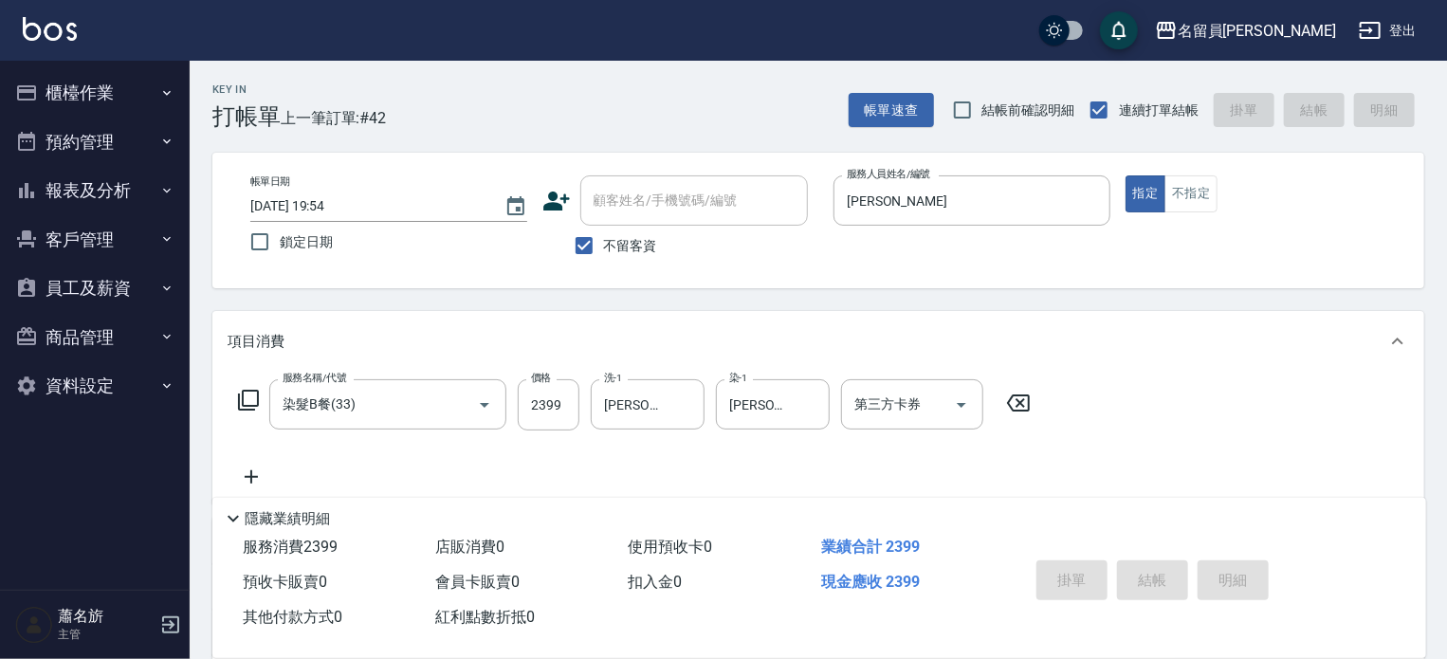
type input "2025/09/21 19:55"
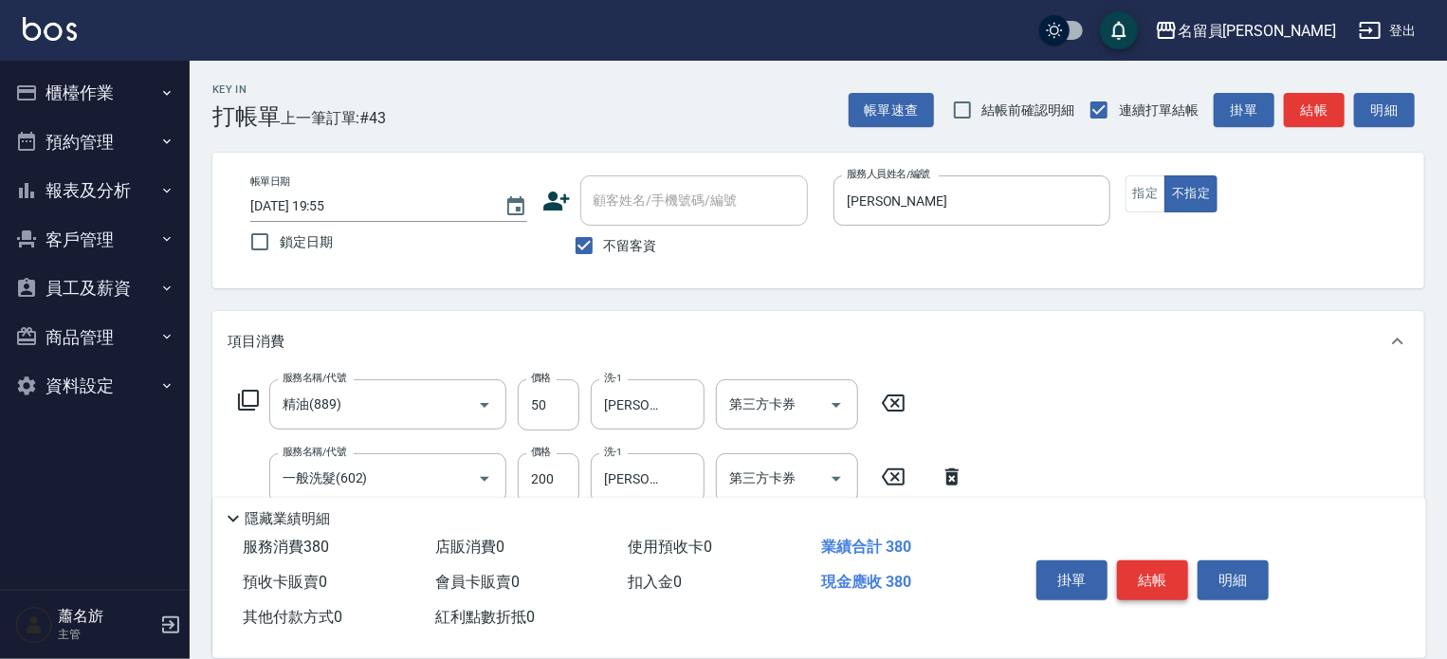
click at [1142, 572] on button "結帳" at bounding box center [1152, 580] width 71 height 40
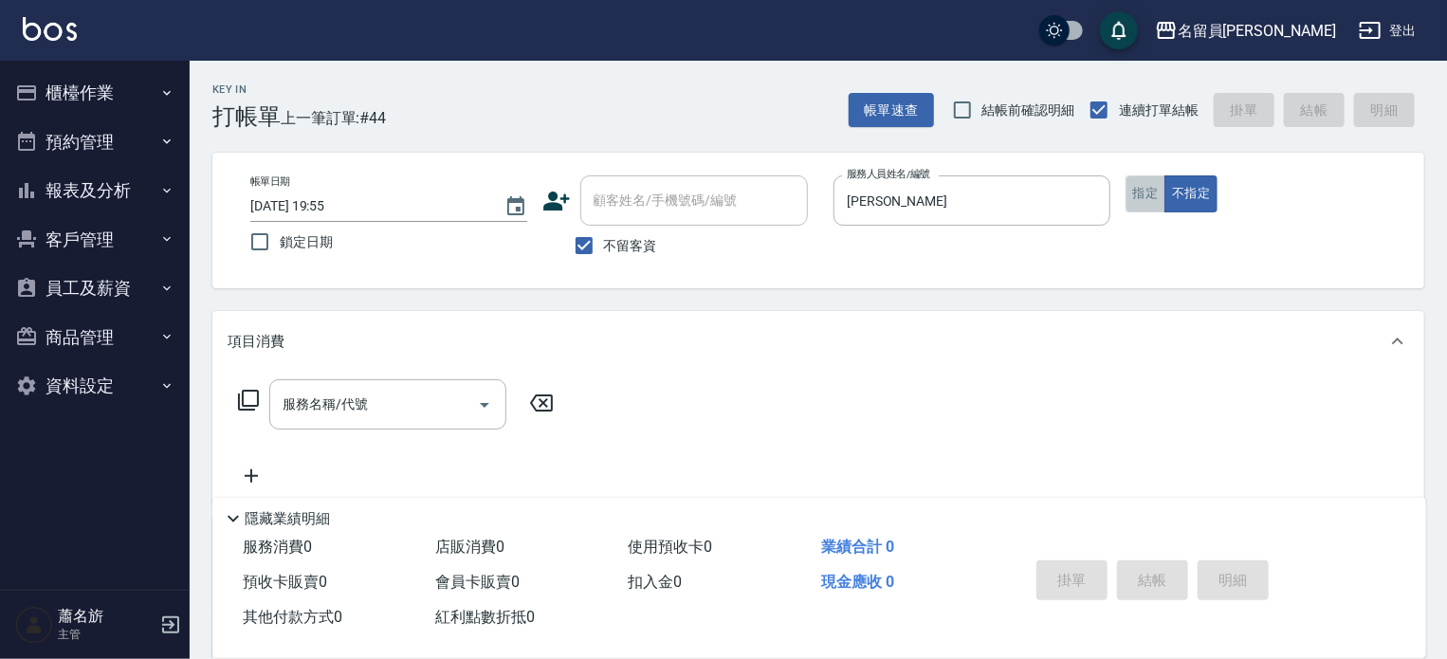
click at [1142, 191] on button "指定" at bounding box center [1146, 193] width 41 height 37
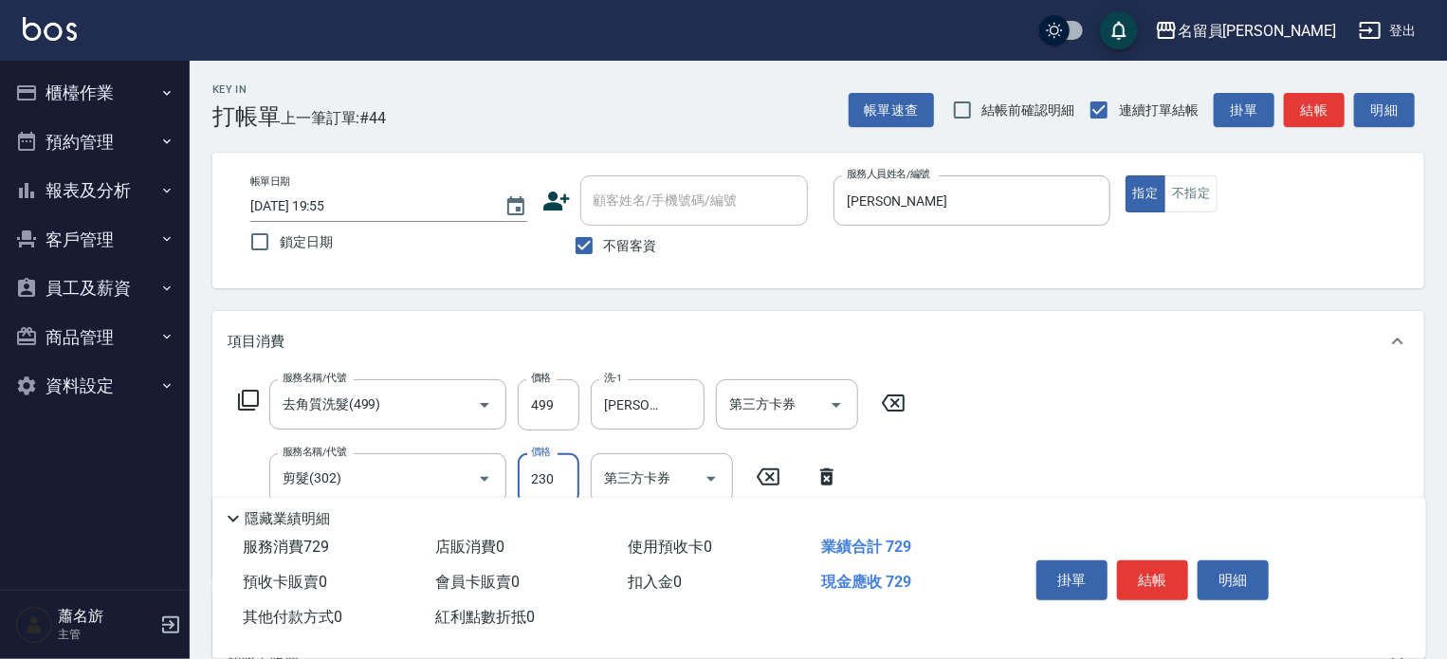
drag, startPoint x: 1162, startPoint y: 568, endPoint x: 1137, endPoint y: 568, distance: 24.7
click at [1159, 568] on button "結帳" at bounding box center [1152, 580] width 71 height 40
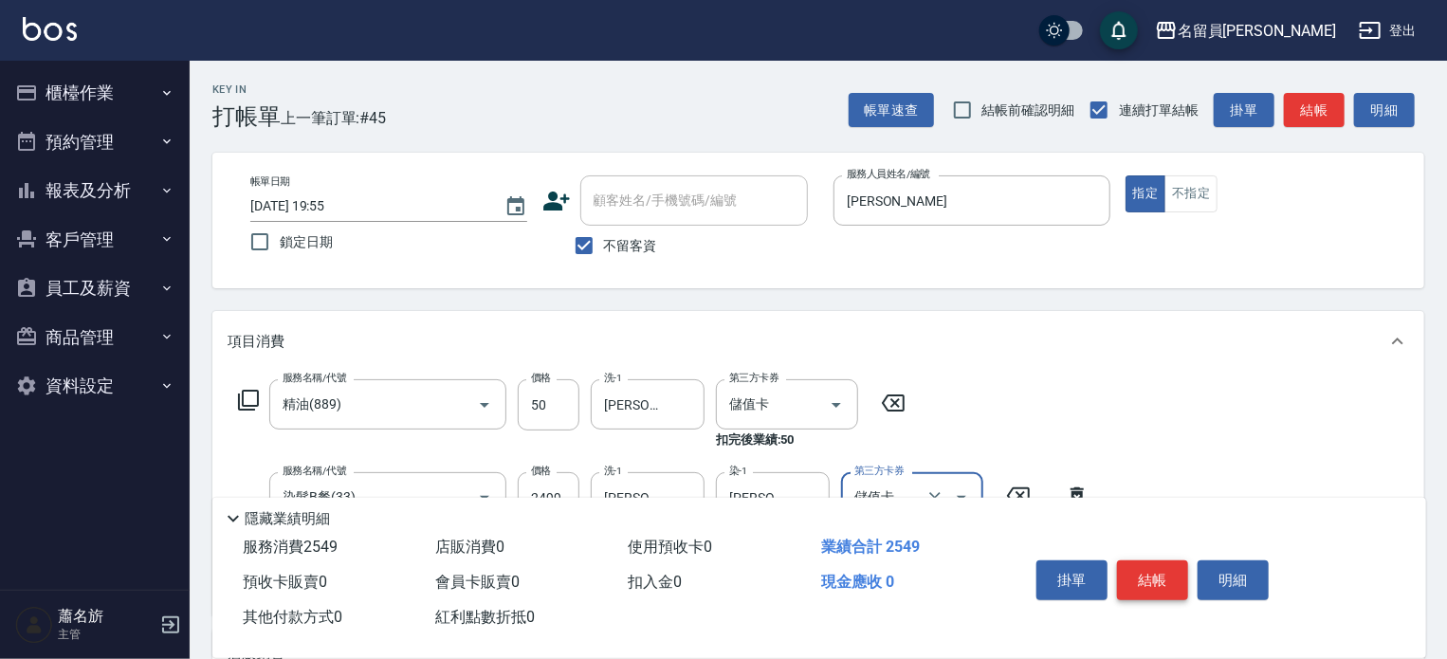
click at [1162, 577] on button "結帳" at bounding box center [1152, 580] width 71 height 40
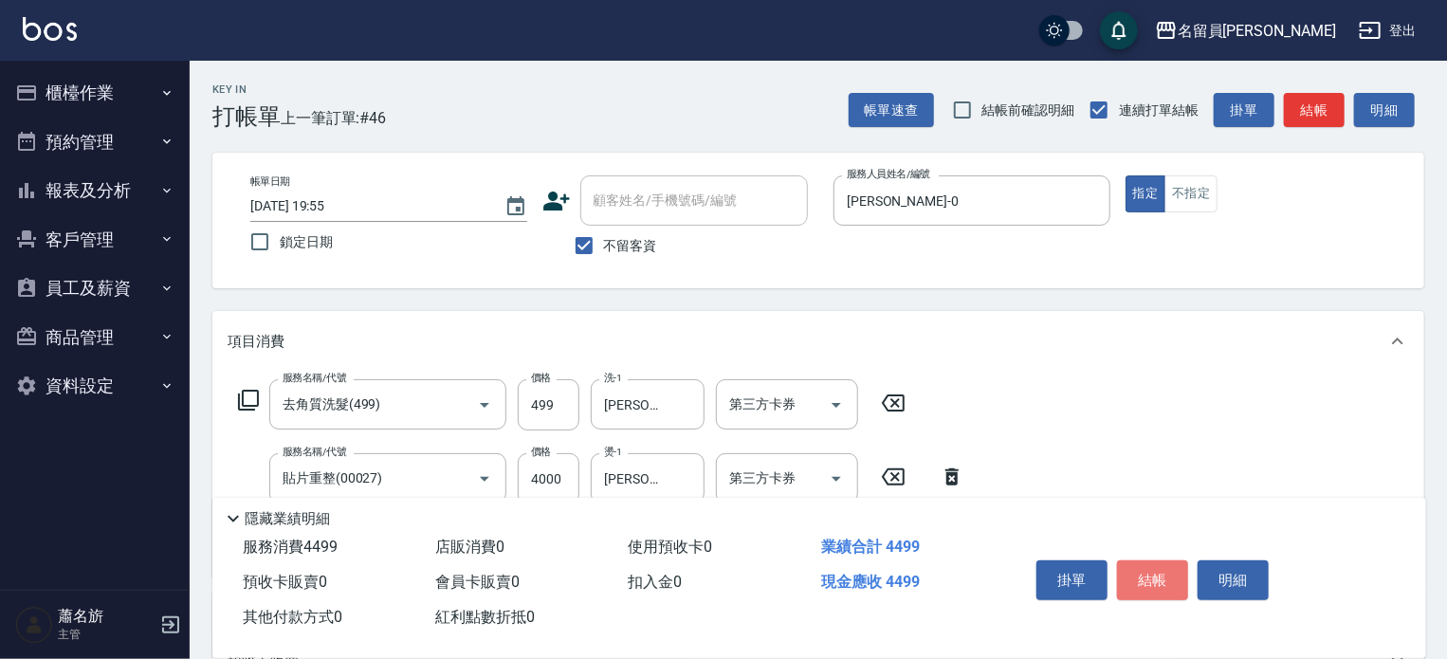
drag, startPoint x: 1162, startPoint y: 577, endPoint x: 1233, endPoint y: 686, distance: 130.2
click at [1233, 658] on html "名留員林中正 登出 櫃檯作業 打帳單 帳單列表 現金收支登錄 材料自購登錄 每日結帳 排班表 現場電腦打卡 預約管理 預約管理 單日預約紀錄 單週預約紀錄 報…" at bounding box center [723, 477] width 1447 height 955
drag, startPoint x: 1149, startPoint y: 573, endPoint x: 1167, endPoint y: 560, distance: 21.1
click at [1158, 571] on button "結帳" at bounding box center [1152, 580] width 71 height 40
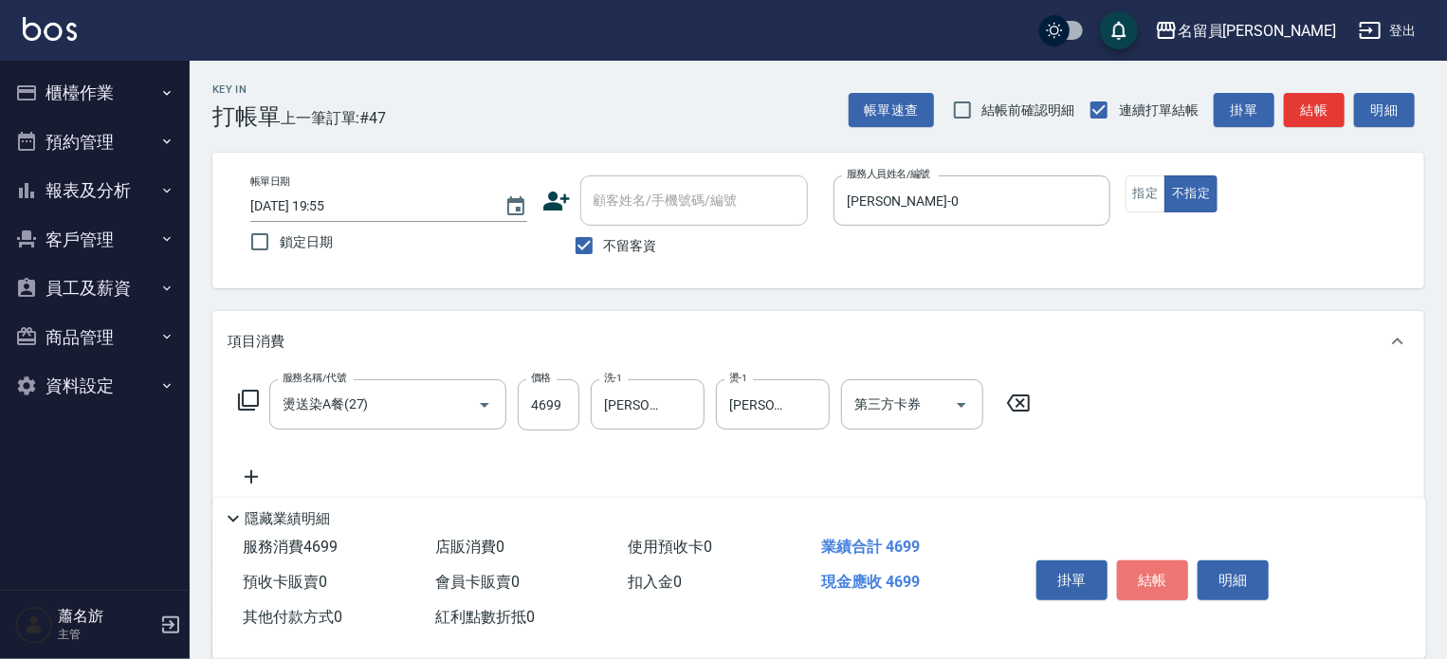
click at [1167, 560] on button "結帳" at bounding box center [1152, 580] width 71 height 40
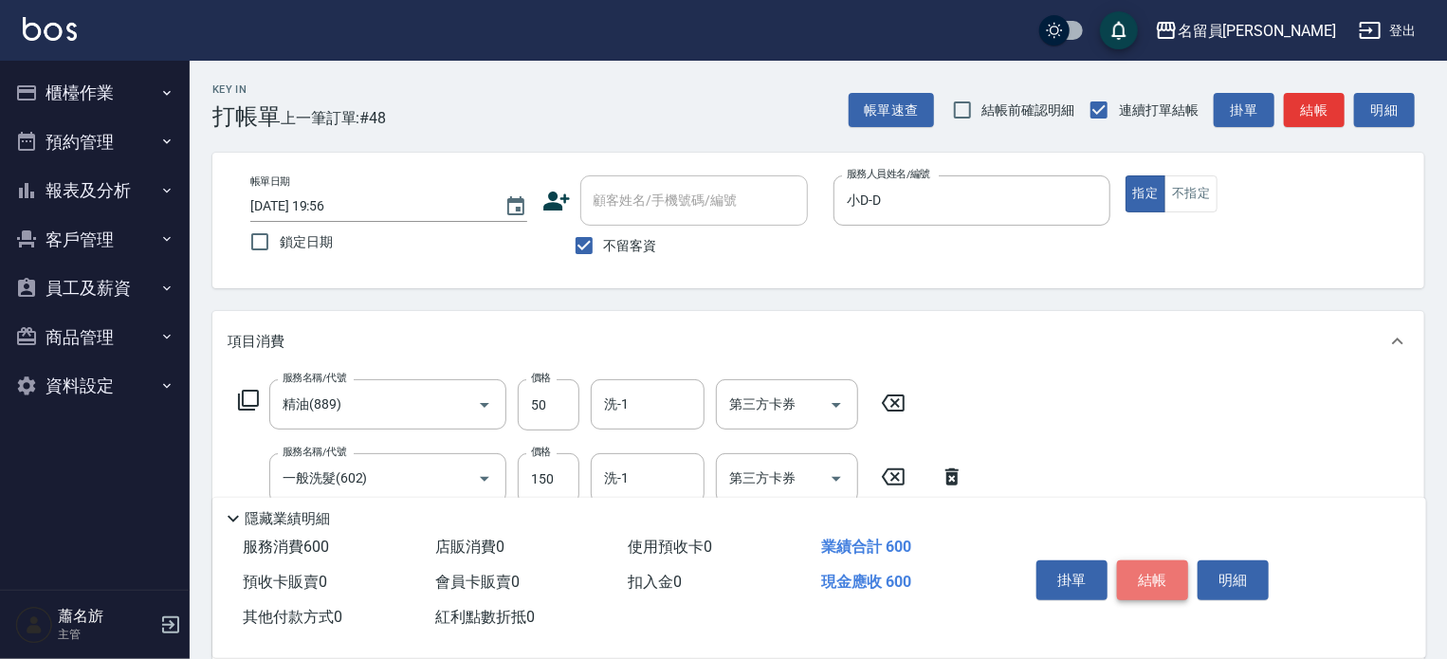
click at [1167, 560] on button "結帳" at bounding box center [1152, 580] width 71 height 40
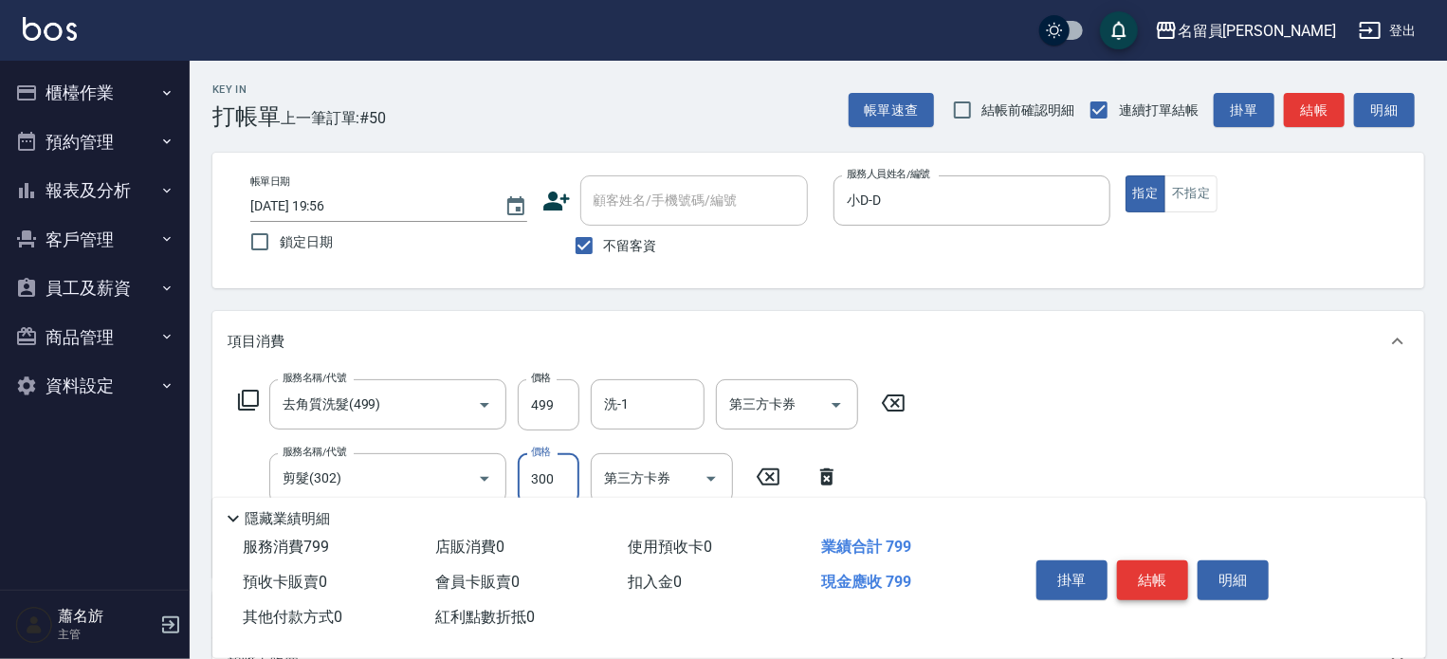
click at [1167, 560] on button "結帳" at bounding box center [1152, 580] width 71 height 40
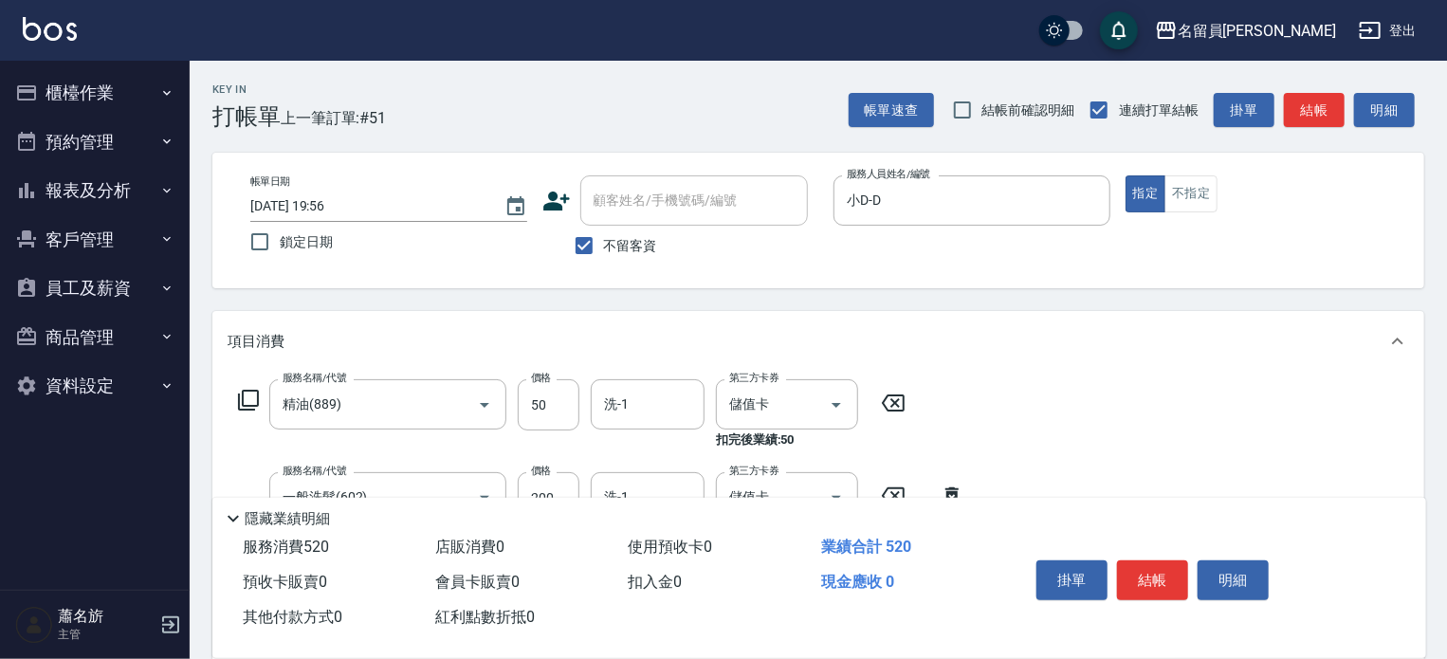
click at [1146, 623] on div "掛單 結帳 明細" at bounding box center [1204, 582] width 397 height 105
click at [1139, 560] on button "結帳" at bounding box center [1152, 580] width 71 height 40
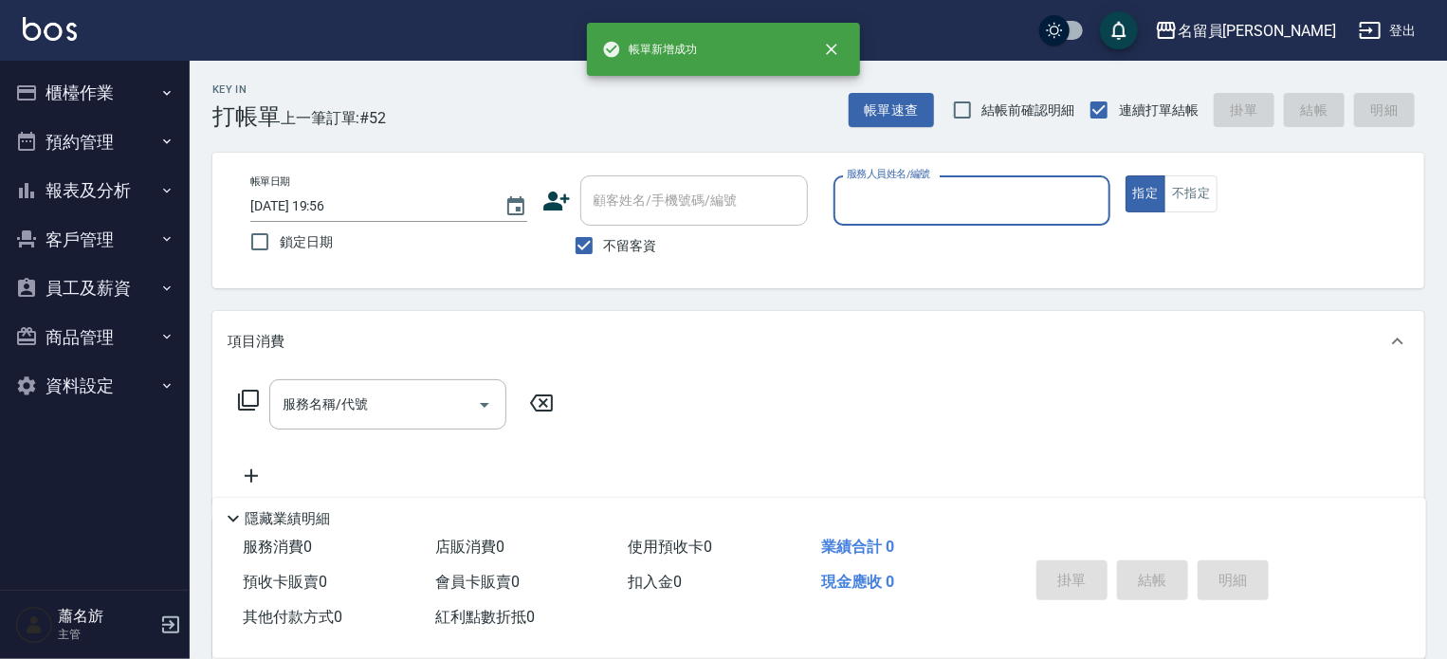
click at [115, 83] on button "櫃檯作業" at bounding box center [95, 92] width 175 height 49
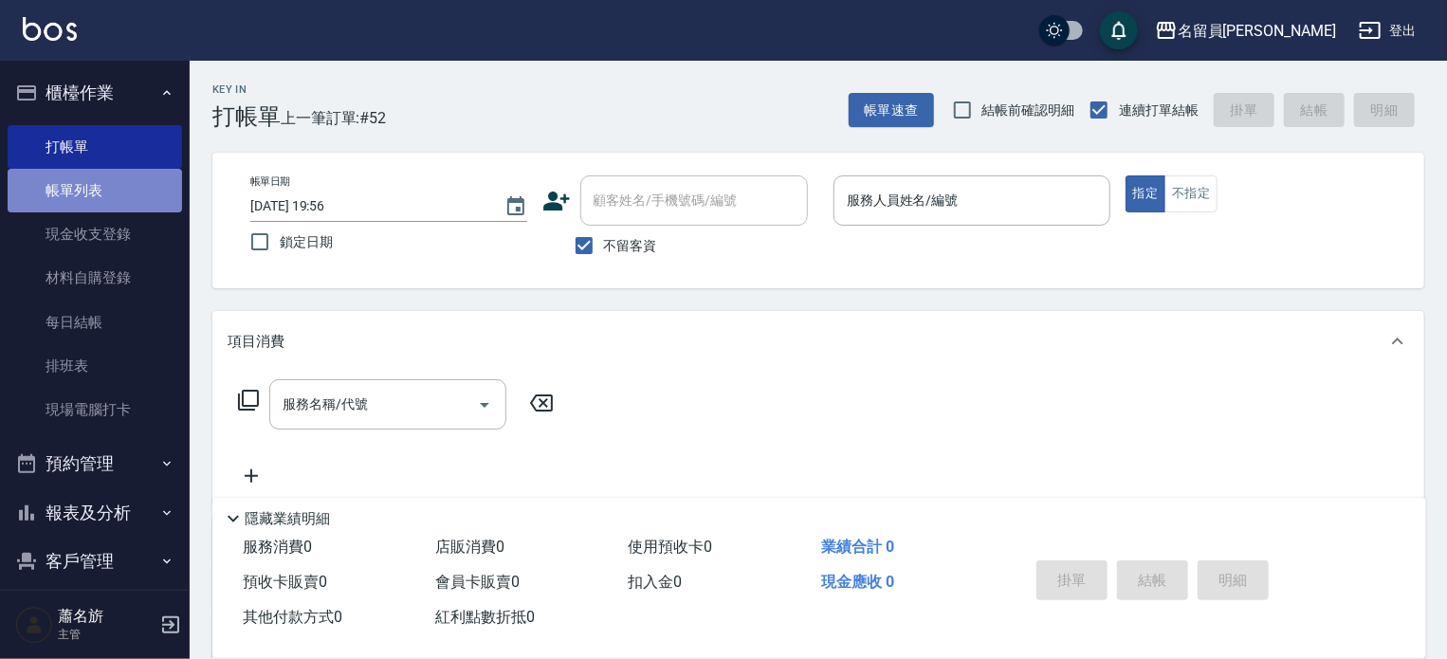
click at [127, 181] on link "帳單列表" at bounding box center [95, 191] width 175 height 44
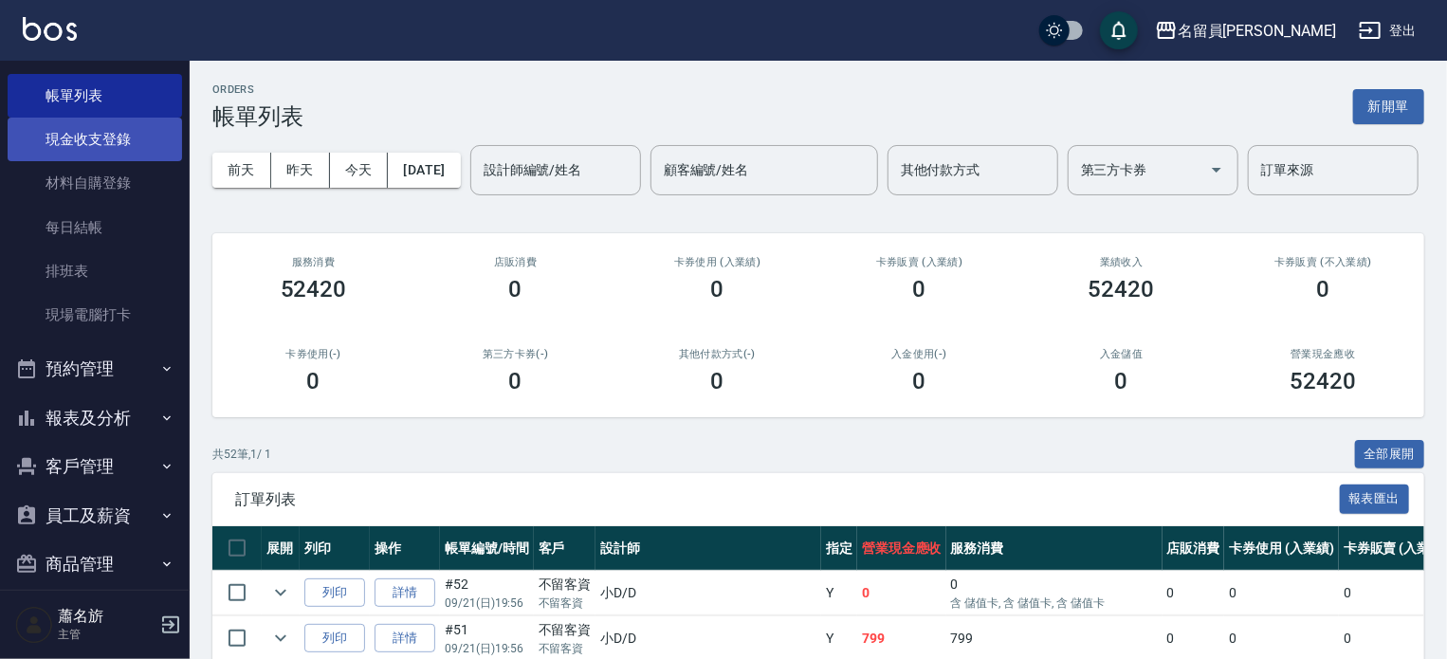
click at [120, 140] on link "現金收支登錄" at bounding box center [95, 140] width 175 height 44
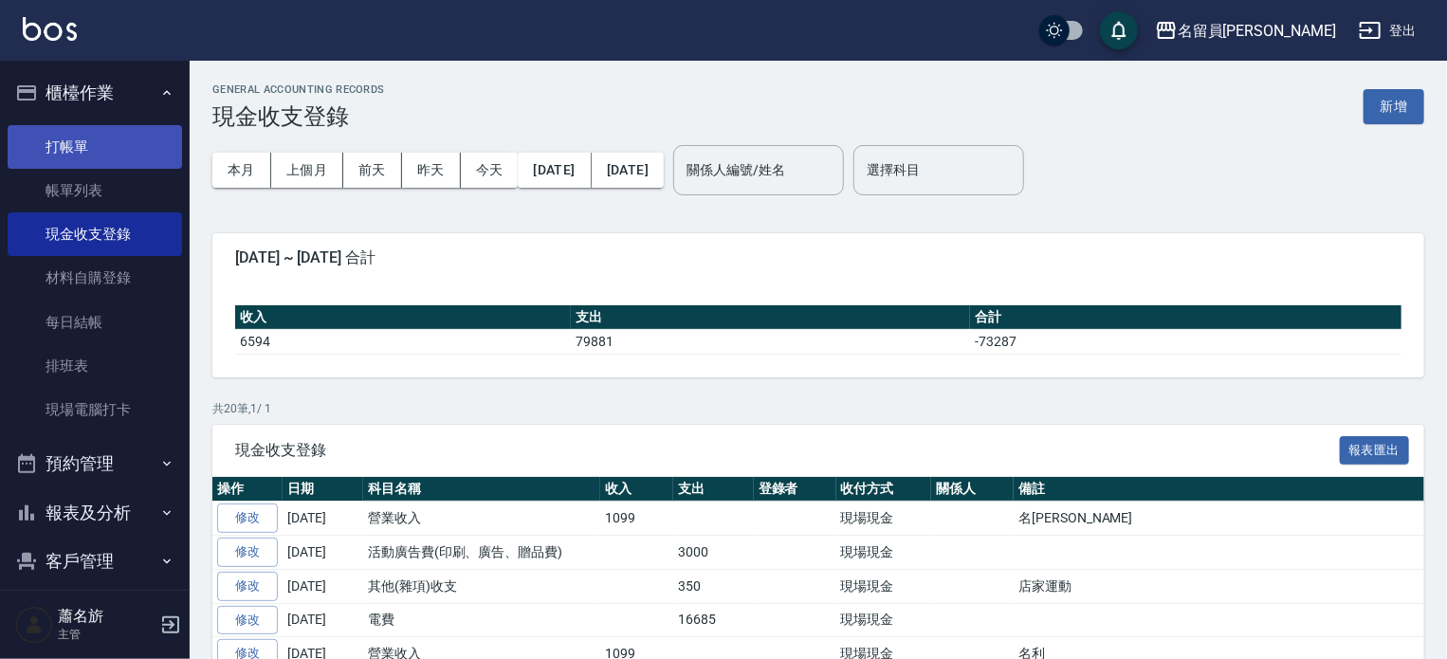
click at [101, 147] on link "打帳單" at bounding box center [95, 147] width 175 height 44
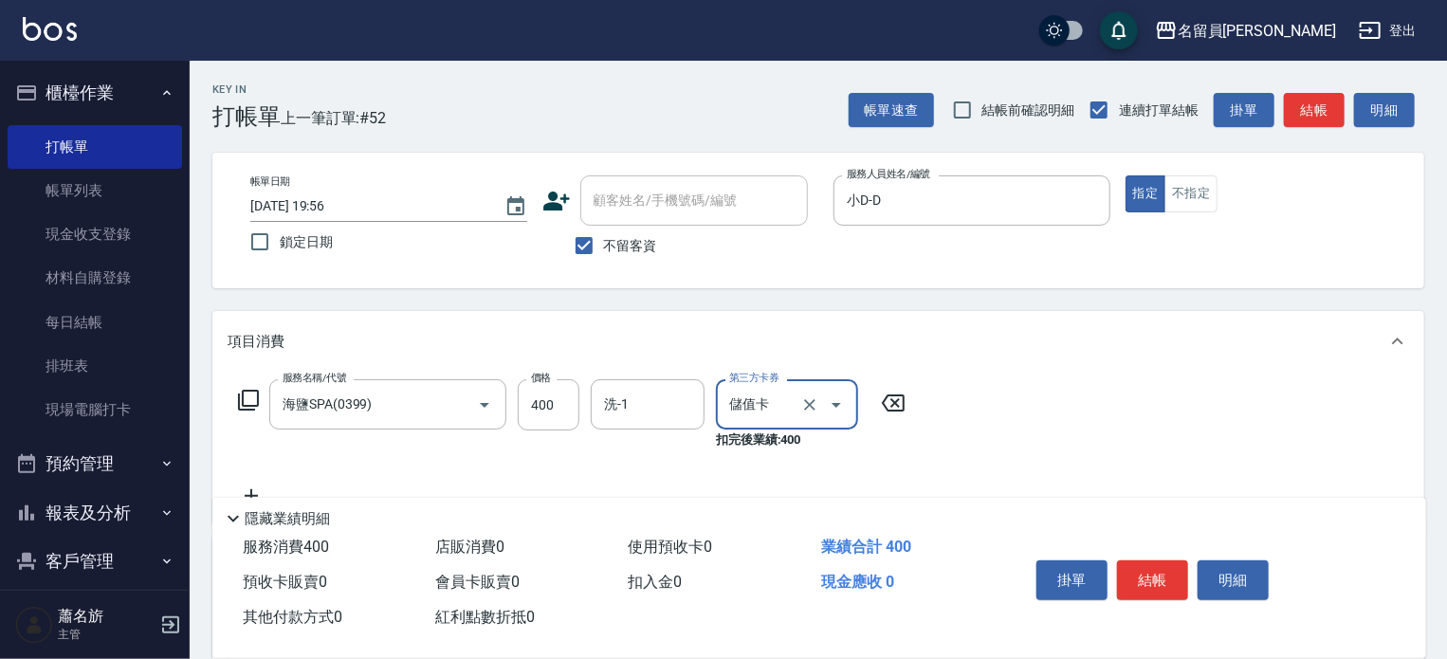
drag, startPoint x: 1171, startPoint y: 583, endPoint x: 1157, endPoint y: 582, distance: 14.3
click at [1165, 583] on button "結帳" at bounding box center [1152, 580] width 71 height 40
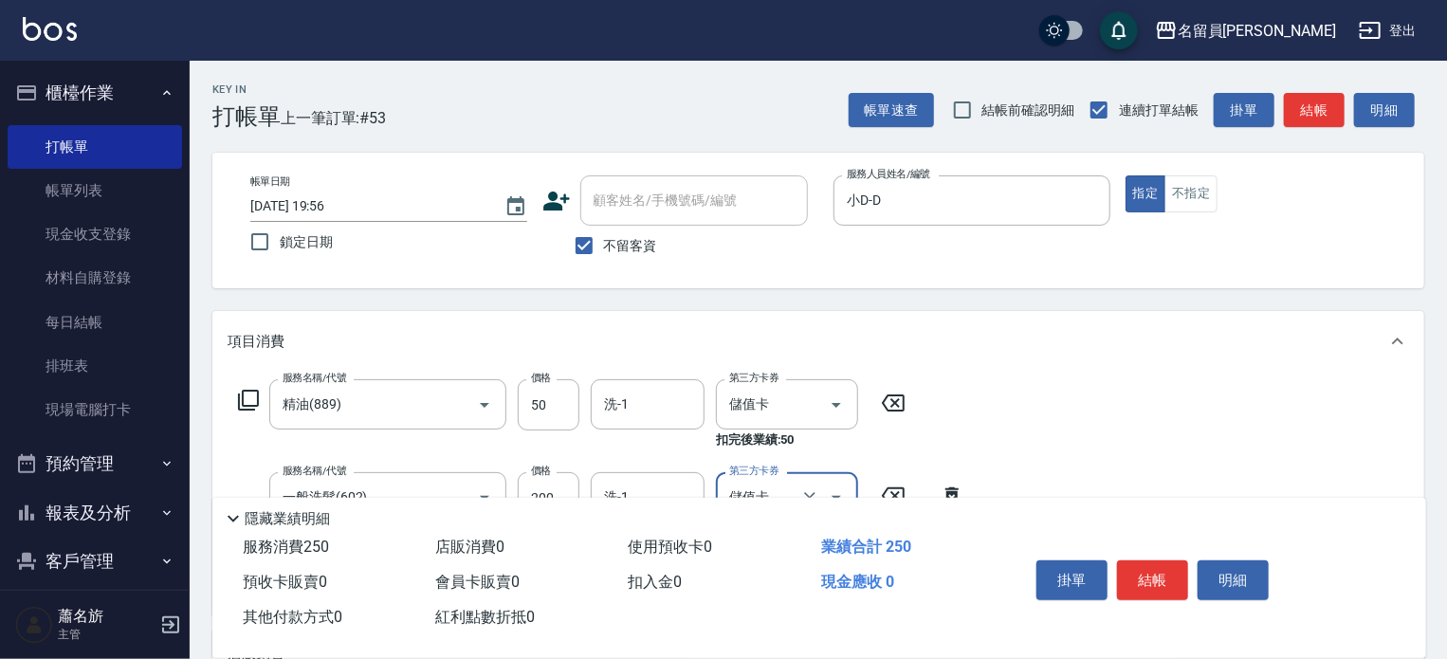
click at [1157, 582] on button "結帳" at bounding box center [1152, 580] width 71 height 40
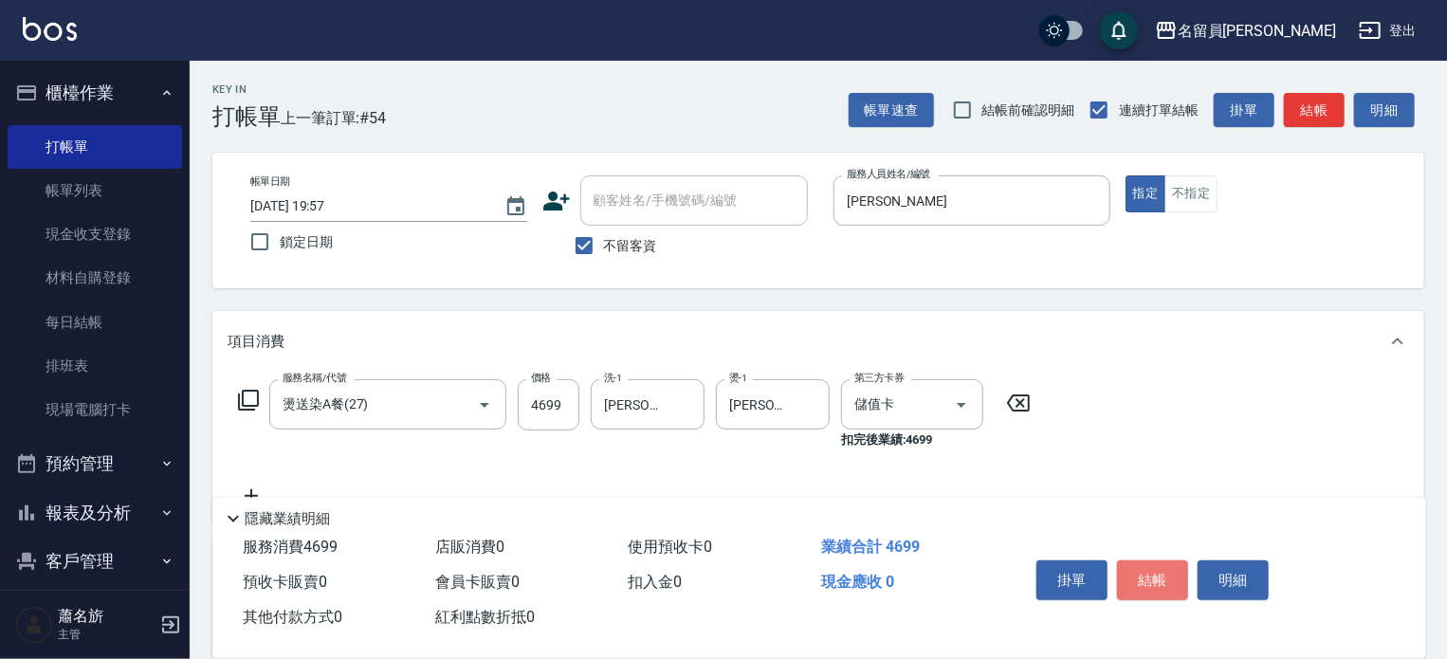
click at [1157, 582] on button "結帳" at bounding box center [1152, 580] width 71 height 40
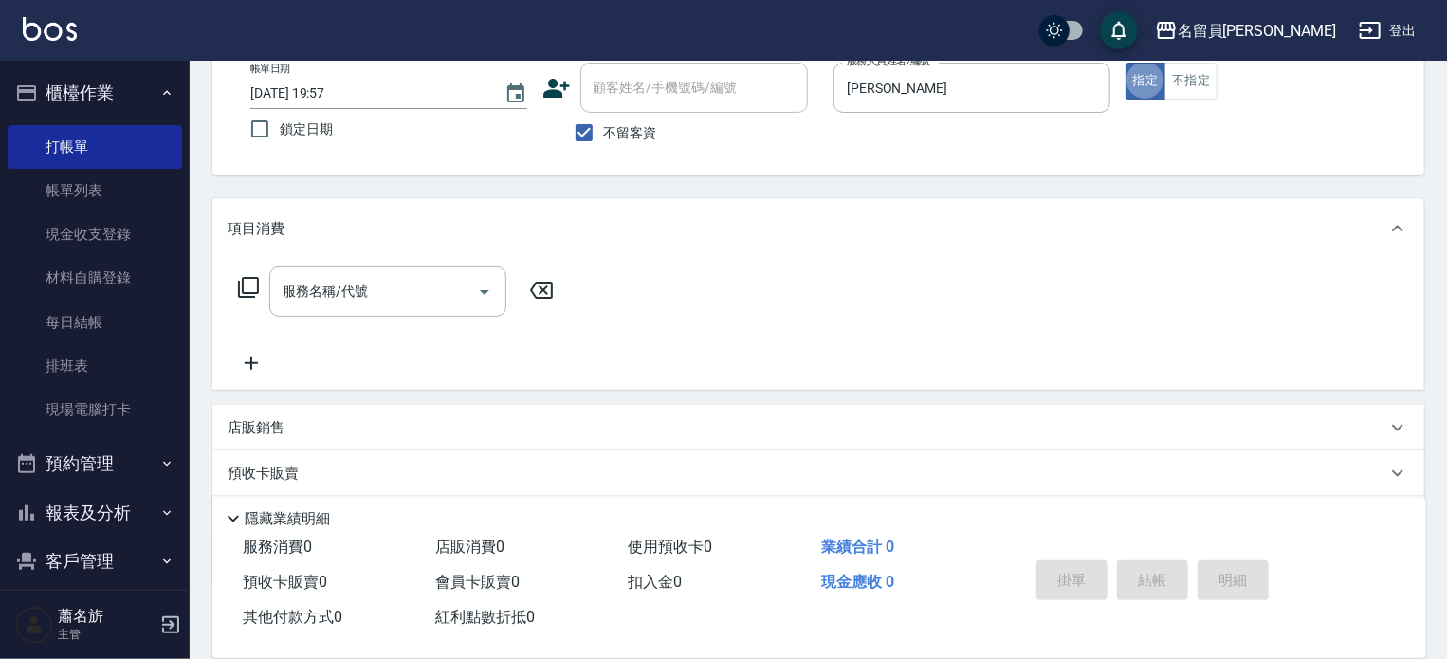
scroll to position [220, 0]
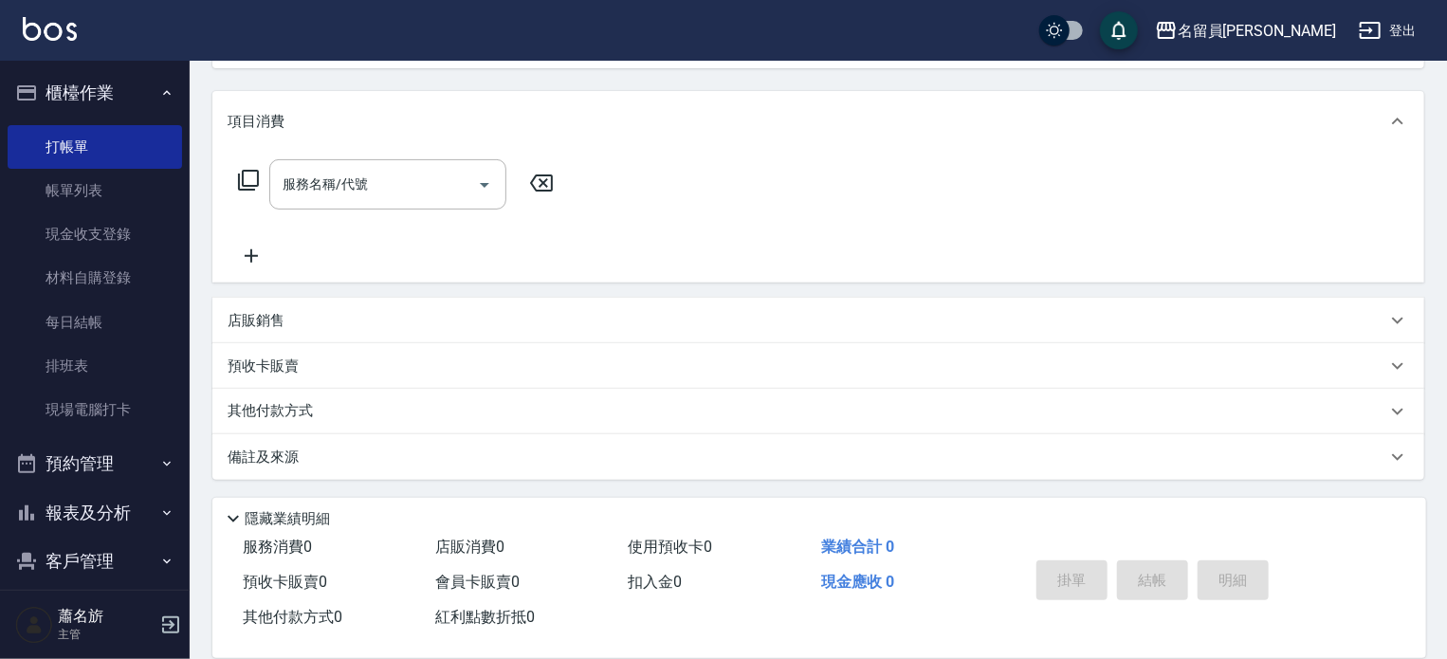
click at [975, 323] on div "店販銷售" at bounding box center [807, 321] width 1159 height 20
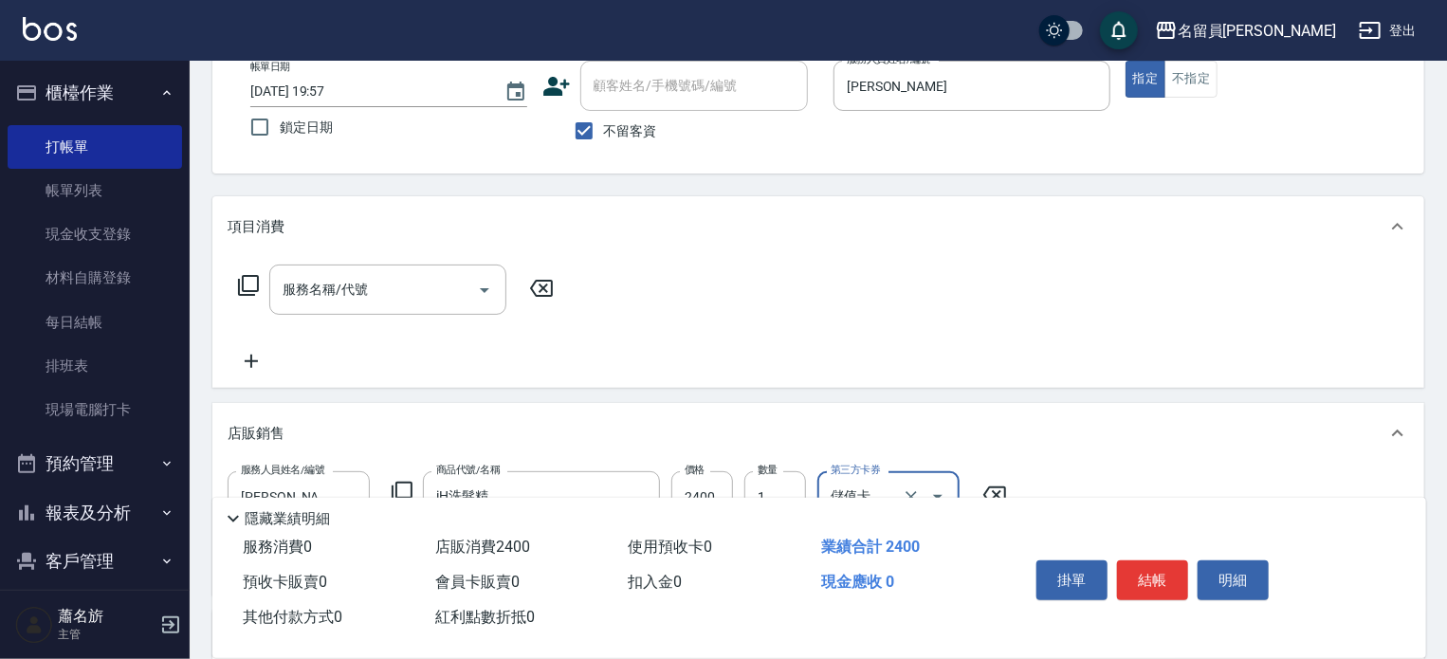
scroll to position [0, 0]
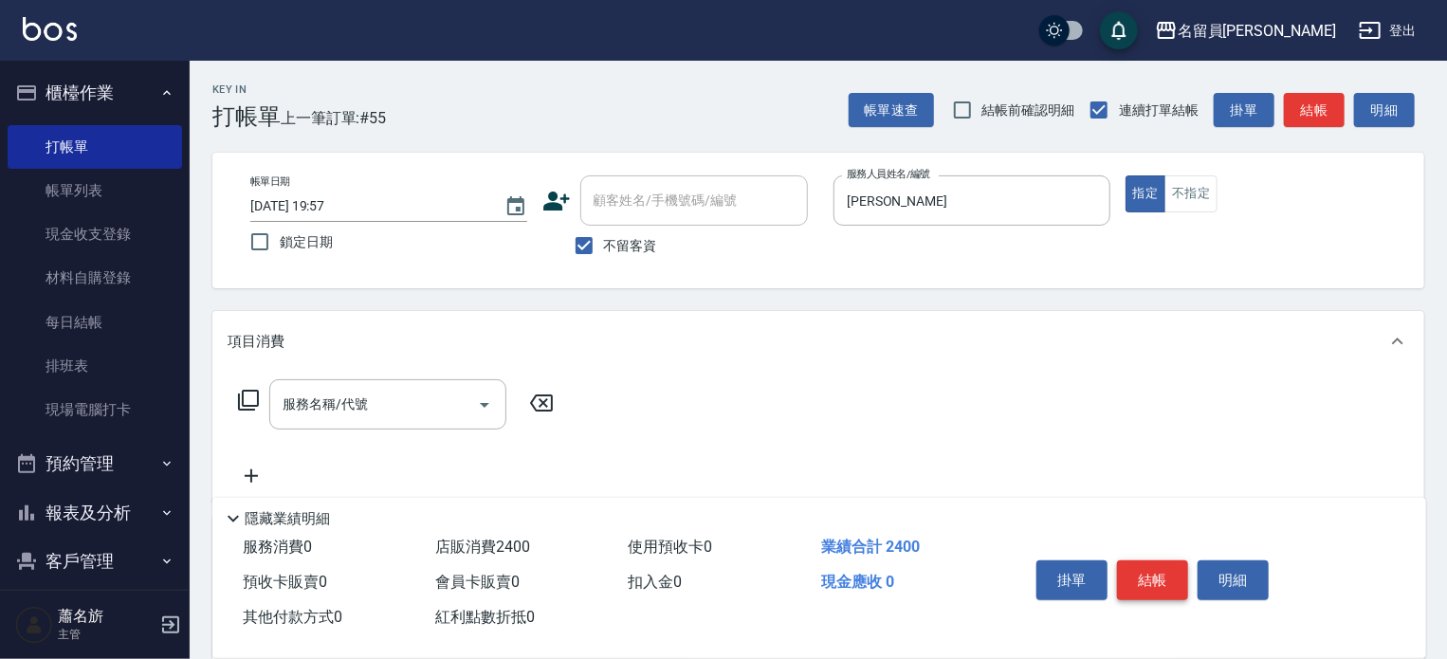
click at [1159, 560] on button "結帳" at bounding box center [1152, 580] width 71 height 40
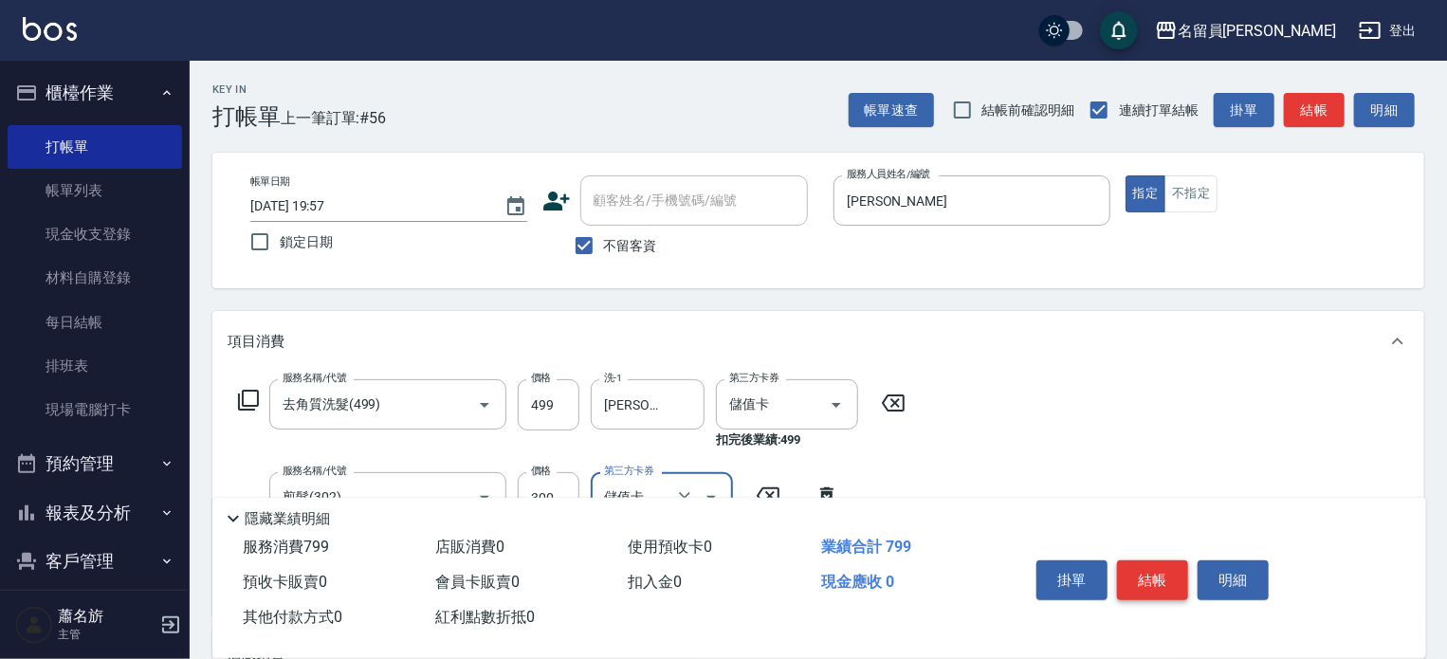
click at [1159, 560] on button "結帳" at bounding box center [1152, 580] width 71 height 40
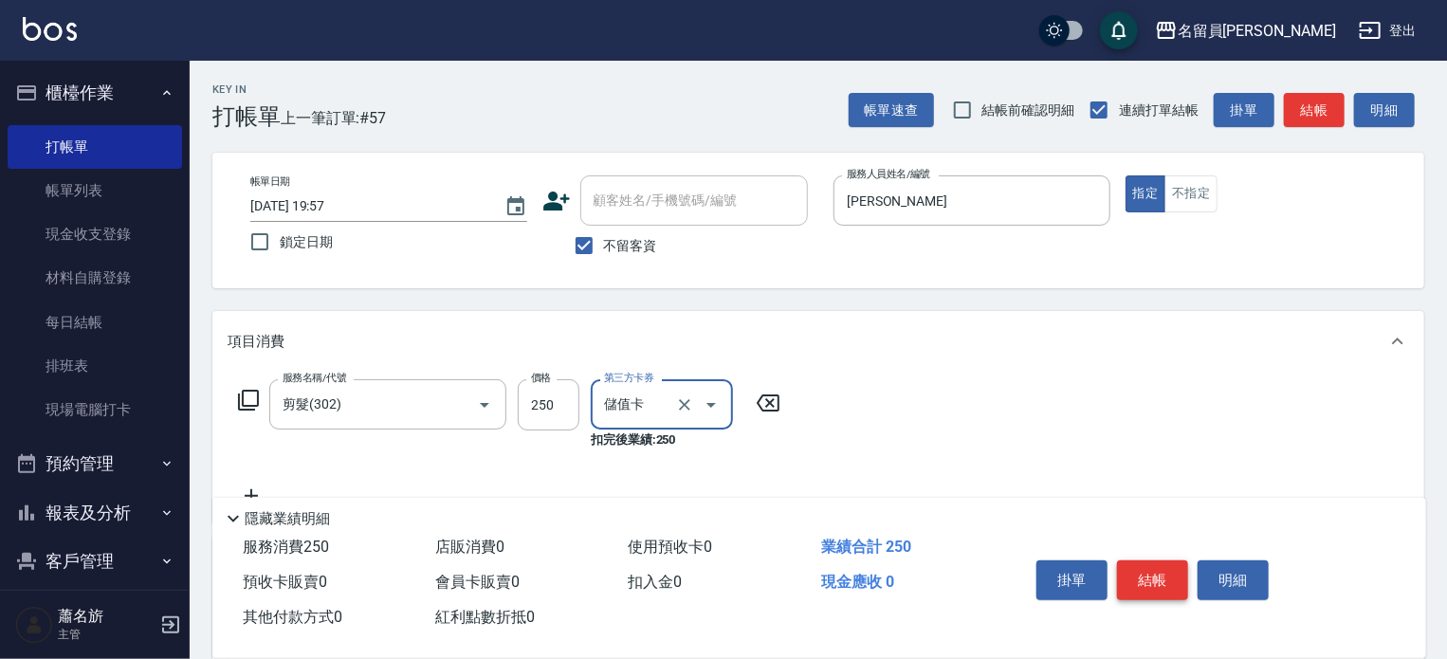
click at [1159, 560] on button "結帳" at bounding box center [1152, 580] width 71 height 40
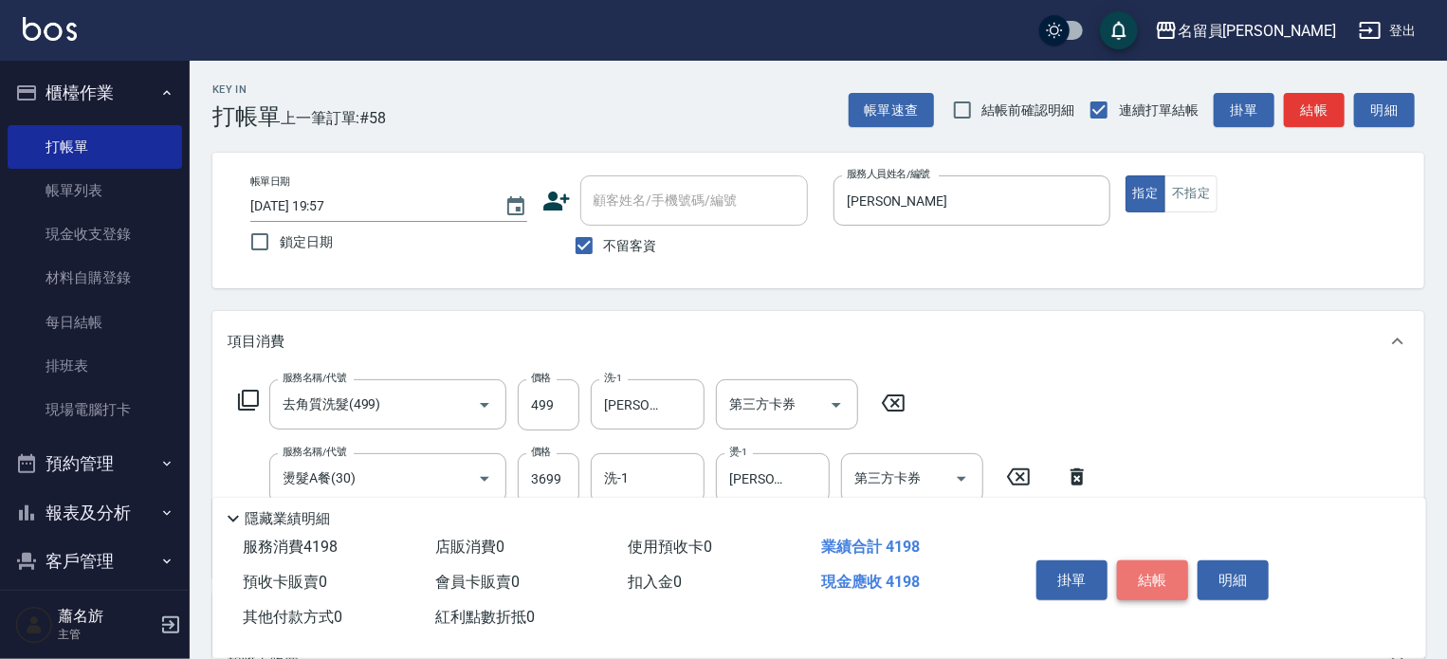
click at [1159, 560] on button "結帳" at bounding box center [1152, 580] width 71 height 40
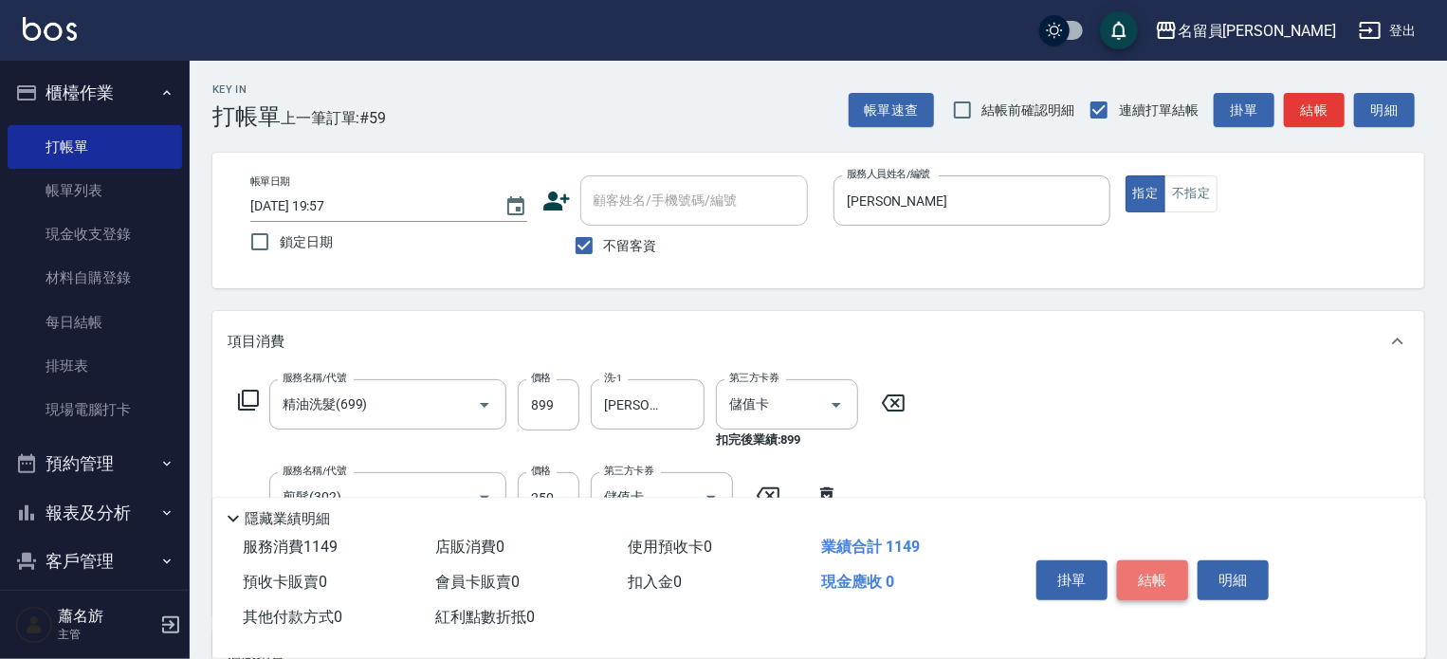
click at [1159, 560] on button "結帳" at bounding box center [1152, 580] width 71 height 40
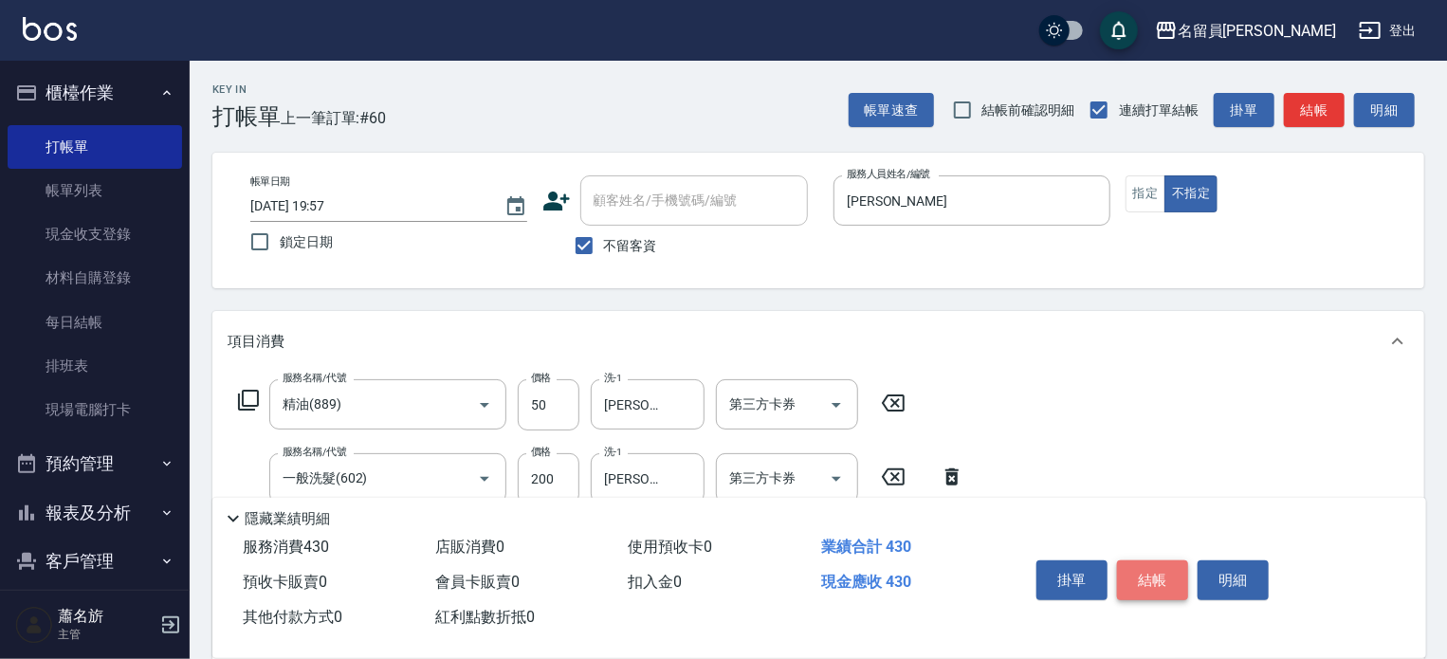
click at [1159, 560] on button "結帳" at bounding box center [1152, 580] width 71 height 40
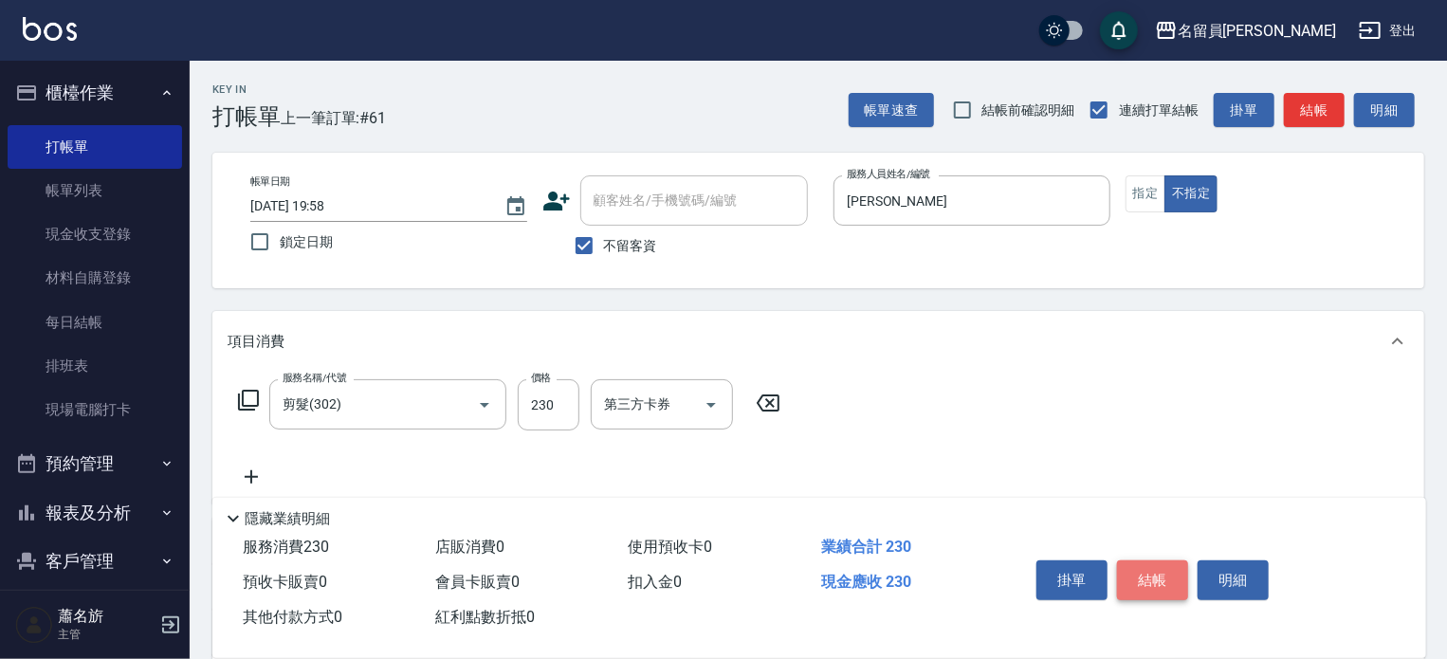
click at [1159, 560] on button "結帳" at bounding box center [1152, 580] width 71 height 40
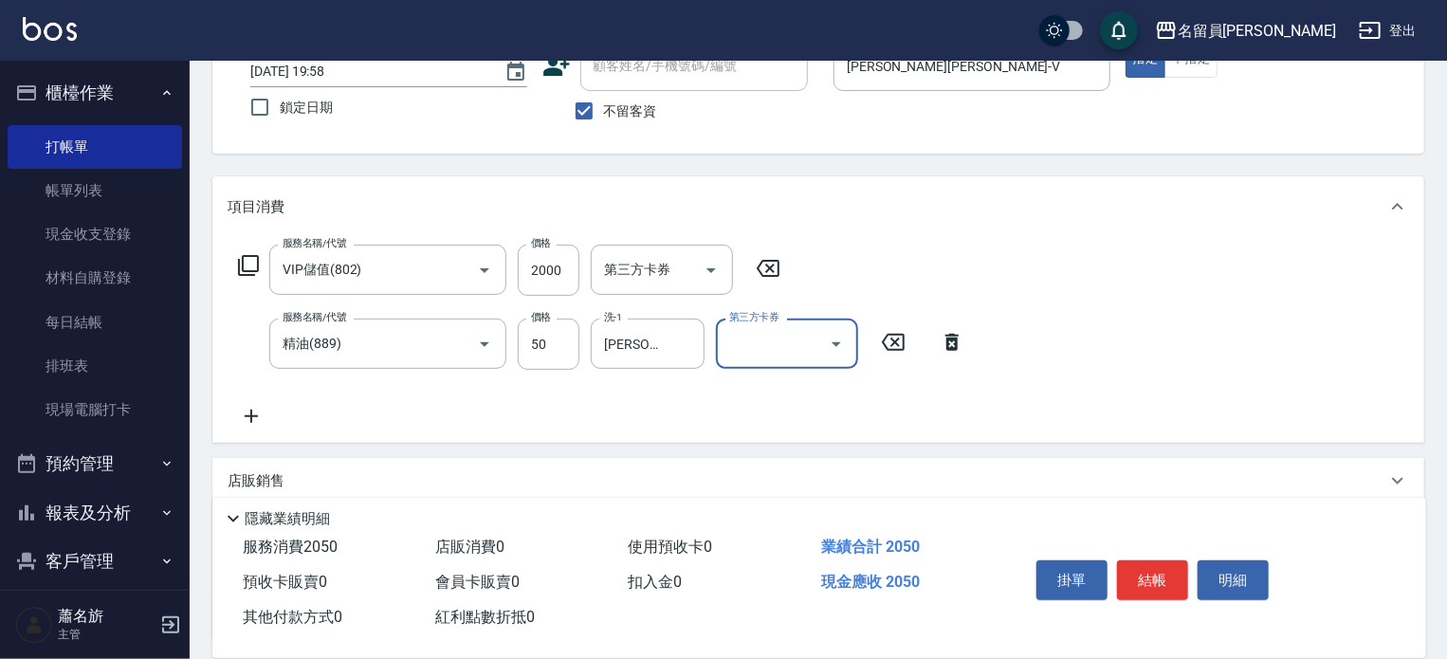
scroll to position [190, 0]
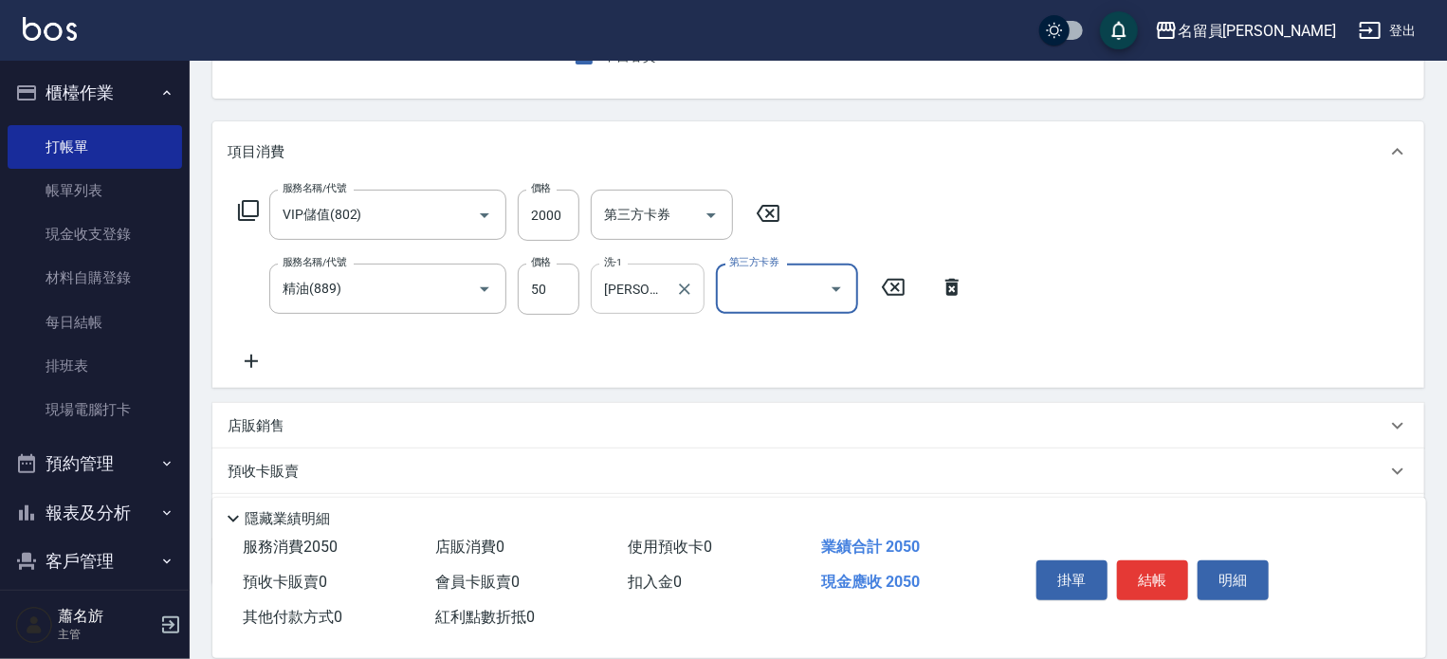
click at [689, 291] on icon "Clear" at bounding box center [684, 289] width 19 height 19
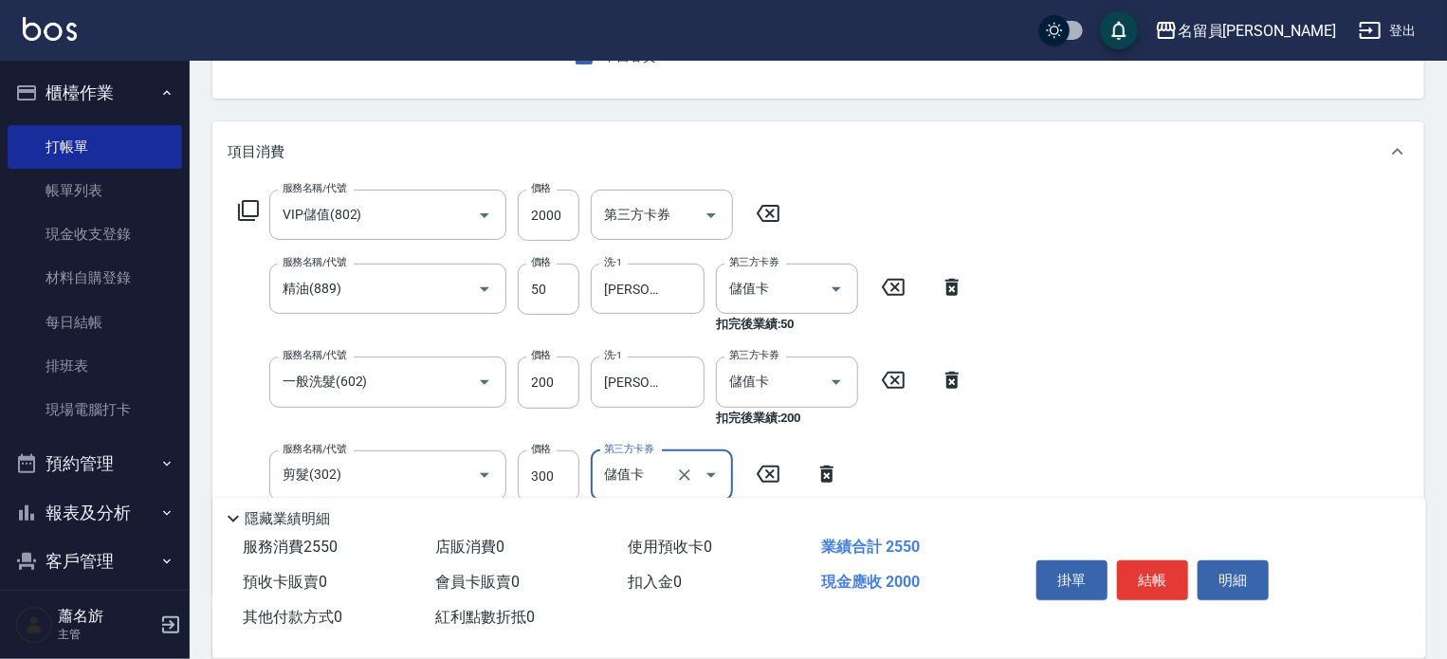
scroll to position [0, 0]
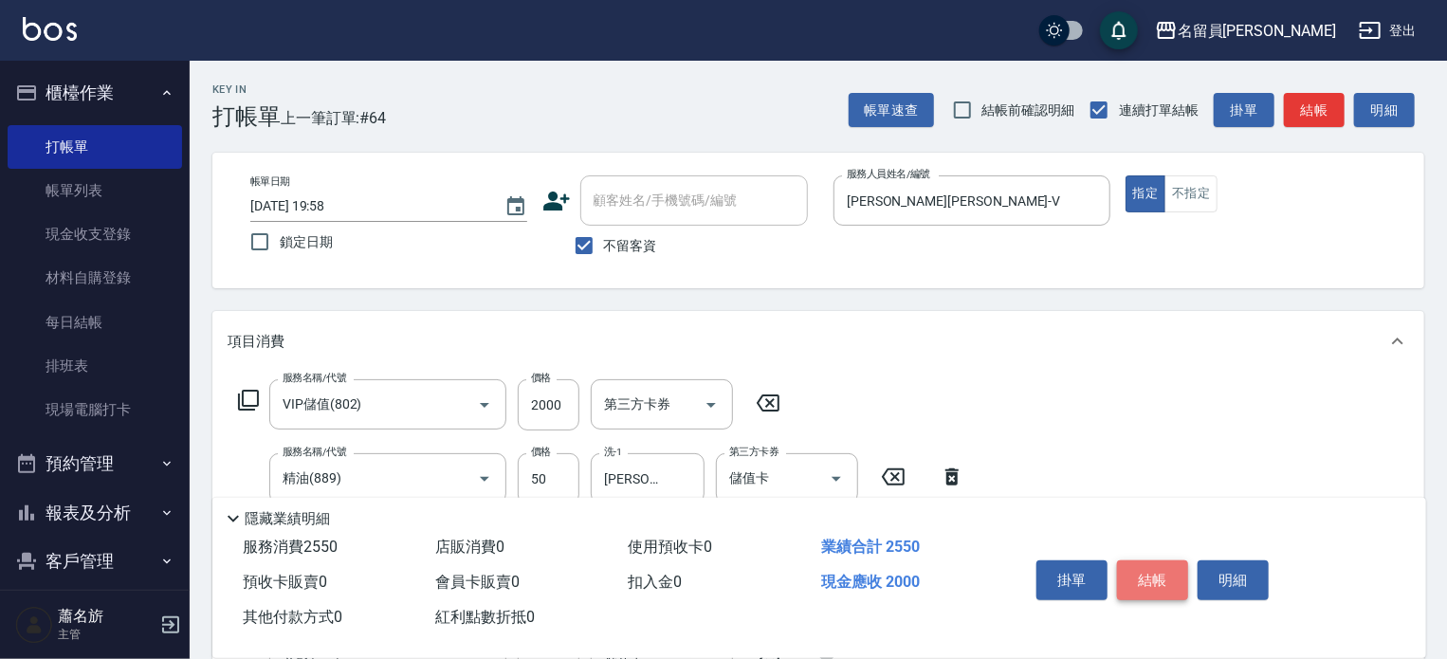
click at [1161, 568] on button "結帳" at bounding box center [1152, 580] width 71 height 40
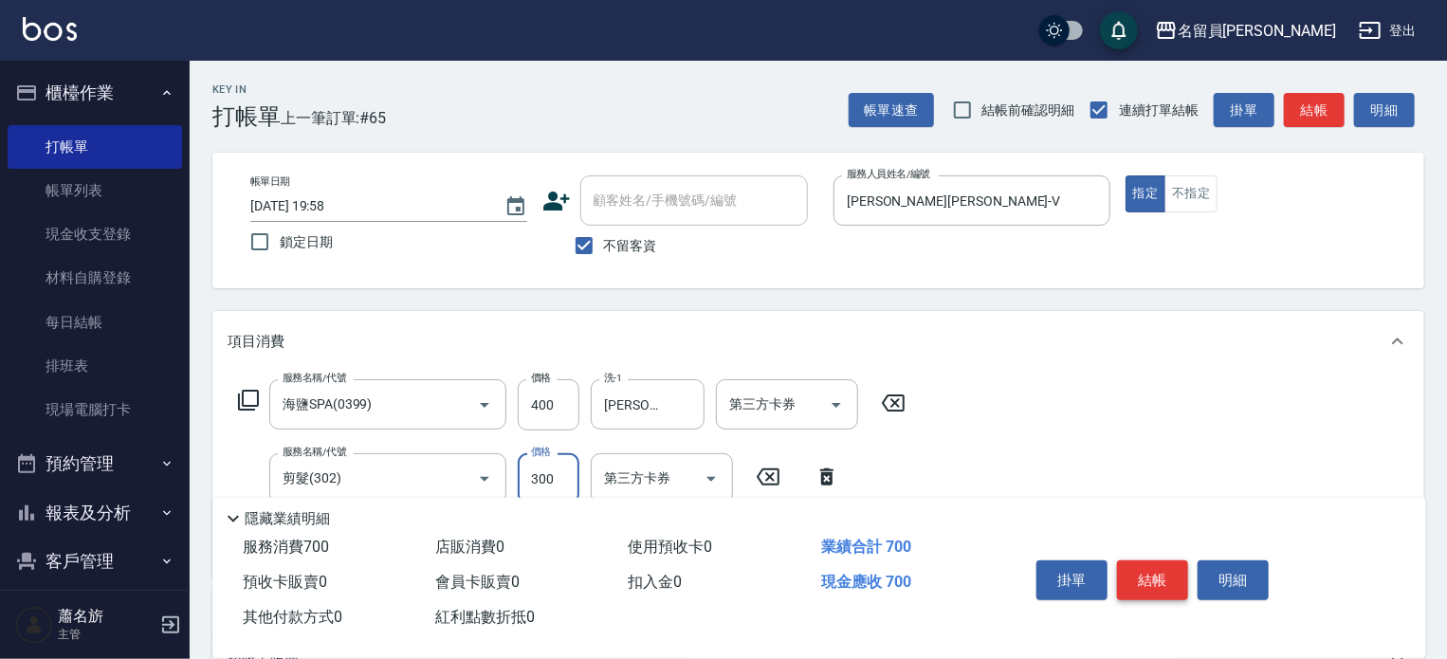
click at [1156, 568] on button "結帳" at bounding box center [1152, 580] width 71 height 40
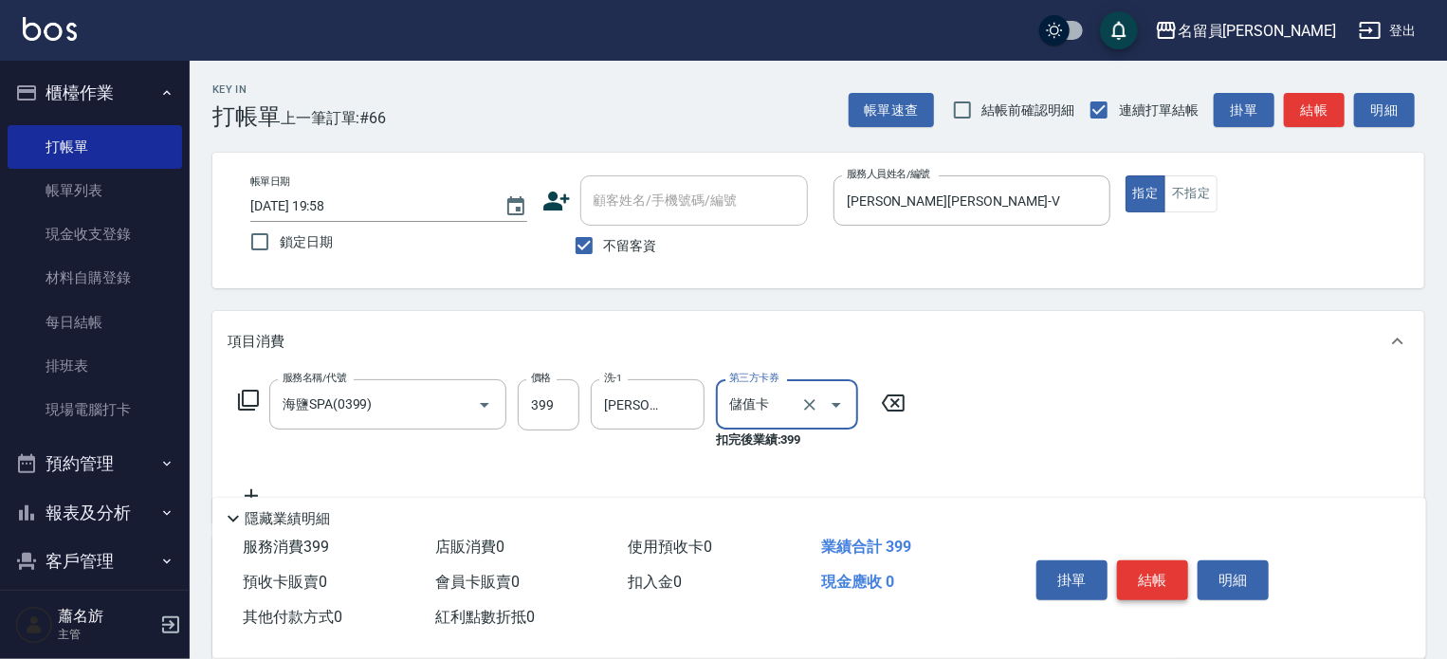
click at [1156, 568] on button "結帳" at bounding box center [1152, 580] width 71 height 40
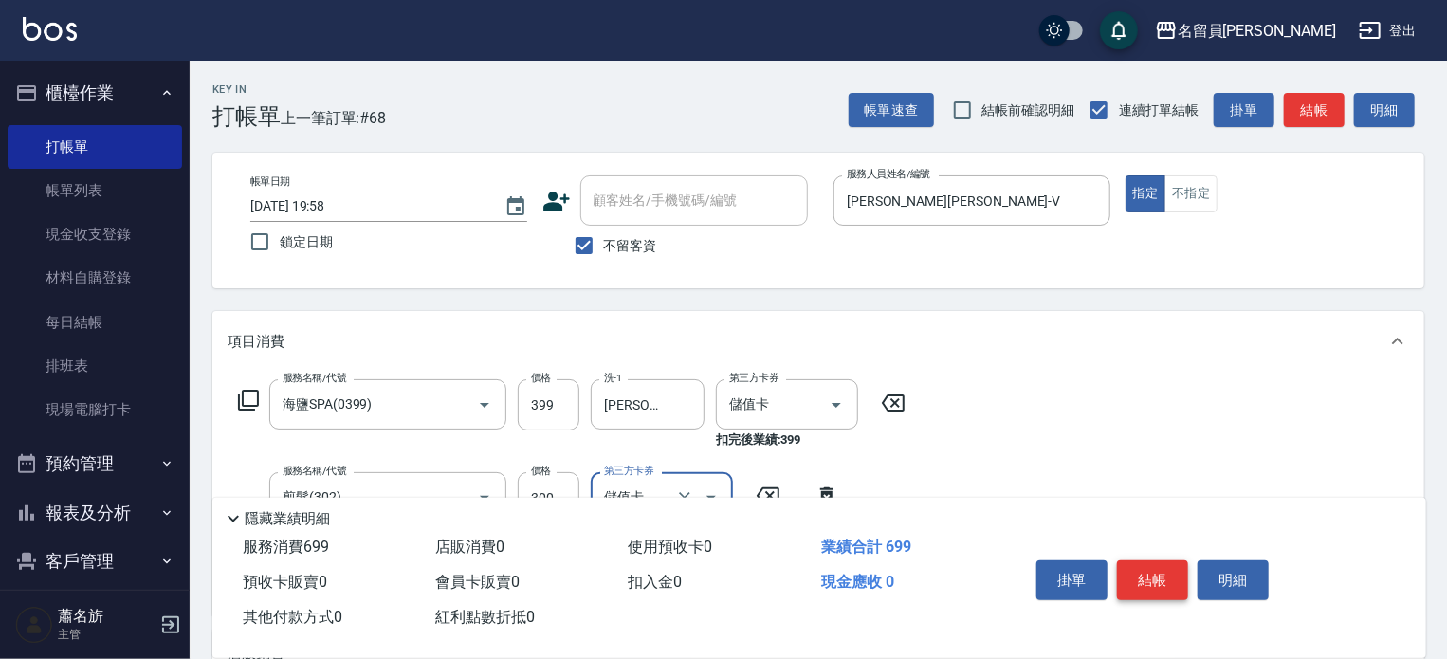
click at [1156, 568] on button "結帳" at bounding box center [1152, 580] width 71 height 40
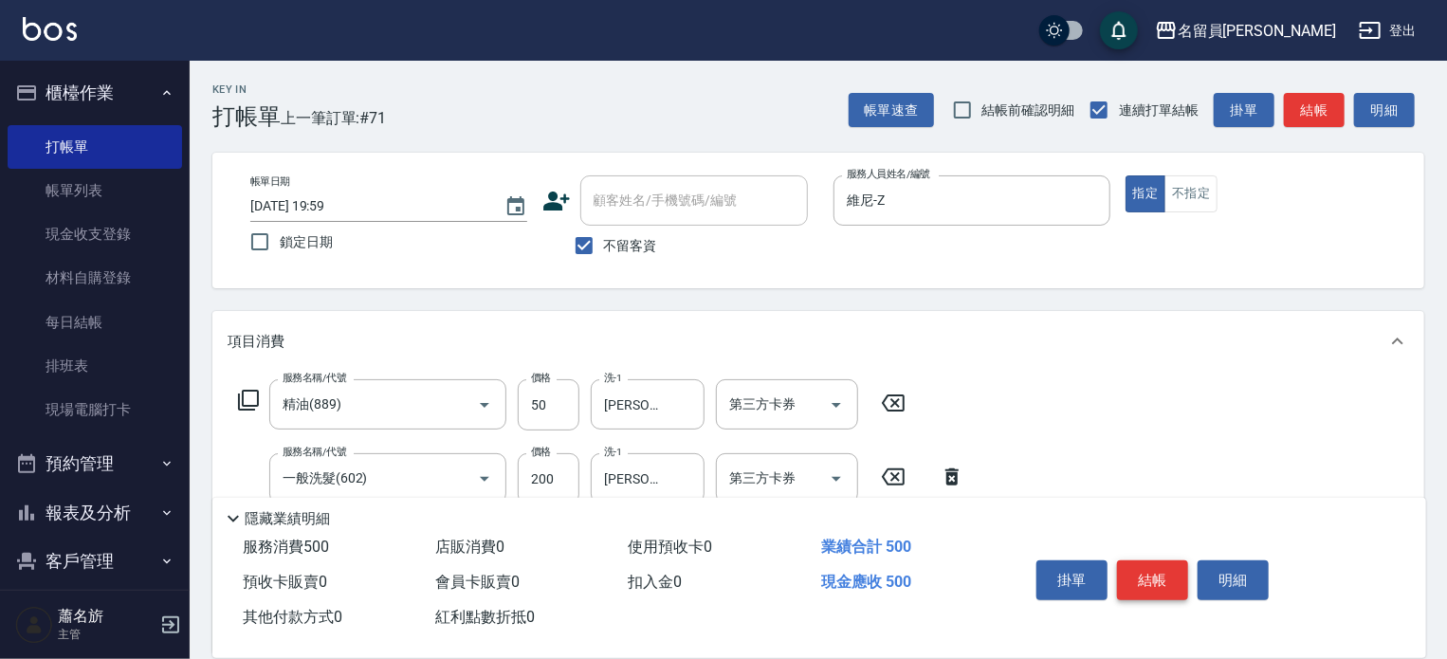
click at [1156, 568] on button "結帳" at bounding box center [1152, 580] width 71 height 40
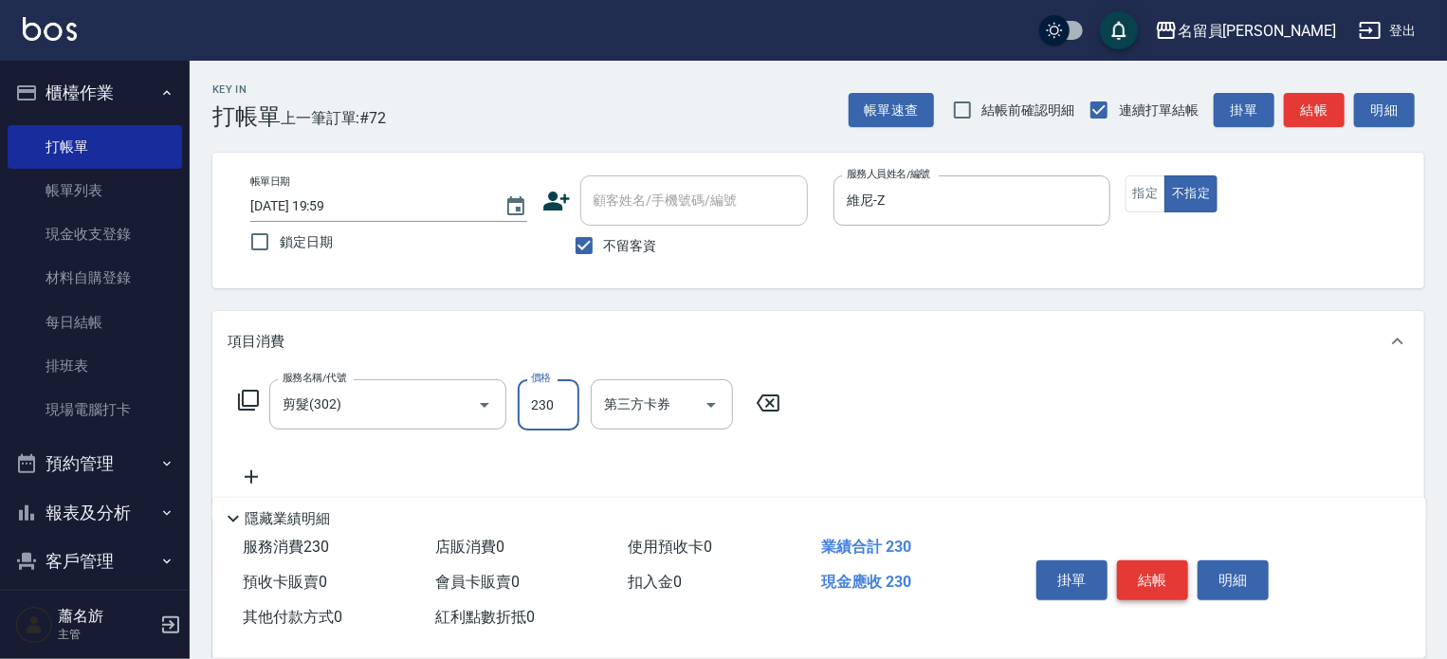
click at [1156, 568] on button "結帳" at bounding box center [1152, 580] width 71 height 40
click at [454, 393] on button "Clear" at bounding box center [458, 405] width 27 height 27
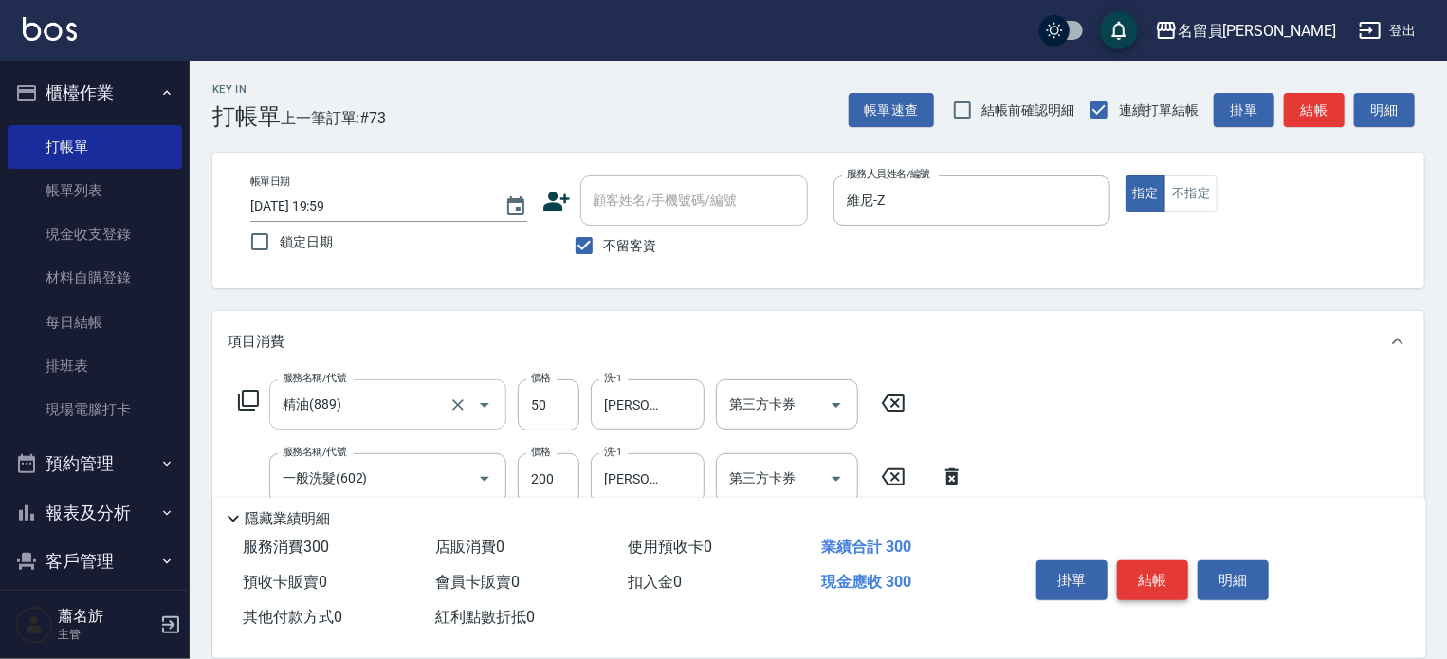
click at [1147, 575] on button "結帳" at bounding box center [1152, 580] width 71 height 40
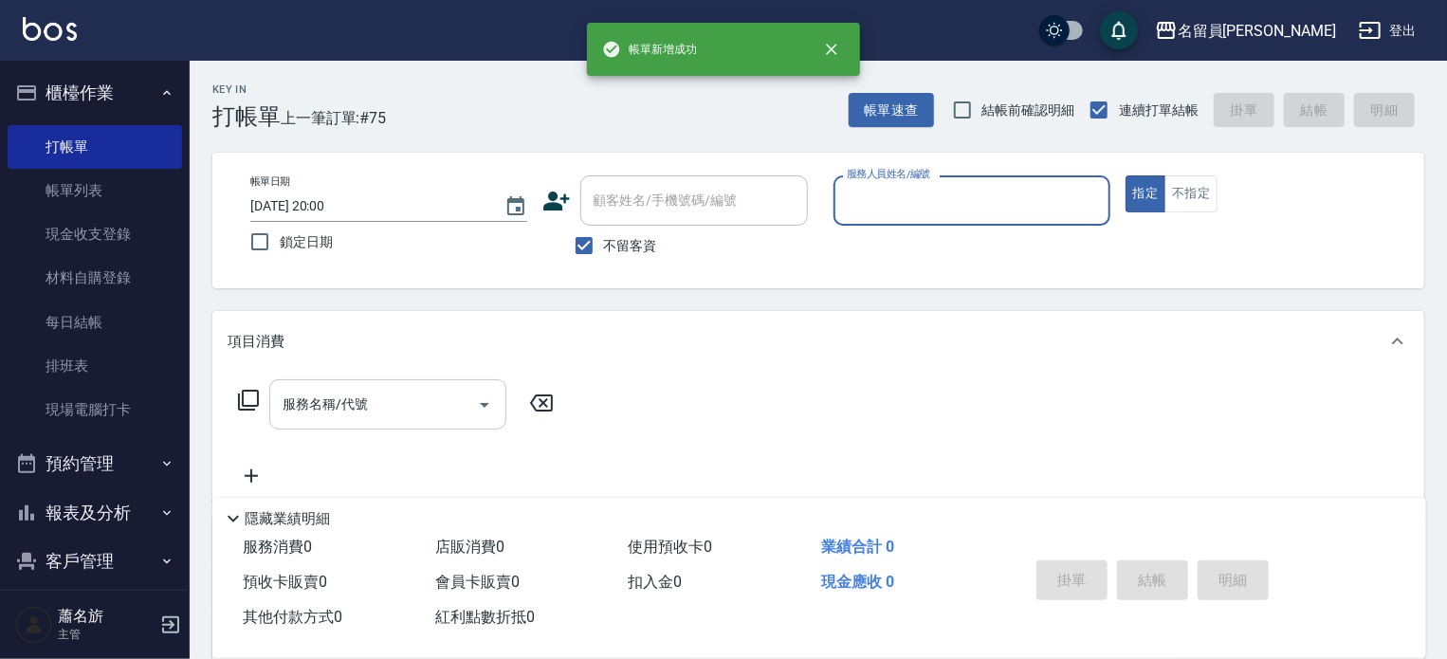
scroll to position [95, 0]
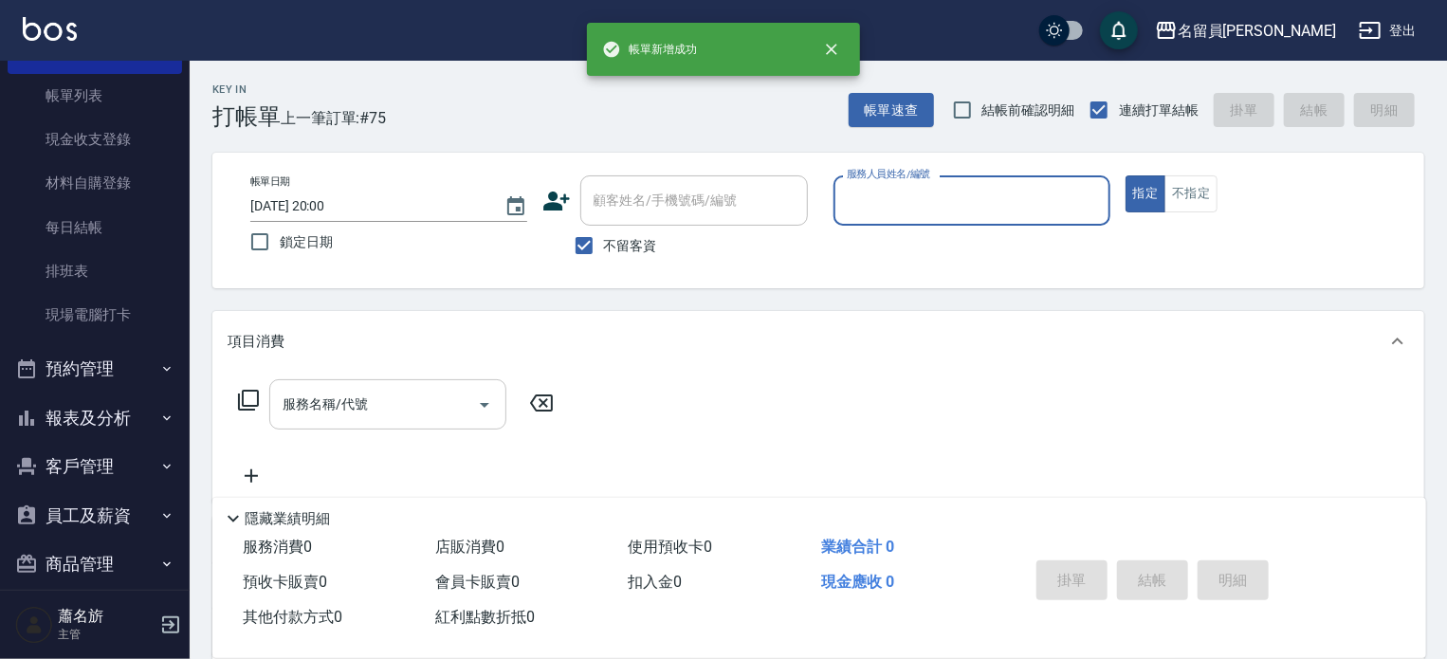
click at [140, 409] on button "報表及分析" at bounding box center [95, 418] width 175 height 49
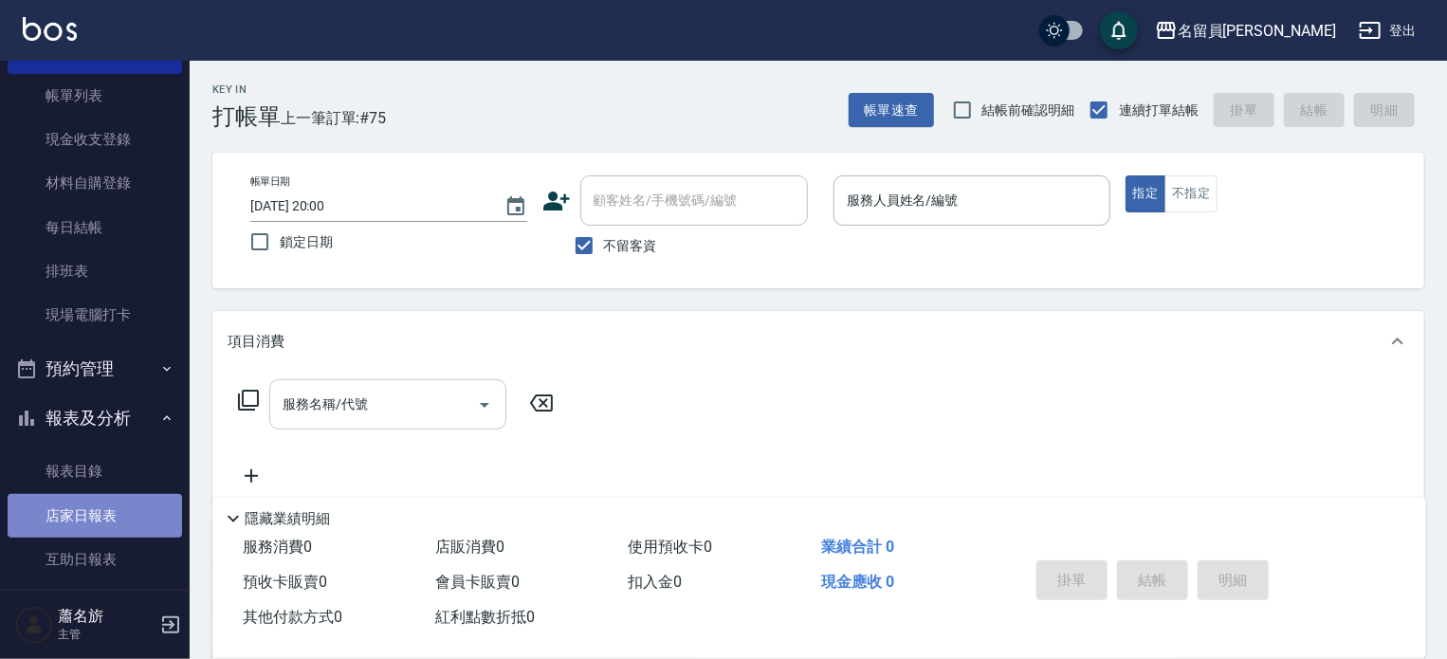
click at [106, 496] on link "店家日報表" at bounding box center [95, 516] width 175 height 44
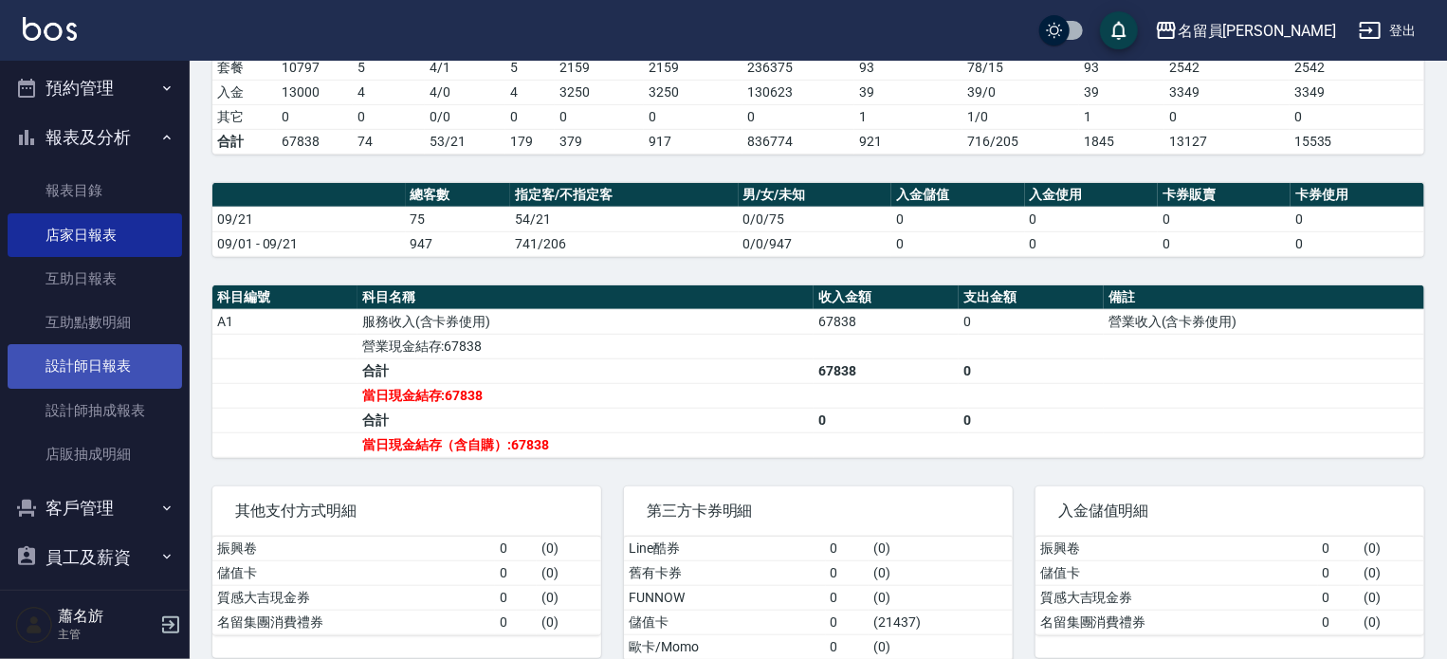
scroll to position [379, 0]
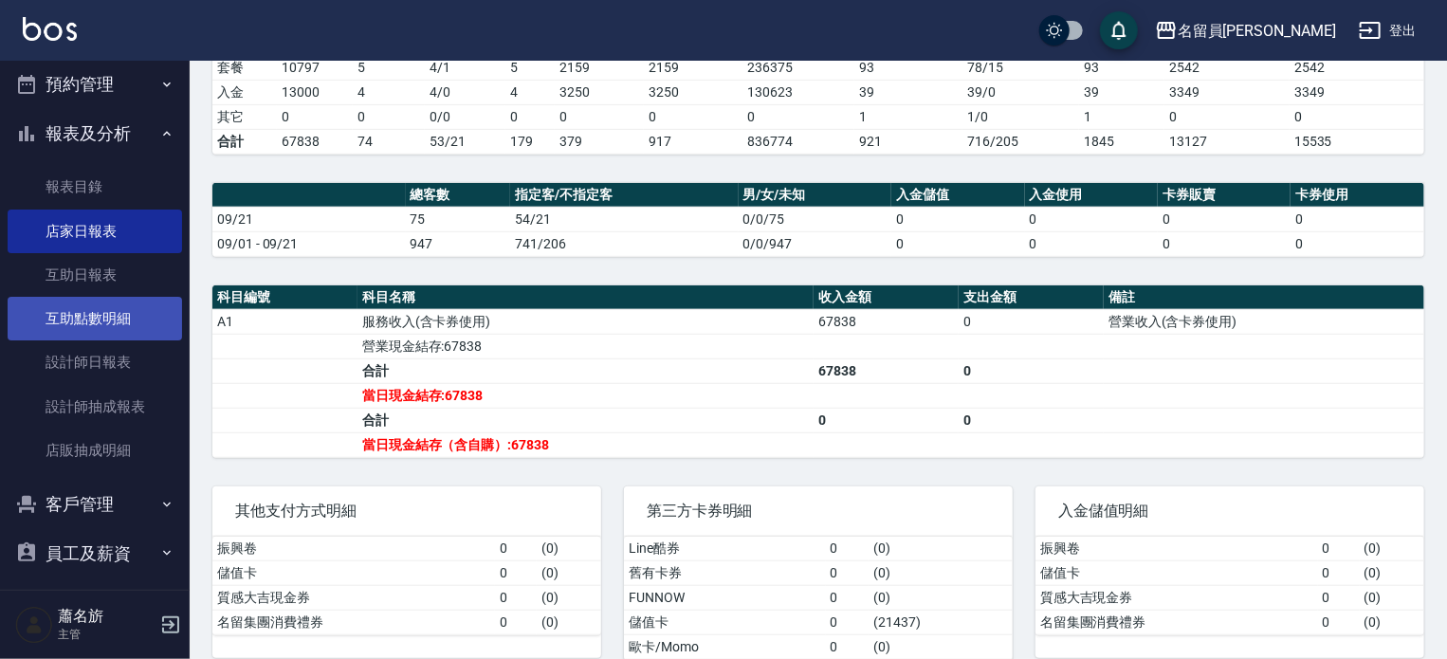
click at [113, 299] on link "互助點數明細" at bounding box center [95, 319] width 175 height 44
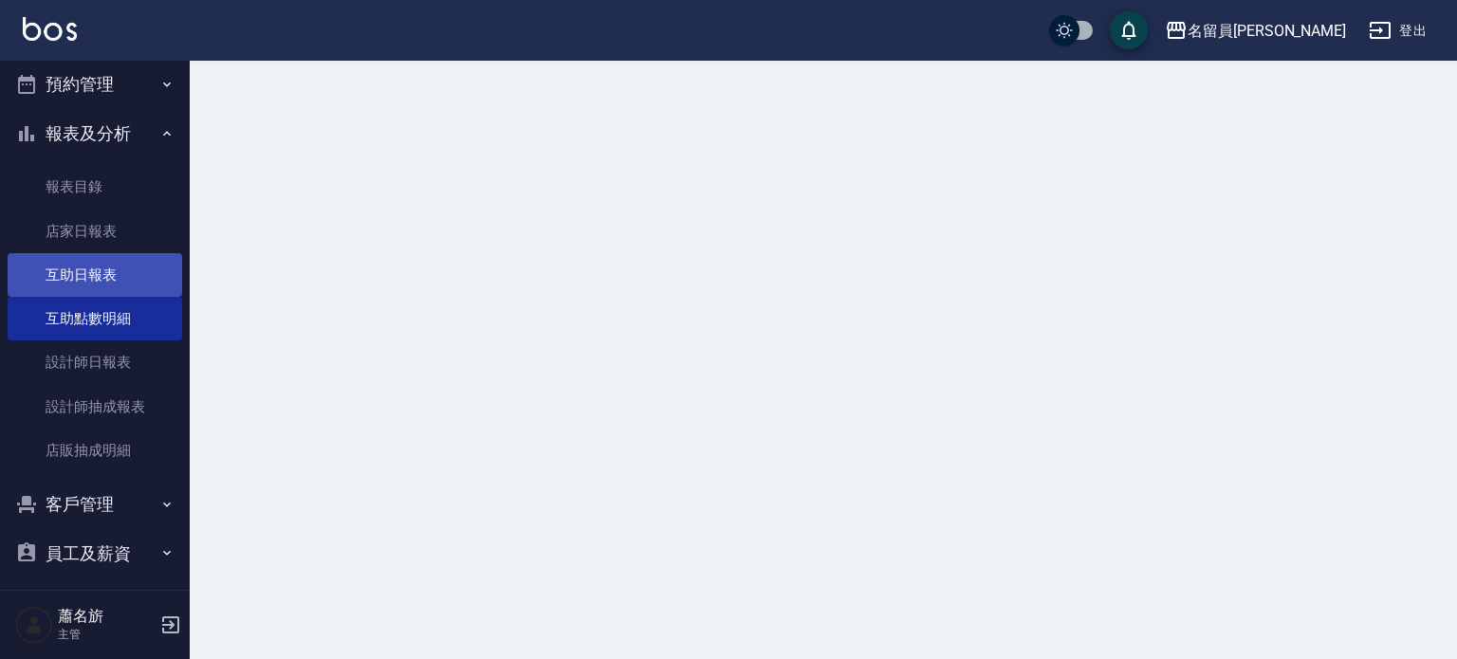
click at [116, 280] on link "互助日報表" at bounding box center [95, 275] width 175 height 44
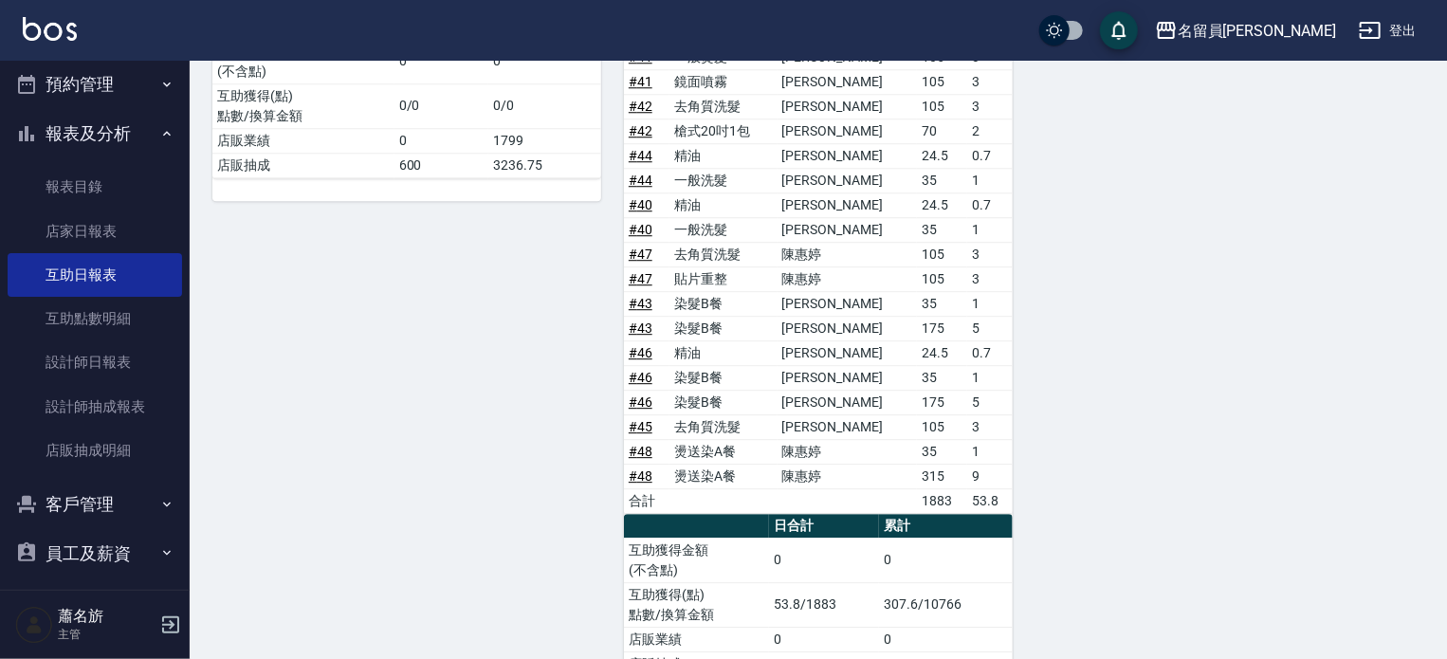
scroll to position [2595, 0]
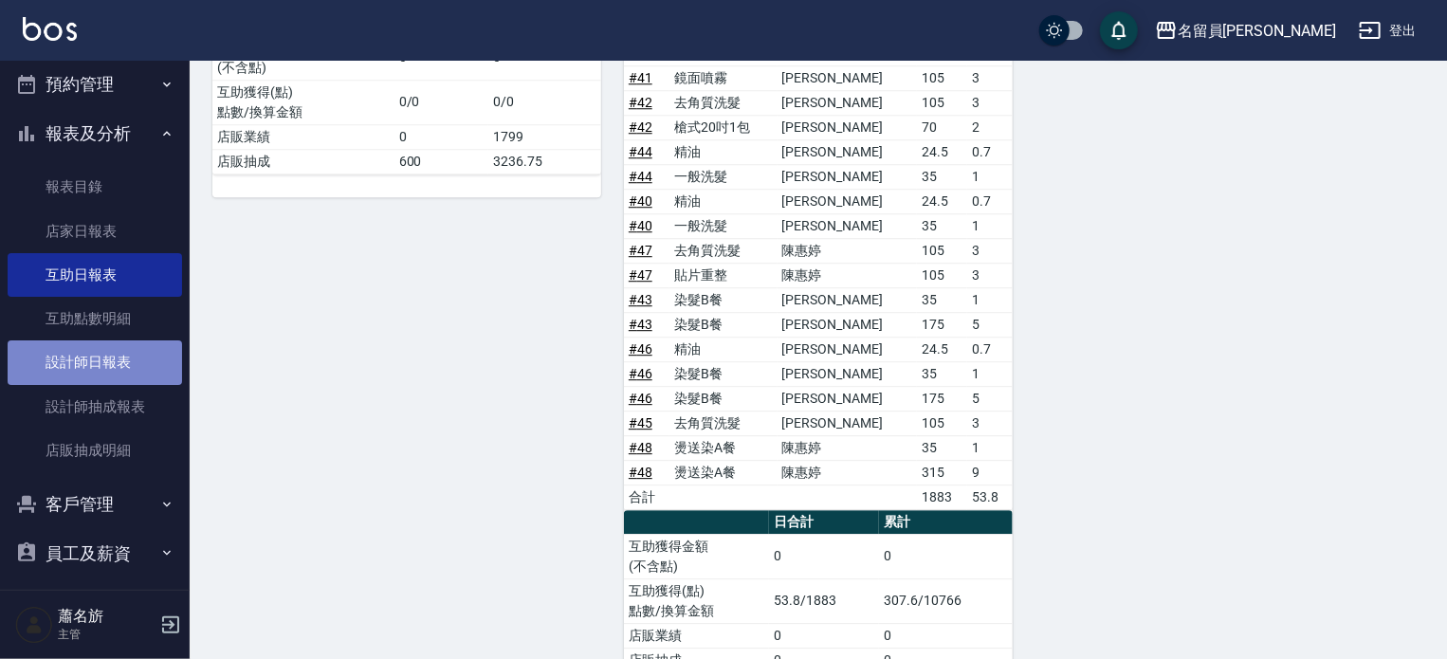
click at [100, 367] on link "設計師日報表" at bounding box center [95, 362] width 175 height 44
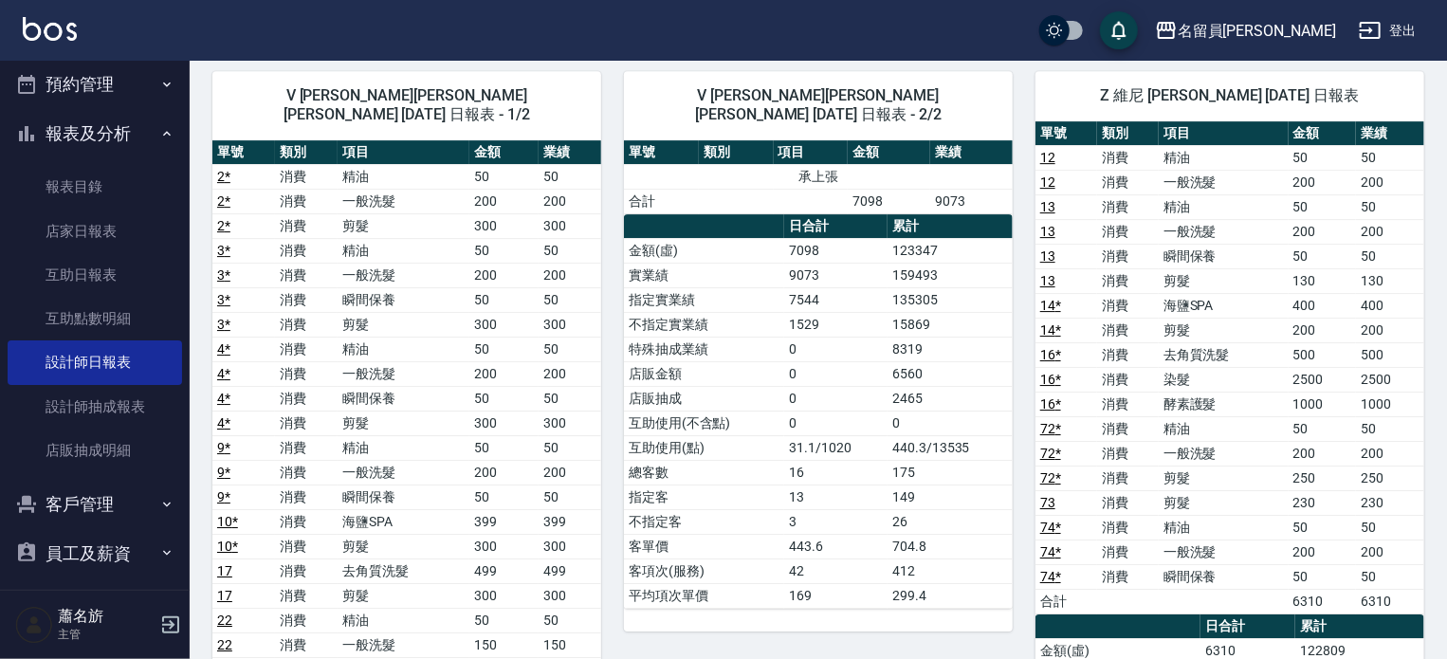
scroll to position [2845, 0]
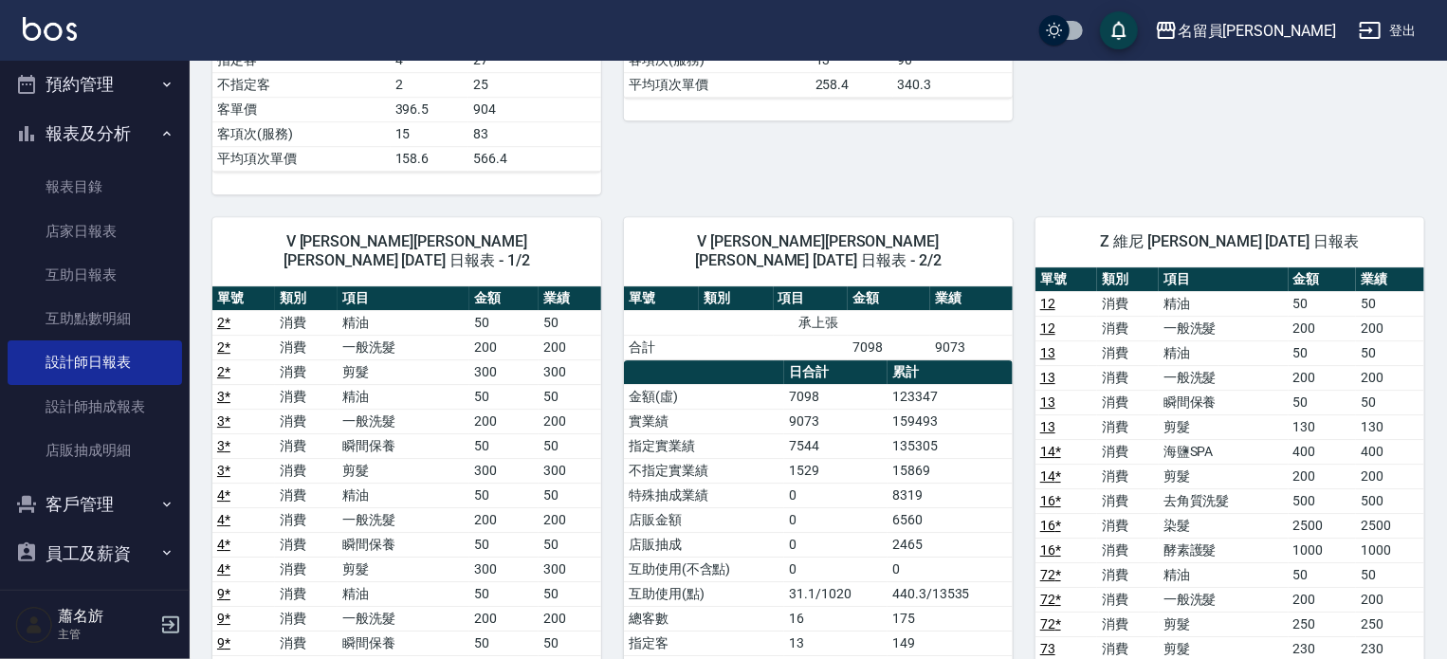
click at [1402, 36] on button "登出" at bounding box center [1387, 30] width 73 height 35
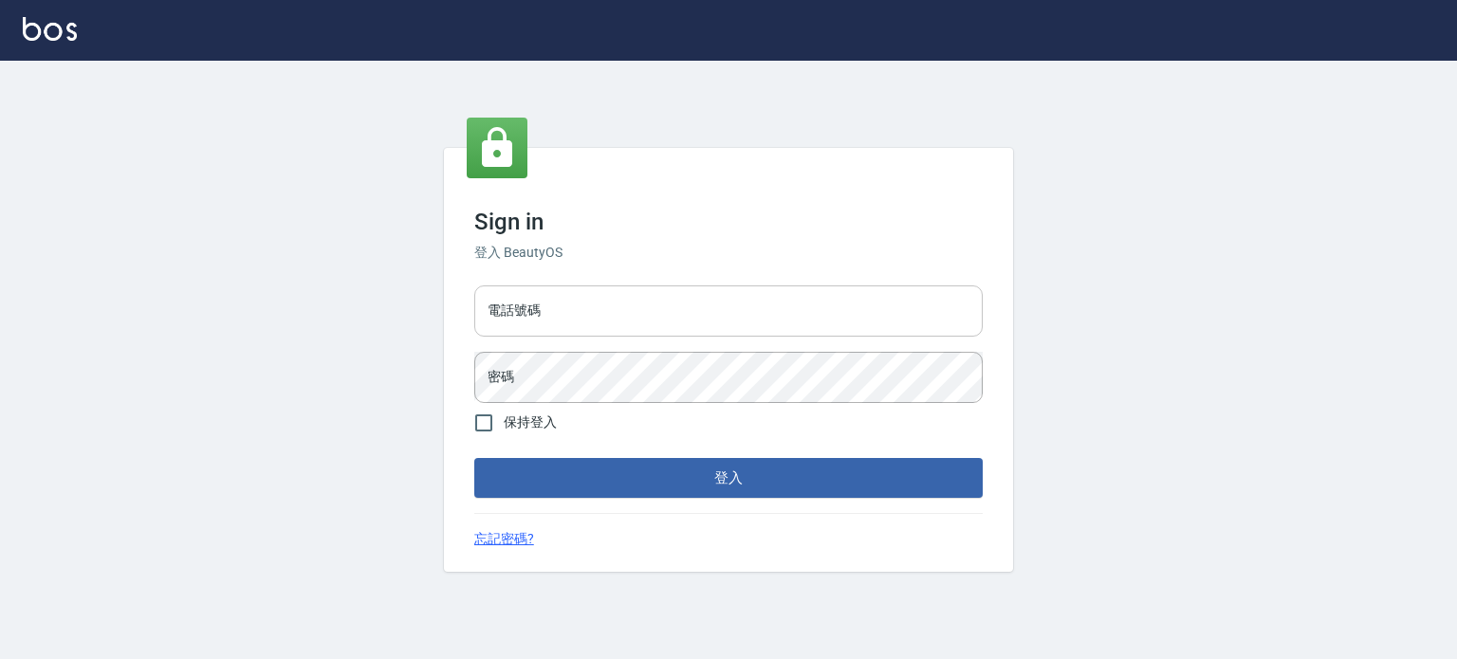
drag, startPoint x: 0, startPoint y: 0, endPoint x: 844, endPoint y: 303, distance: 897.0
click at [844, 303] on input "電話號碼" at bounding box center [728, 310] width 508 height 51
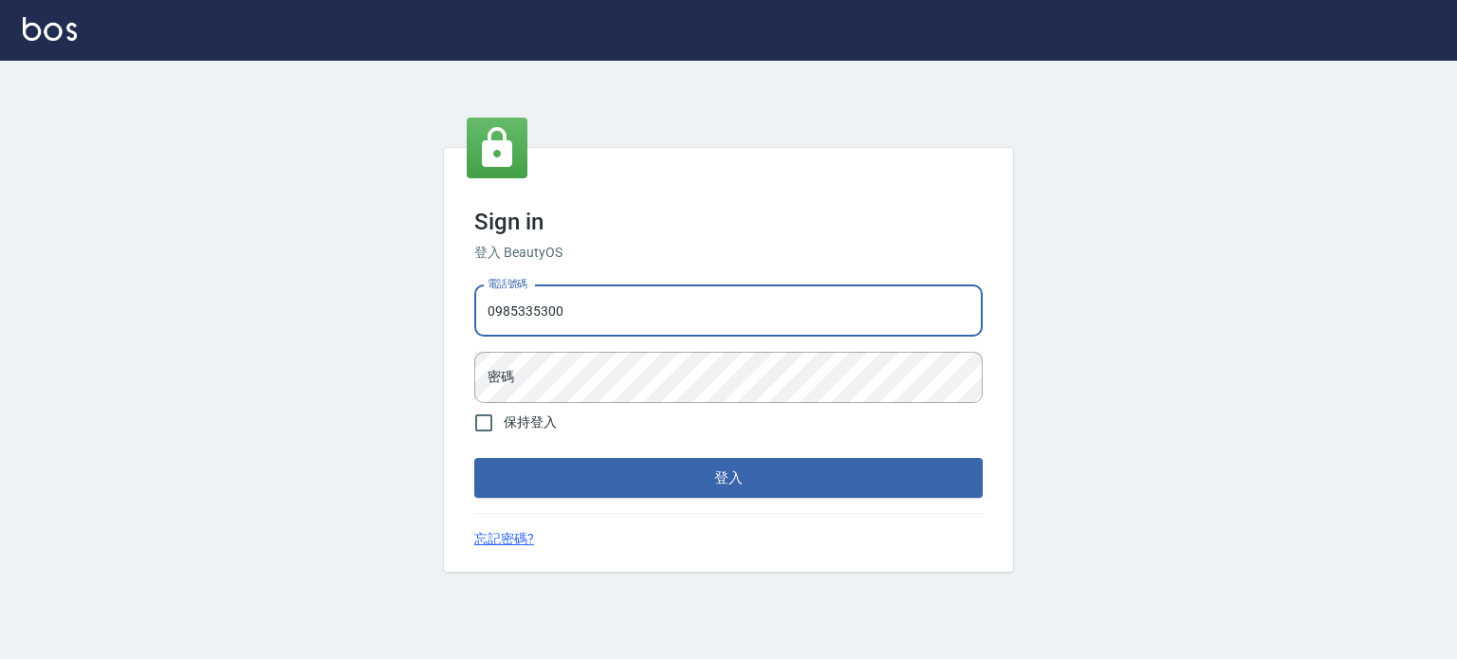
type input "0985335300"
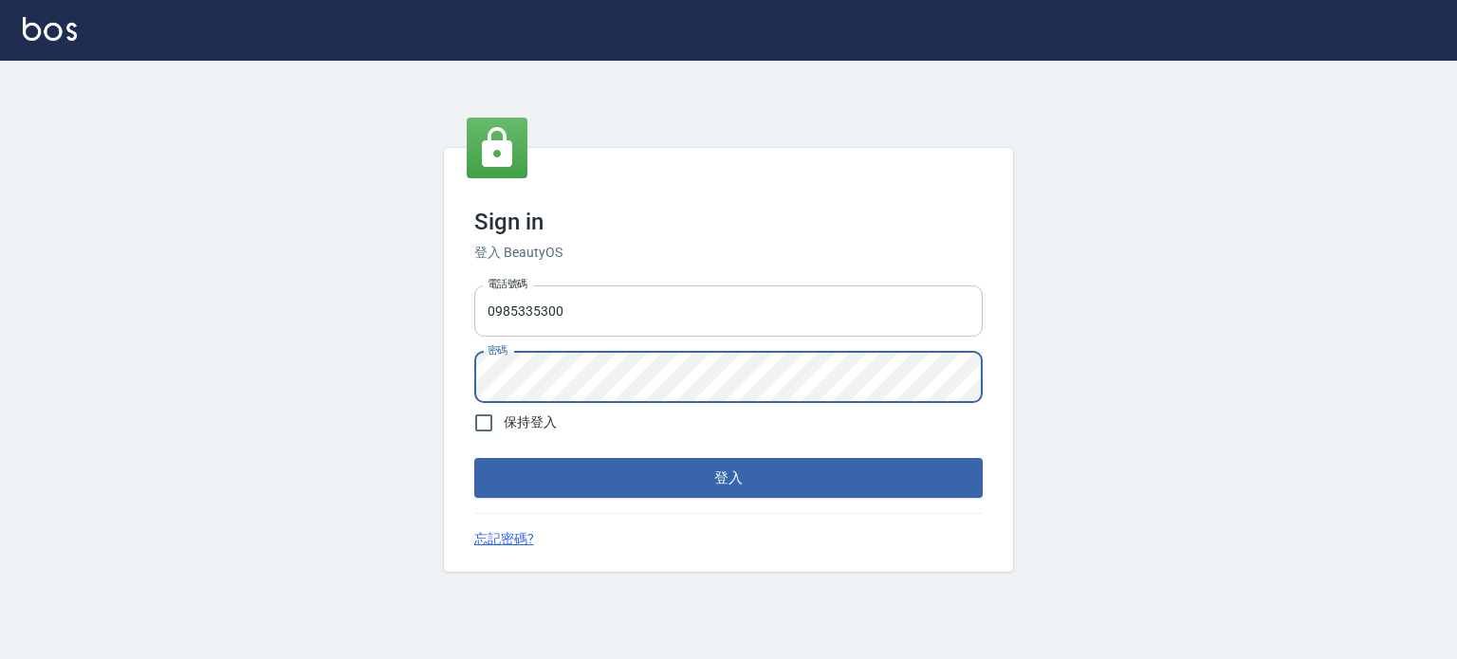
click at [474, 458] on button "登入" at bounding box center [728, 478] width 508 height 40
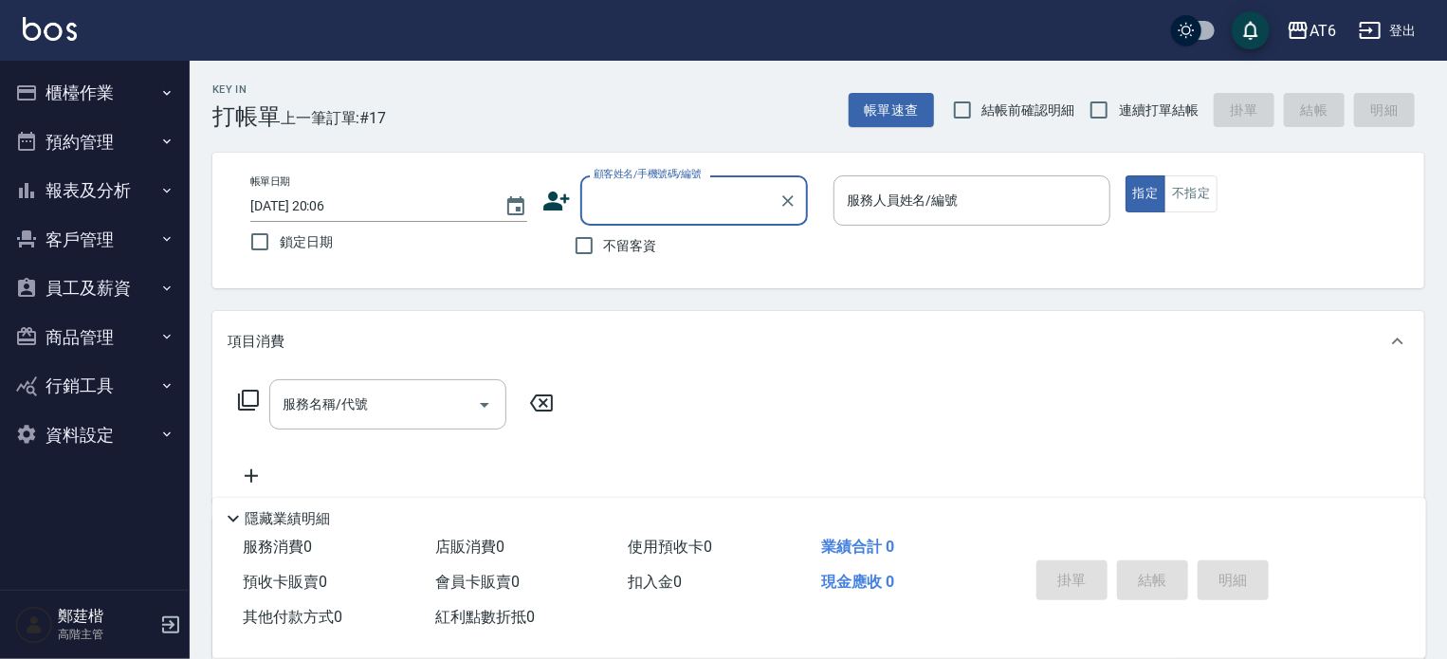
click at [136, 196] on button "報表及分析" at bounding box center [95, 190] width 175 height 49
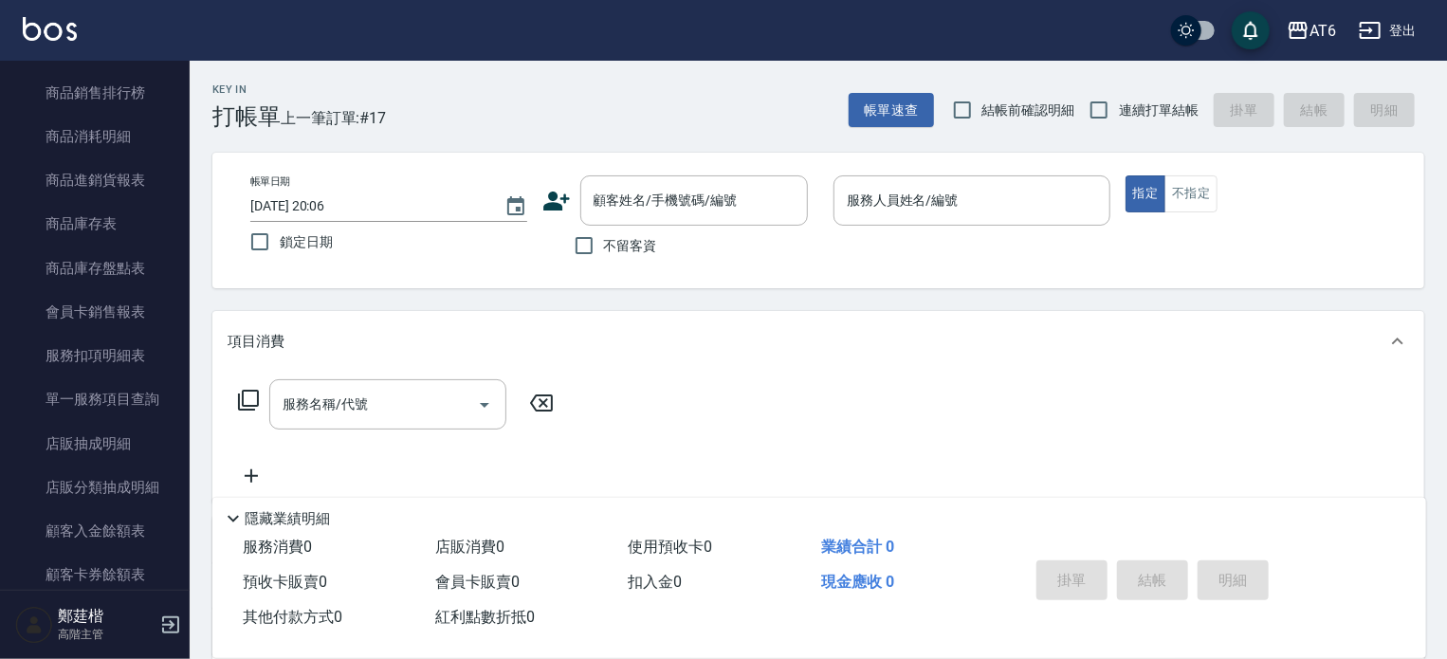
scroll to position [854, 0]
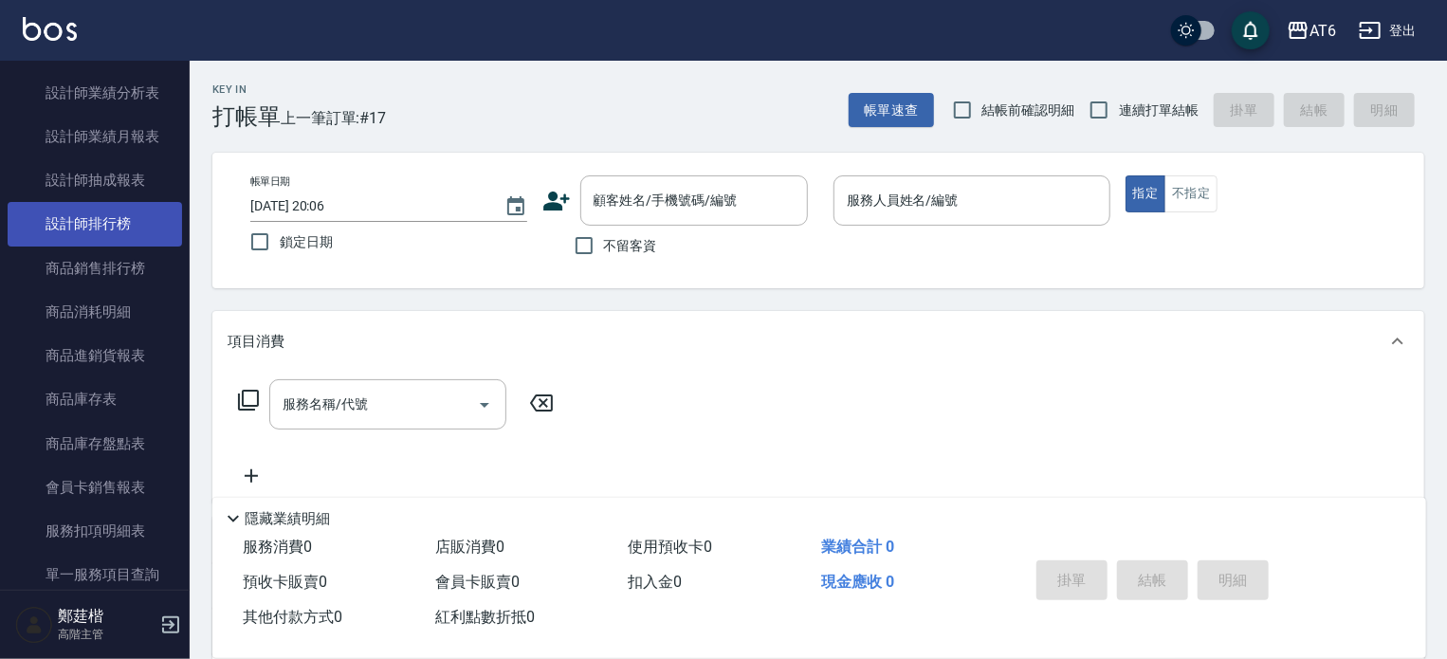
click at [115, 233] on link "設計師排行榜" at bounding box center [95, 224] width 175 height 44
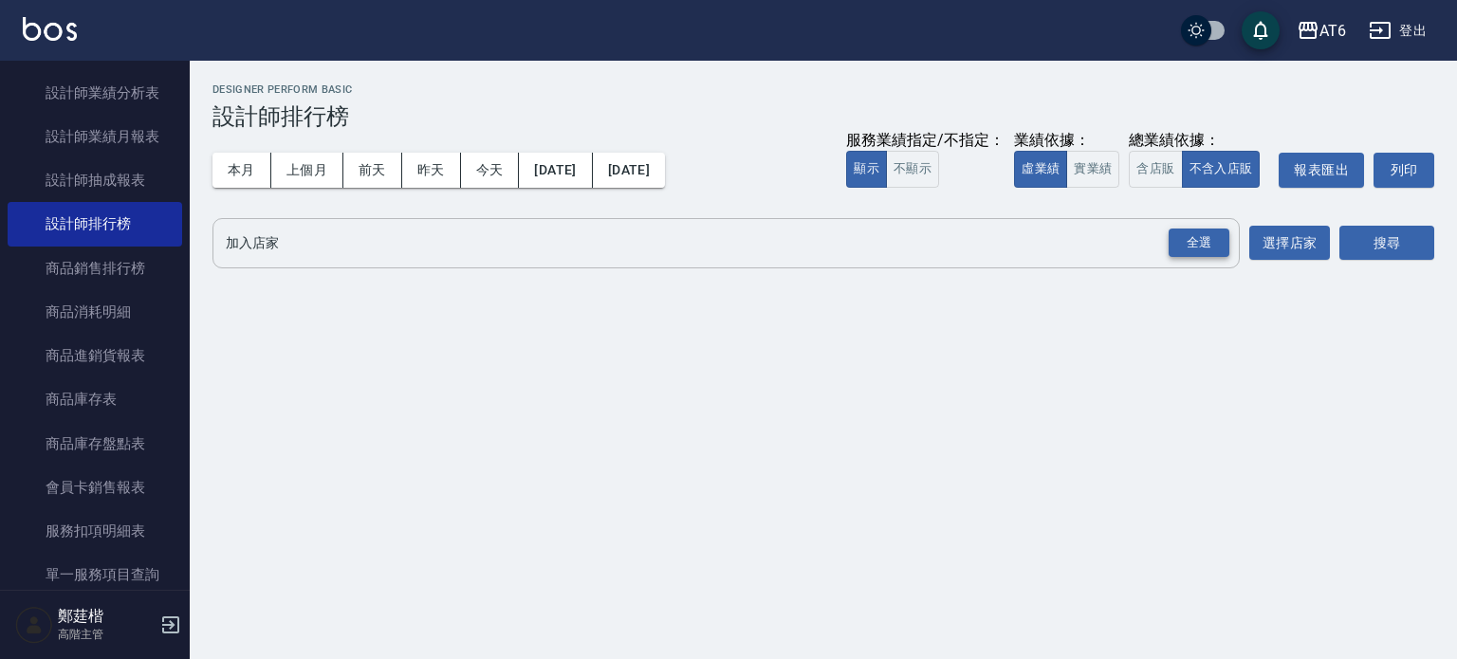
click at [1215, 242] on div "全選" at bounding box center [1198, 243] width 61 height 29
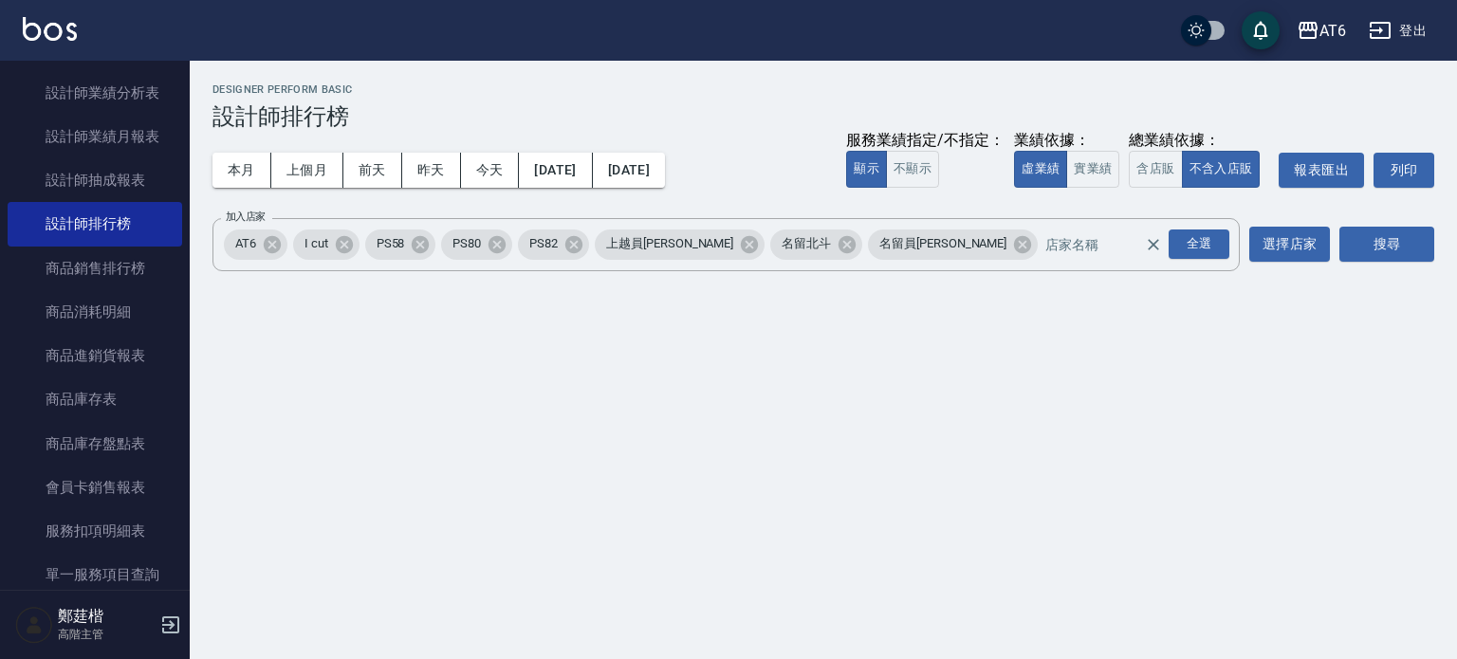
click at [1423, 266] on div "搜尋" at bounding box center [1386, 244] width 95 height 53
click at [1406, 246] on button "搜尋" at bounding box center [1386, 244] width 95 height 35
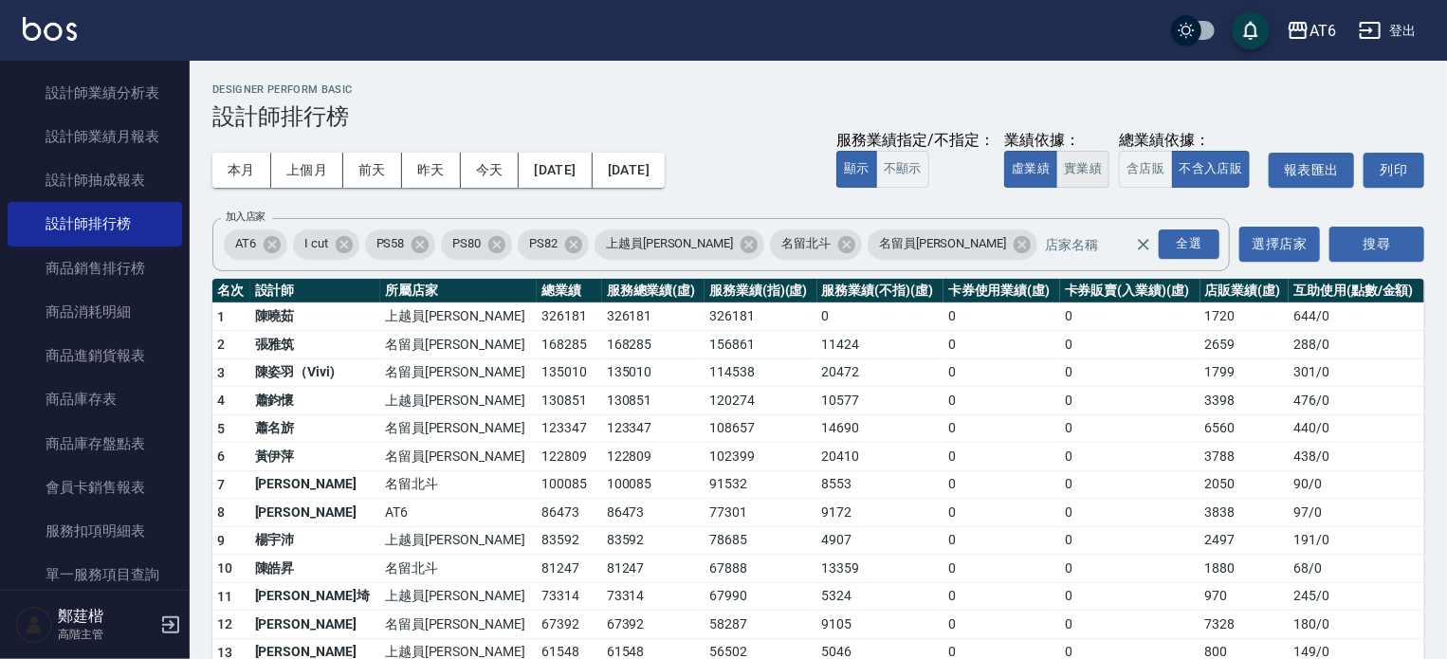
click at [1089, 172] on button "實業績" at bounding box center [1083, 169] width 53 height 37
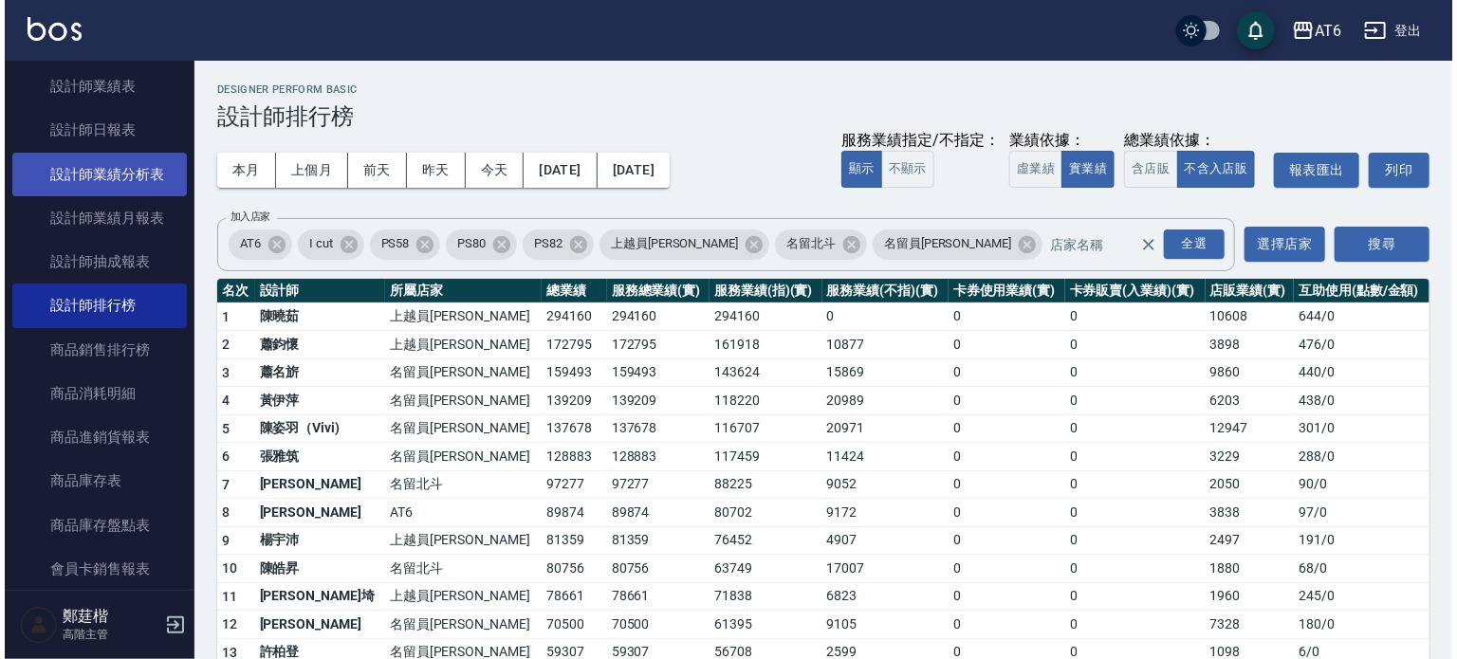
scroll to position [569, 0]
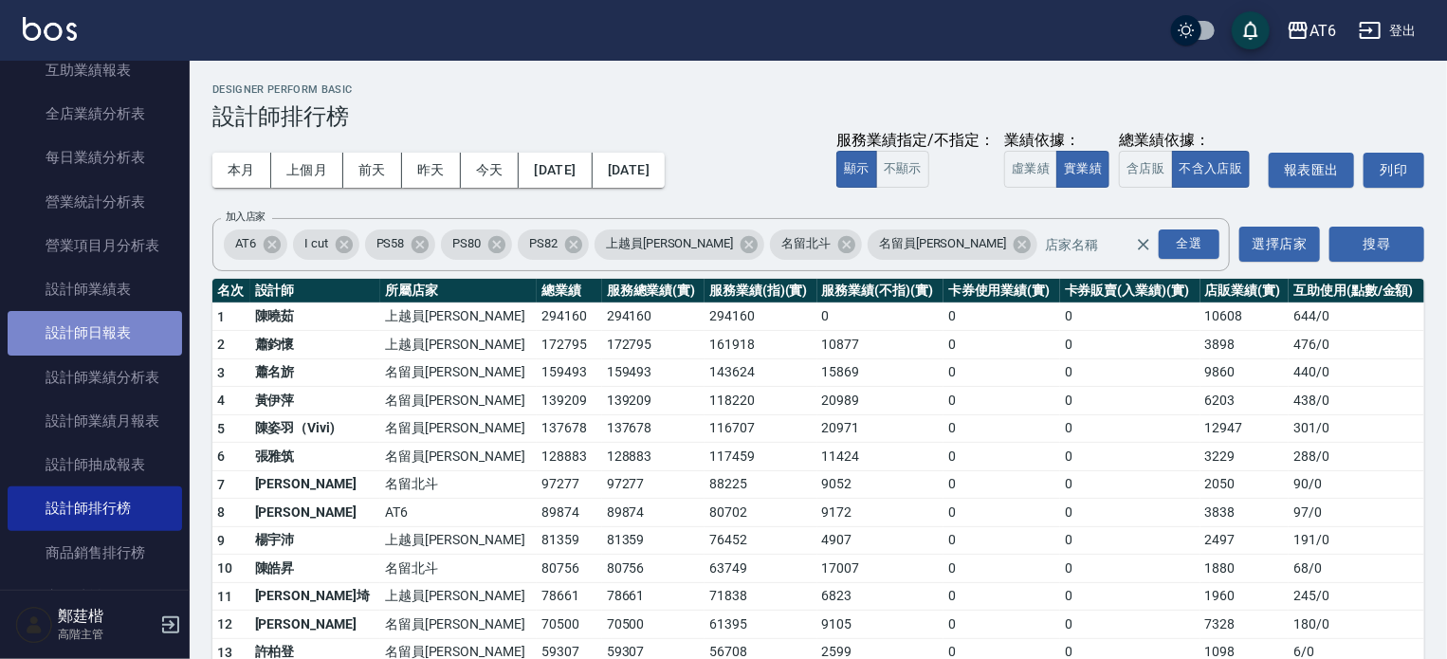
click at [122, 323] on link "設計師日報表" at bounding box center [95, 333] width 175 height 44
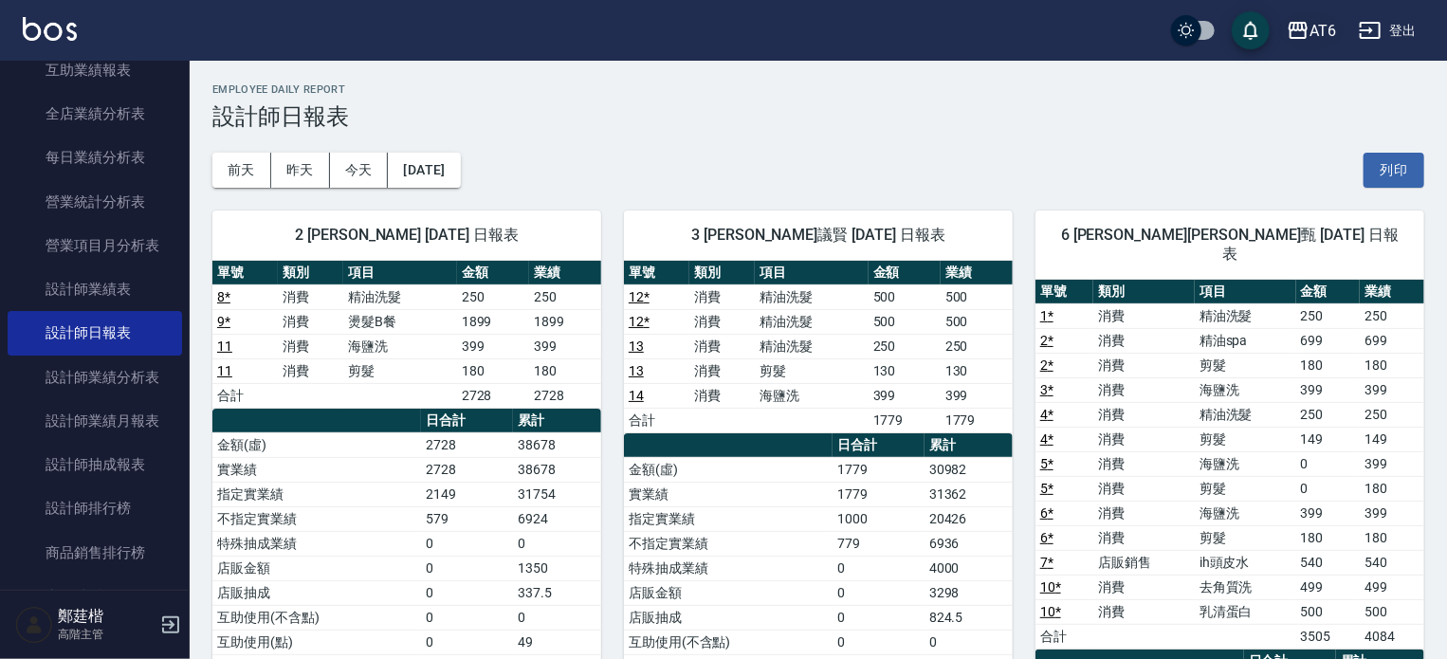
click at [1308, 26] on icon "button" at bounding box center [1298, 30] width 19 height 17
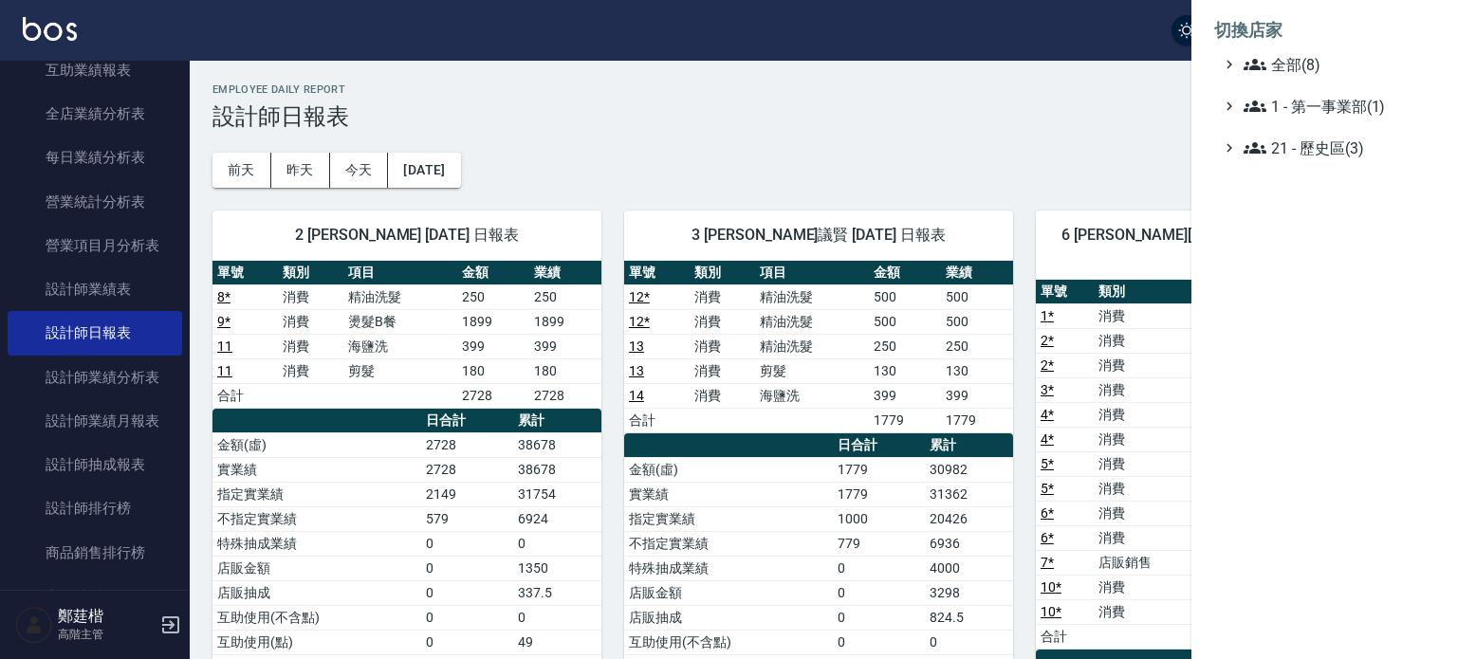
click at [1312, 76] on ul "全部(8) 1 - 第一事業部(1) 21 - 歷史區(3)" at bounding box center [1324, 106] width 220 height 106
click at [1307, 70] on span "全部(8)" at bounding box center [1334, 64] width 183 height 23
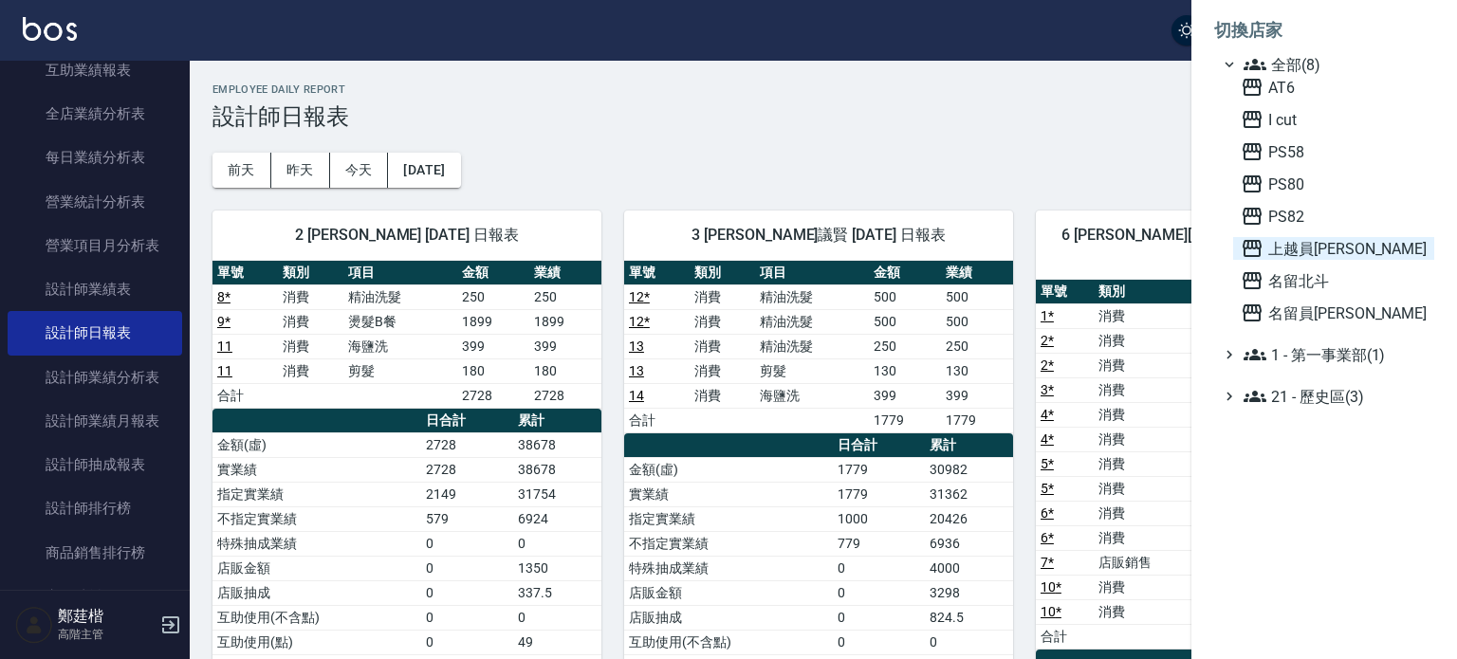
click at [1351, 249] on span "上越員[PERSON_NAME]" at bounding box center [1333, 248] width 186 height 23
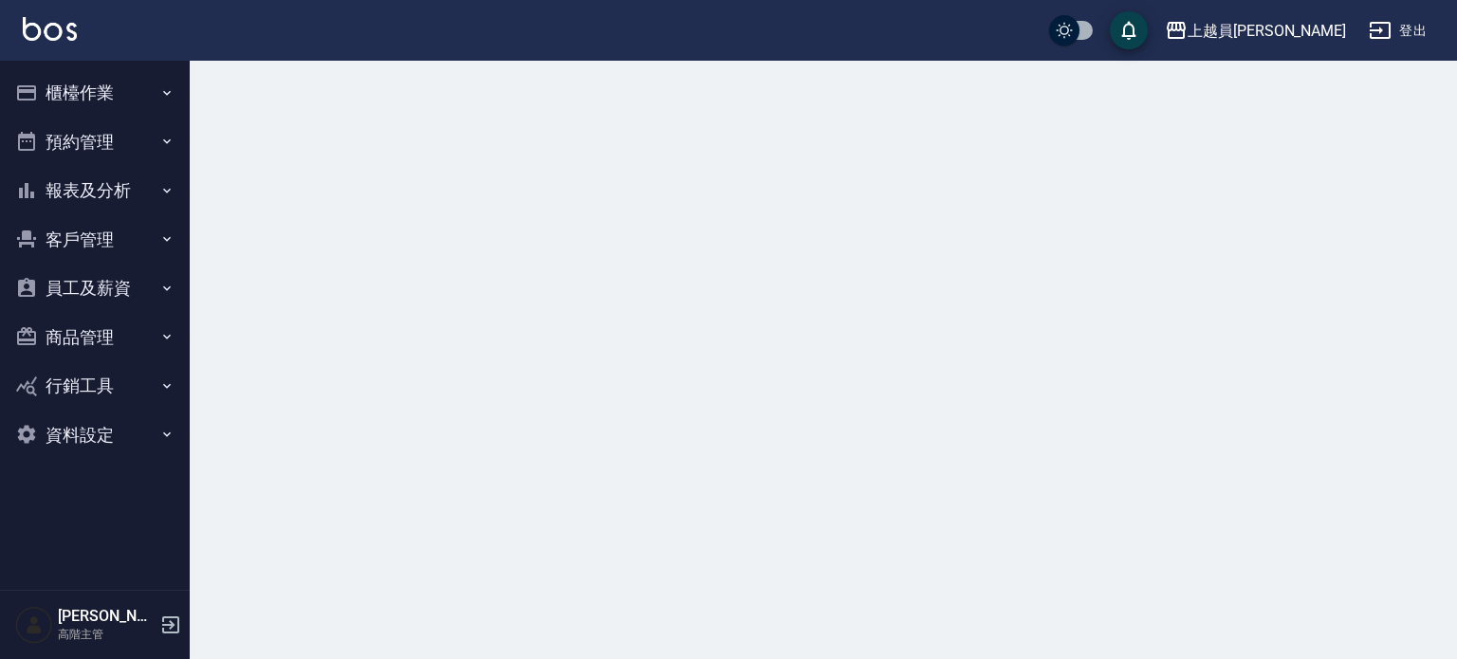
click at [133, 195] on button "報表及分析" at bounding box center [95, 190] width 175 height 49
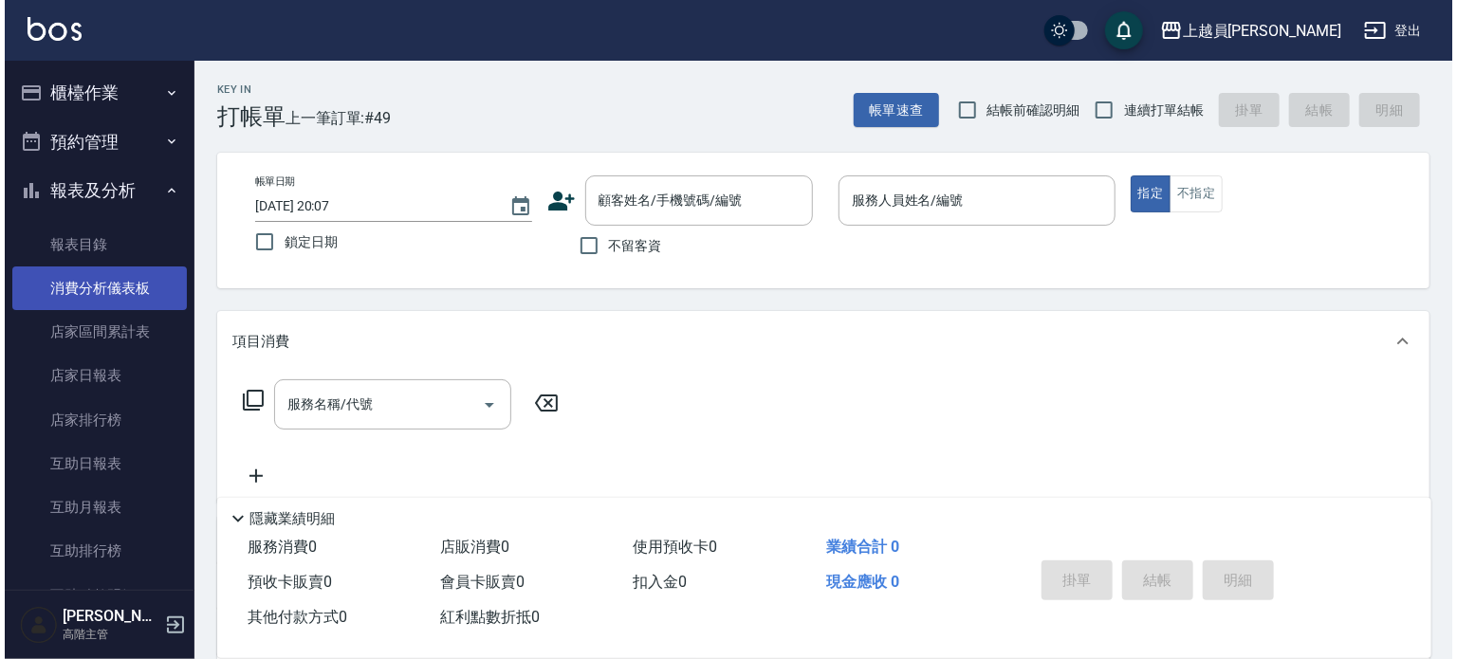
scroll to position [474, 0]
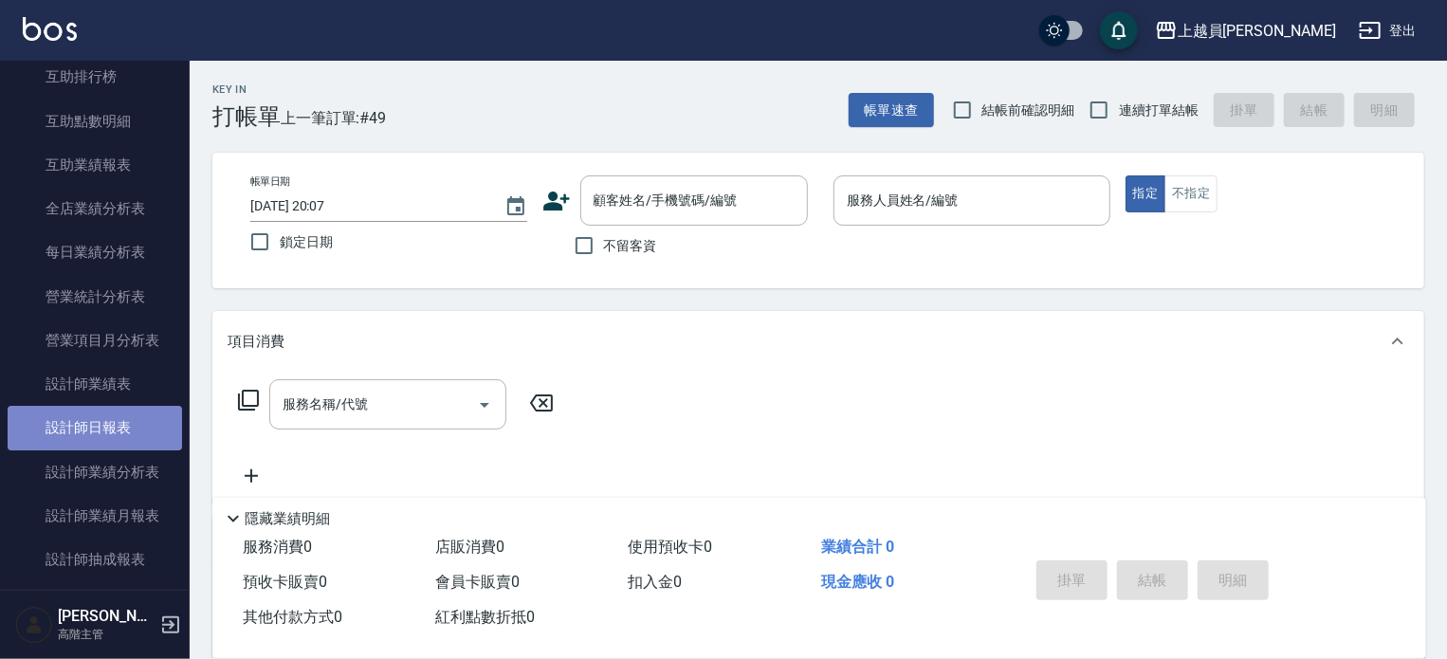
click at [114, 414] on link "設計師日報表" at bounding box center [95, 428] width 175 height 44
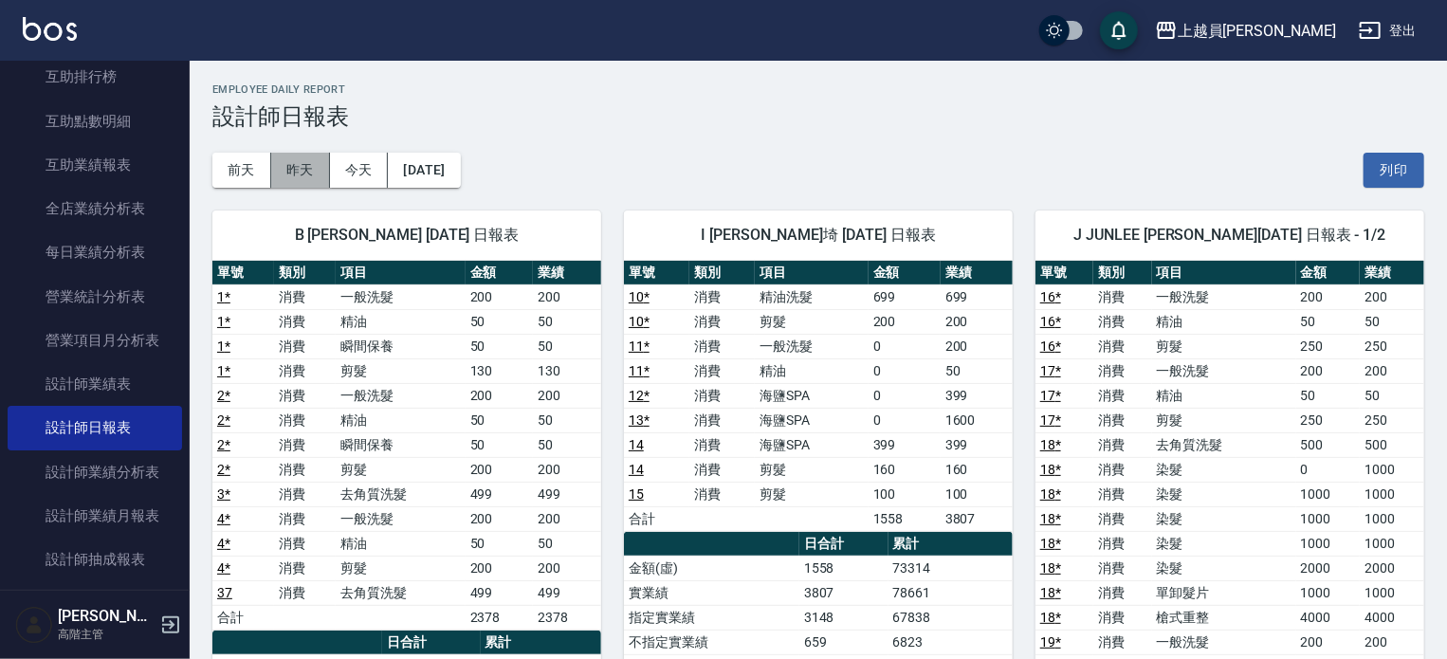
click at [303, 163] on button "昨天" at bounding box center [300, 170] width 59 height 35
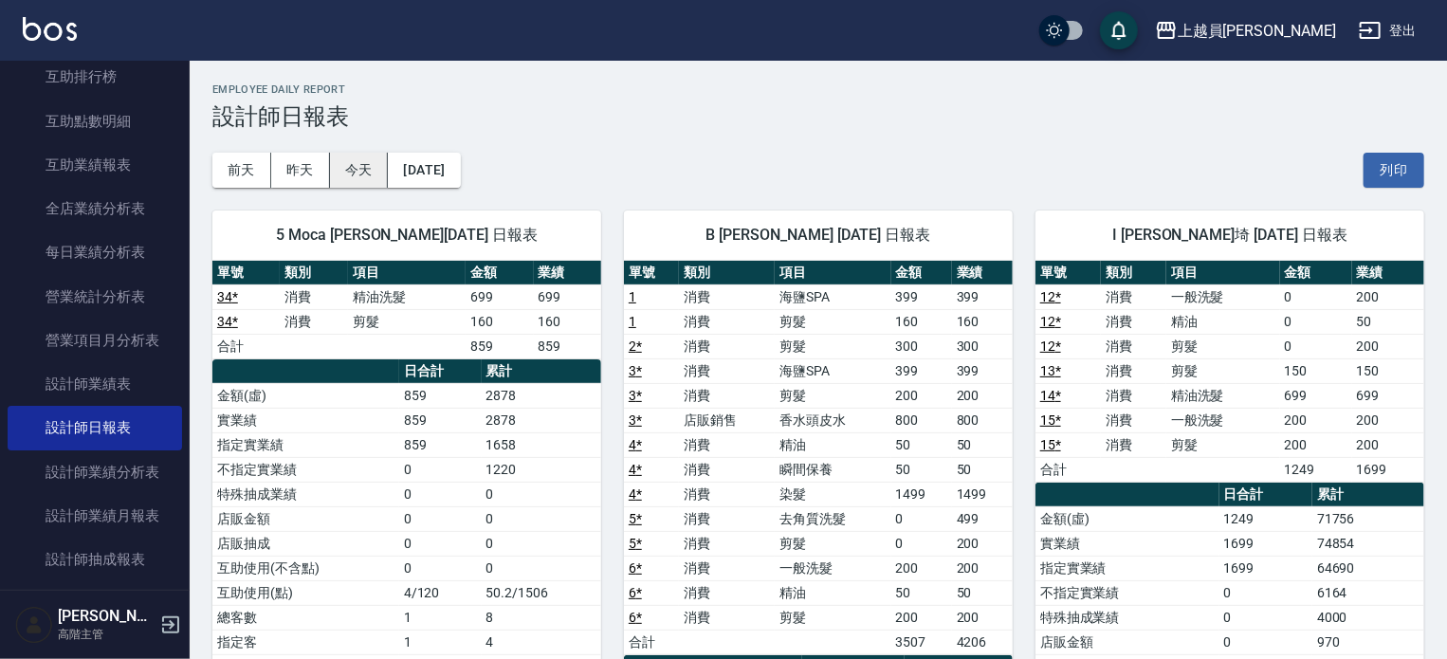
click at [359, 166] on button "今天" at bounding box center [359, 170] width 59 height 35
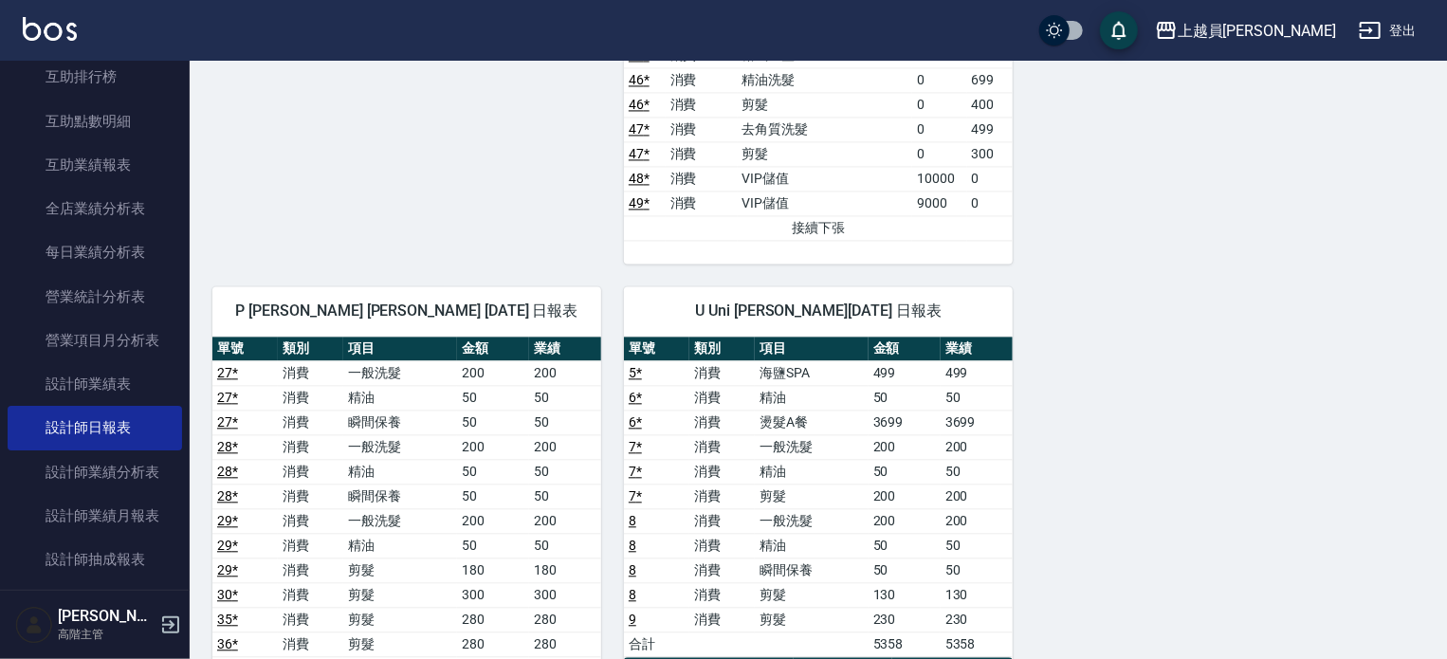
scroll to position [2371, 0]
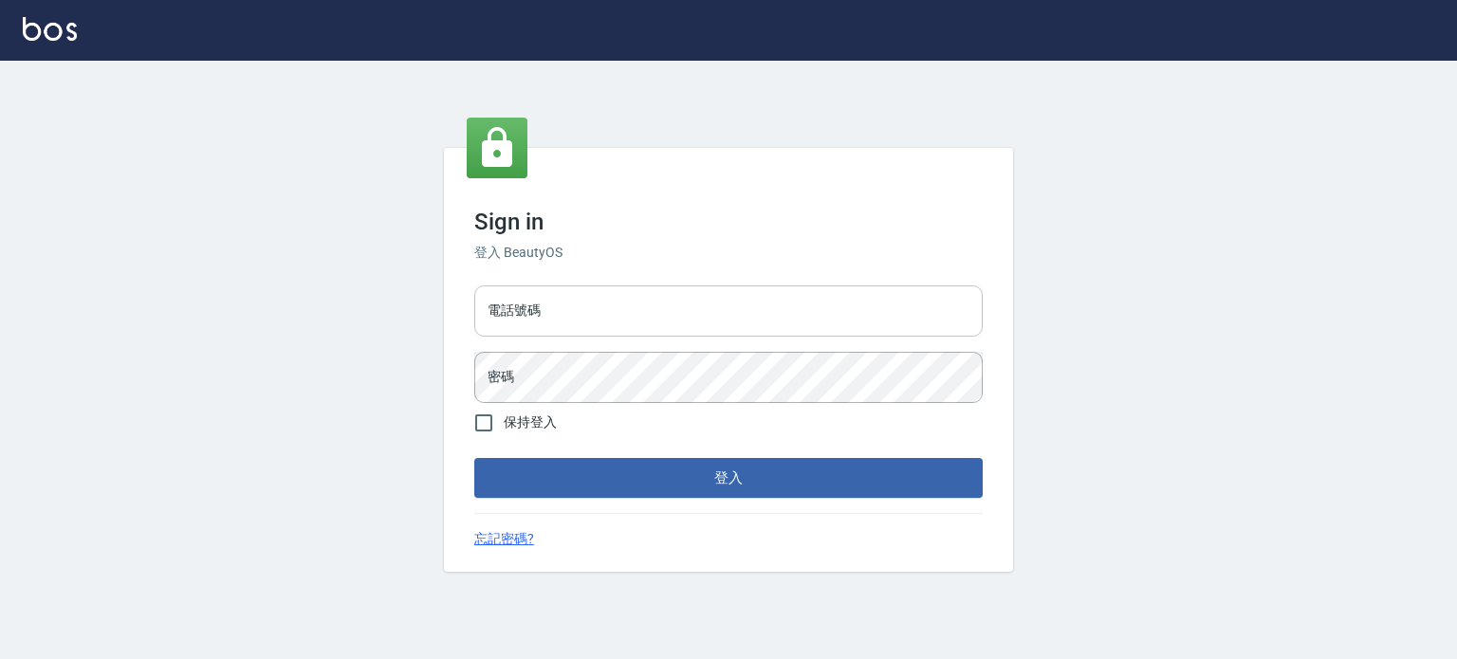
click at [661, 313] on input "電話號碼" at bounding box center [728, 310] width 508 height 51
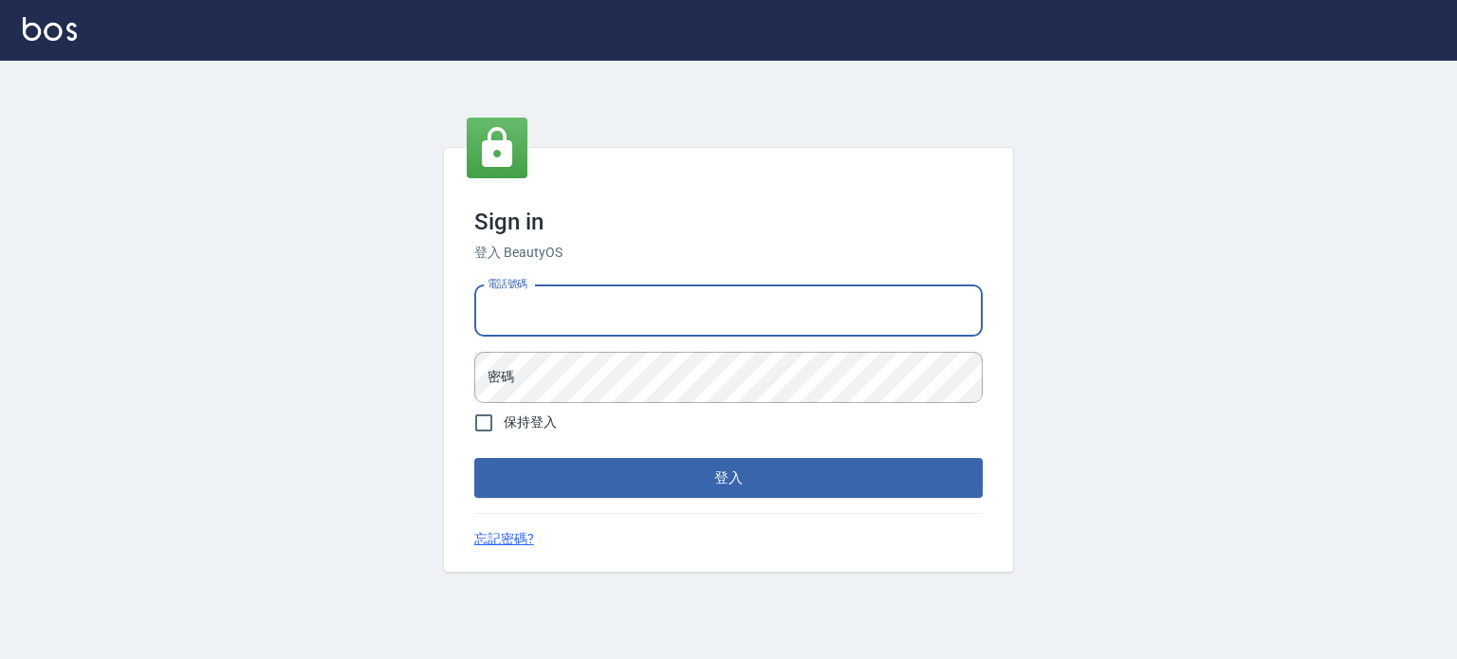
type input "0977239969"
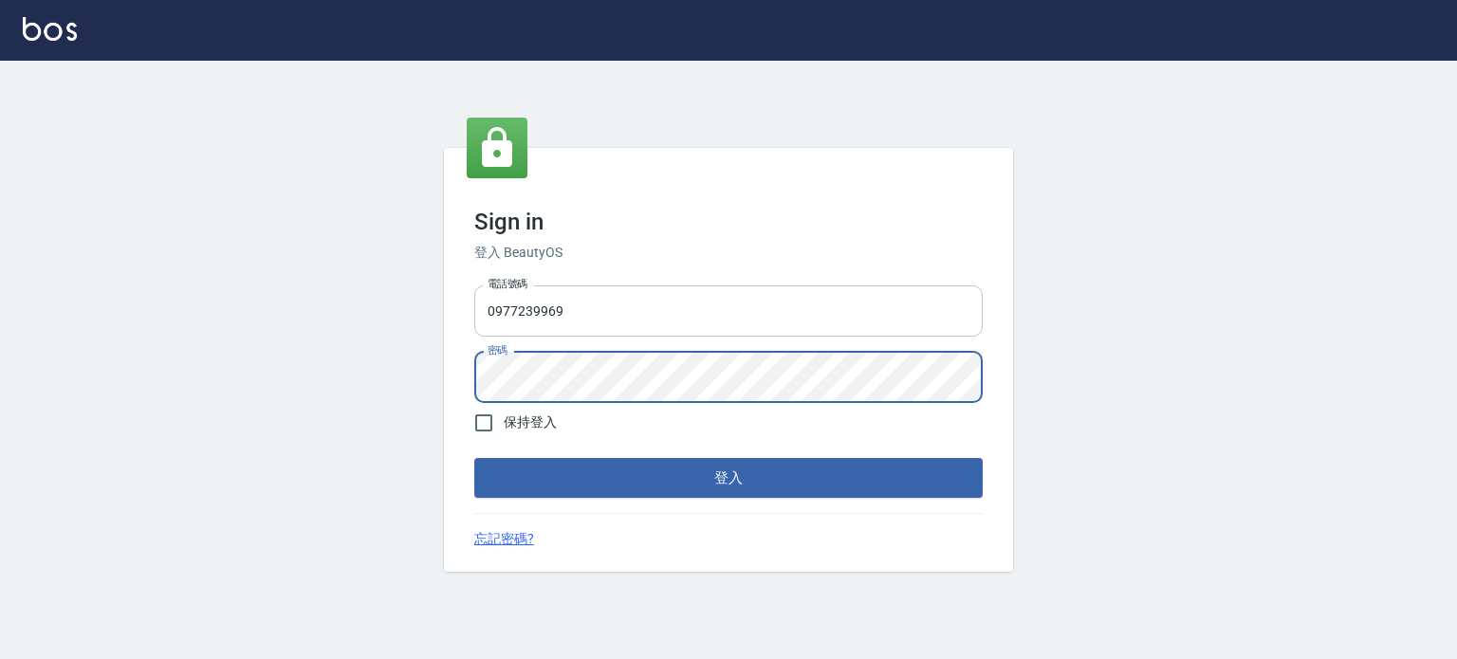
click at [474, 458] on button "登入" at bounding box center [728, 478] width 508 height 40
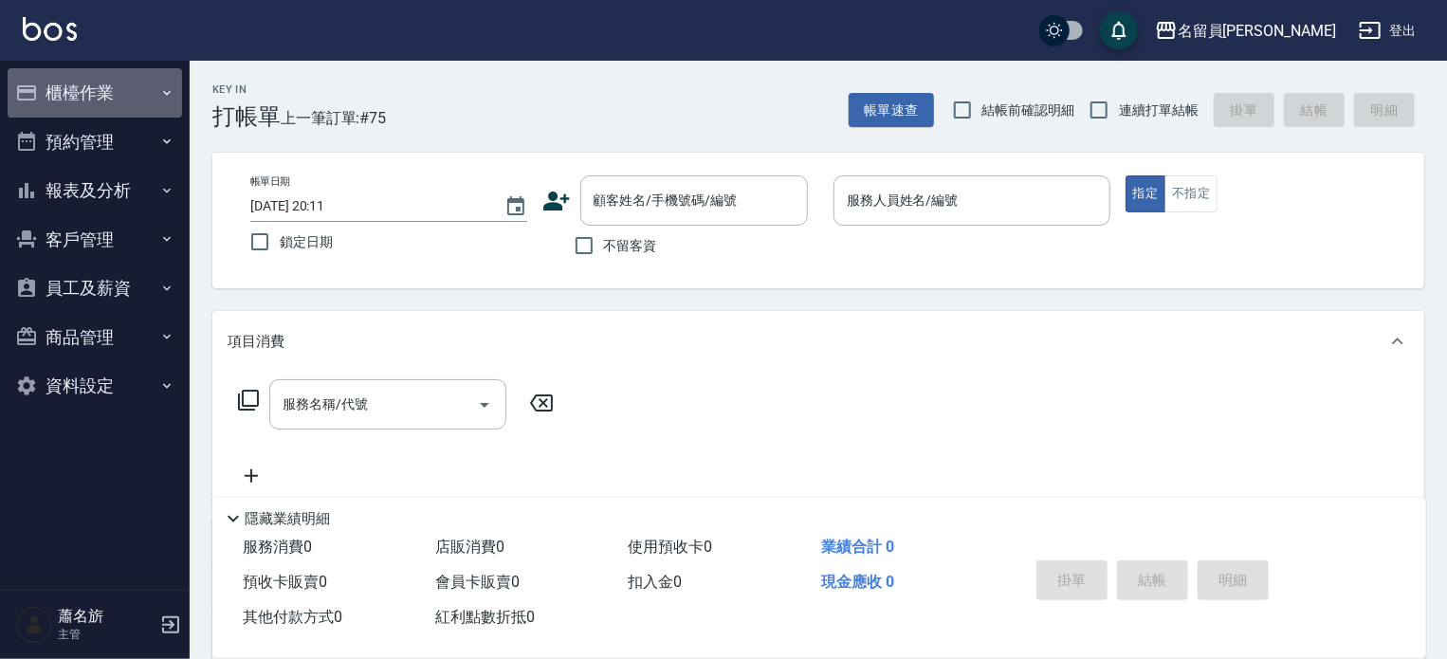
click at [121, 98] on button "櫃檯作業" at bounding box center [95, 92] width 175 height 49
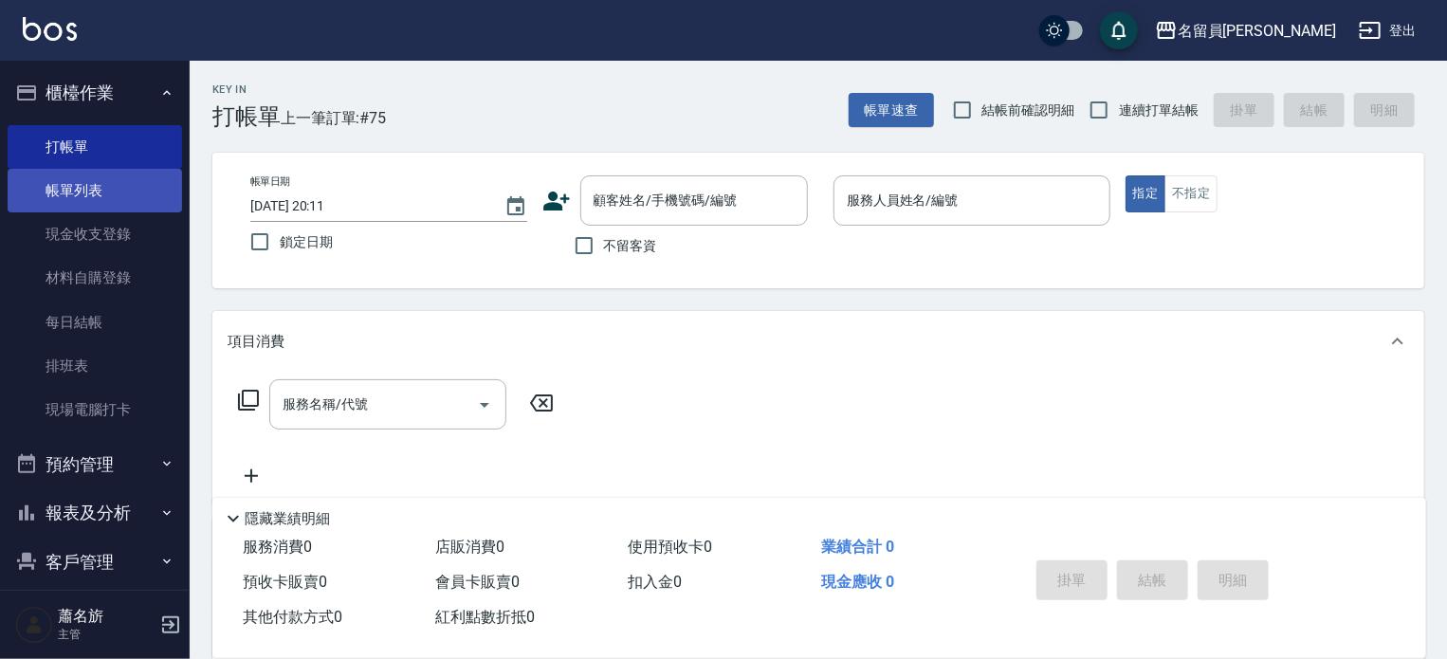
click at [95, 169] on link "帳單列表" at bounding box center [95, 191] width 175 height 44
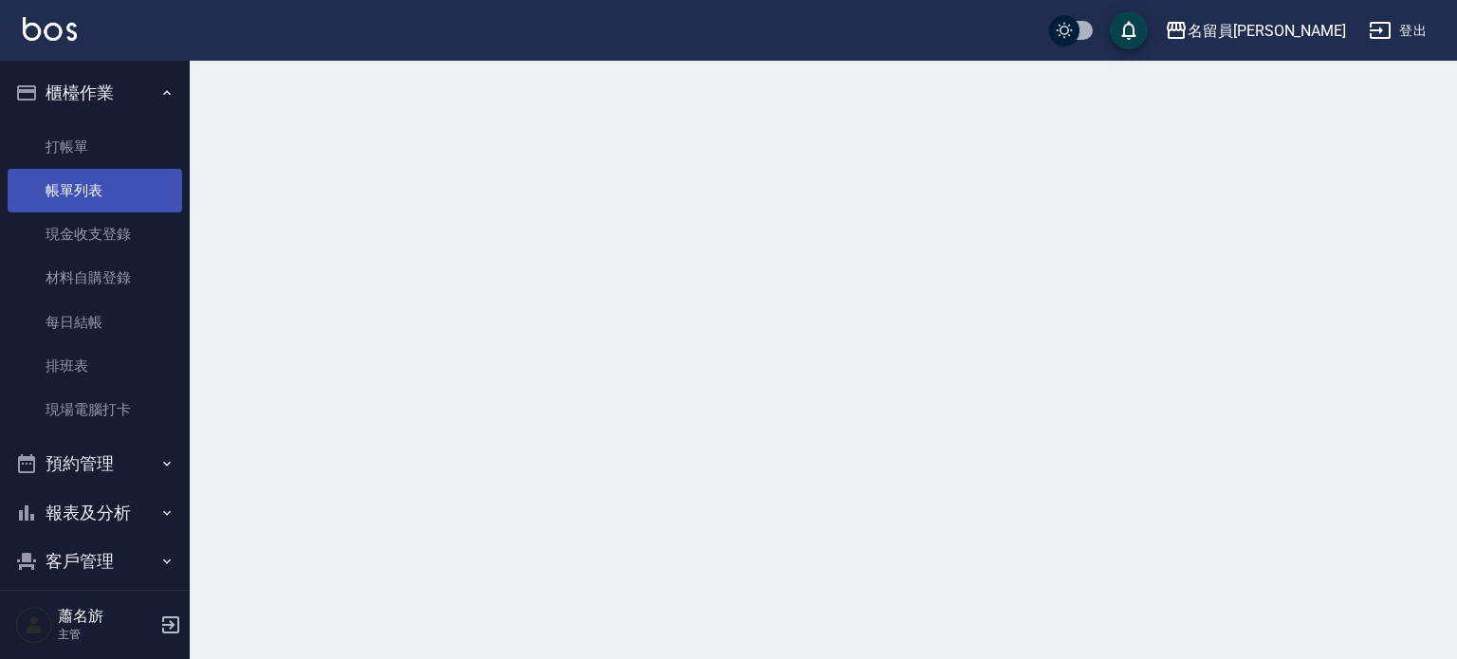
click at [92, 191] on link "帳單列表" at bounding box center [95, 191] width 175 height 44
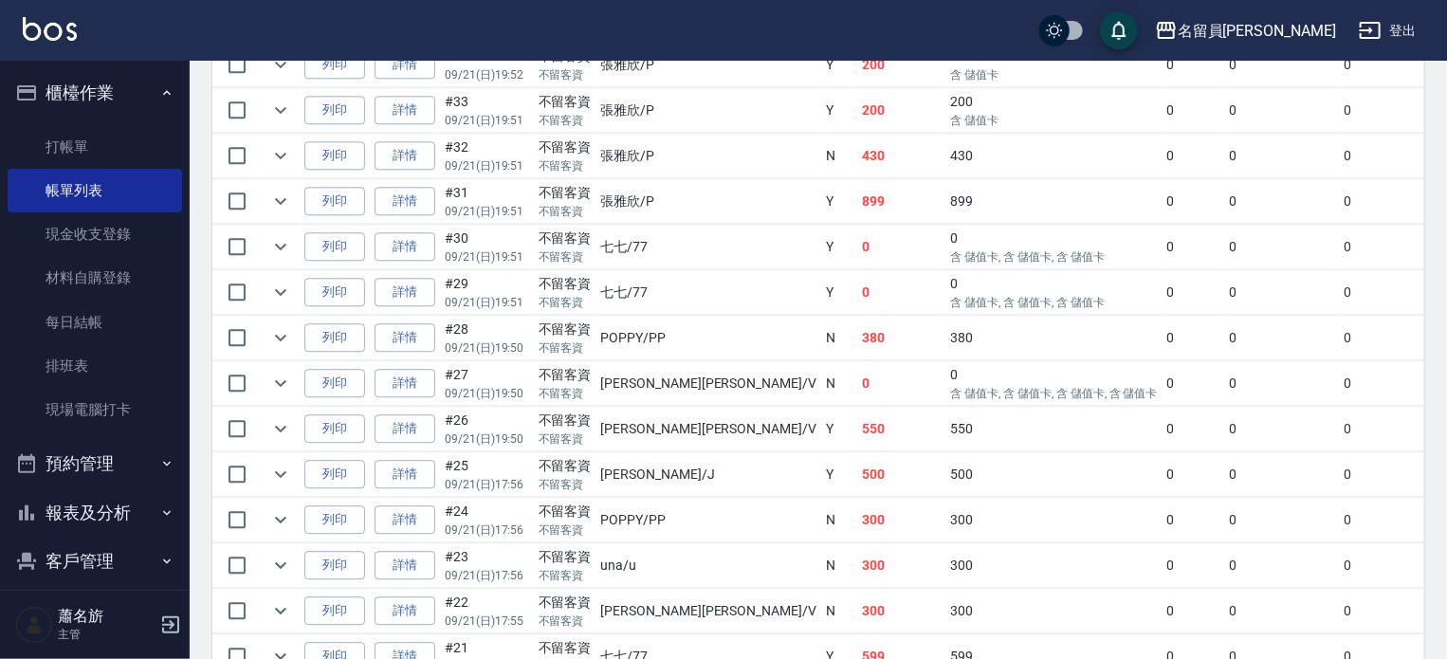
scroll to position [2750, 0]
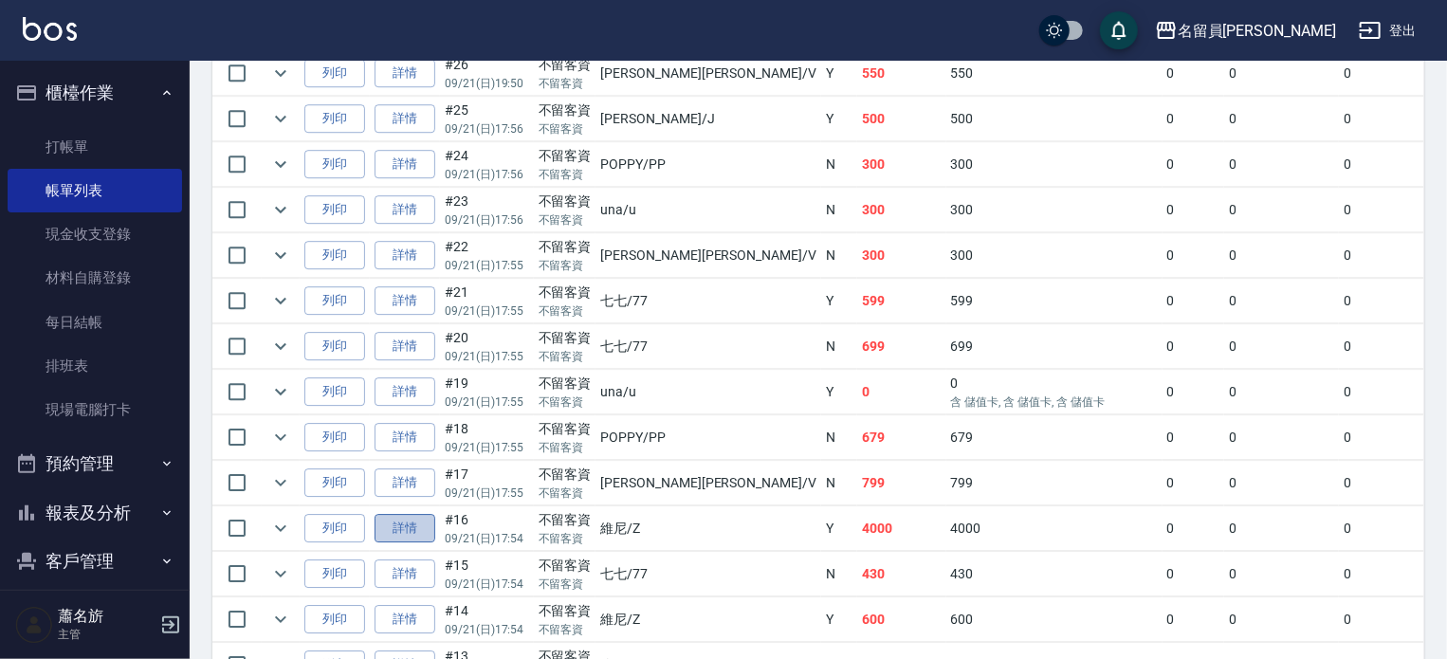
click at [421, 543] on link "詳情" at bounding box center [405, 528] width 61 height 29
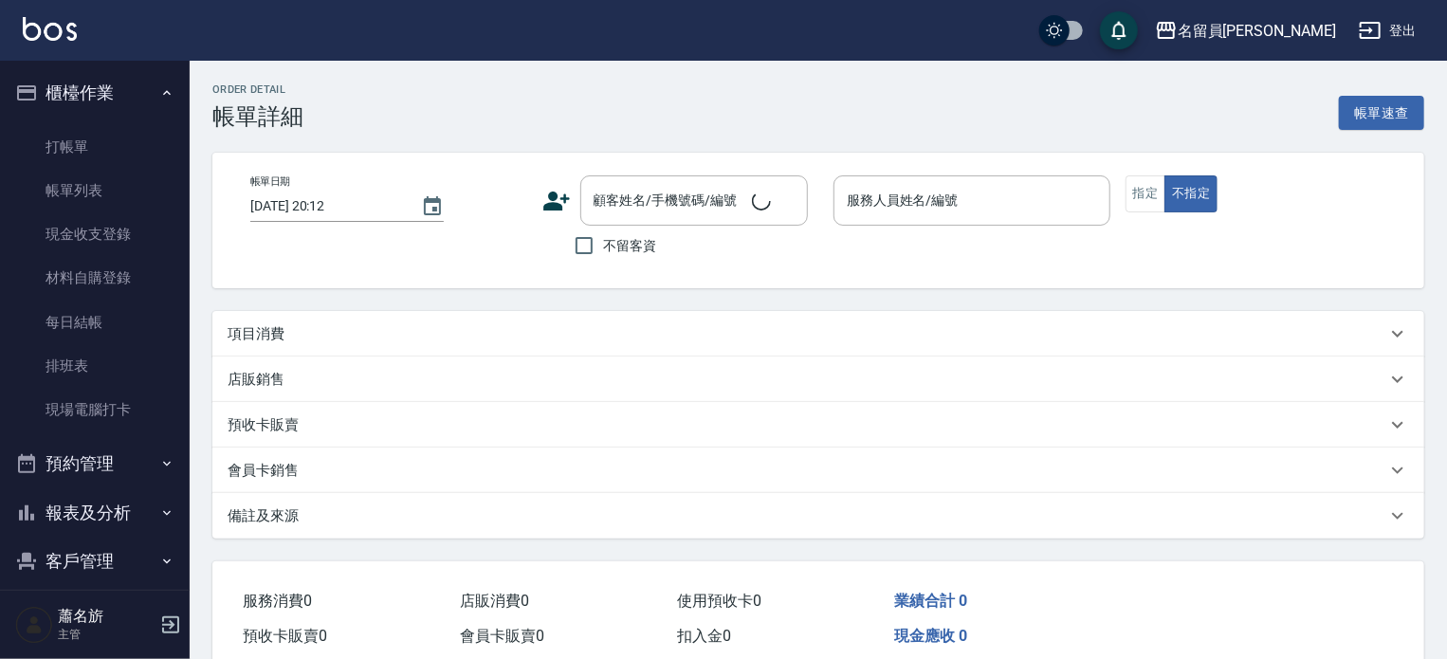
type input "2025/09/21 17:54"
checkbox input "true"
type input "維尼-Z"
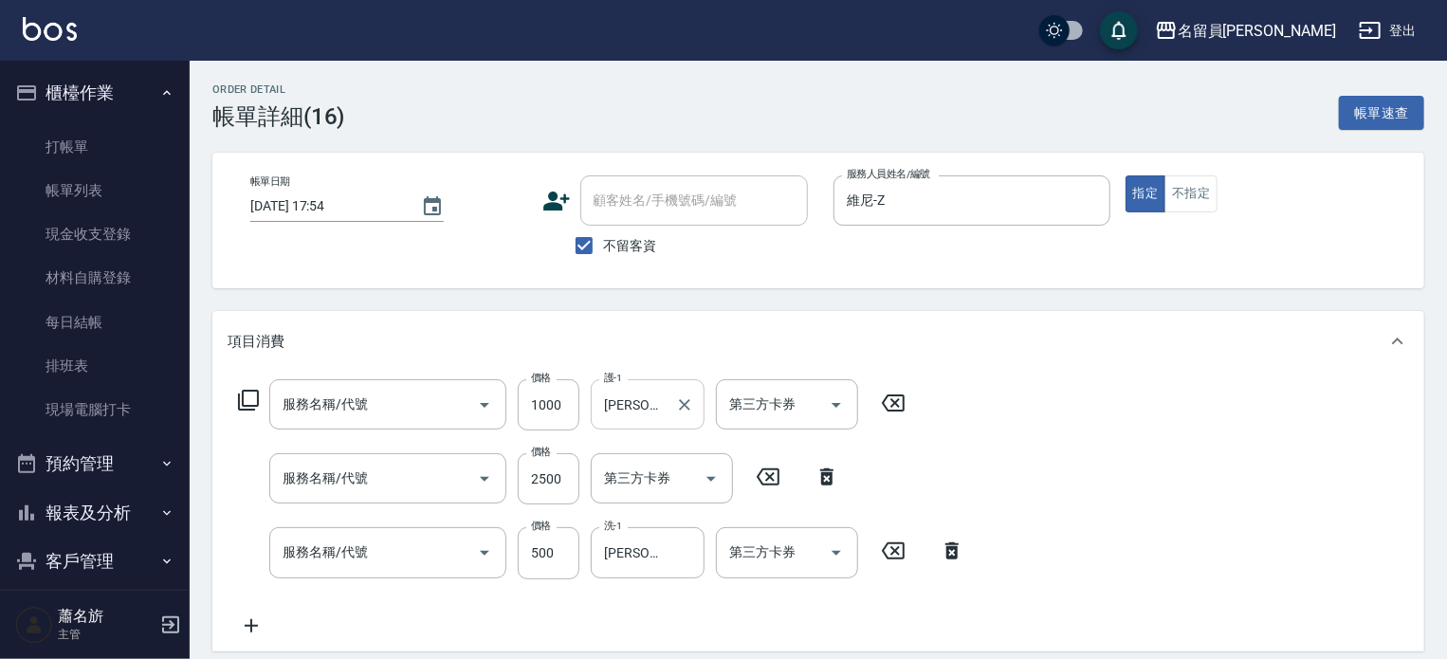
type input "酵素護髮(1000)"
type input "染髮(501)"
type input "去角質洗髮(499)"
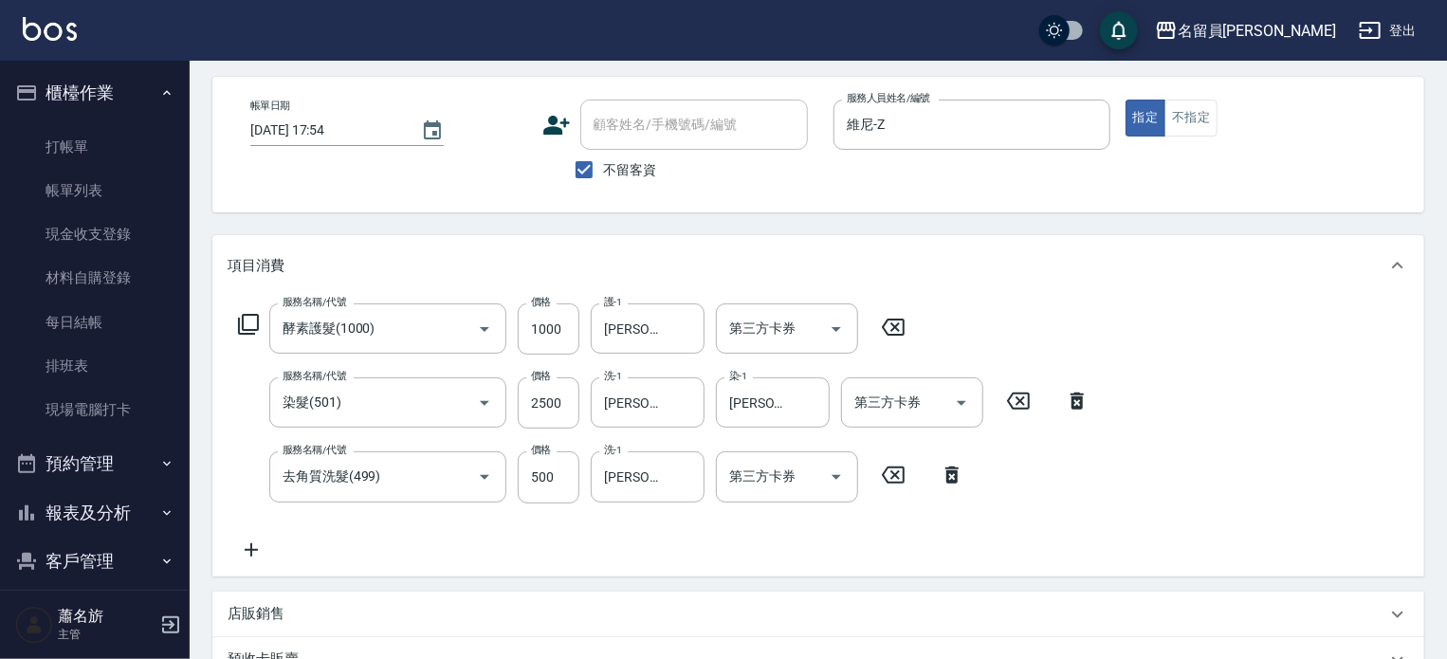
scroll to position [190, 0]
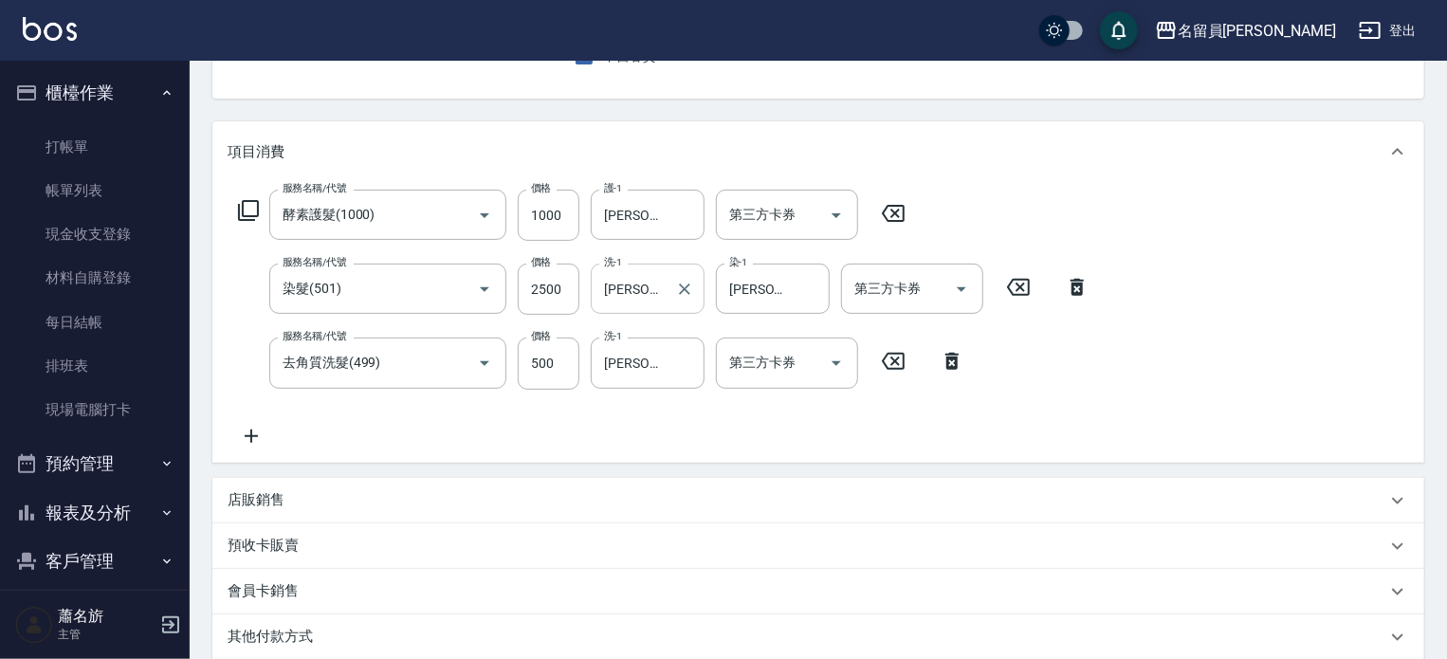
click at [688, 291] on icon "Clear" at bounding box center [684, 289] width 19 height 19
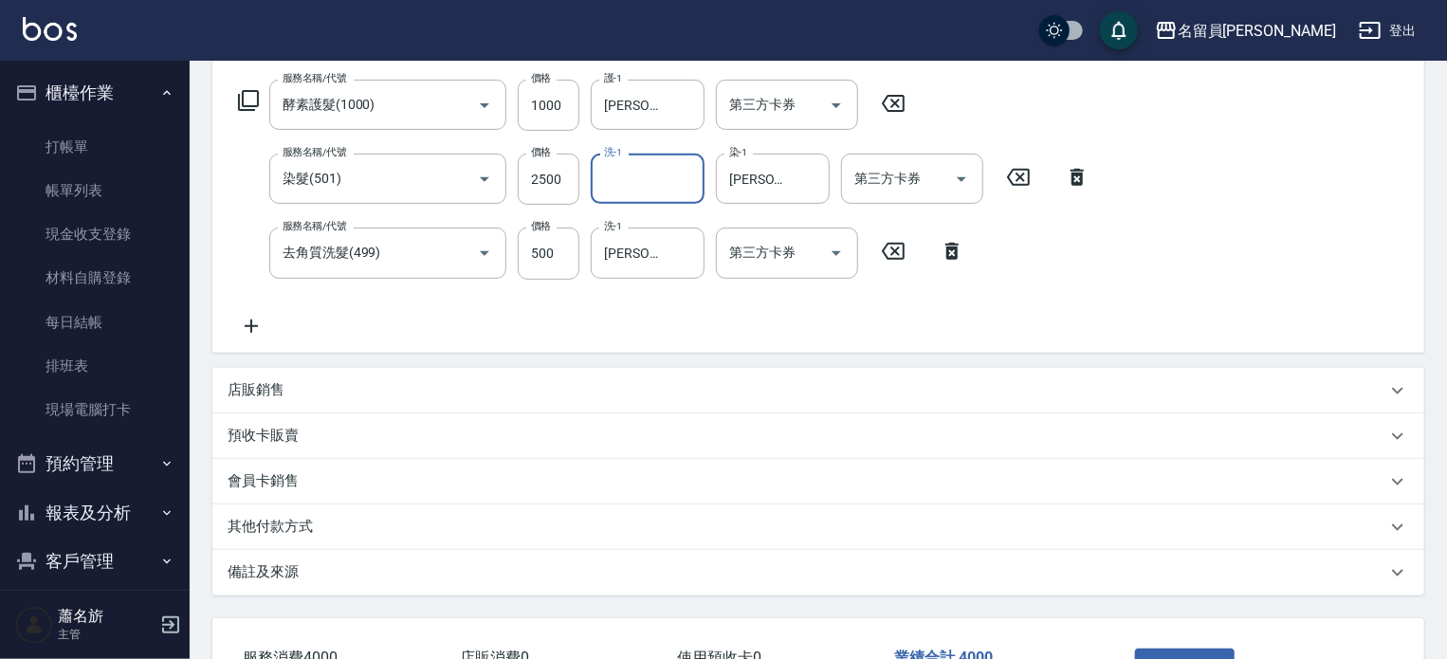
scroll to position [437, 0]
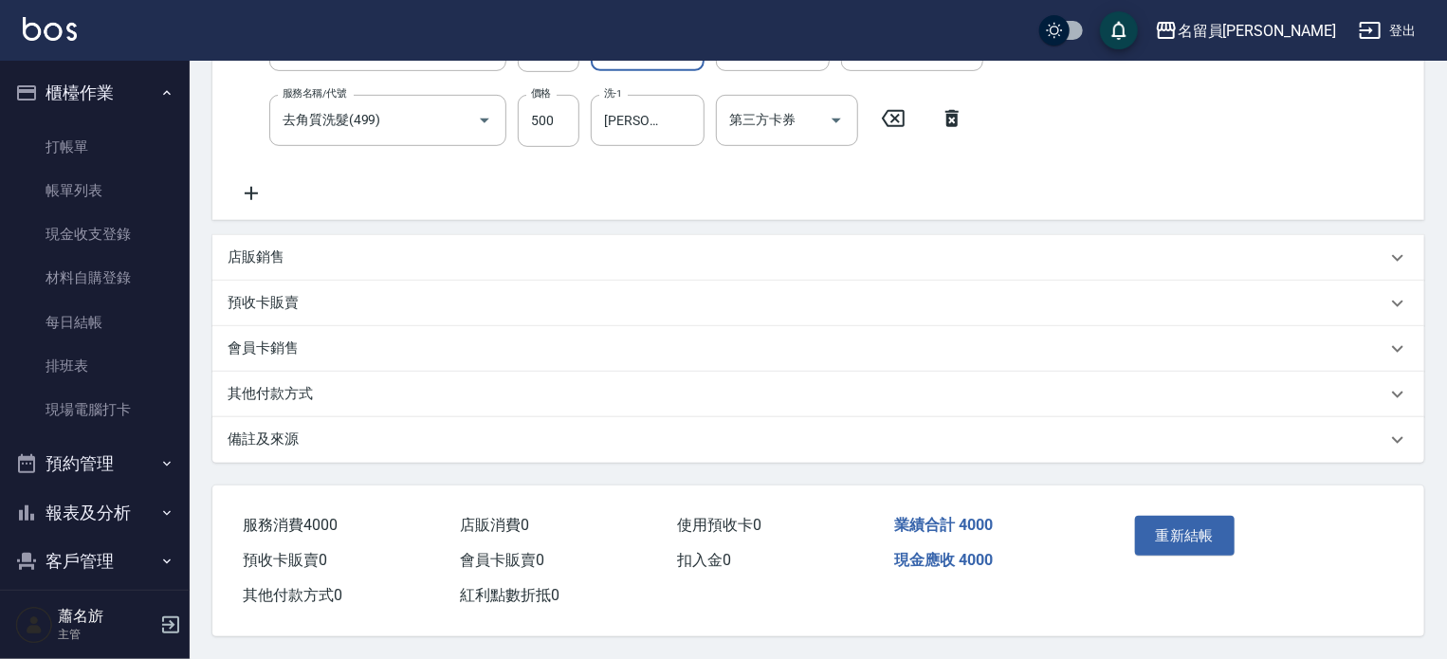
click at [1203, 530] on button "重新結帳" at bounding box center [1185, 536] width 101 height 40
